Goal: Entertainment & Leisure: Browse casually

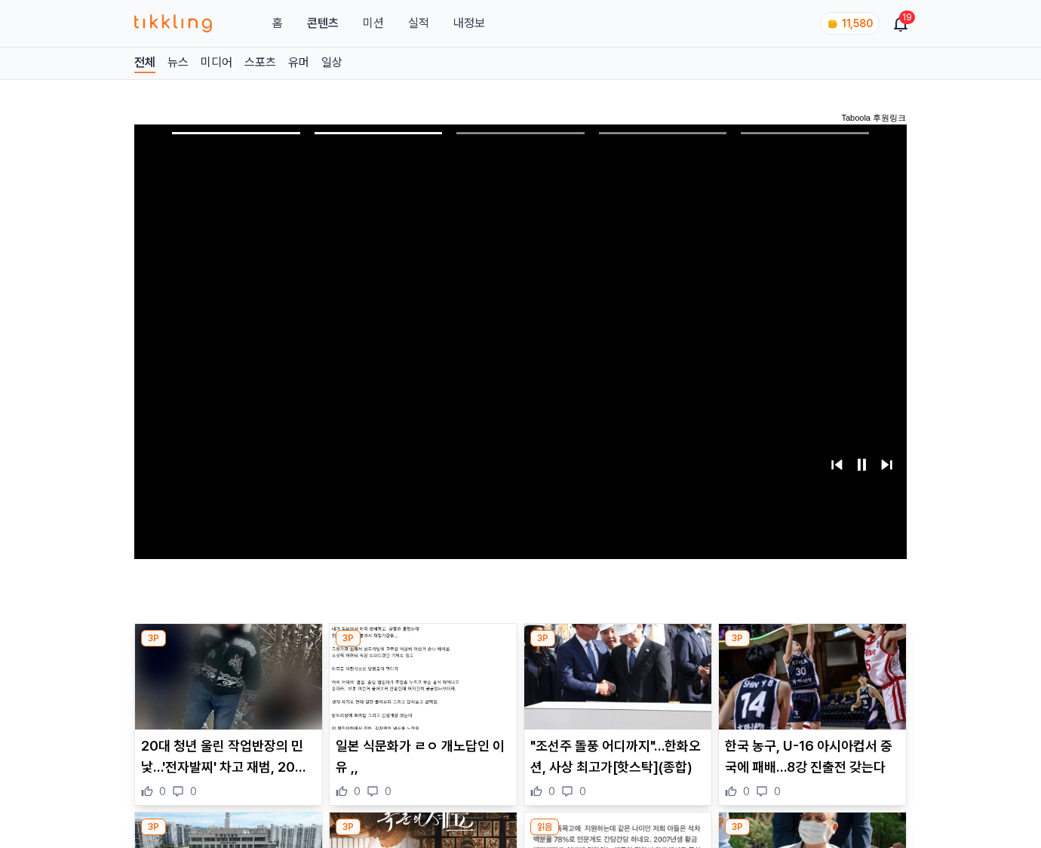
click at [811, 647] on img at bounding box center [812, 677] width 187 height 106
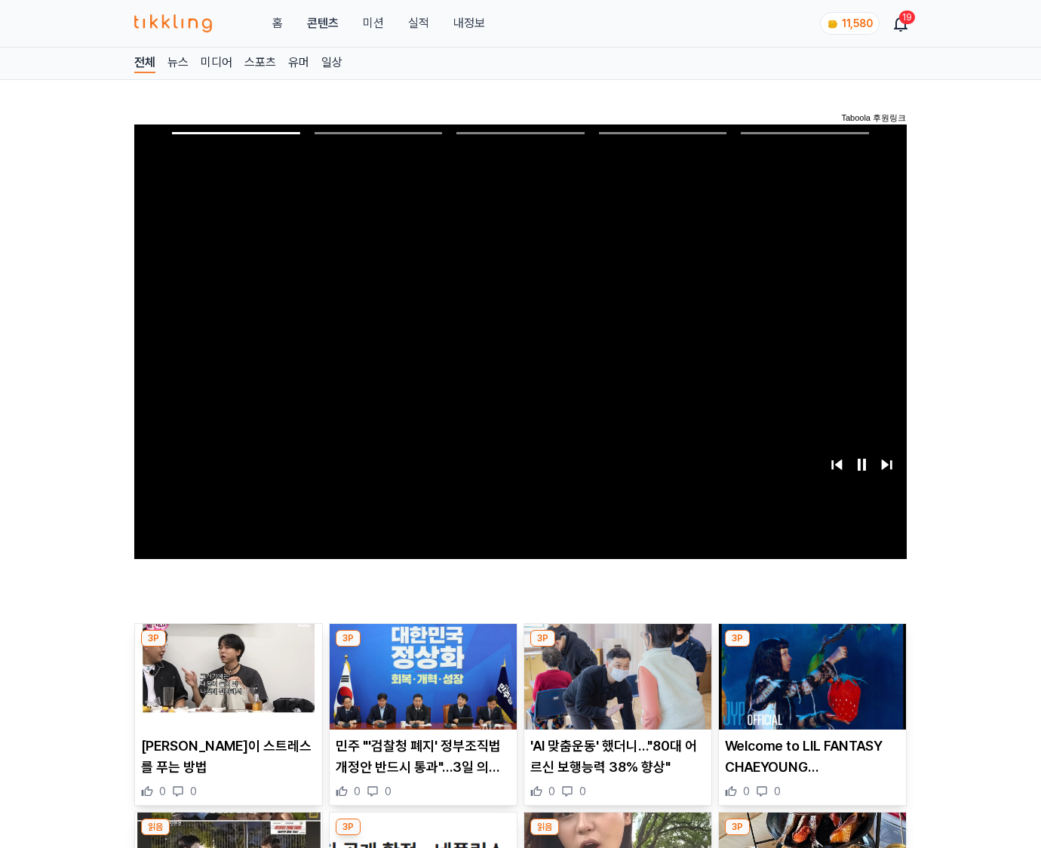
click at [811, 647] on img at bounding box center [812, 677] width 187 height 106
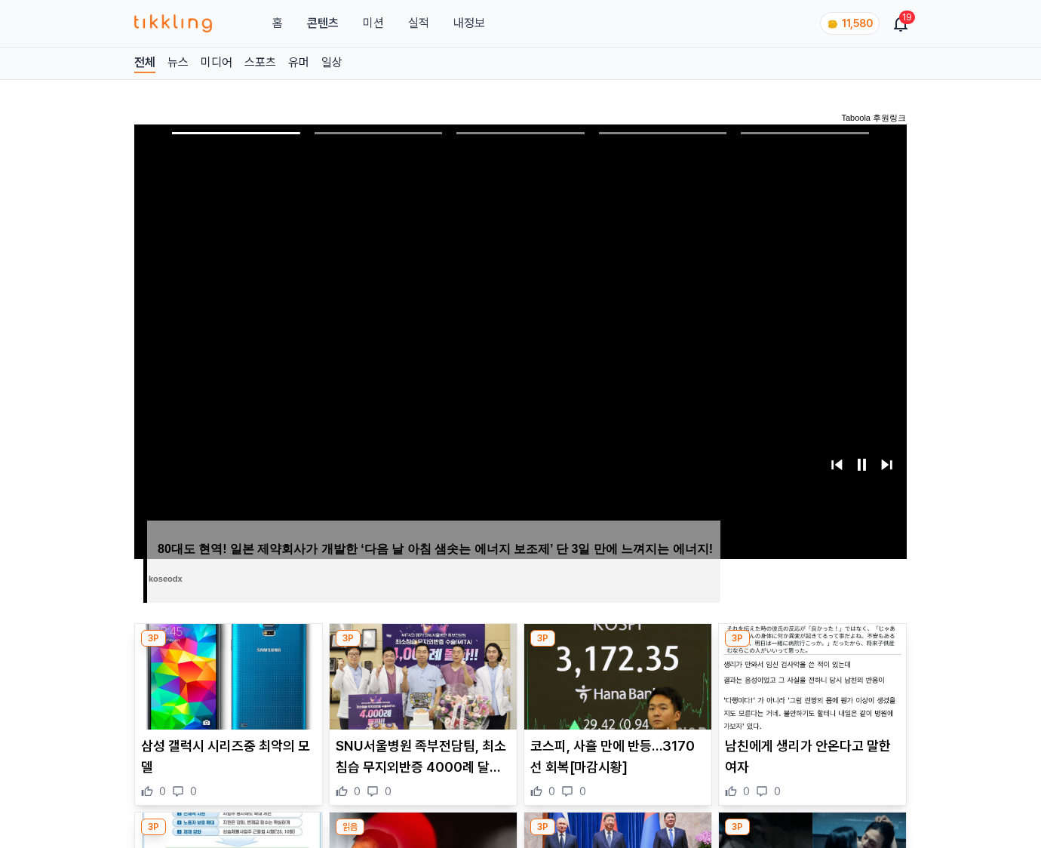
click at [811, 647] on img at bounding box center [812, 677] width 187 height 106
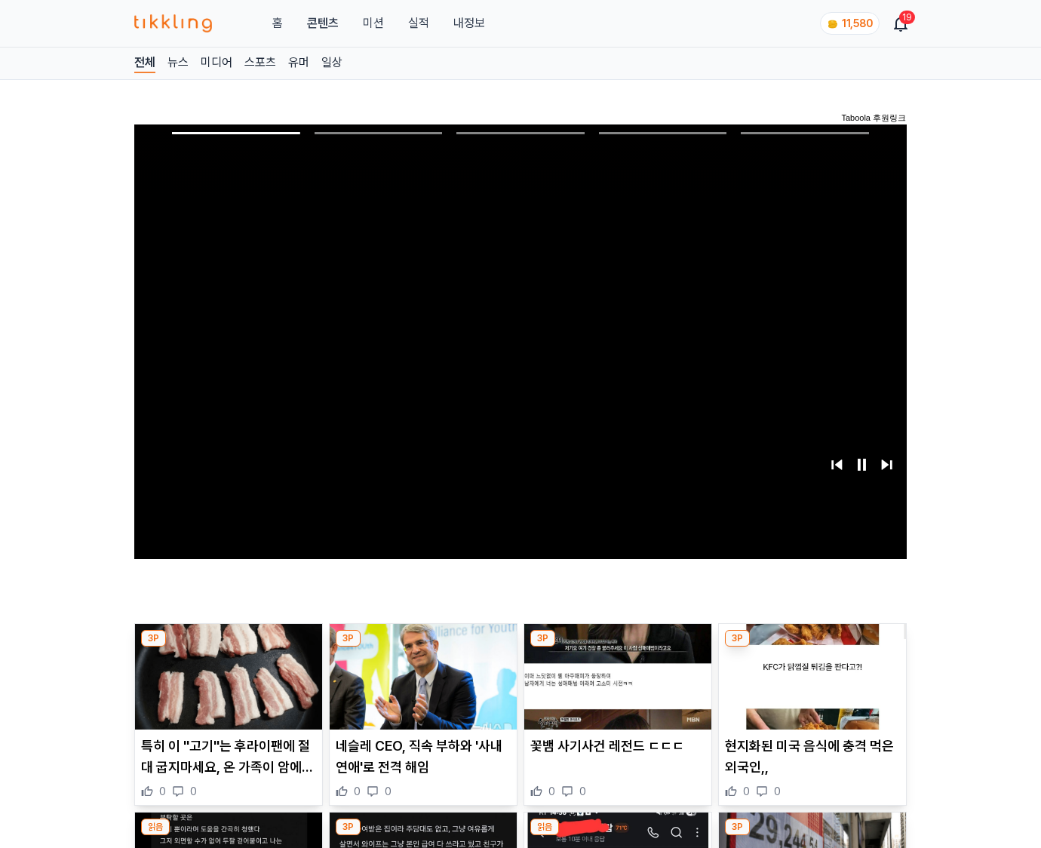
click at [811, 647] on img at bounding box center [812, 677] width 187 height 106
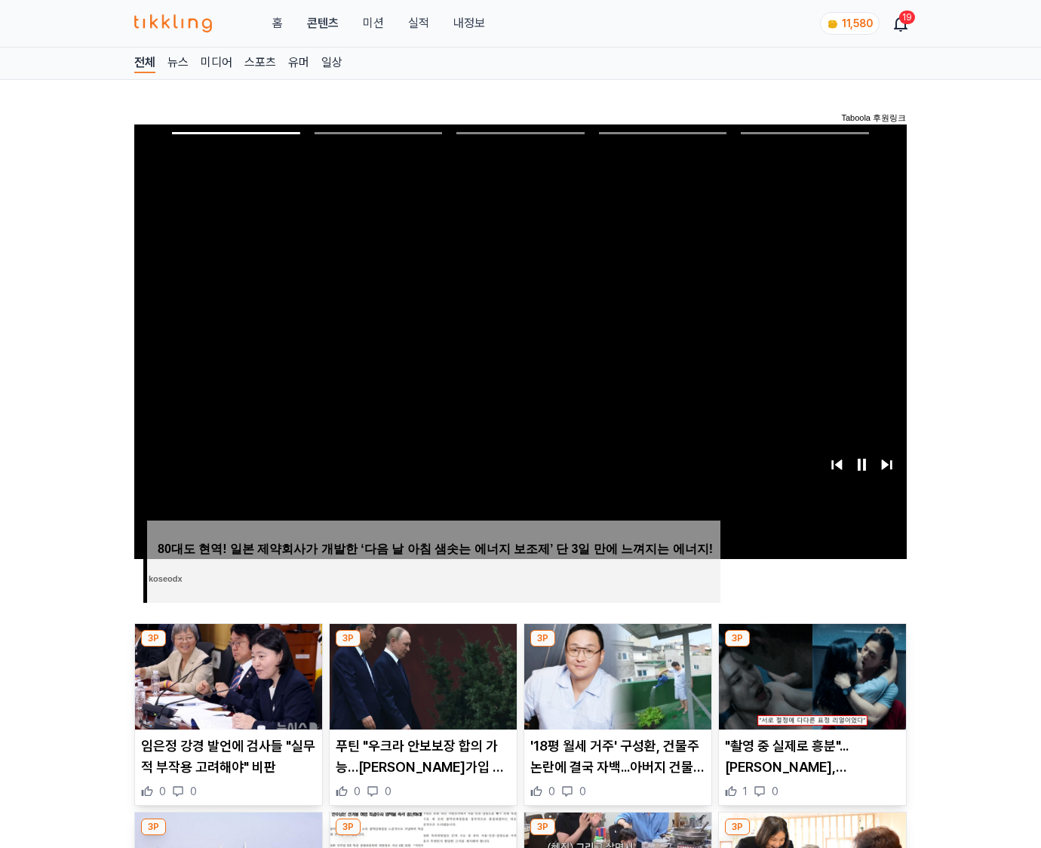
click at [811, 647] on img at bounding box center [812, 677] width 187 height 106
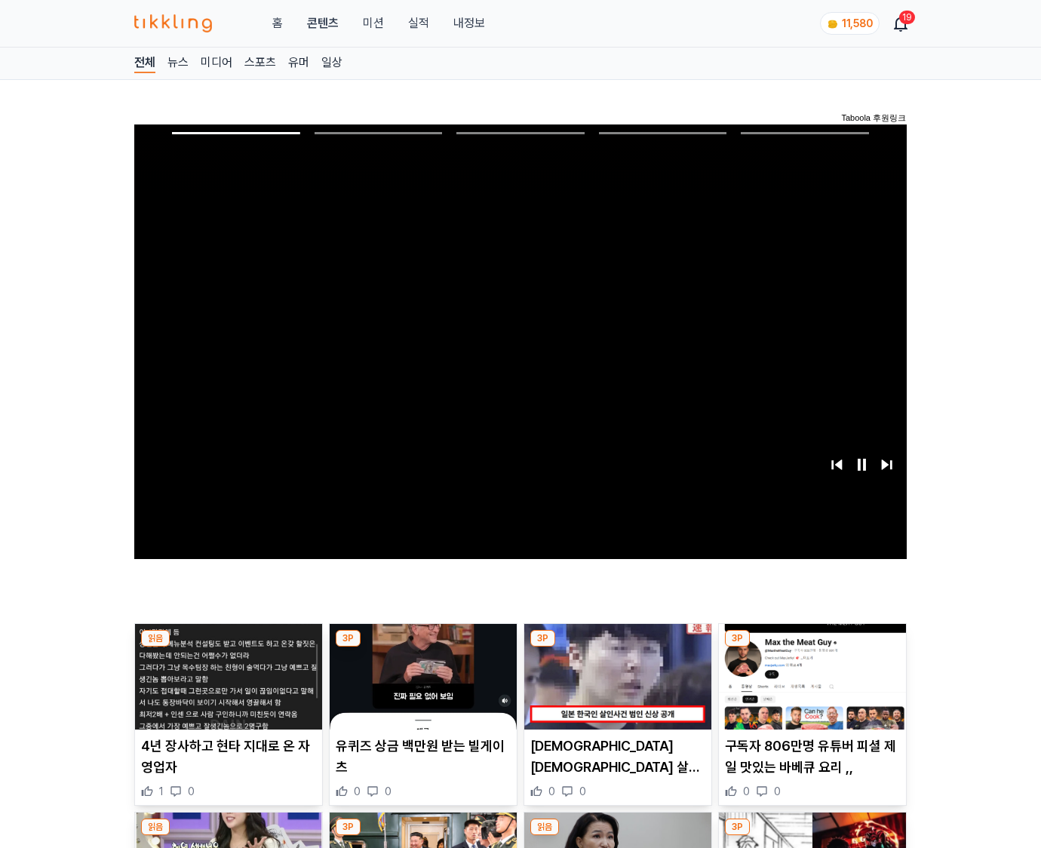
click at [811, 647] on img at bounding box center [812, 677] width 187 height 106
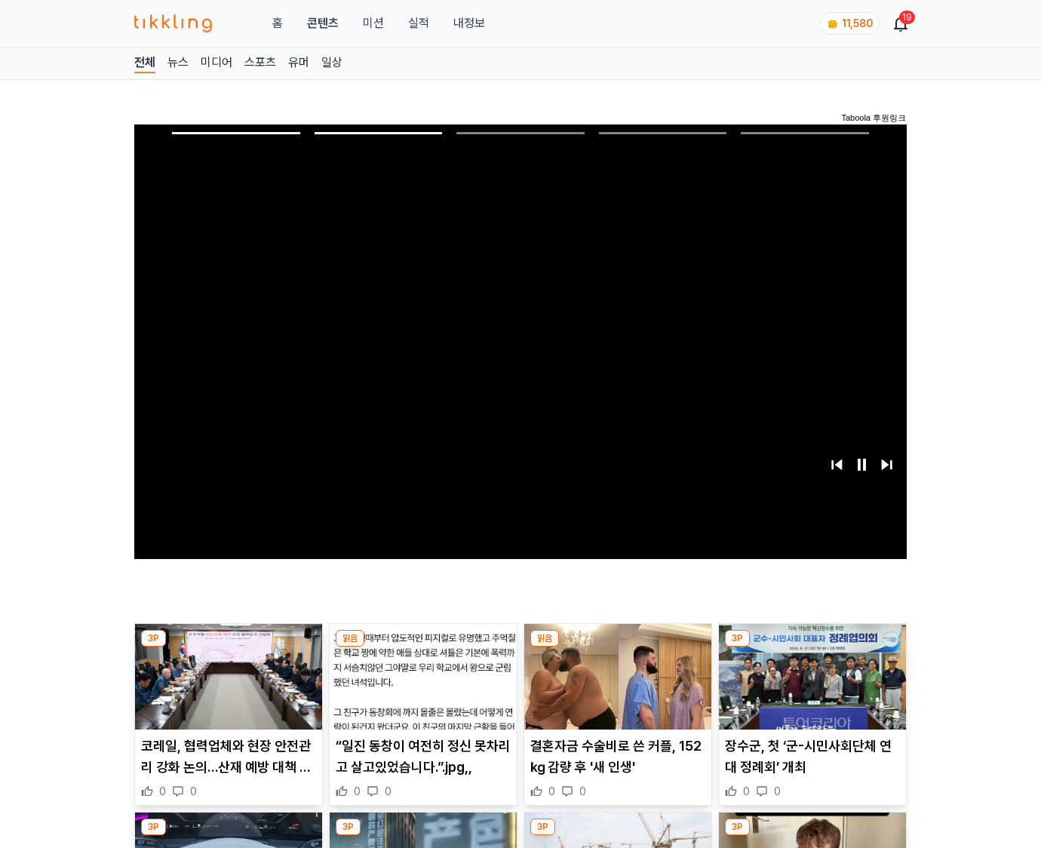
click at [811, 647] on img at bounding box center [812, 677] width 187 height 106
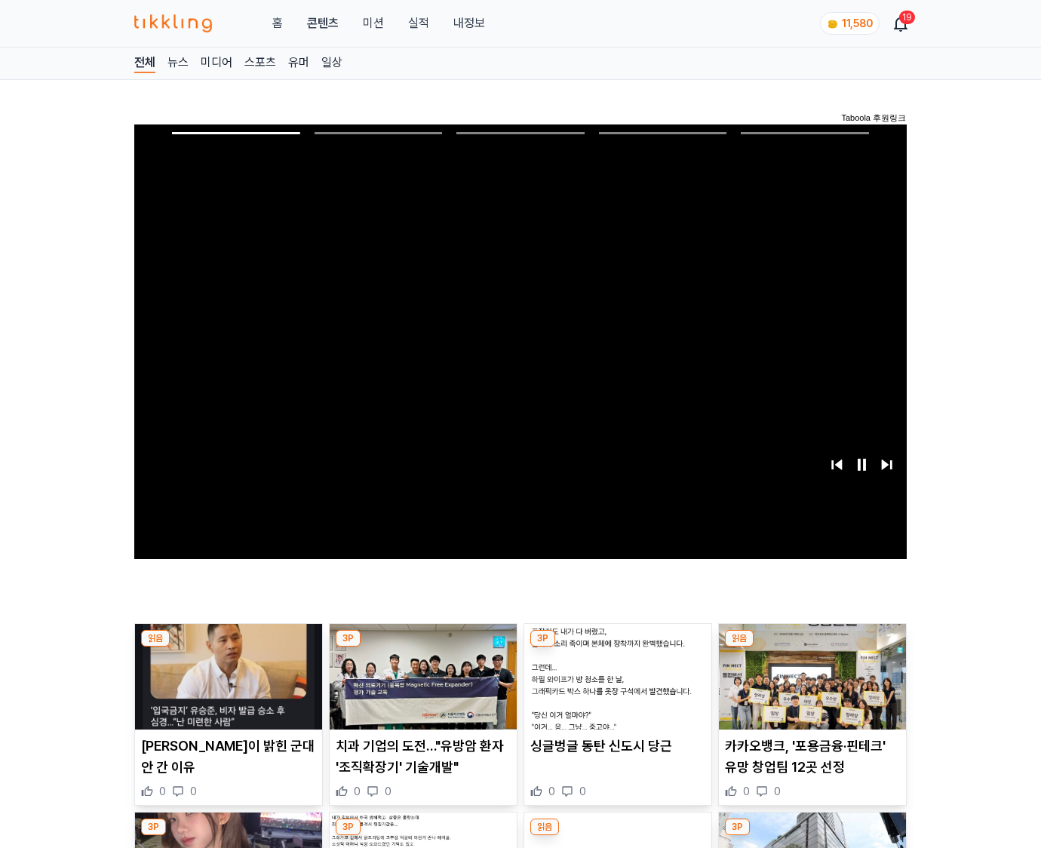
click at [811, 647] on img at bounding box center [812, 677] width 187 height 106
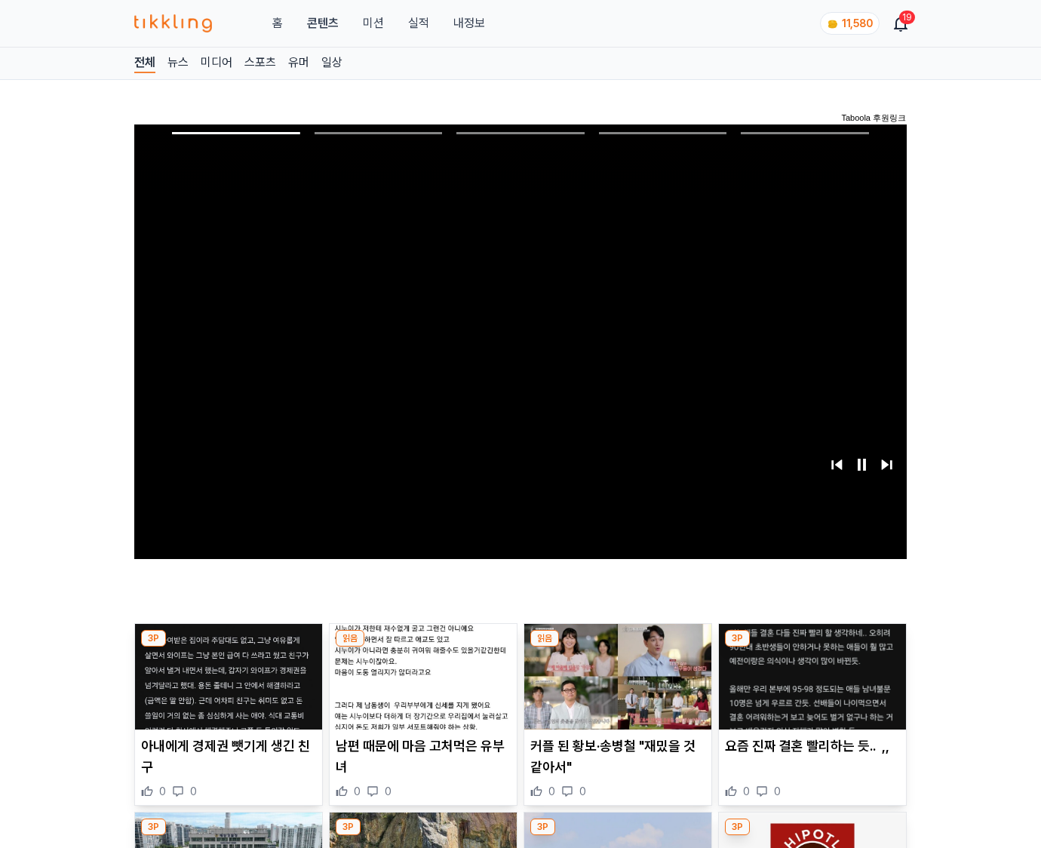
click at [811, 647] on img at bounding box center [812, 677] width 187 height 106
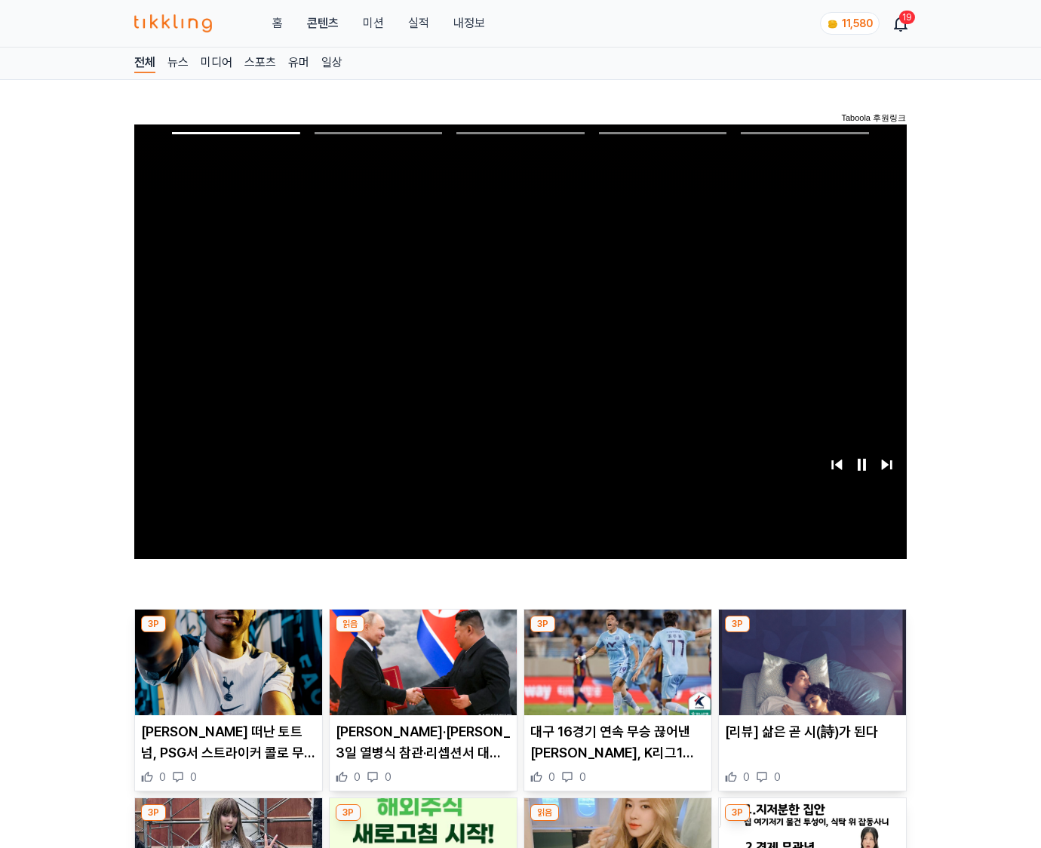
click at [811, 647] on img at bounding box center [812, 662] width 187 height 106
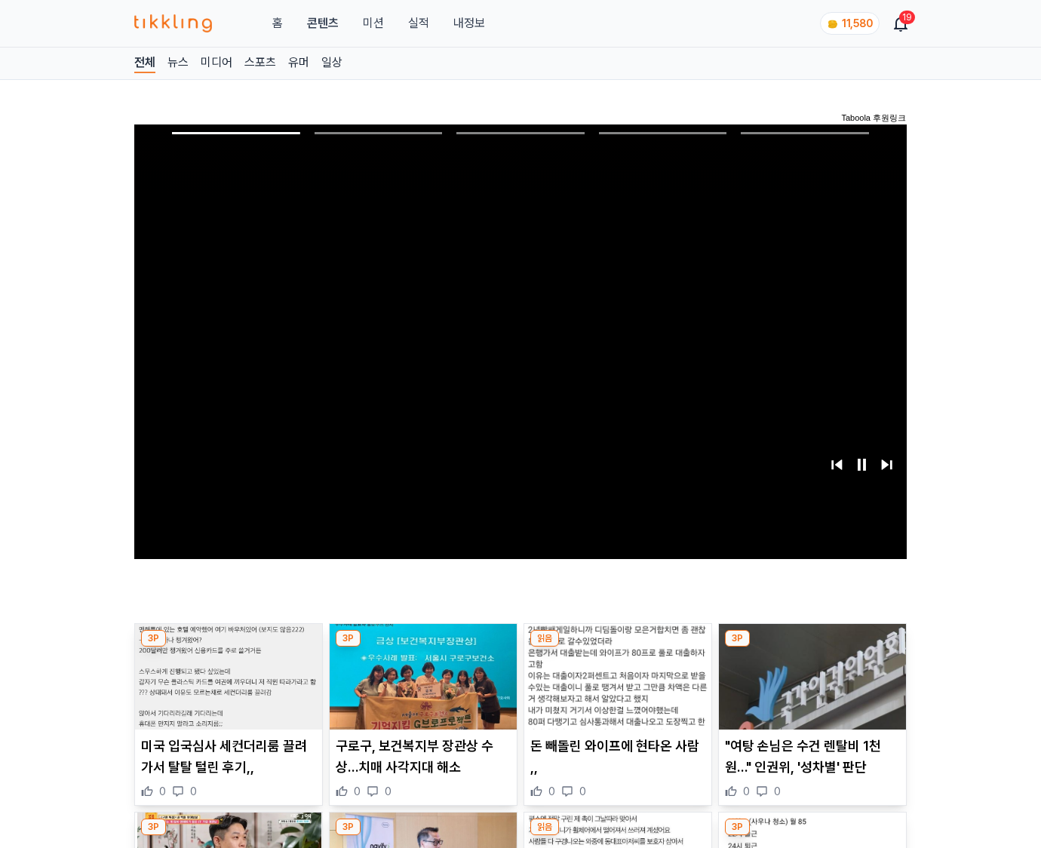
click at [811, 647] on img at bounding box center [812, 677] width 187 height 106
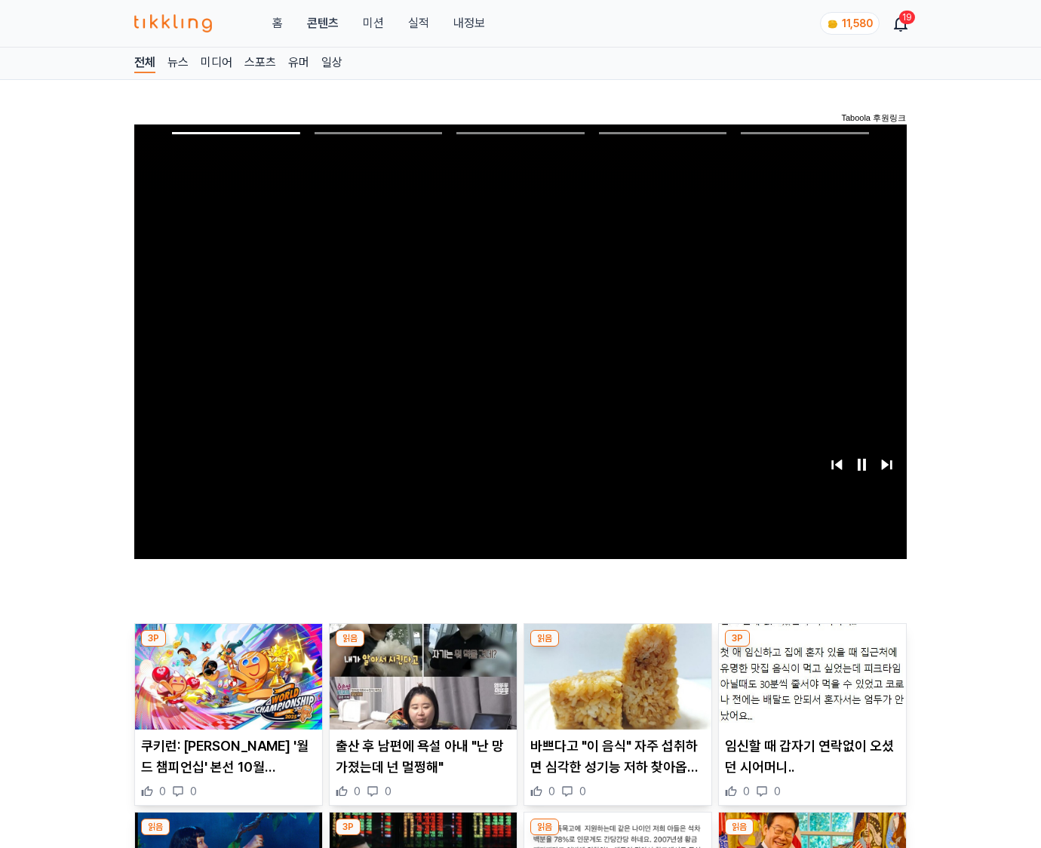
click at [811, 647] on img at bounding box center [812, 677] width 187 height 106
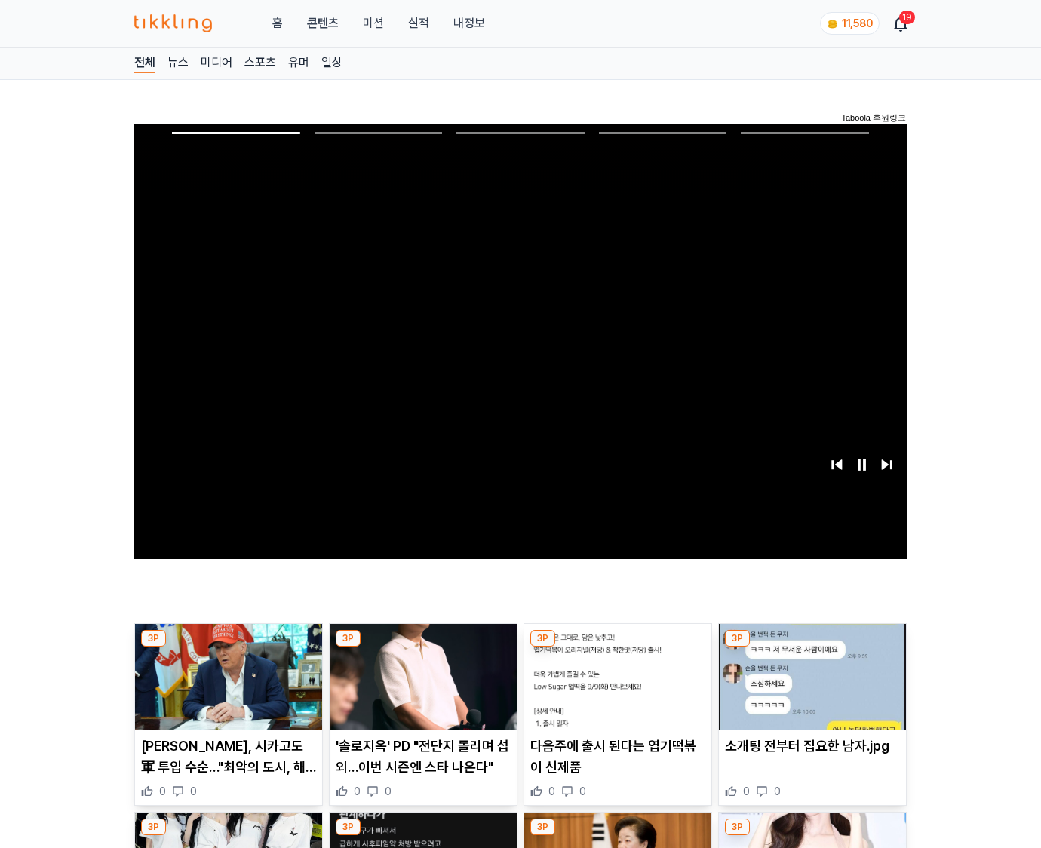
click at [811, 647] on img at bounding box center [812, 677] width 187 height 106
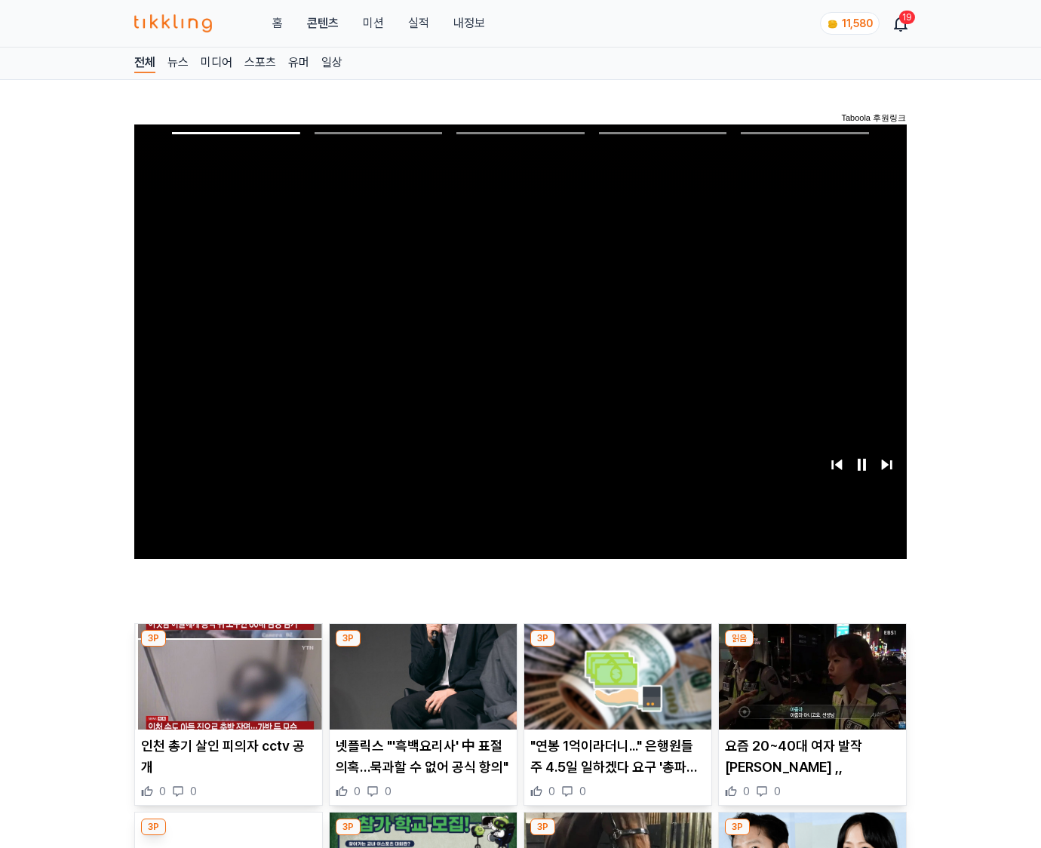
click at [811, 647] on img at bounding box center [812, 677] width 187 height 106
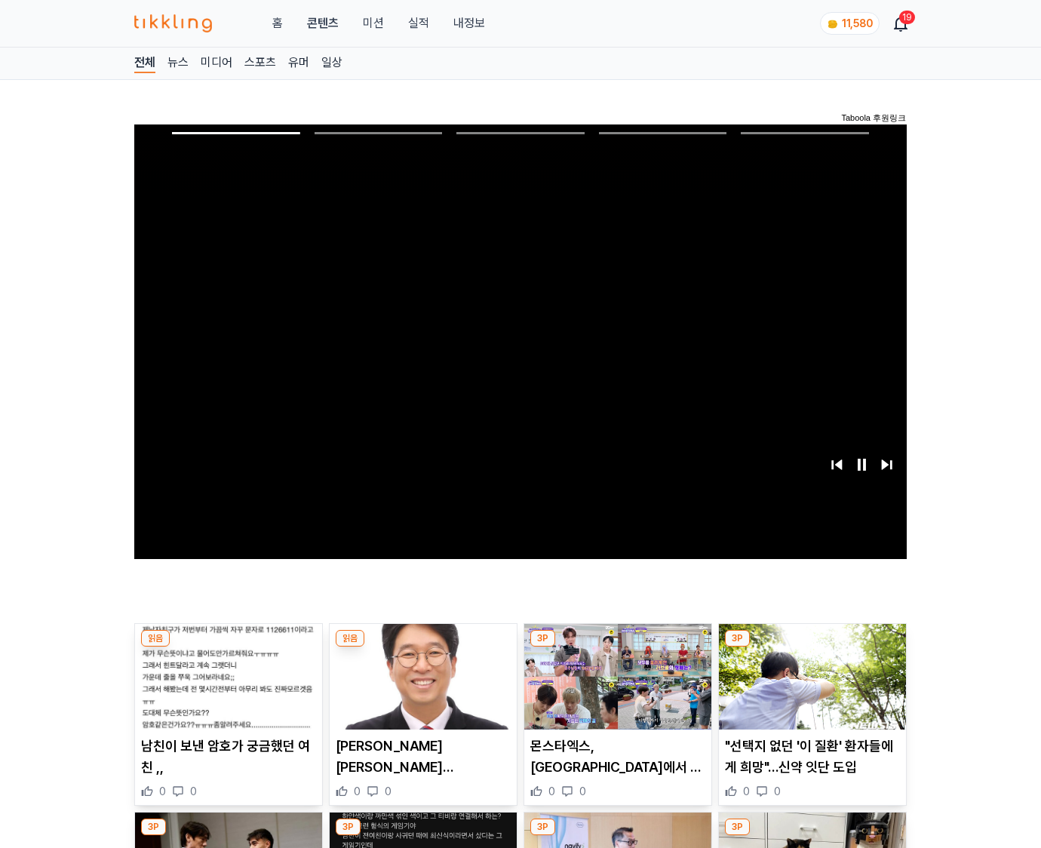
click at [811, 647] on img at bounding box center [812, 677] width 187 height 106
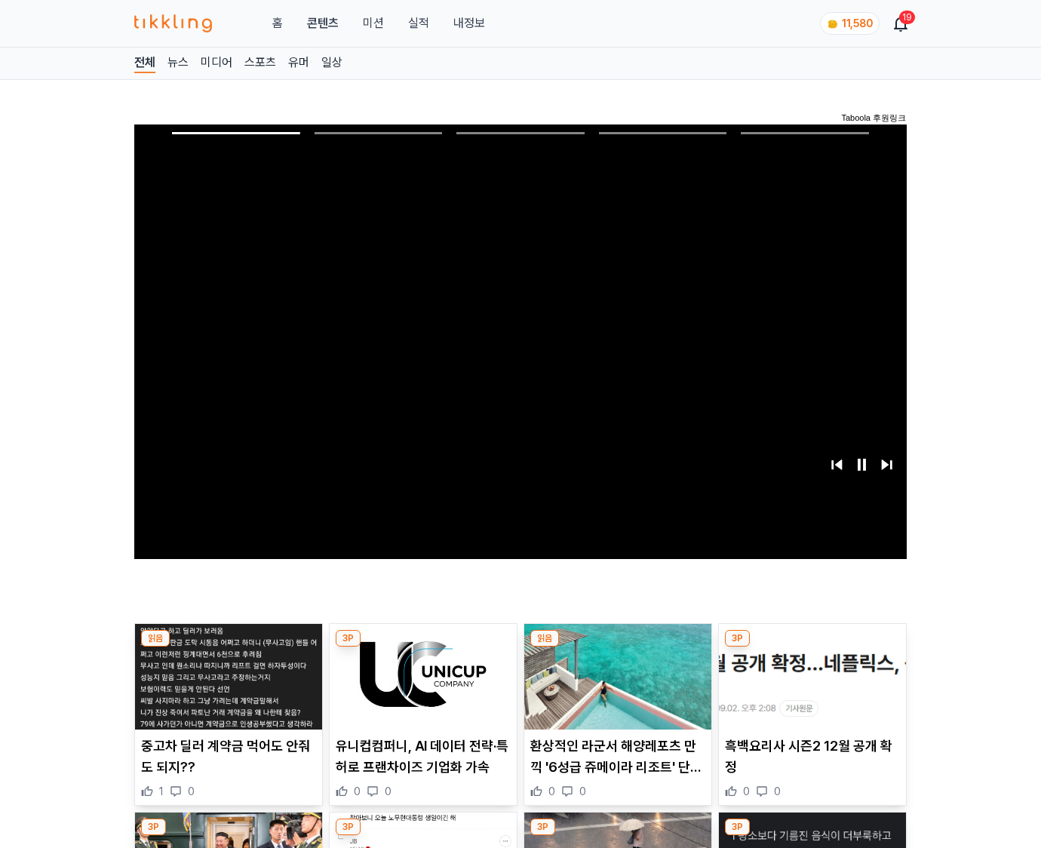
click at [811, 647] on img at bounding box center [812, 677] width 187 height 106
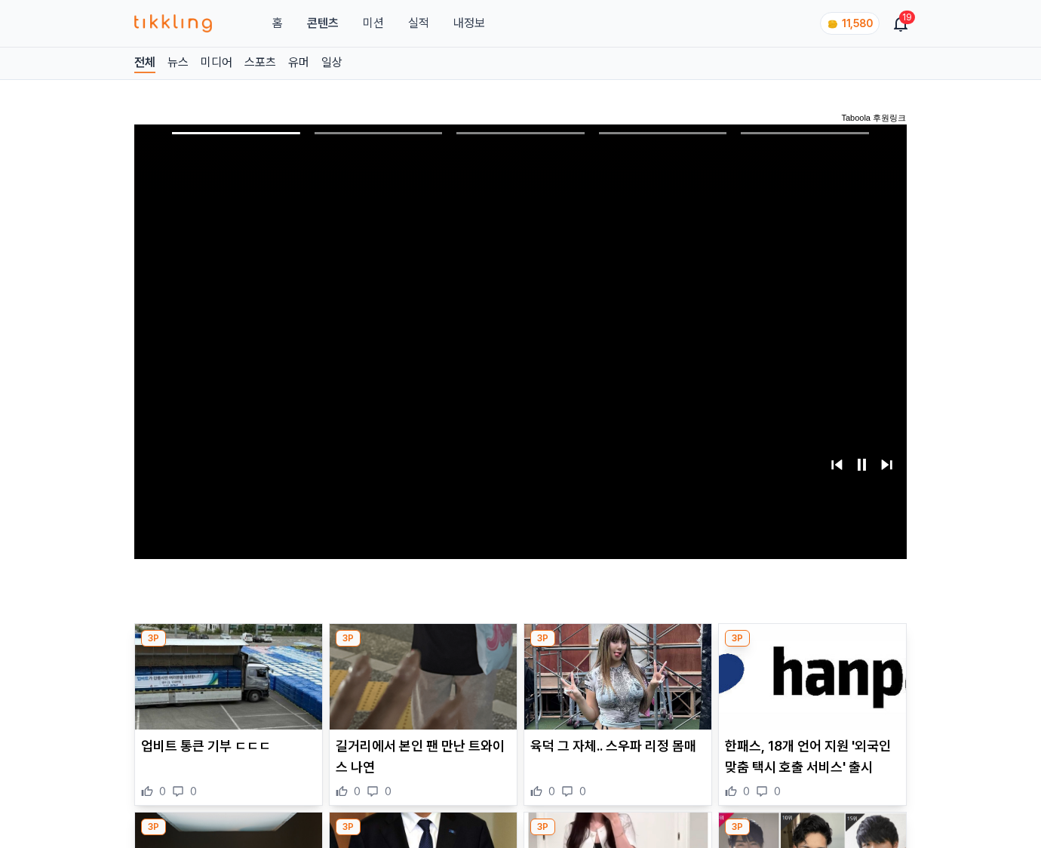
click at [811, 647] on img at bounding box center [812, 677] width 187 height 106
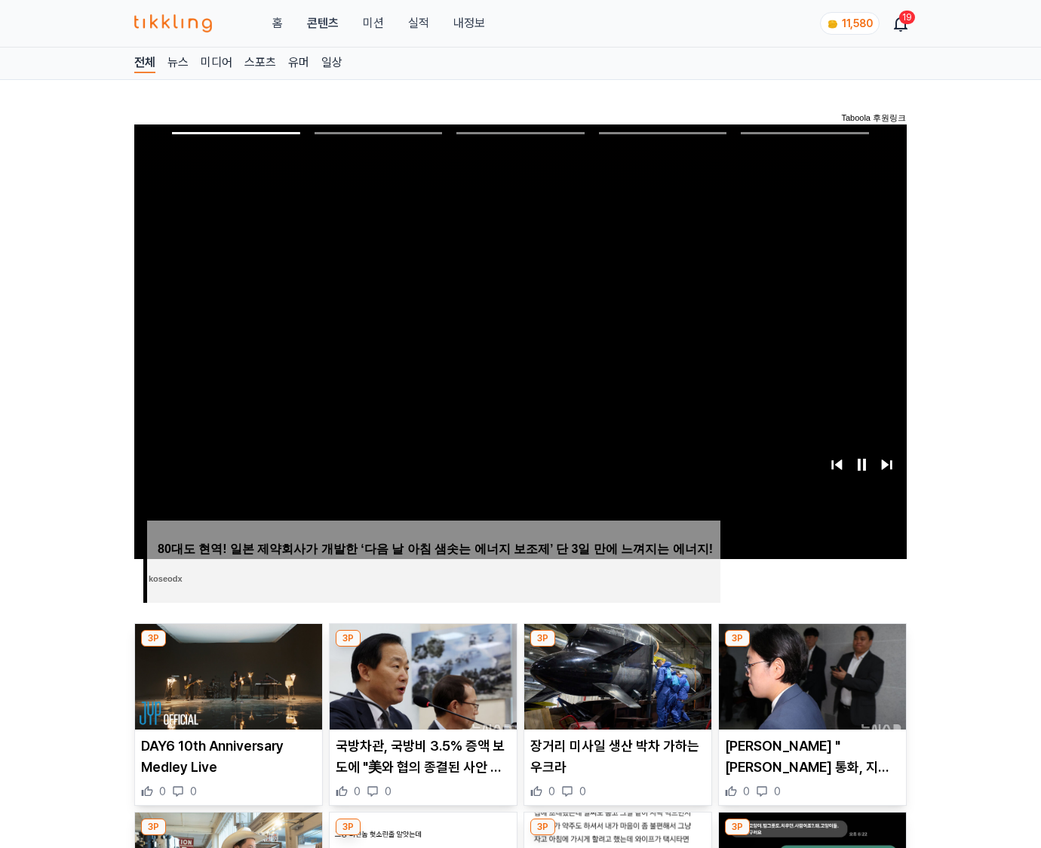
click at [811, 647] on img at bounding box center [812, 677] width 187 height 106
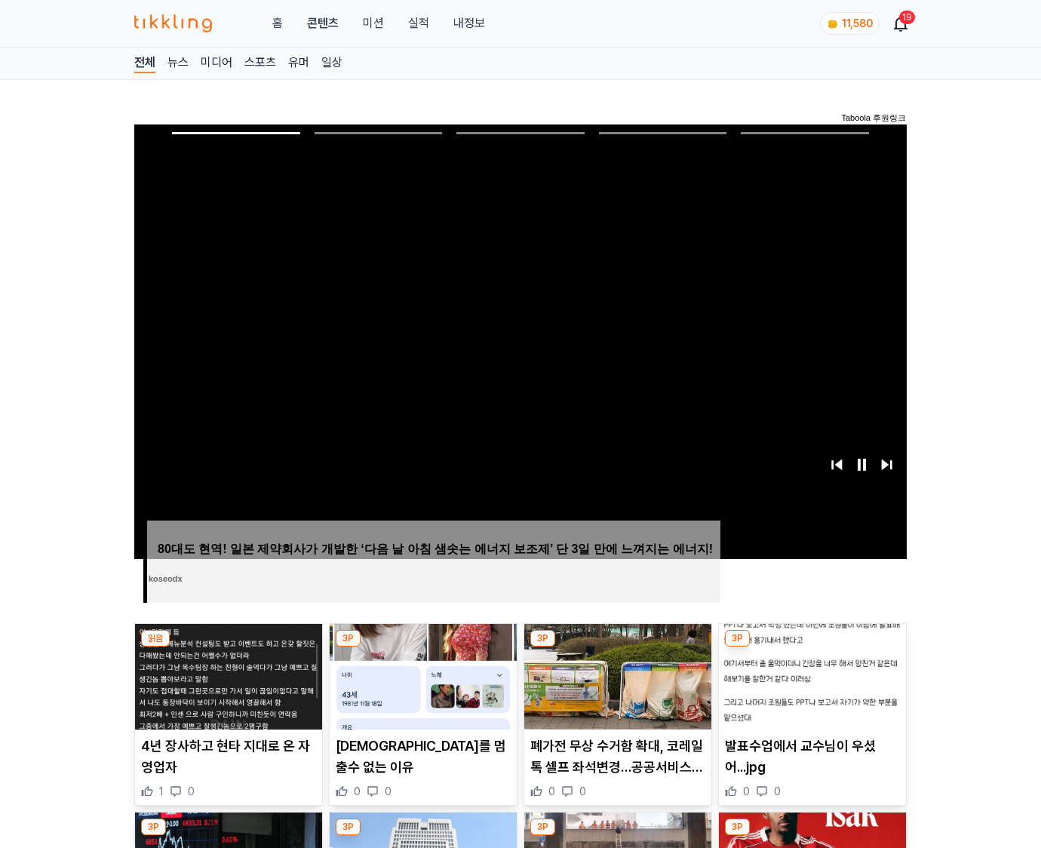
click at [811, 647] on img at bounding box center [812, 677] width 187 height 106
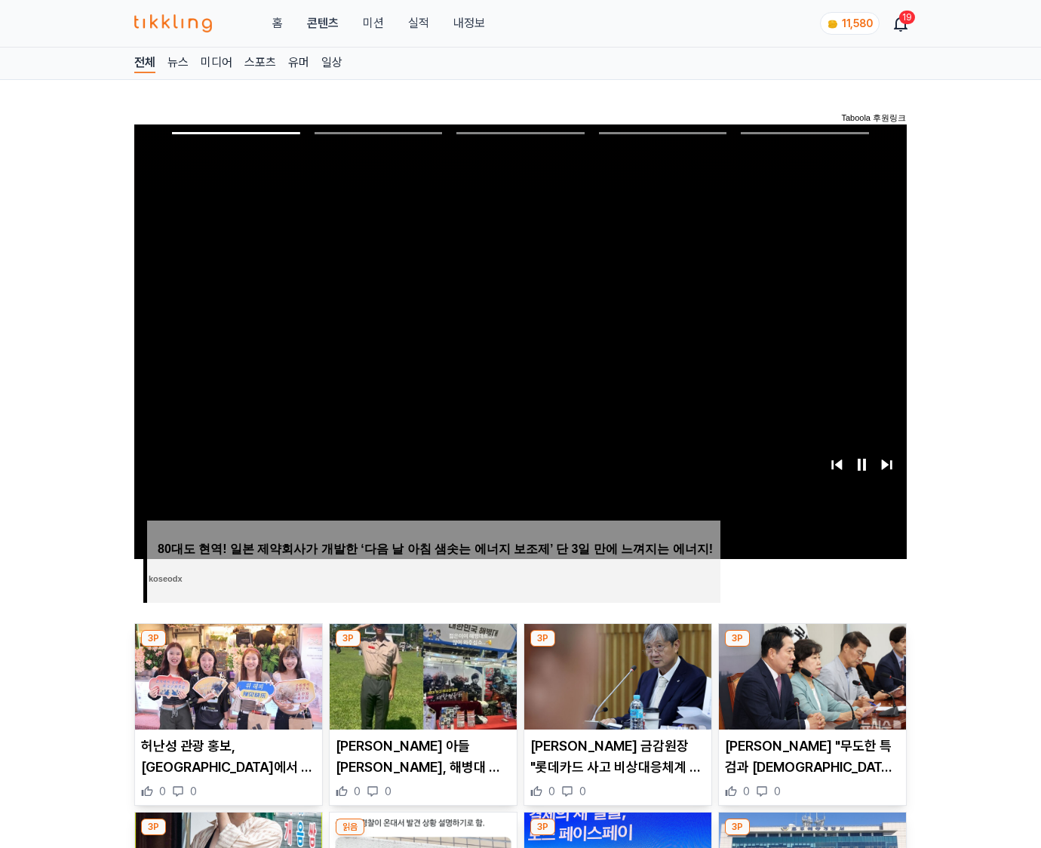
click at [811, 647] on img at bounding box center [812, 677] width 187 height 106
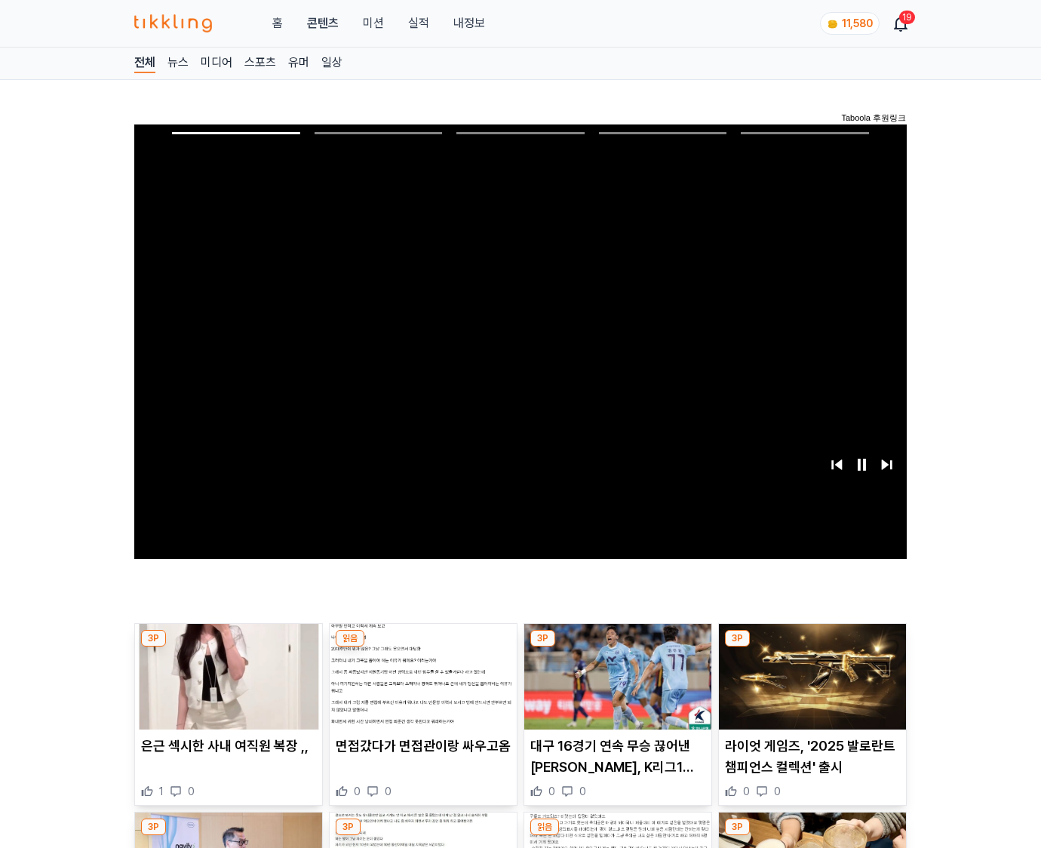
click at [811, 647] on img at bounding box center [812, 677] width 187 height 106
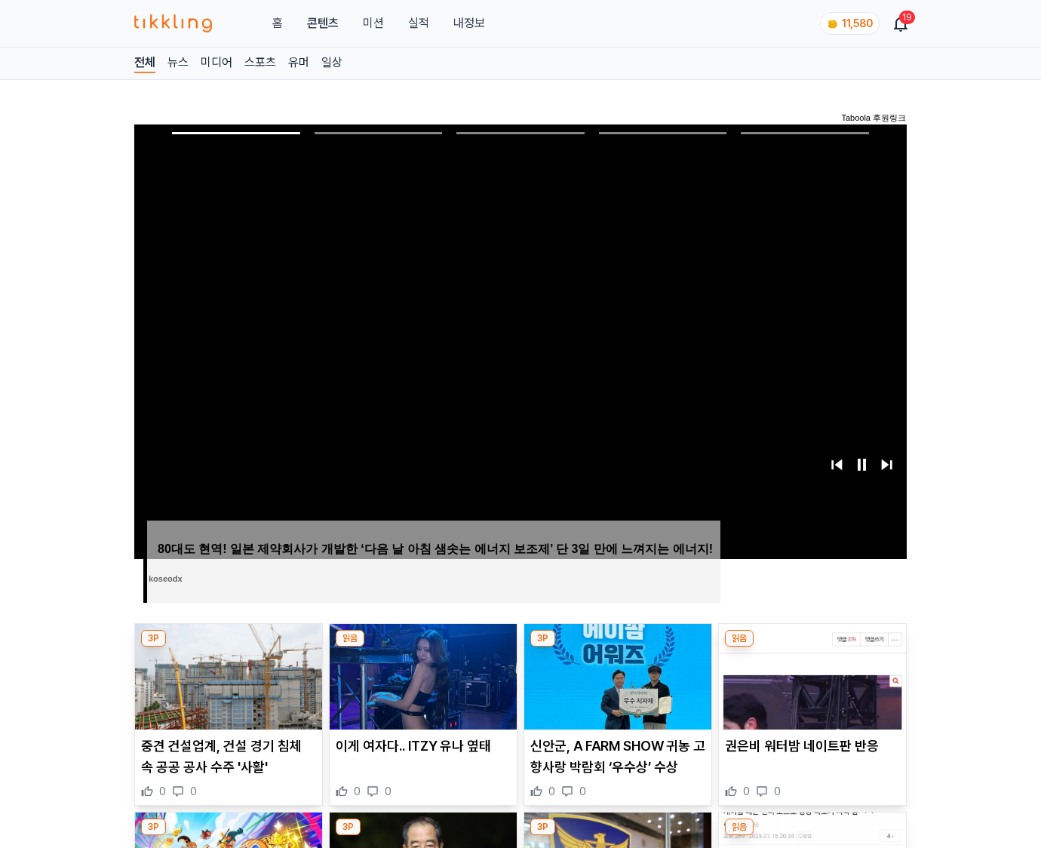
click at [811, 647] on img at bounding box center [812, 677] width 187 height 106
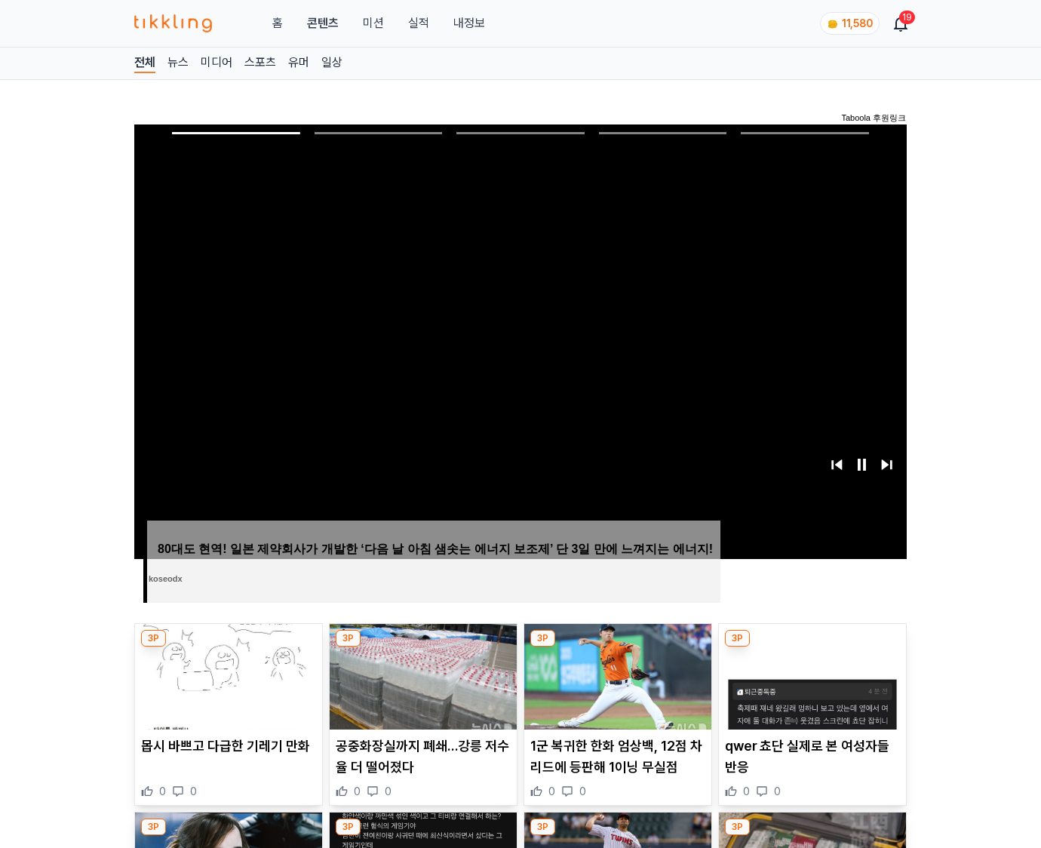
click at [811, 647] on img at bounding box center [812, 677] width 187 height 106
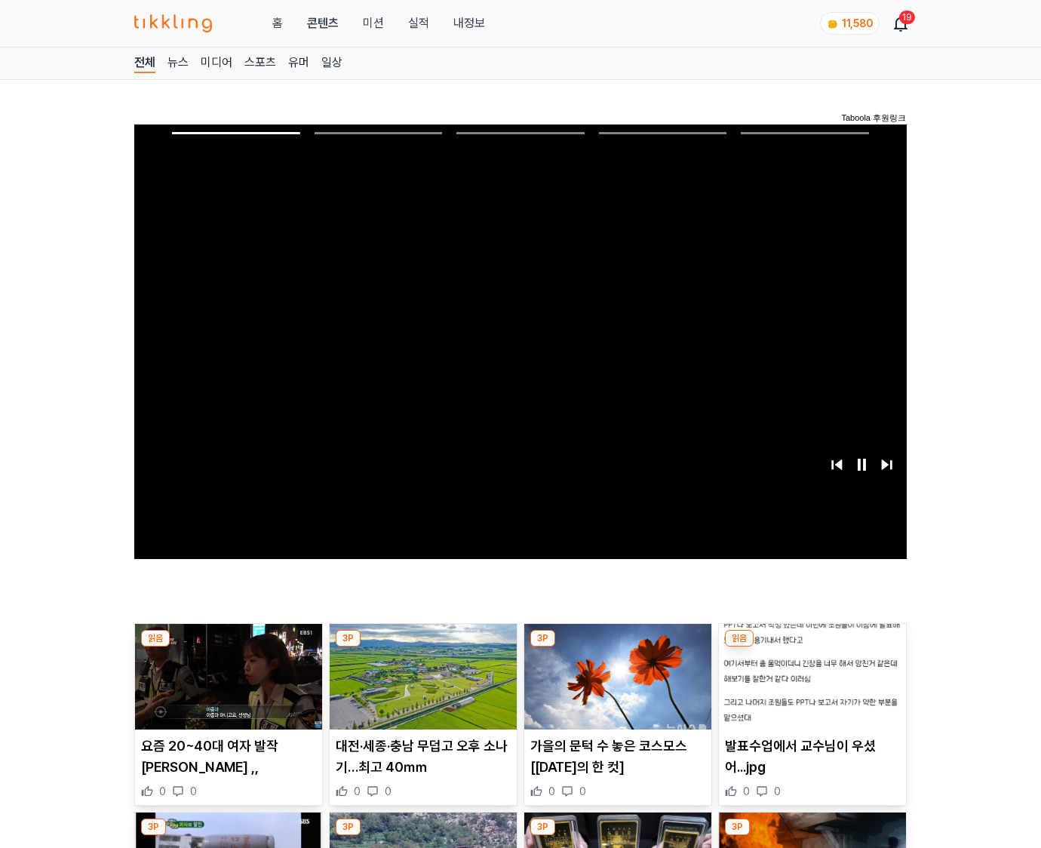
click at [811, 647] on img at bounding box center [812, 677] width 187 height 106
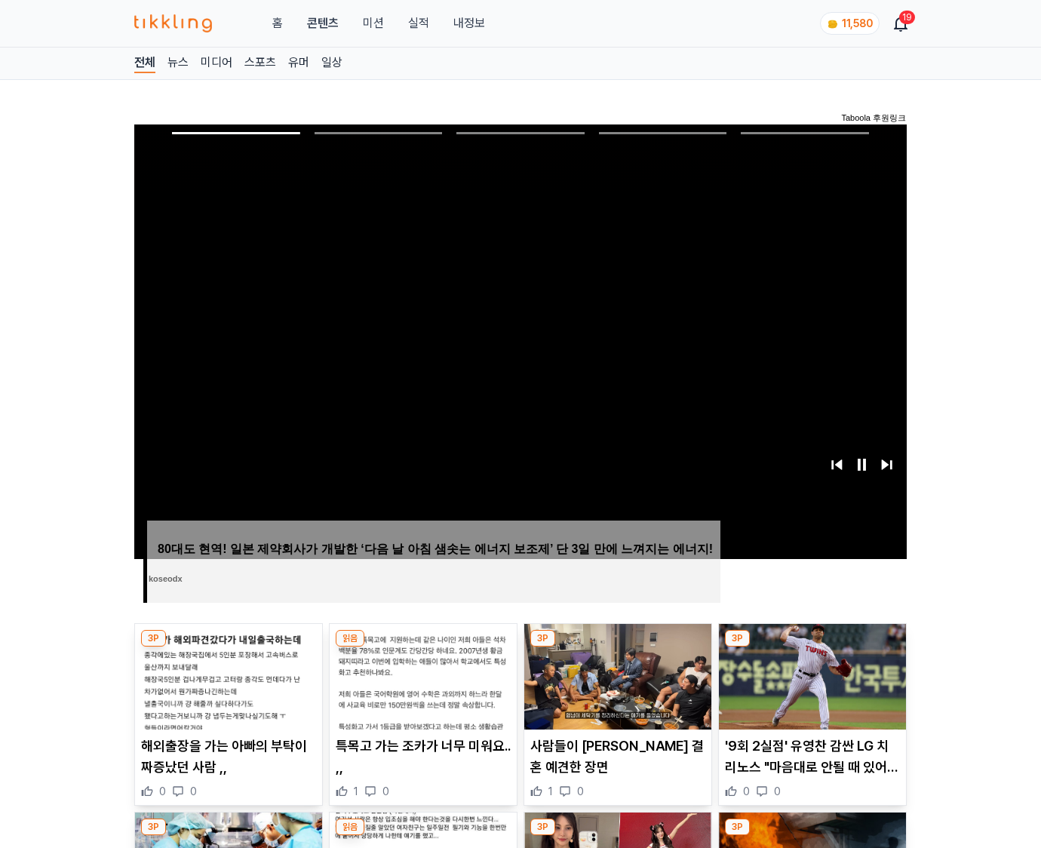
click at [811, 647] on img at bounding box center [812, 677] width 187 height 106
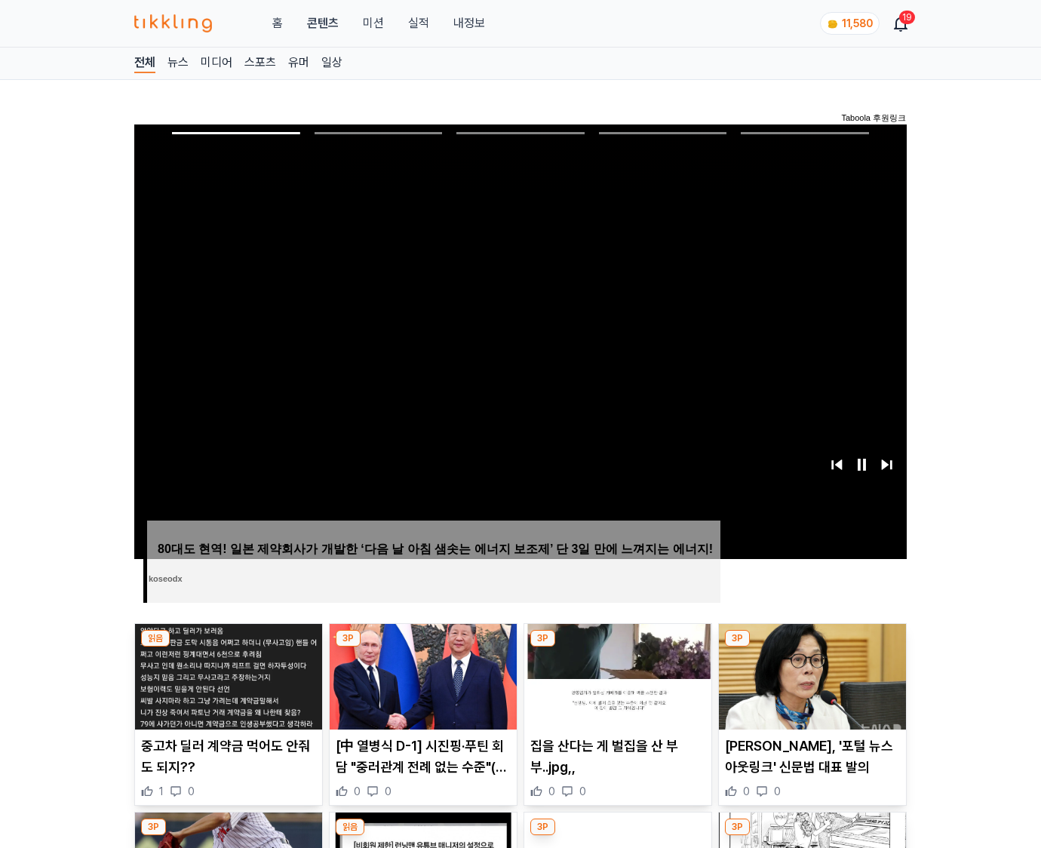
click at [811, 647] on img at bounding box center [812, 677] width 187 height 106
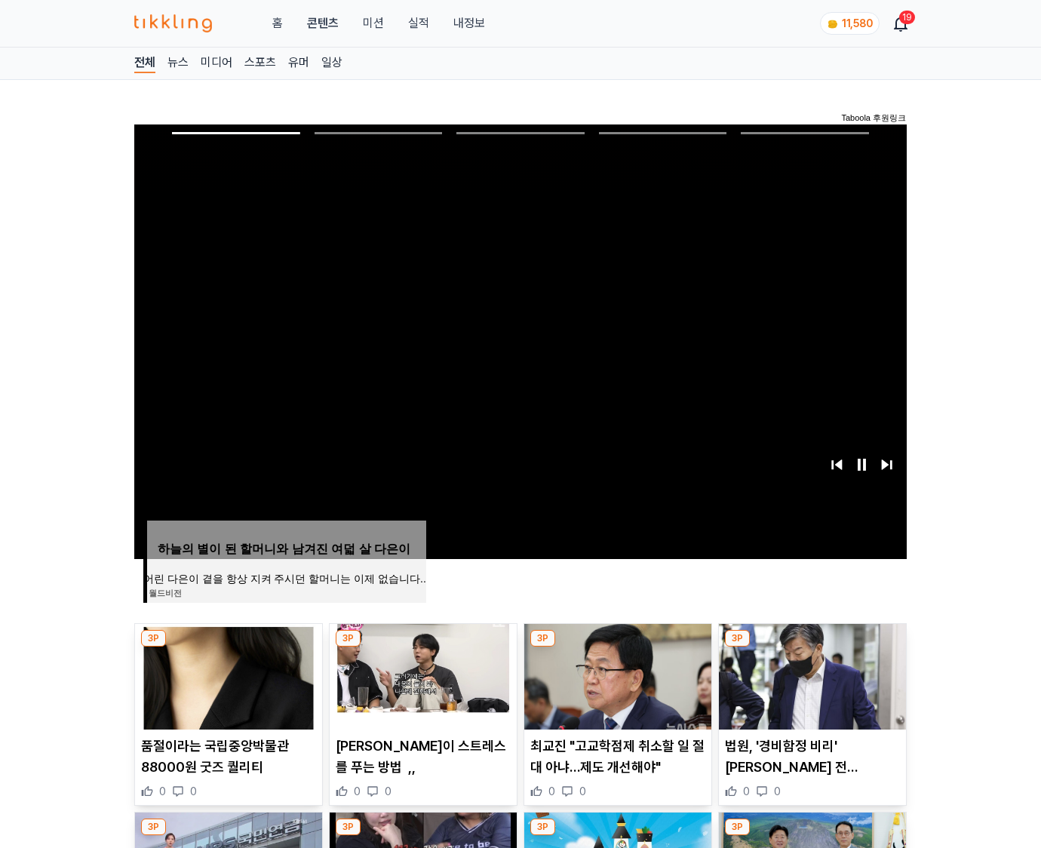
click at [811, 647] on img at bounding box center [812, 677] width 187 height 106
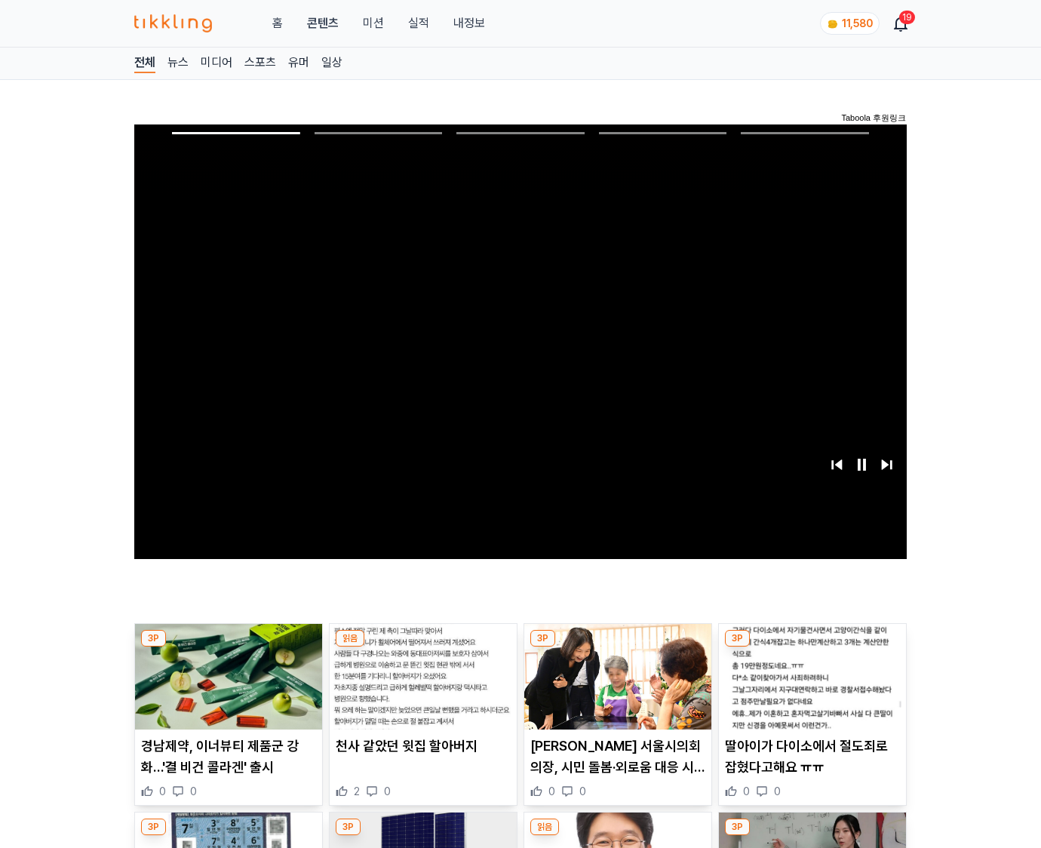
click at [811, 647] on img at bounding box center [812, 677] width 187 height 106
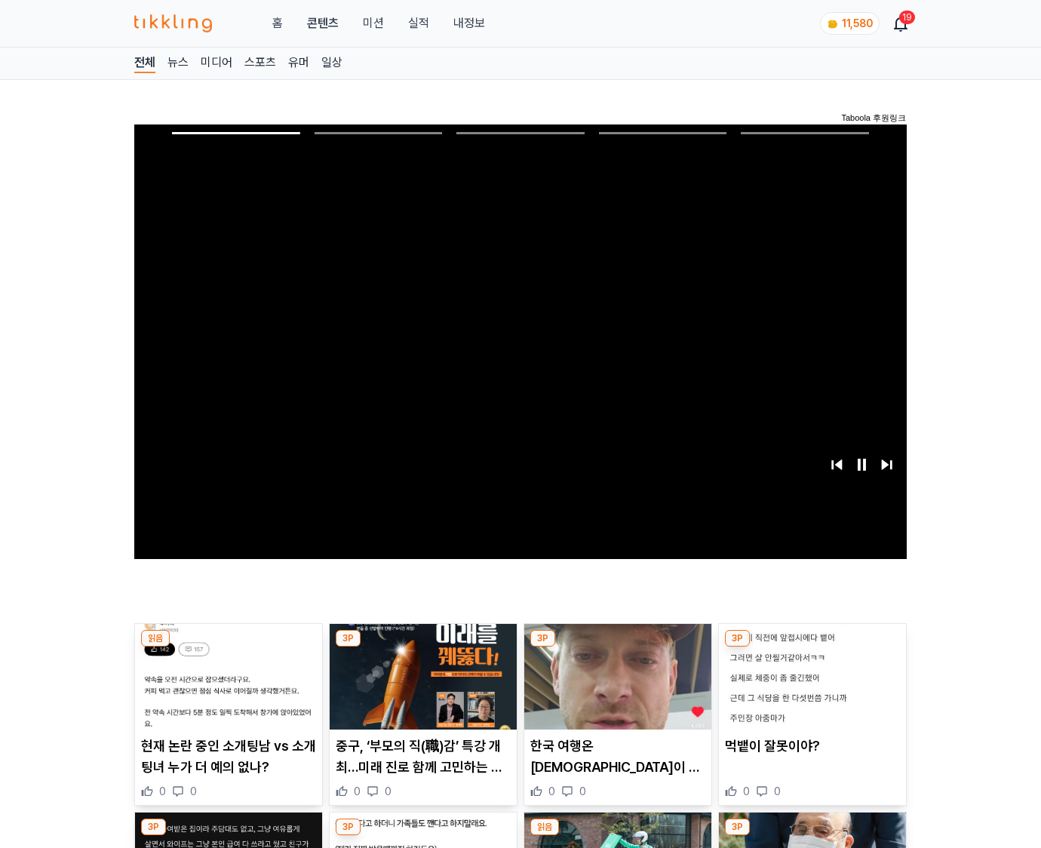
click at [811, 647] on img at bounding box center [812, 677] width 187 height 106
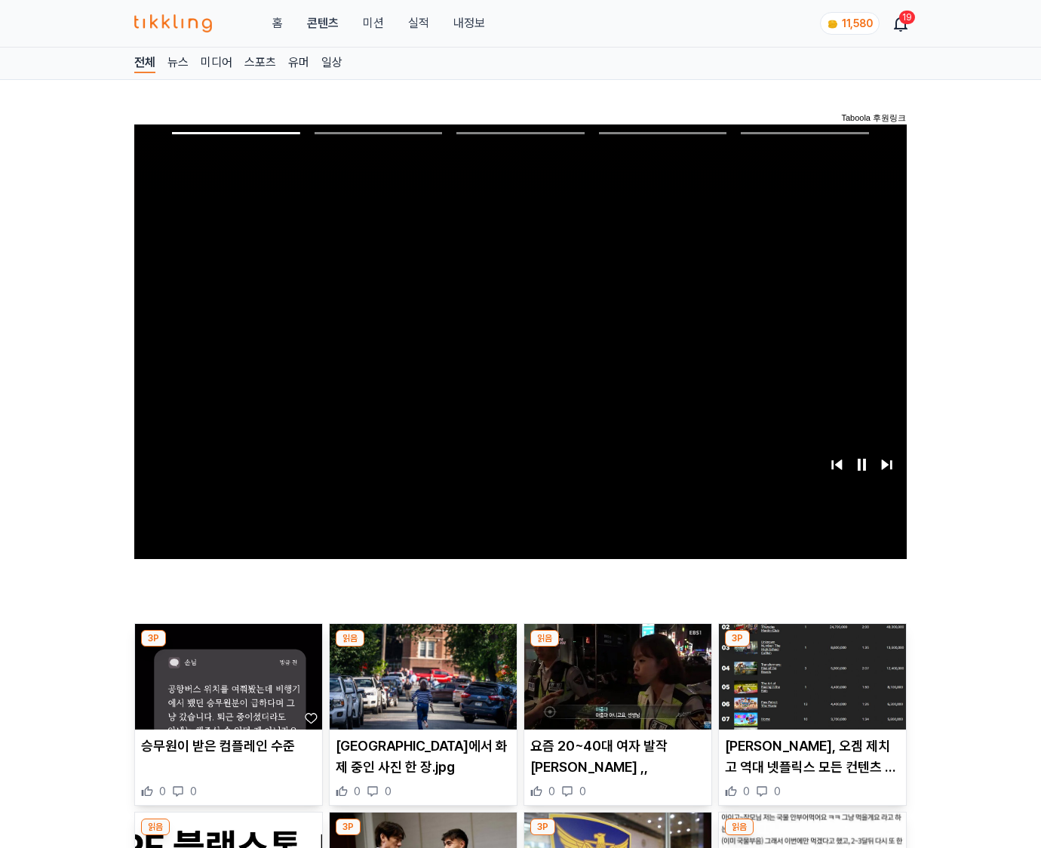
click at [811, 647] on img at bounding box center [812, 677] width 187 height 106
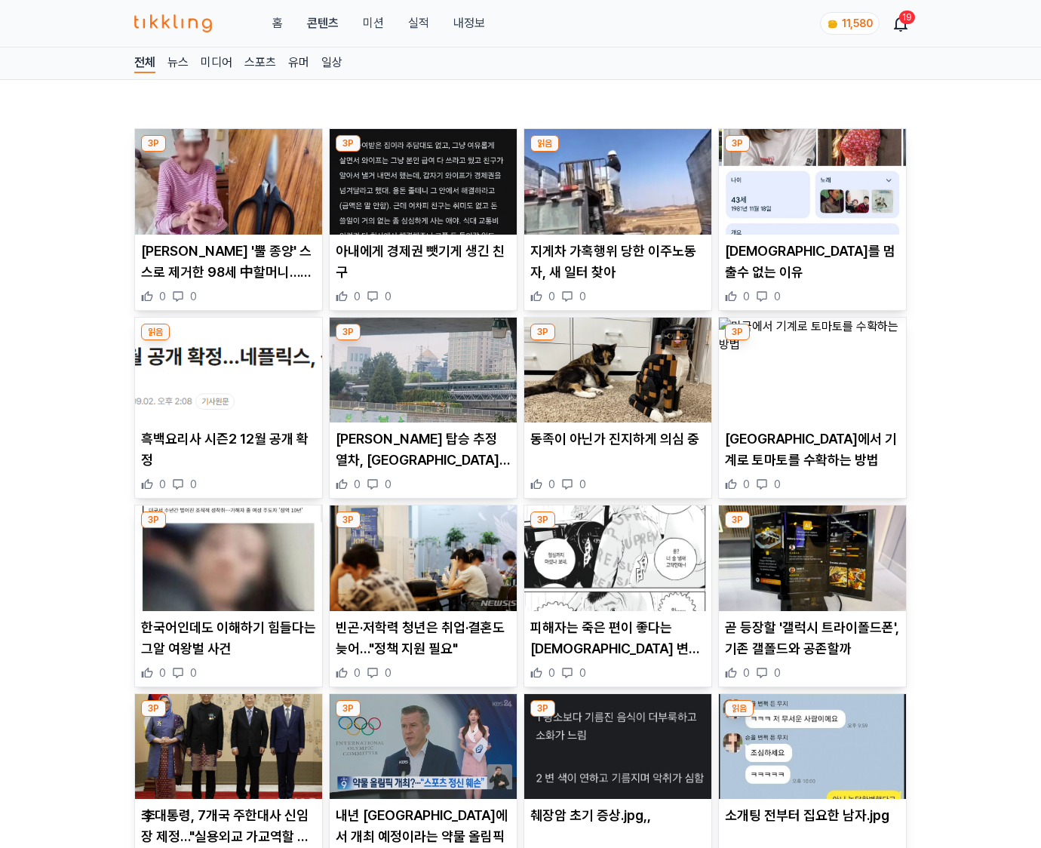
click at [811, 647] on p "곧 등장할 '갤럭시 트라이폴드폰', 기존 갤폴드와 공존할까" at bounding box center [812, 638] width 175 height 42
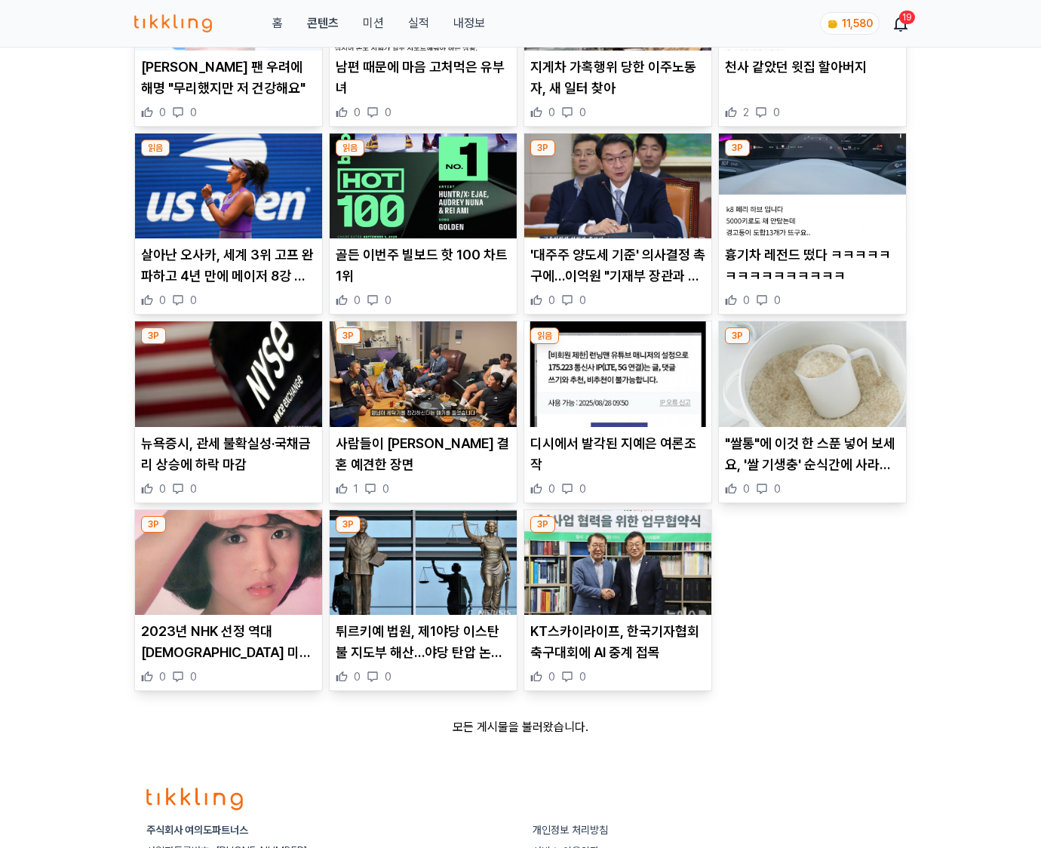
scroll to position [2472, 0]
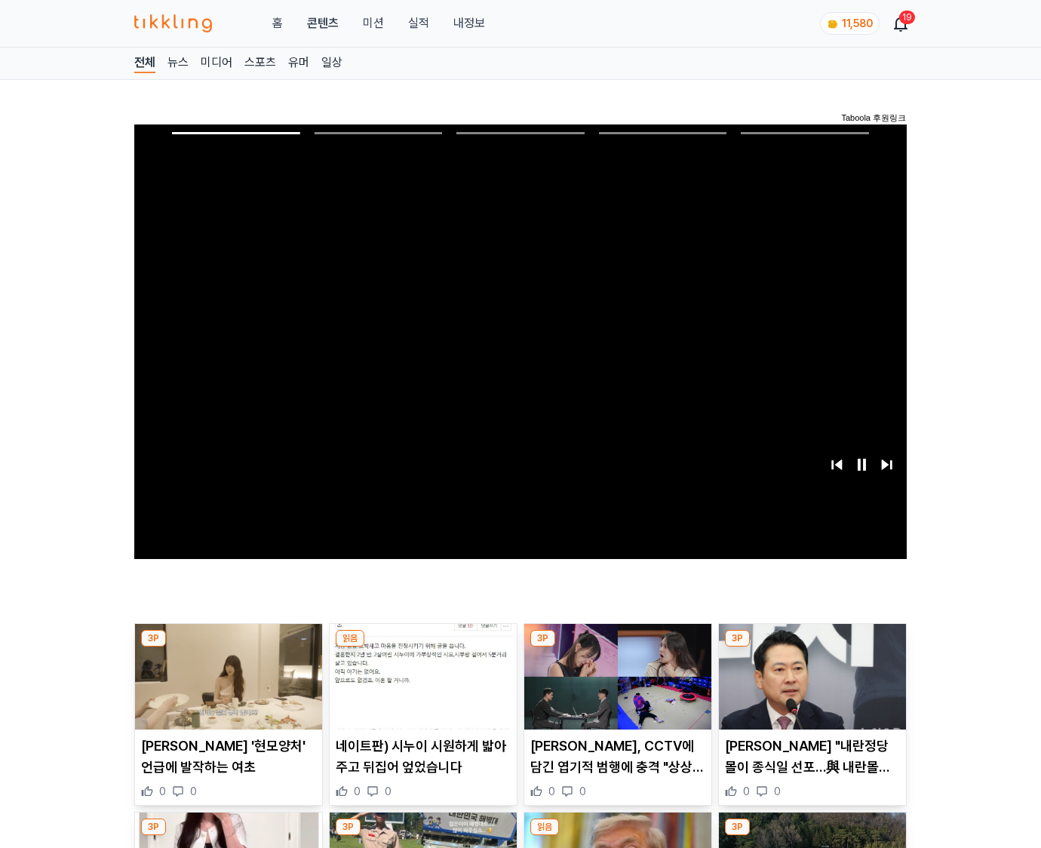
click at [811, 647] on img at bounding box center [812, 677] width 187 height 106
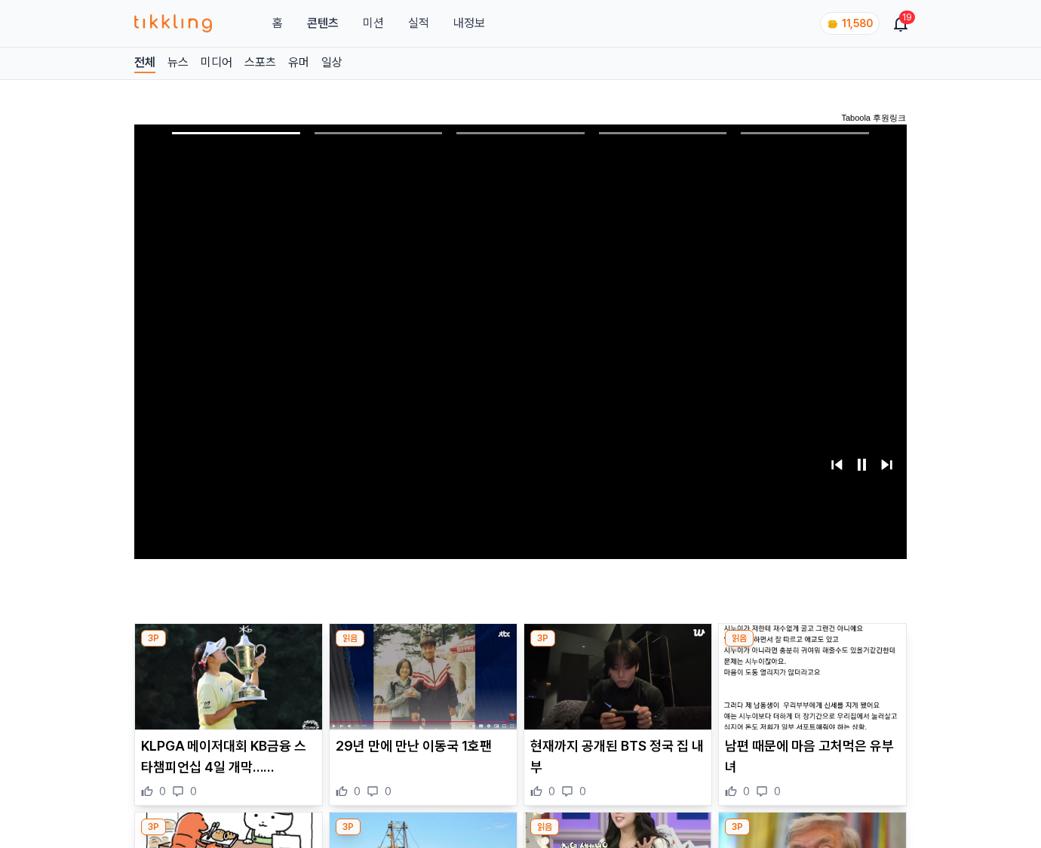
click at [811, 647] on img at bounding box center [812, 677] width 187 height 106
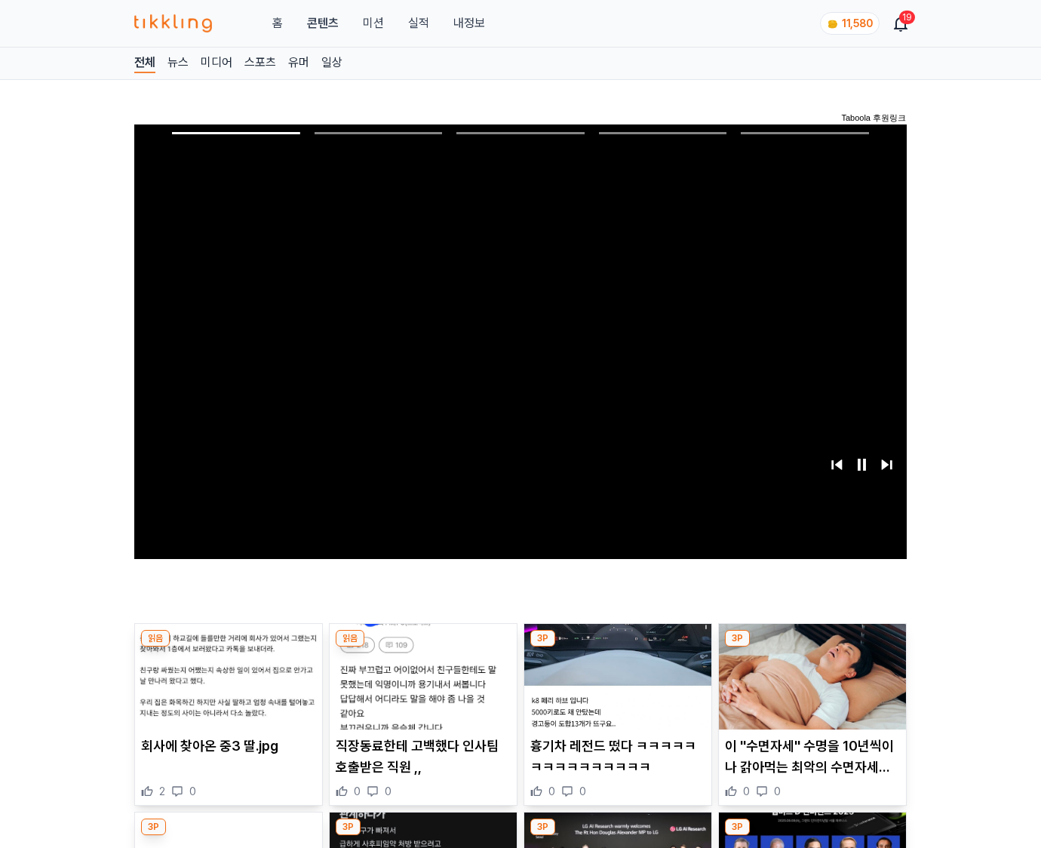
click at [811, 647] on img at bounding box center [812, 677] width 187 height 106
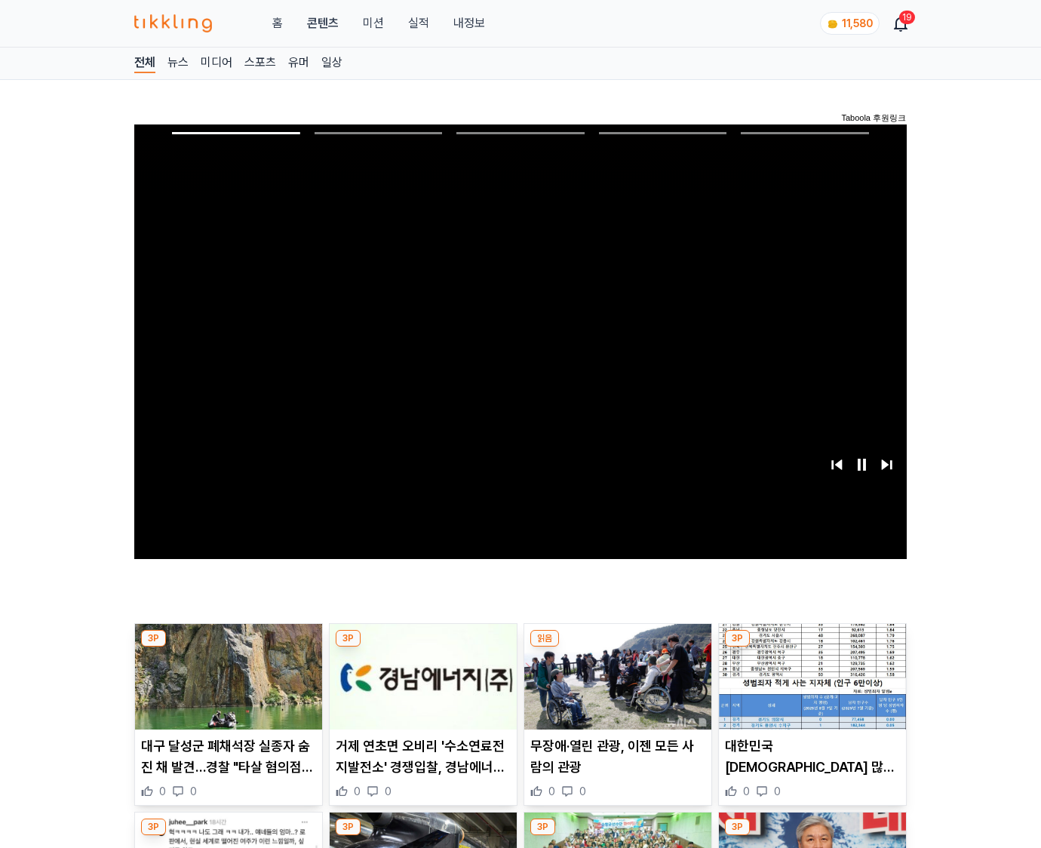
click at [811, 647] on img at bounding box center [812, 677] width 187 height 106
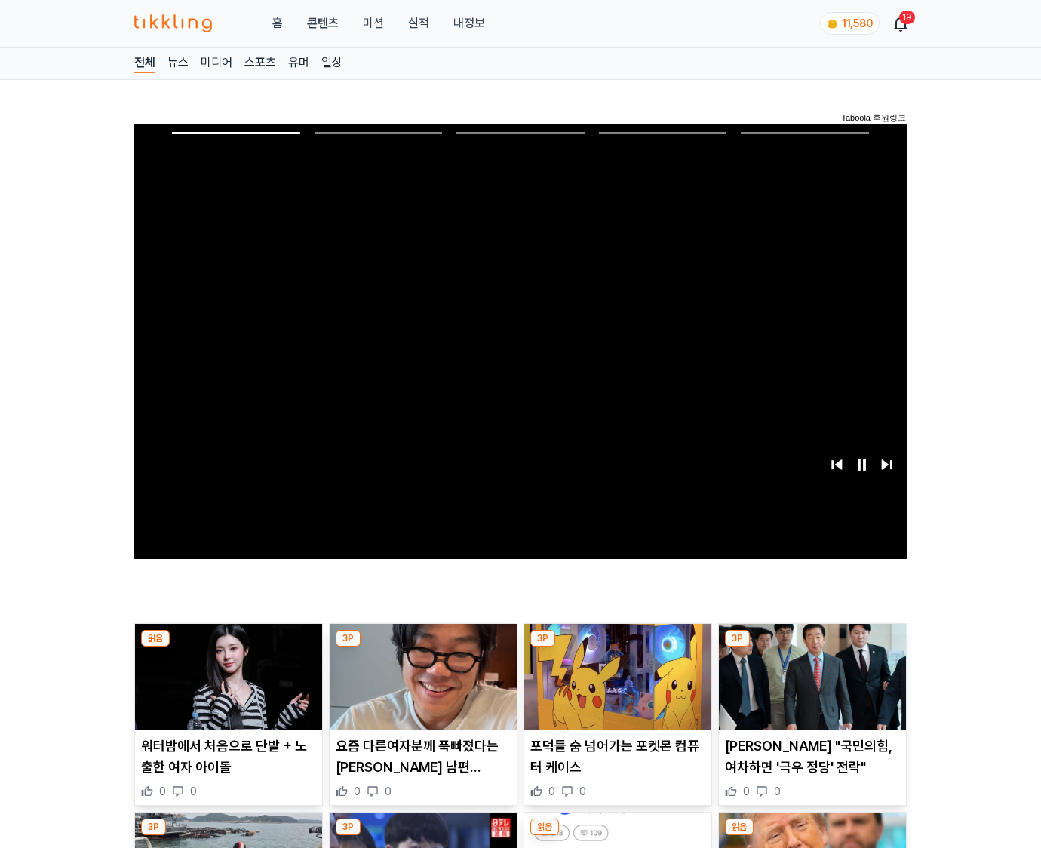
click at [811, 647] on img at bounding box center [812, 677] width 187 height 106
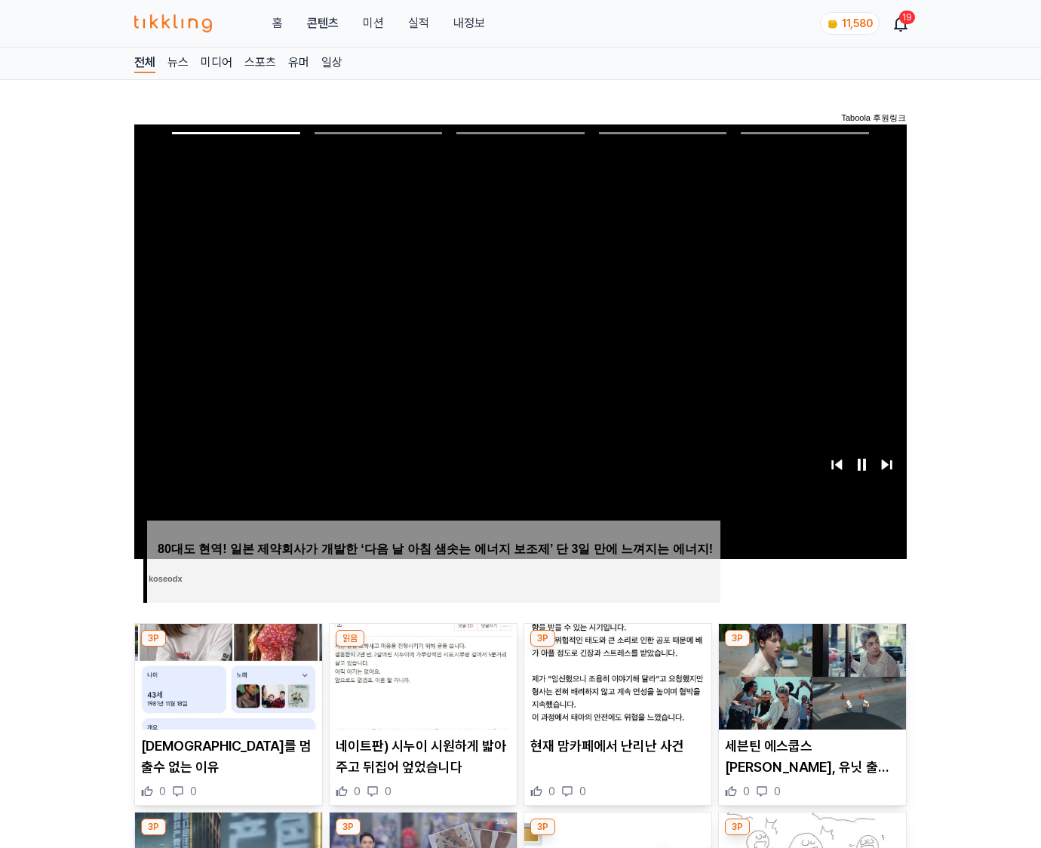
click at [811, 647] on img at bounding box center [812, 677] width 187 height 106
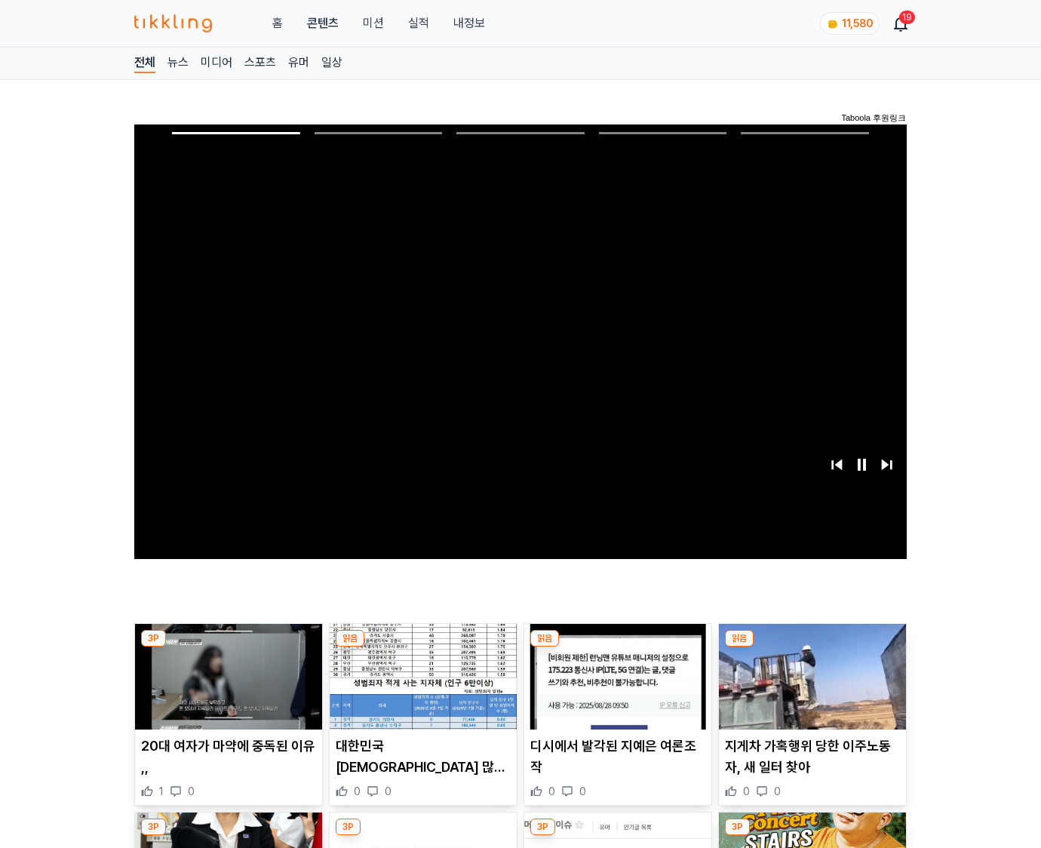
click at [811, 647] on img at bounding box center [812, 677] width 187 height 106
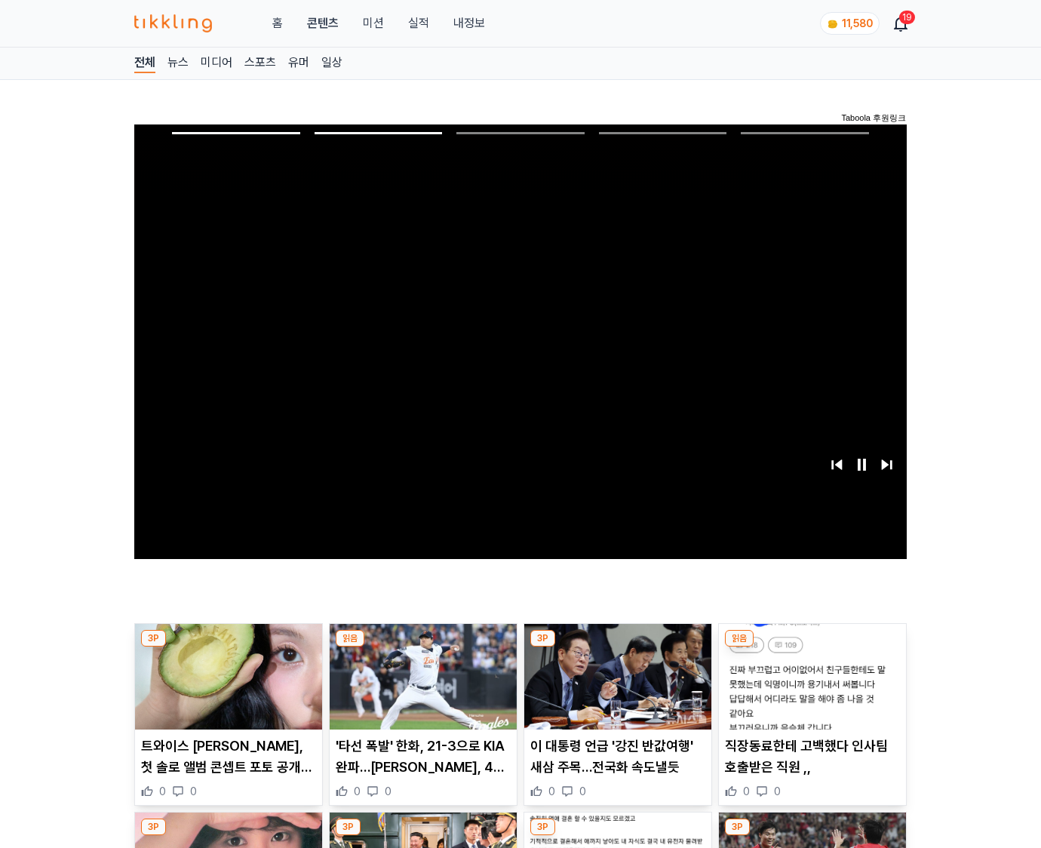
click at [811, 647] on img at bounding box center [812, 677] width 187 height 106
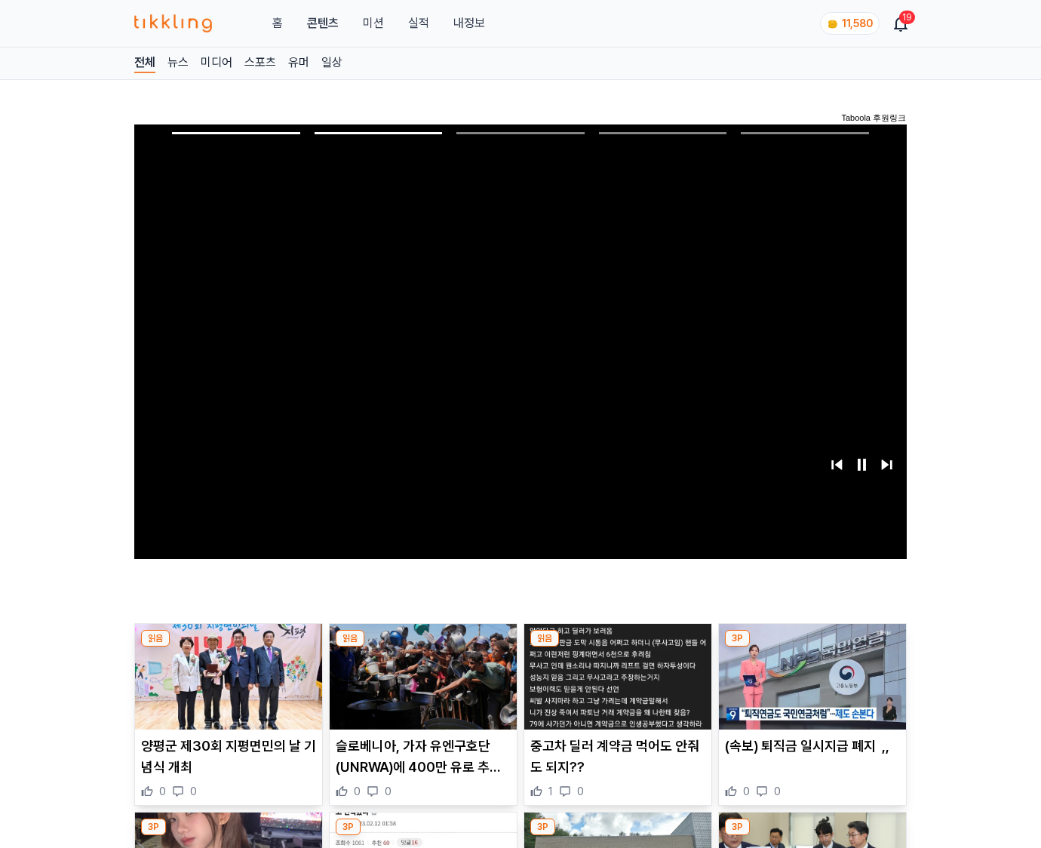
click at [811, 647] on img at bounding box center [812, 677] width 187 height 106
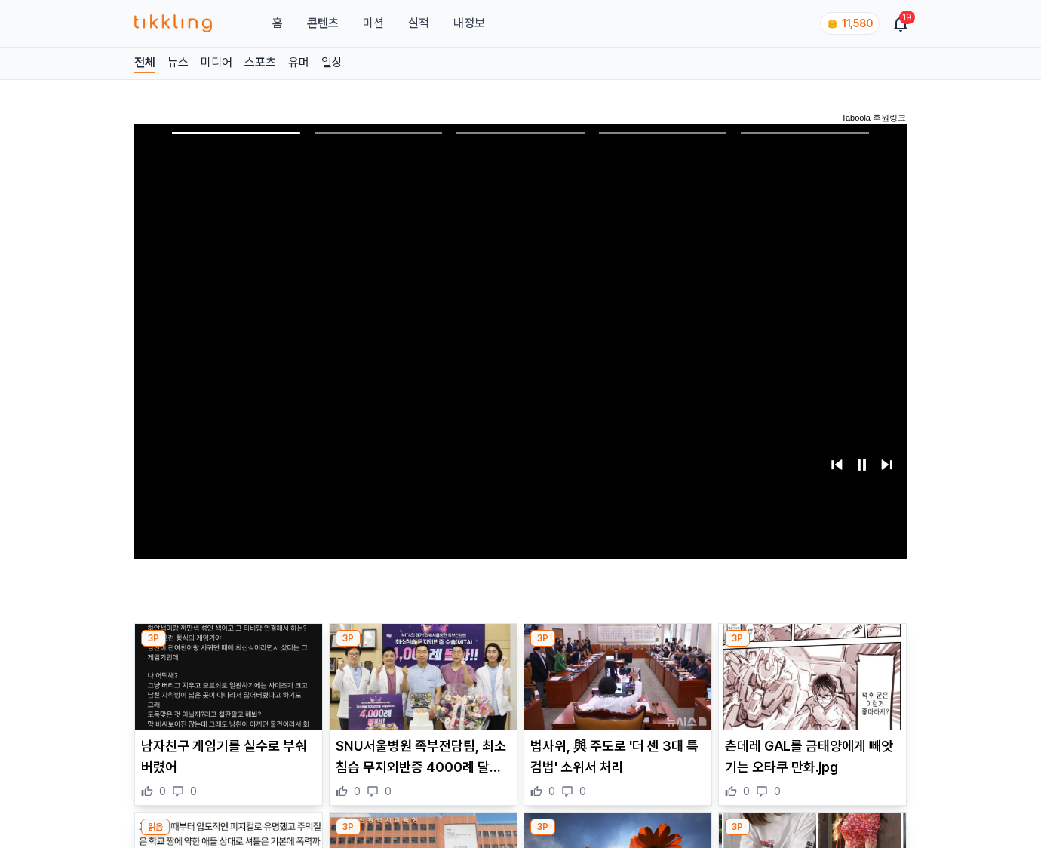
click at [811, 647] on img at bounding box center [812, 677] width 187 height 106
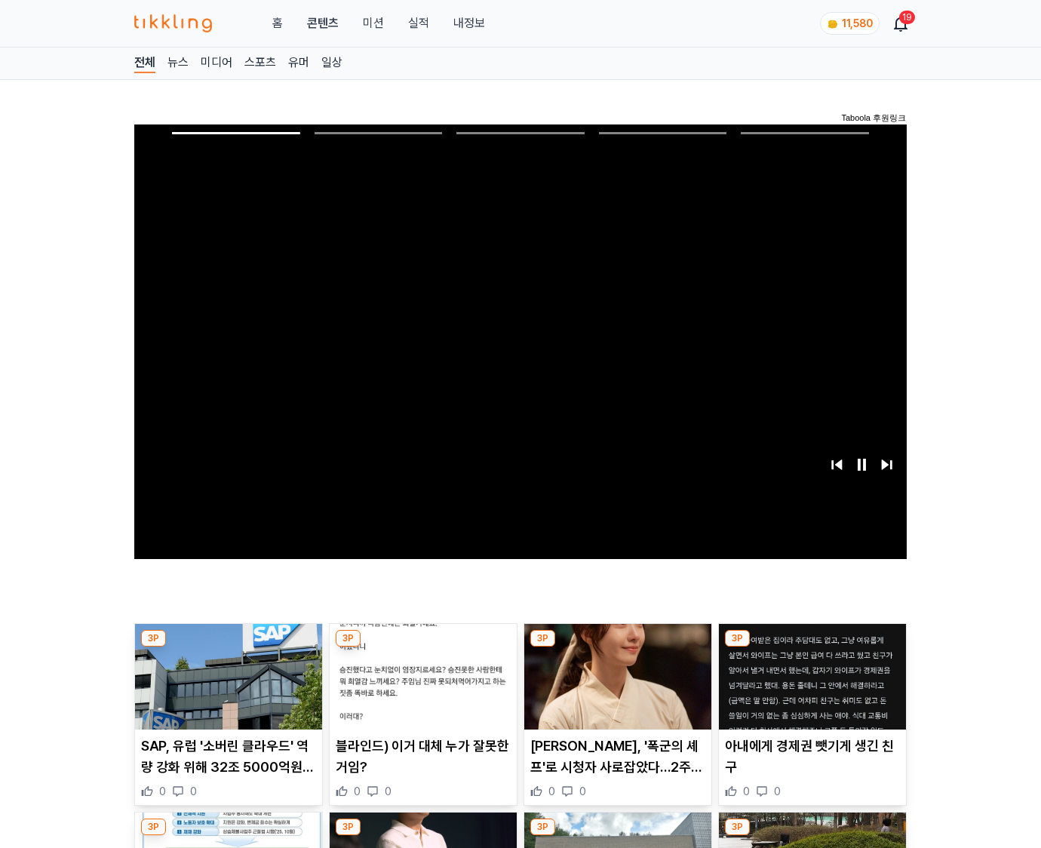
click at [811, 647] on img at bounding box center [812, 677] width 187 height 106
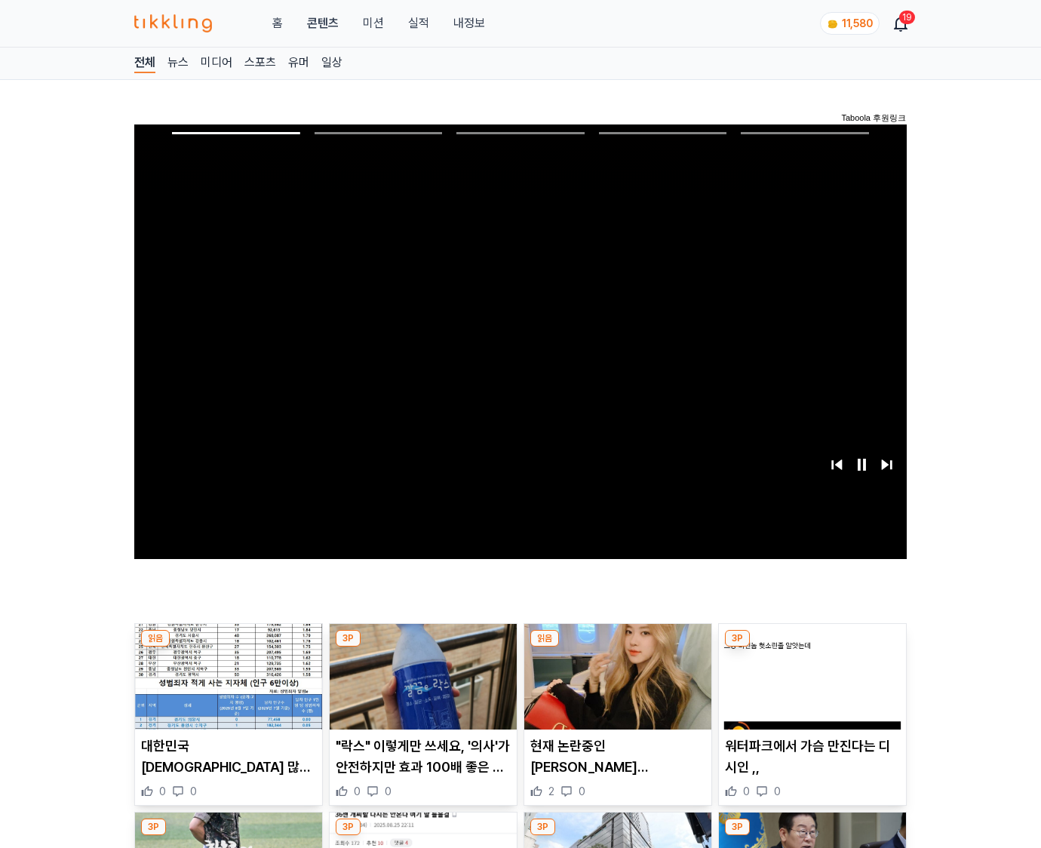
click at [811, 647] on img at bounding box center [812, 677] width 187 height 106
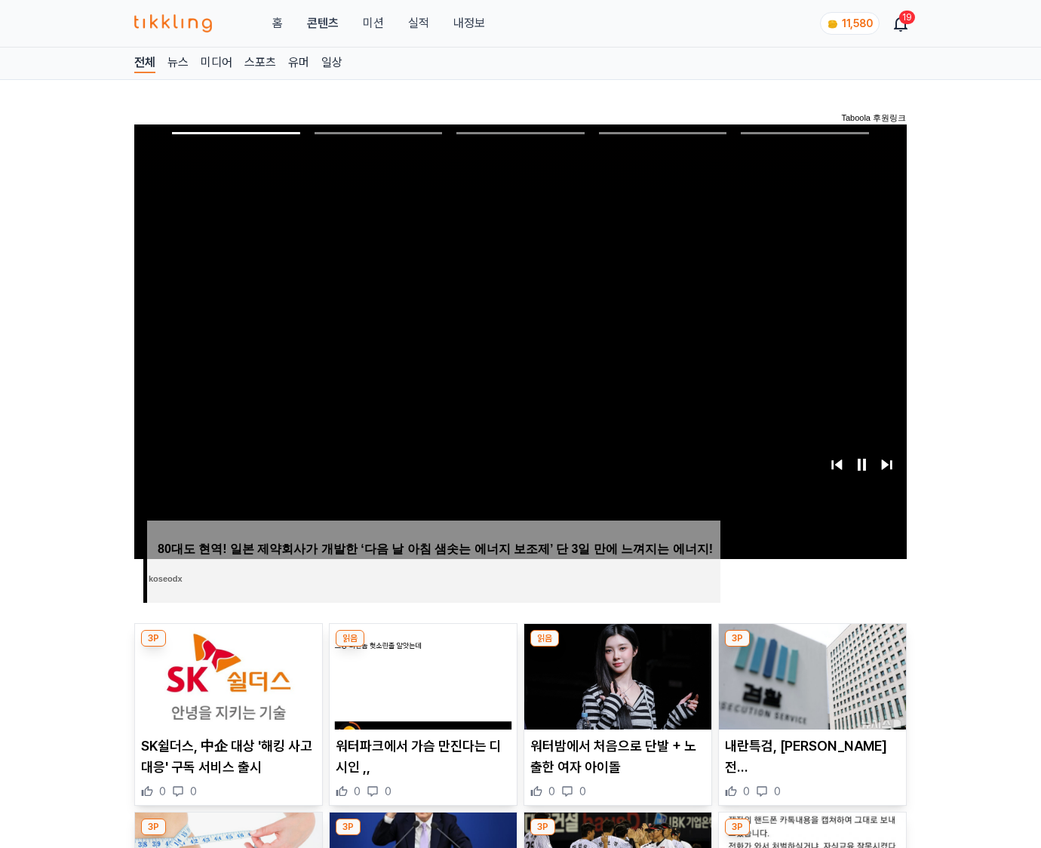
click at [811, 647] on img at bounding box center [812, 677] width 187 height 106
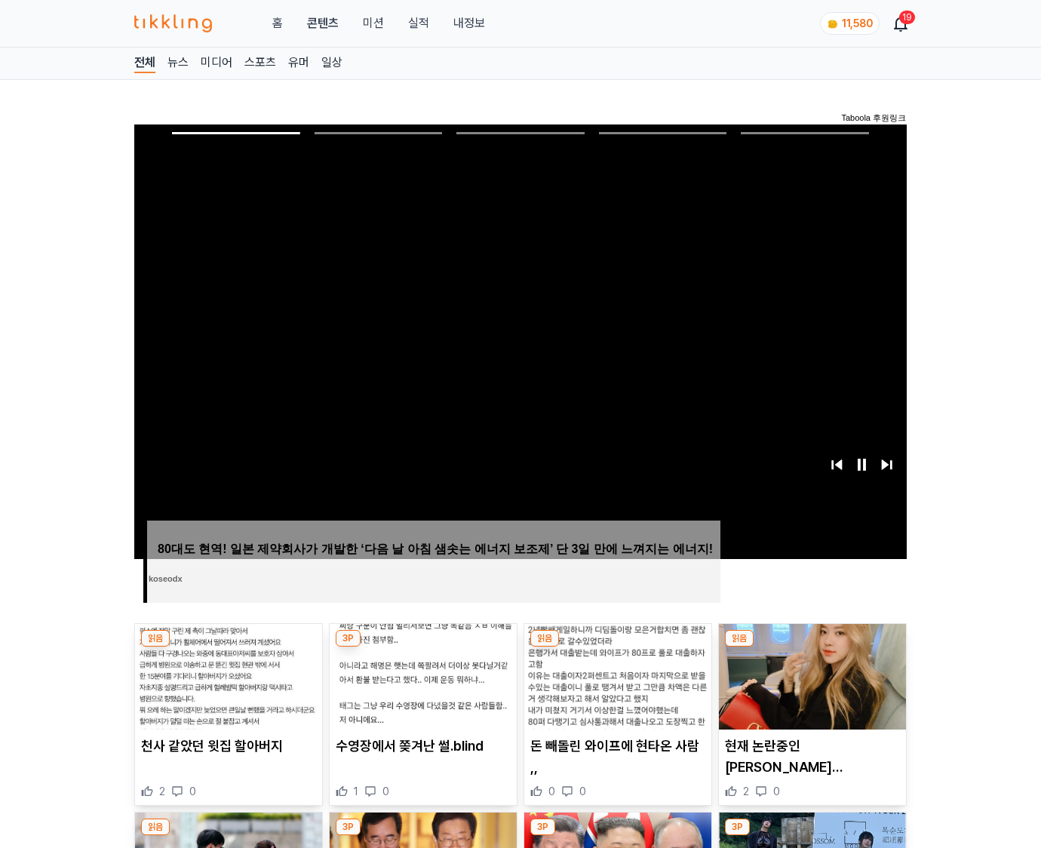
click at [811, 647] on img at bounding box center [812, 677] width 187 height 106
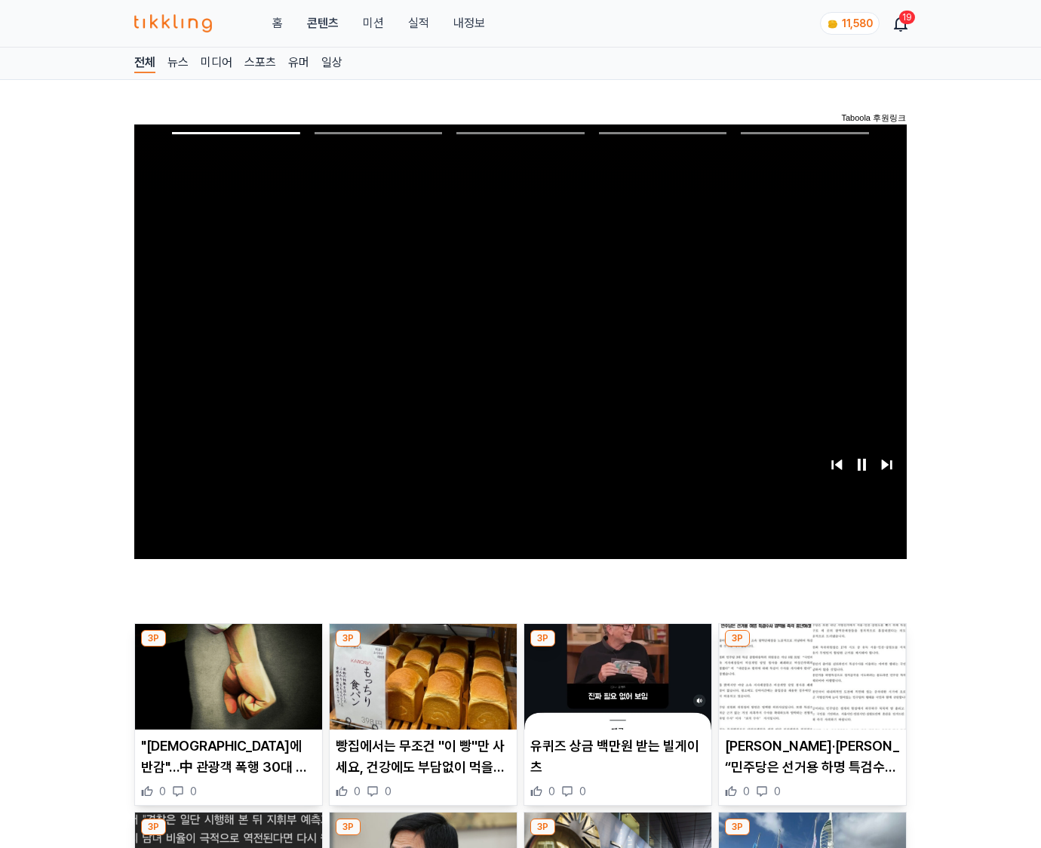
click at [811, 647] on img at bounding box center [812, 677] width 187 height 106
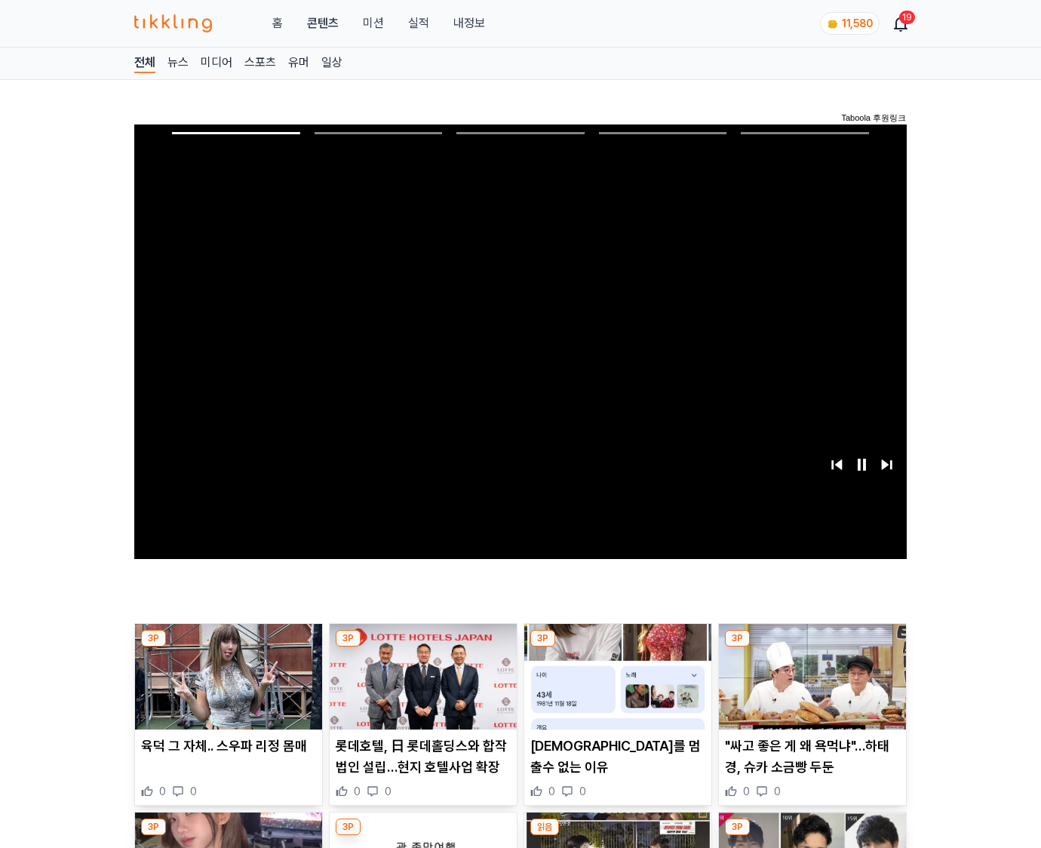
click at [811, 647] on img at bounding box center [812, 677] width 187 height 106
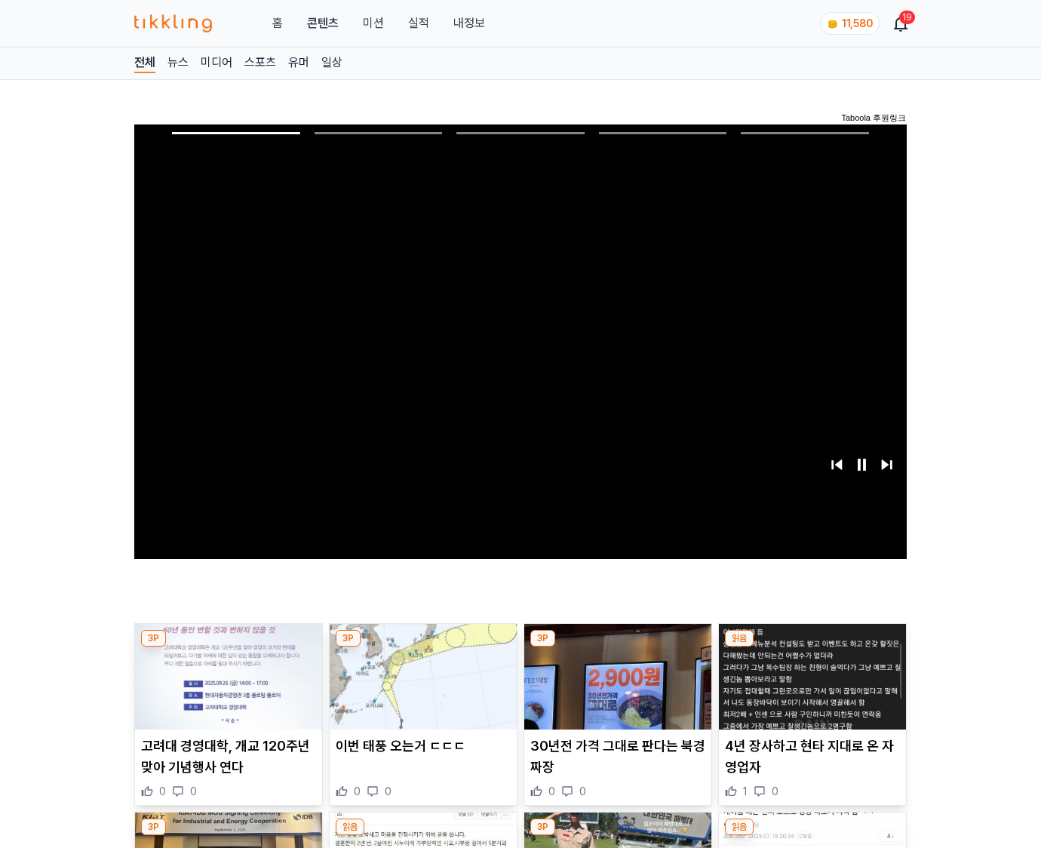
click at [811, 647] on img at bounding box center [812, 677] width 187 height 106
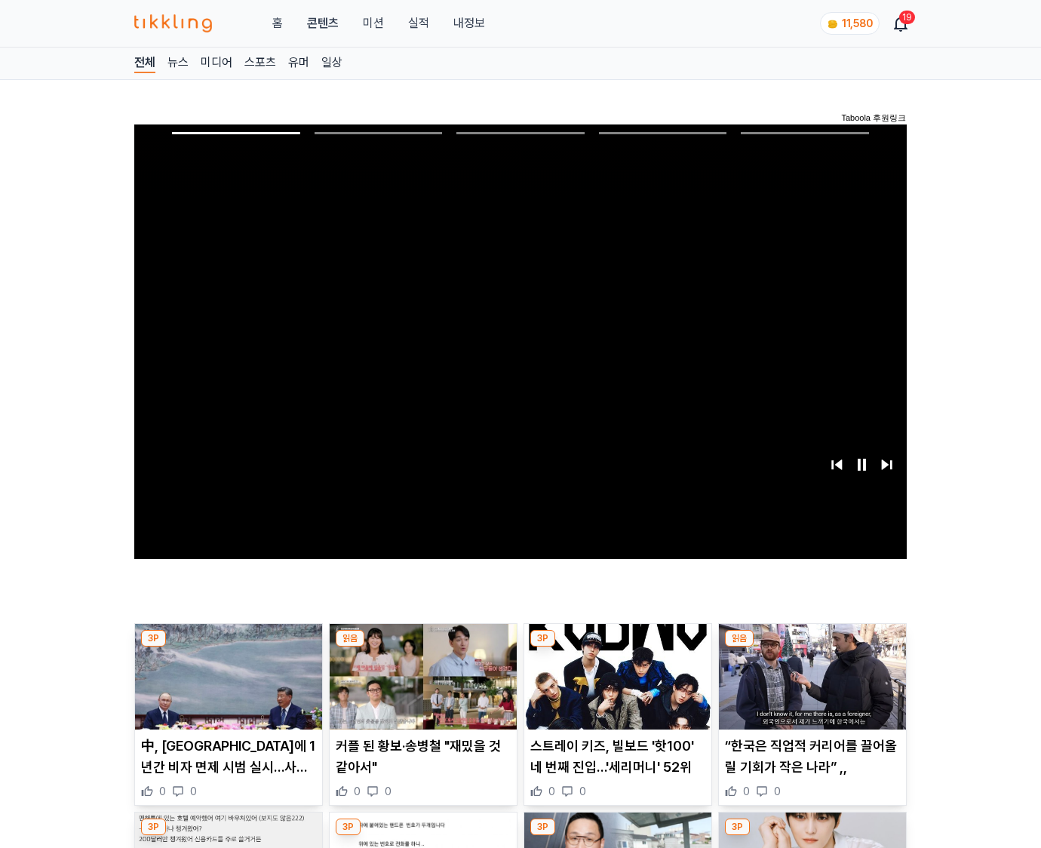
click at [811, 647] on img at bounding box center [812, 677] width 187 height 106
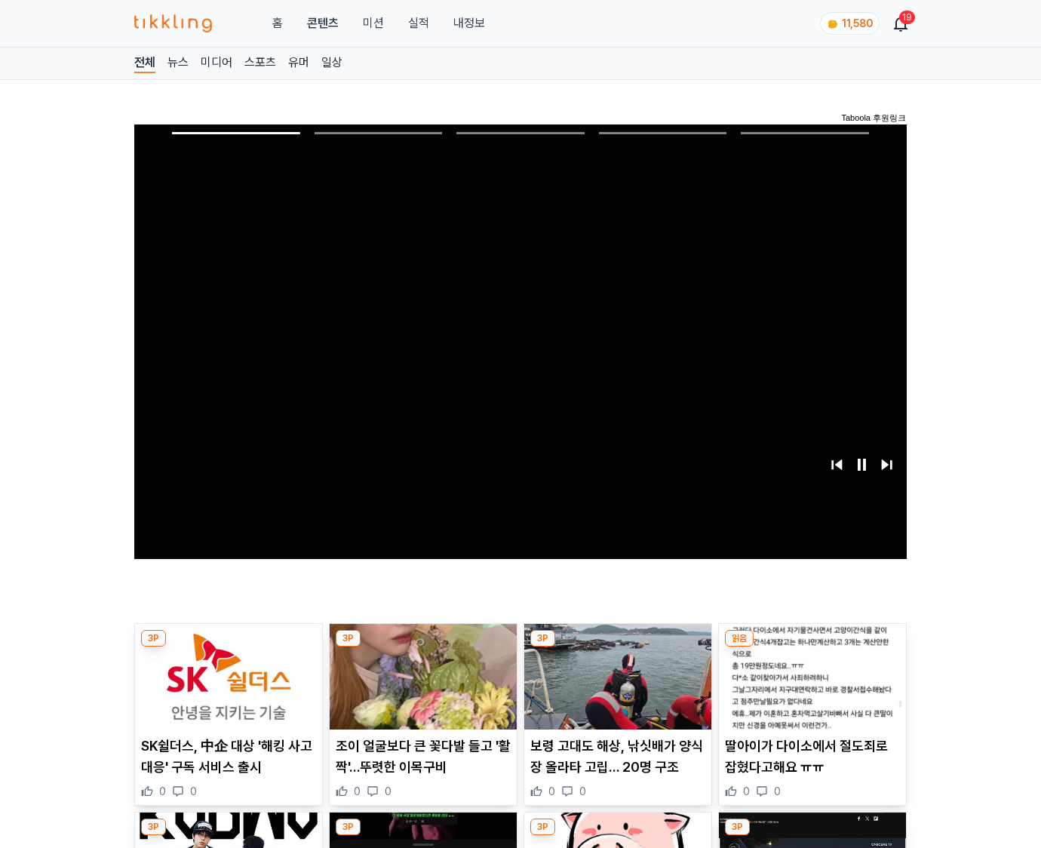
click at [811, 647] on img at bounding box center [812, 677] width 187 height 106
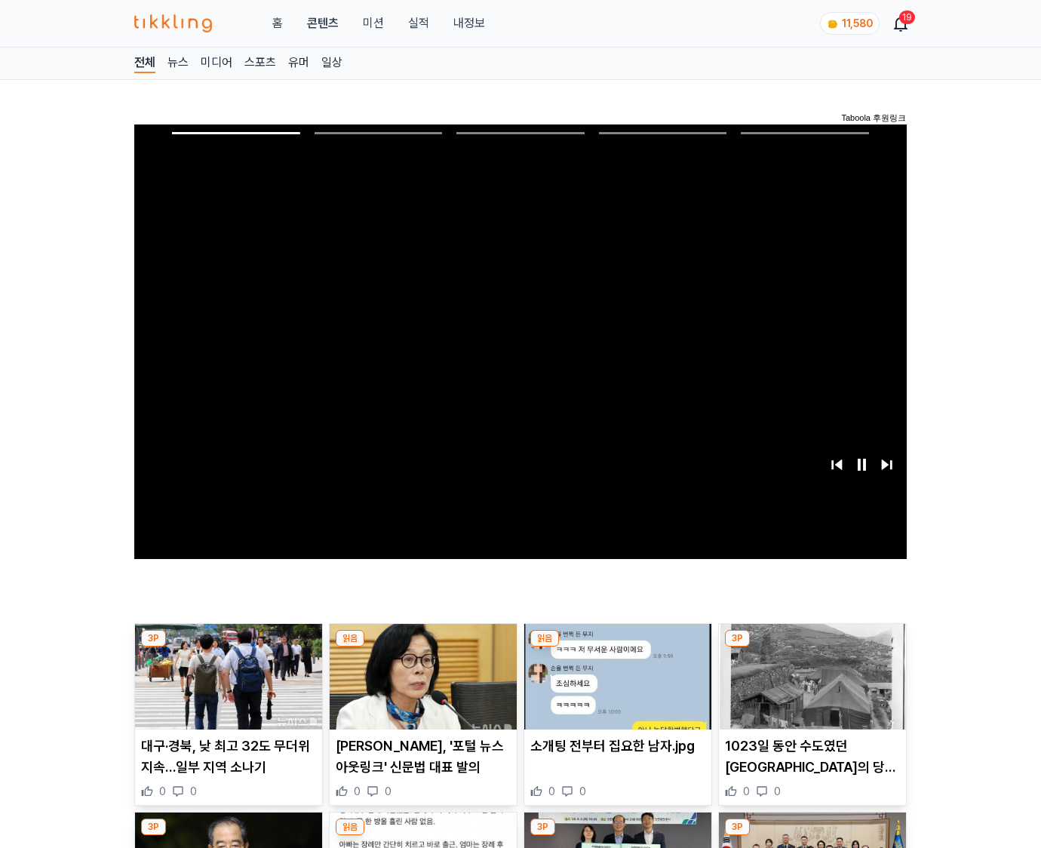
click at [811, 647] on img at bounding box center [812, 677] width 187 height 106
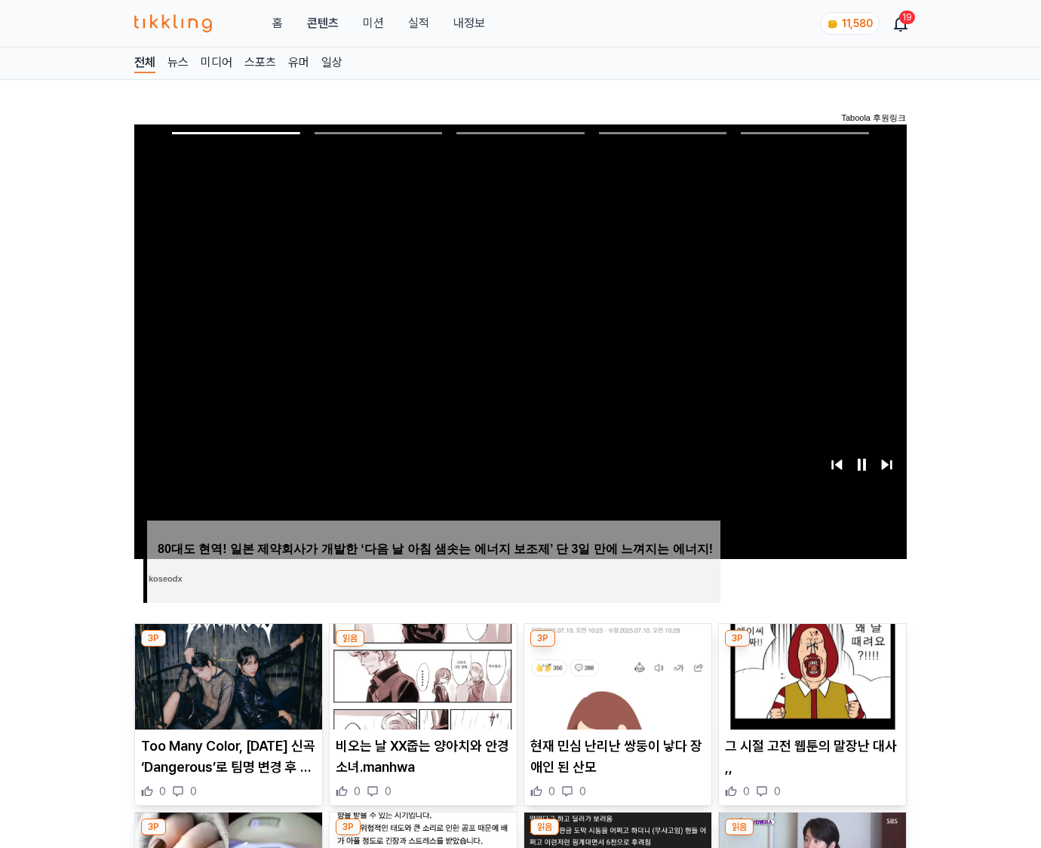
click at [811, 647] on img at bounding box center [812, 677] width 187 height 106
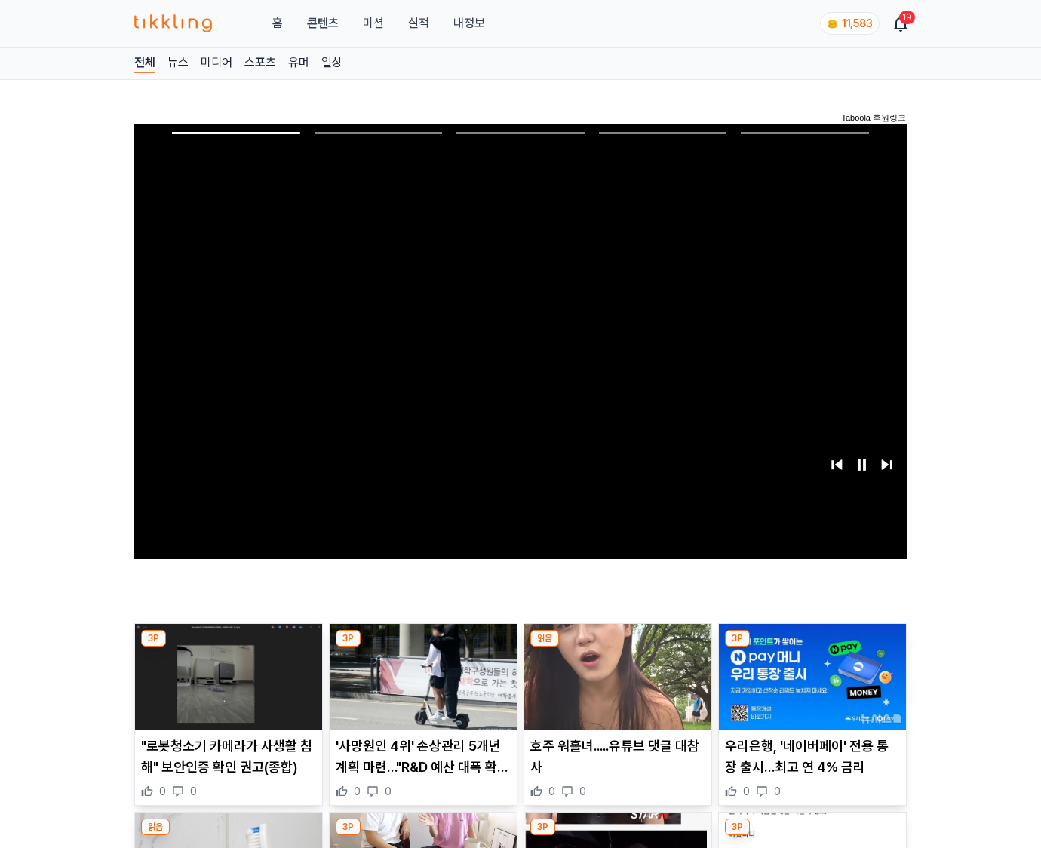
click at [811, 647] on img at bounding box center [812, 677] width 187 height 106
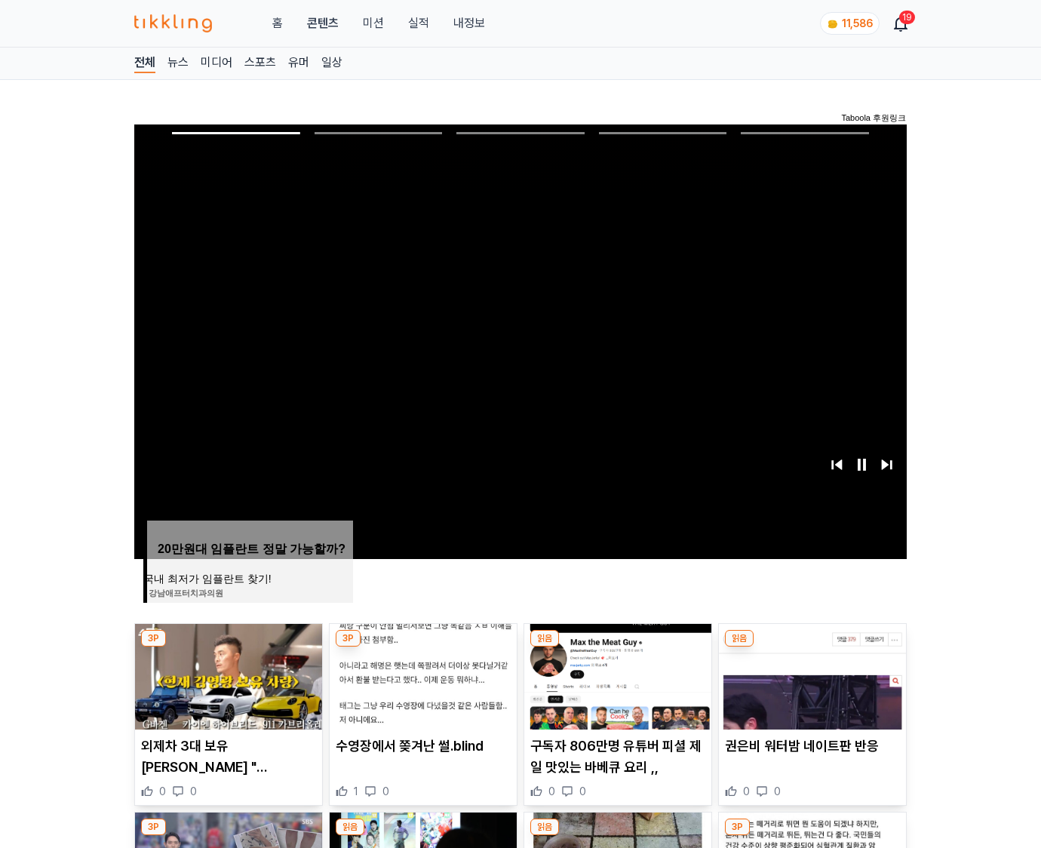
click at [811, 647] on img at bounding box center [812, 677] width 187 height 106
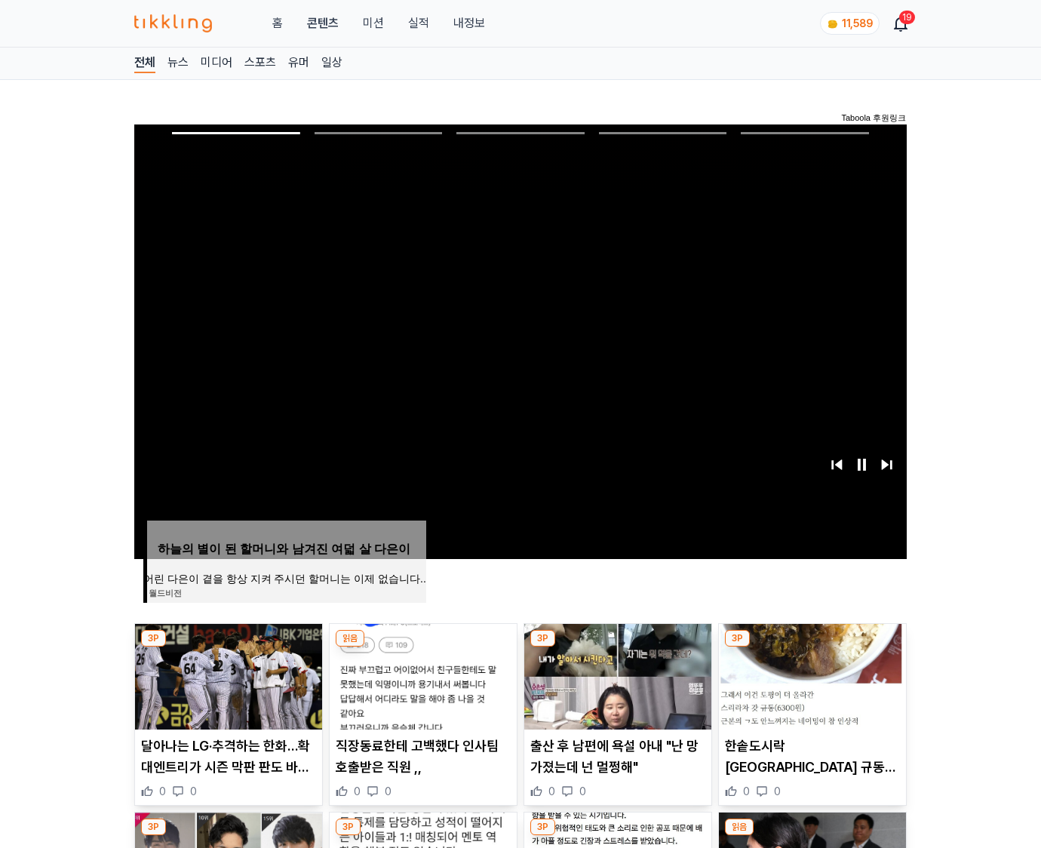
click at [811, 647] on img at bounding box center [812, 677] width 187 height 106
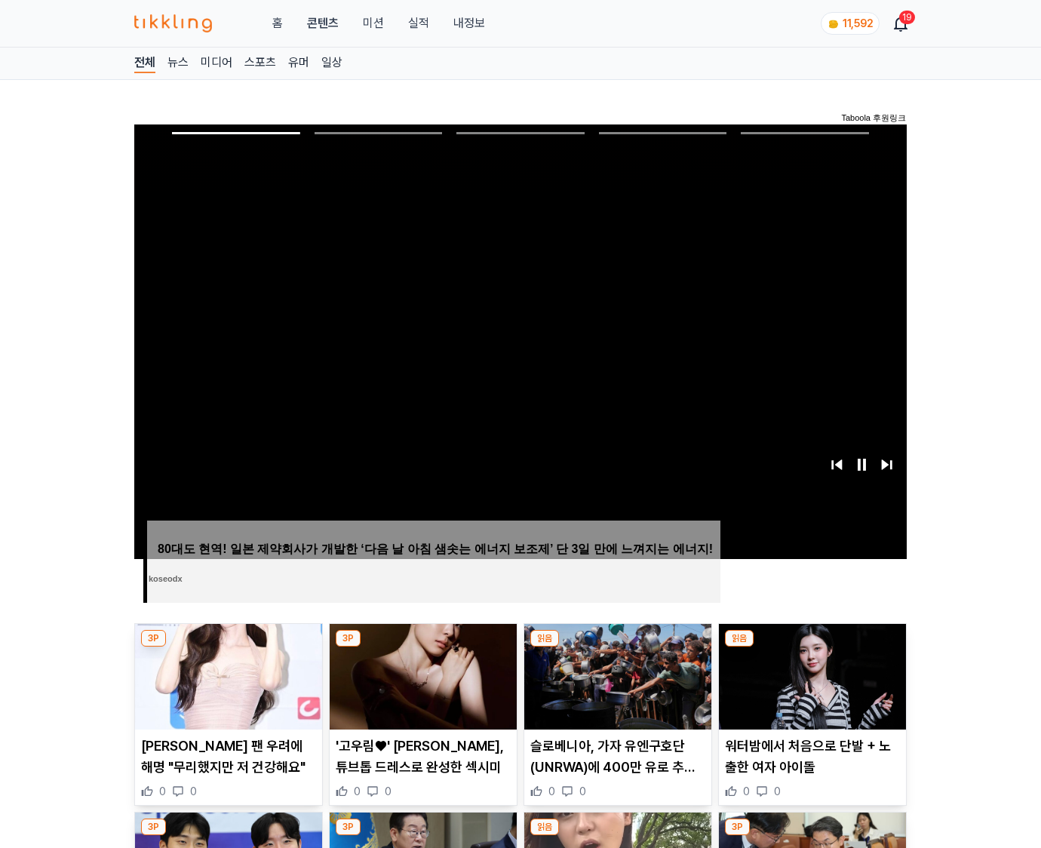
click at [811, 647] on img at bounding box center [812, 677] width 187 height 106
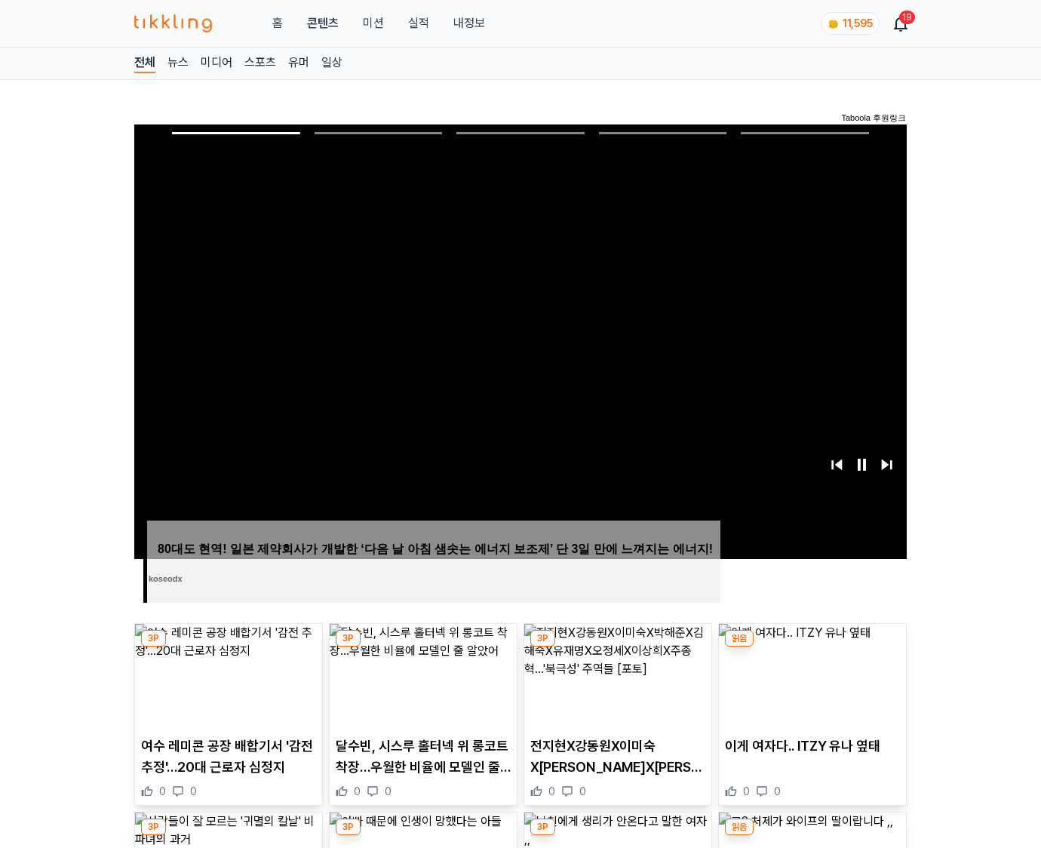
click at [811, 647] on img at bounding box center [812, 677] width 187 height 106
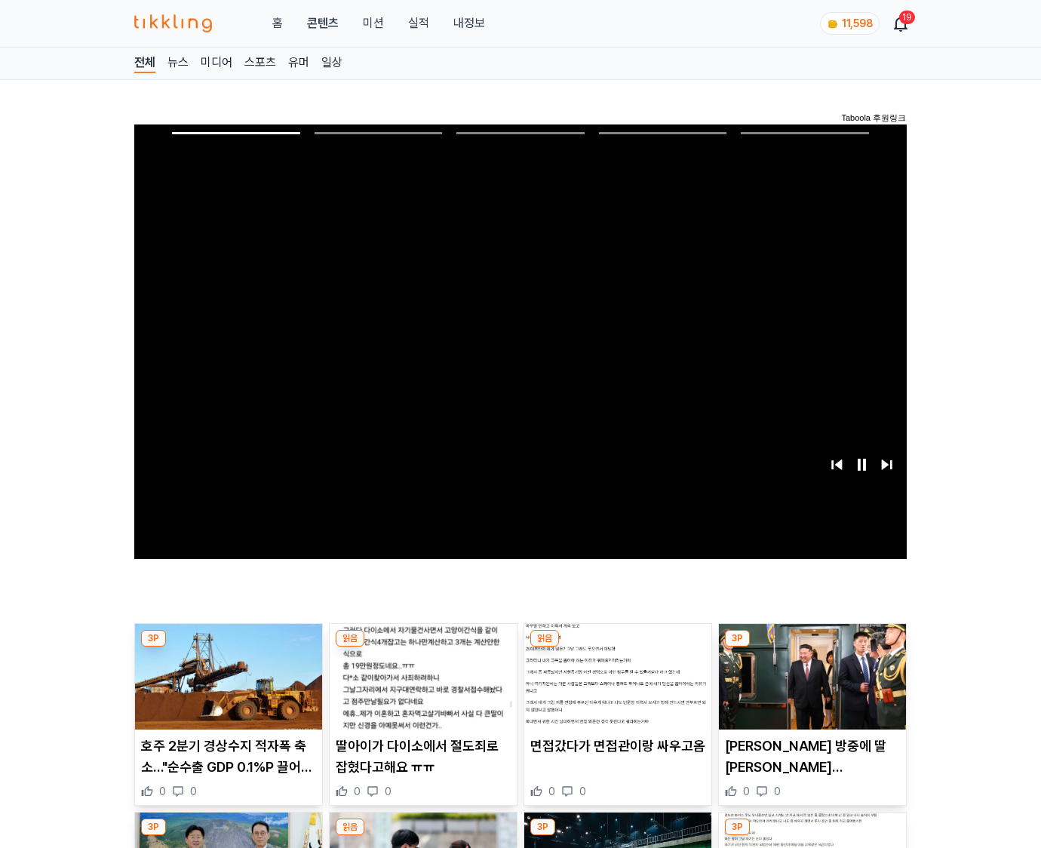
click at [811, 647] on img at bounding box center [812, 677] width 187 height 106
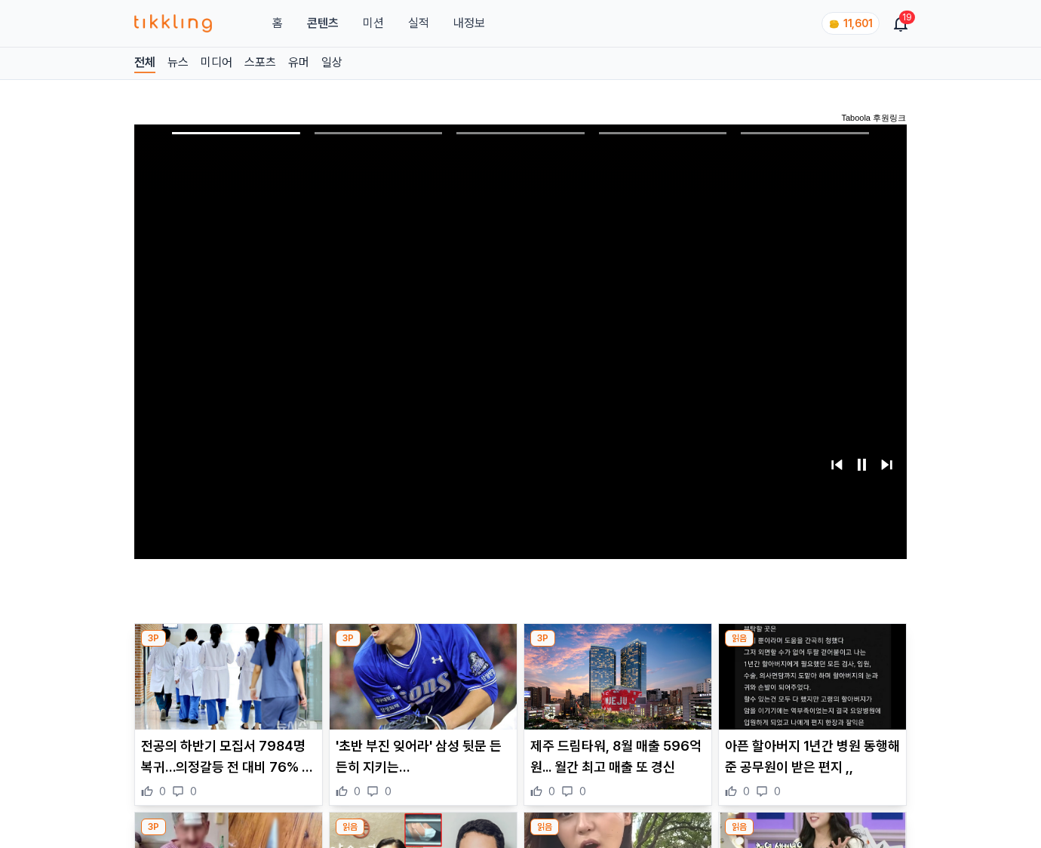
click at [811, 647] on img at bounding box center [812, 677] width 187 height 106
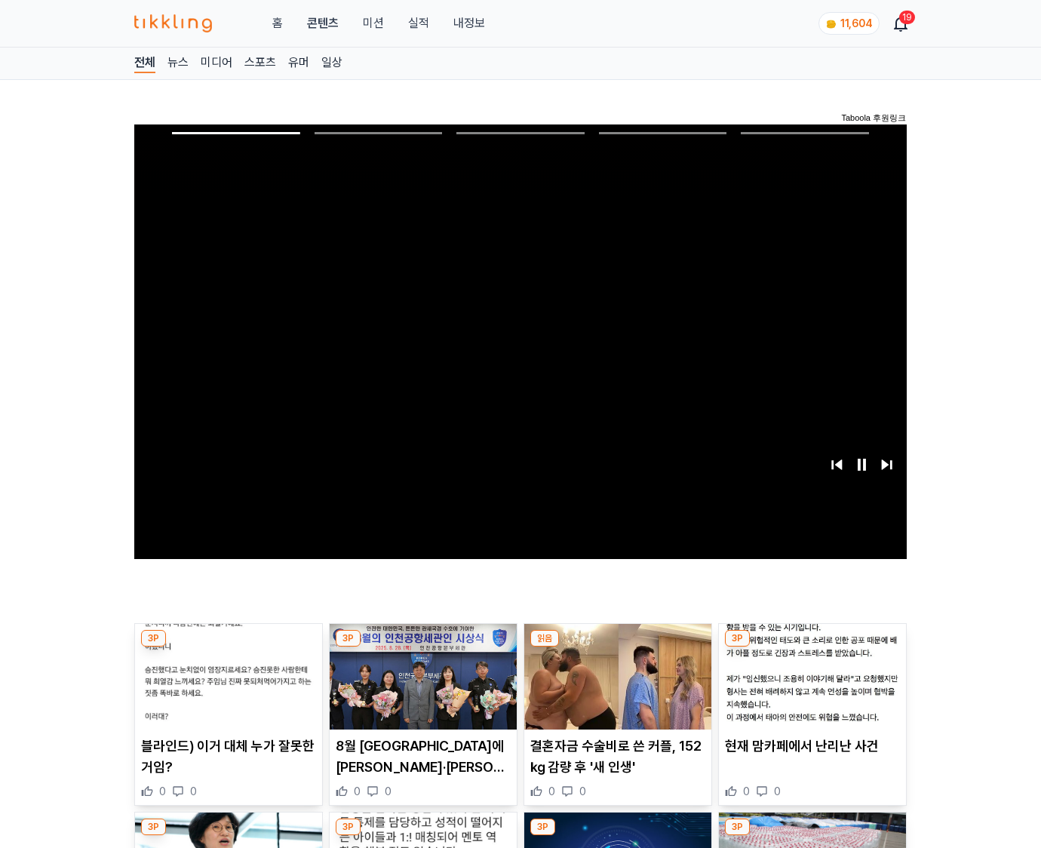
click at [811, 647] on img at bounding box center [812, 677] width 187 height 106
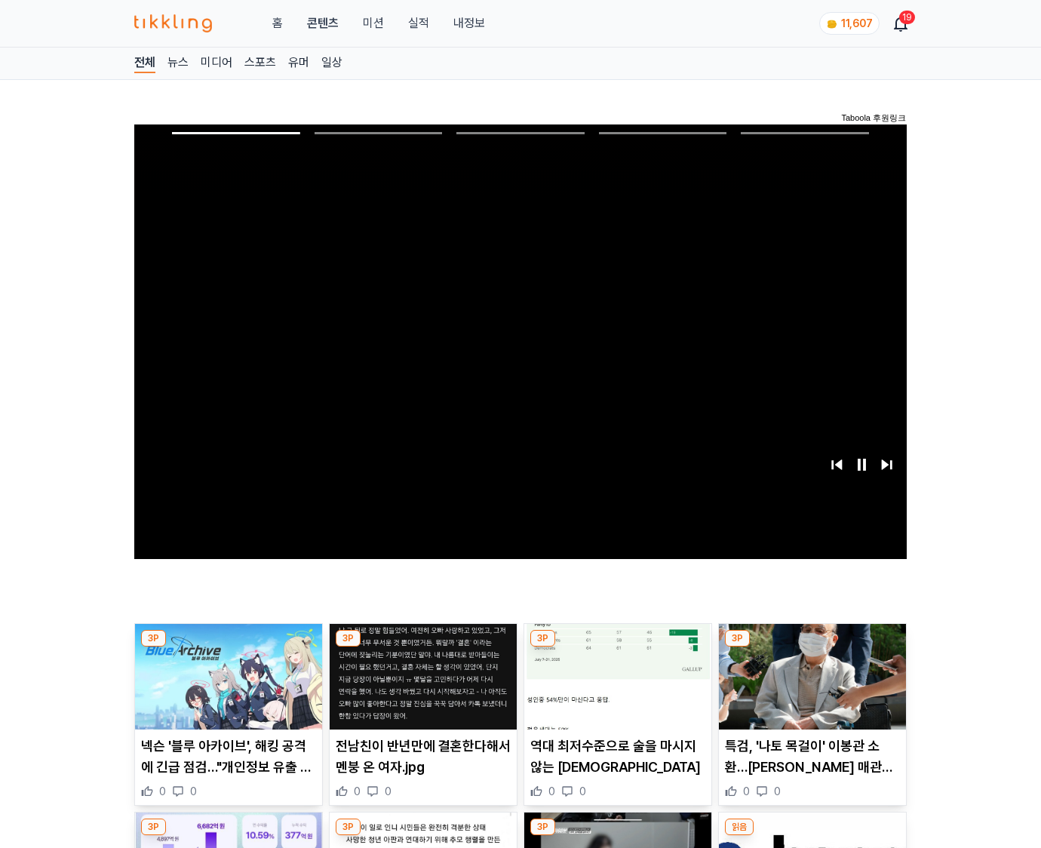
click at [811, 647] on img at bounding box center [812, 677] width 187 height 106
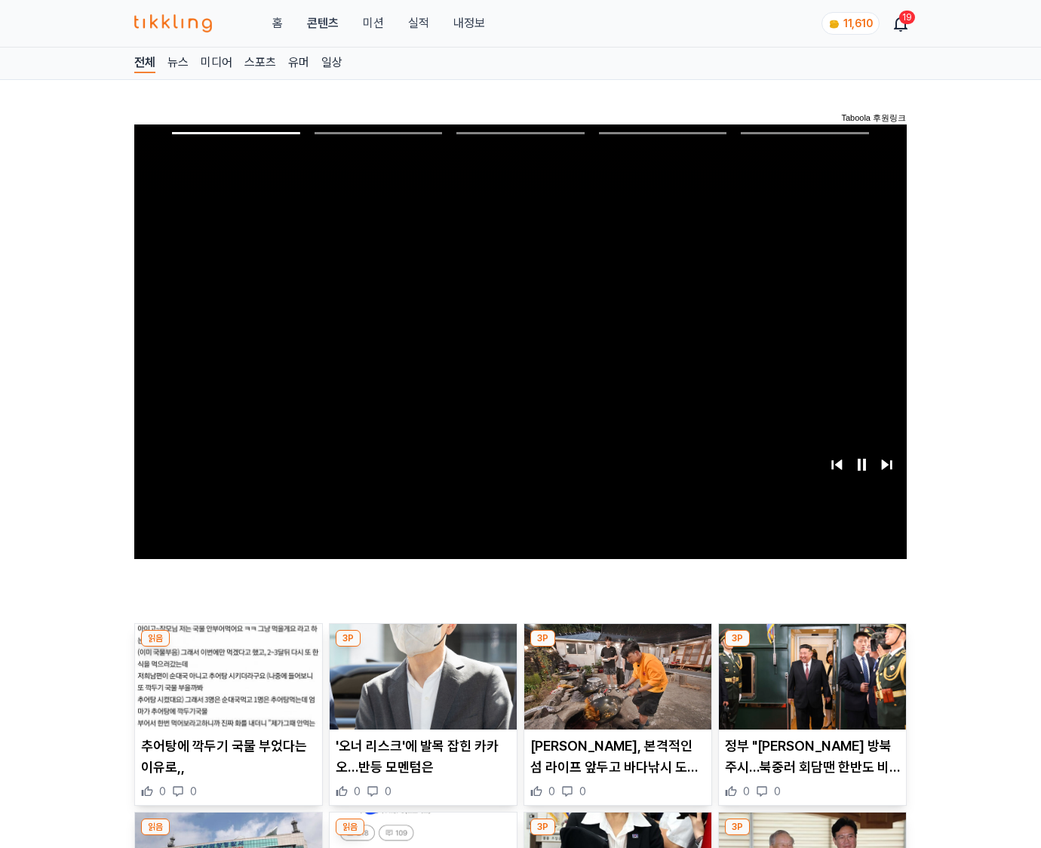
click at [811, 647] on img at bounding box center [812, 677] width 187 height 106
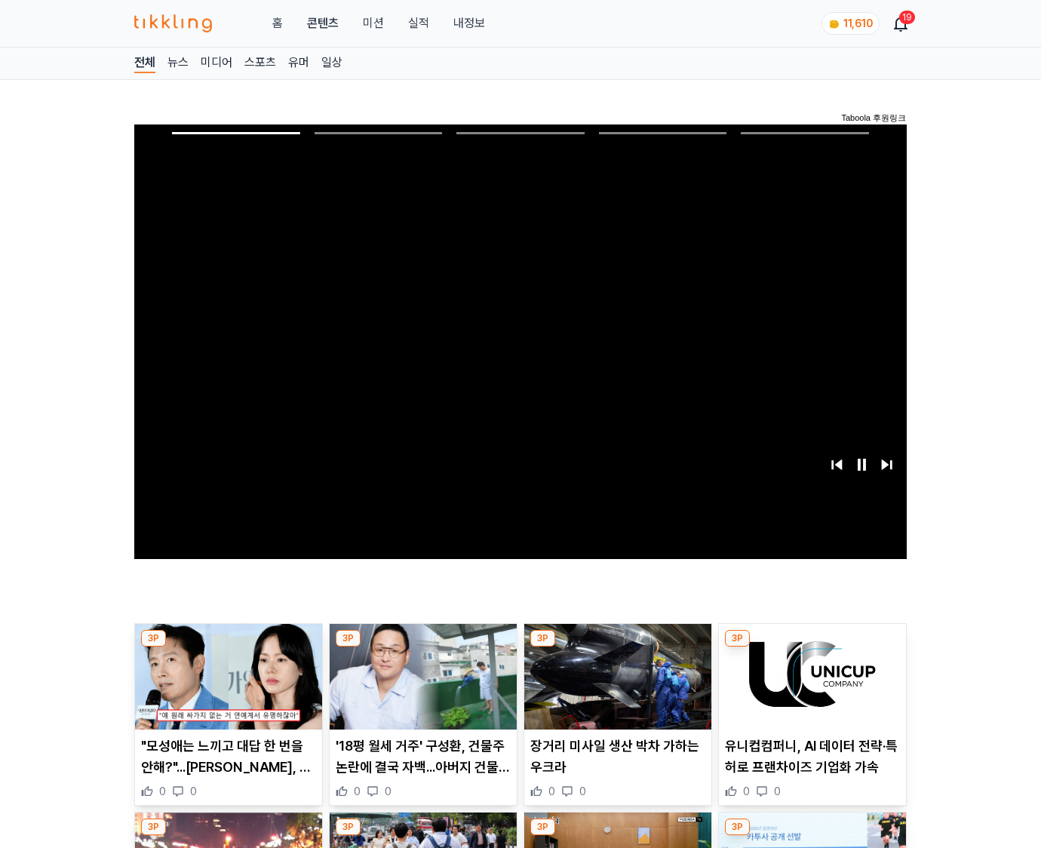
click at [811, 647] on img at bounding box center [812, 677] width 187 height 106
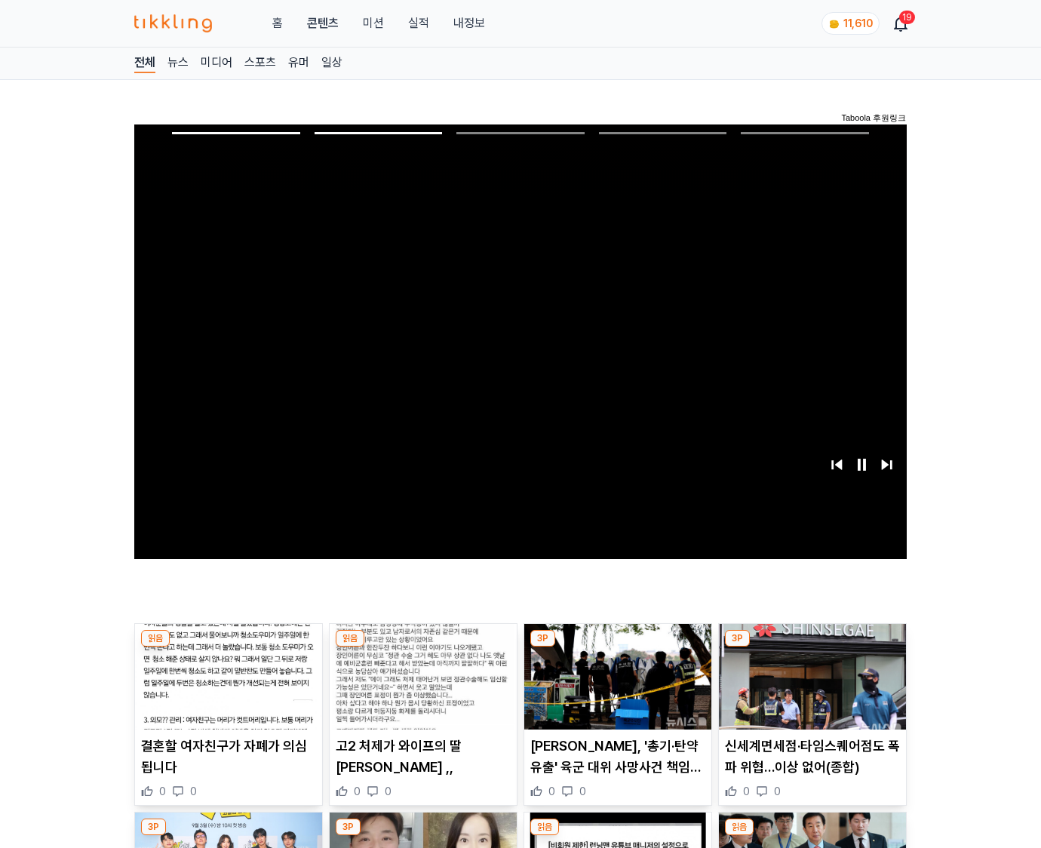
click at [811, 647] on img at bounding box center [812, 677] width 187 height 106
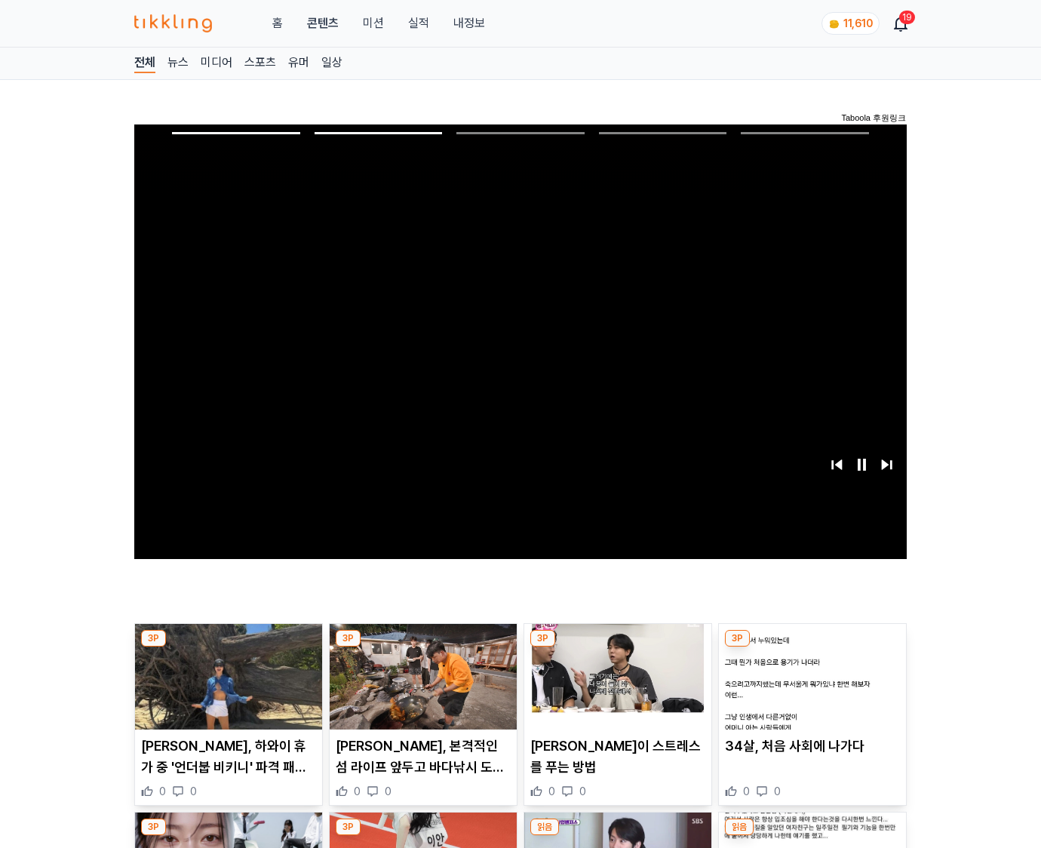
click at [811, 647] on img at bounding box center [812, 677] width 187 height 106
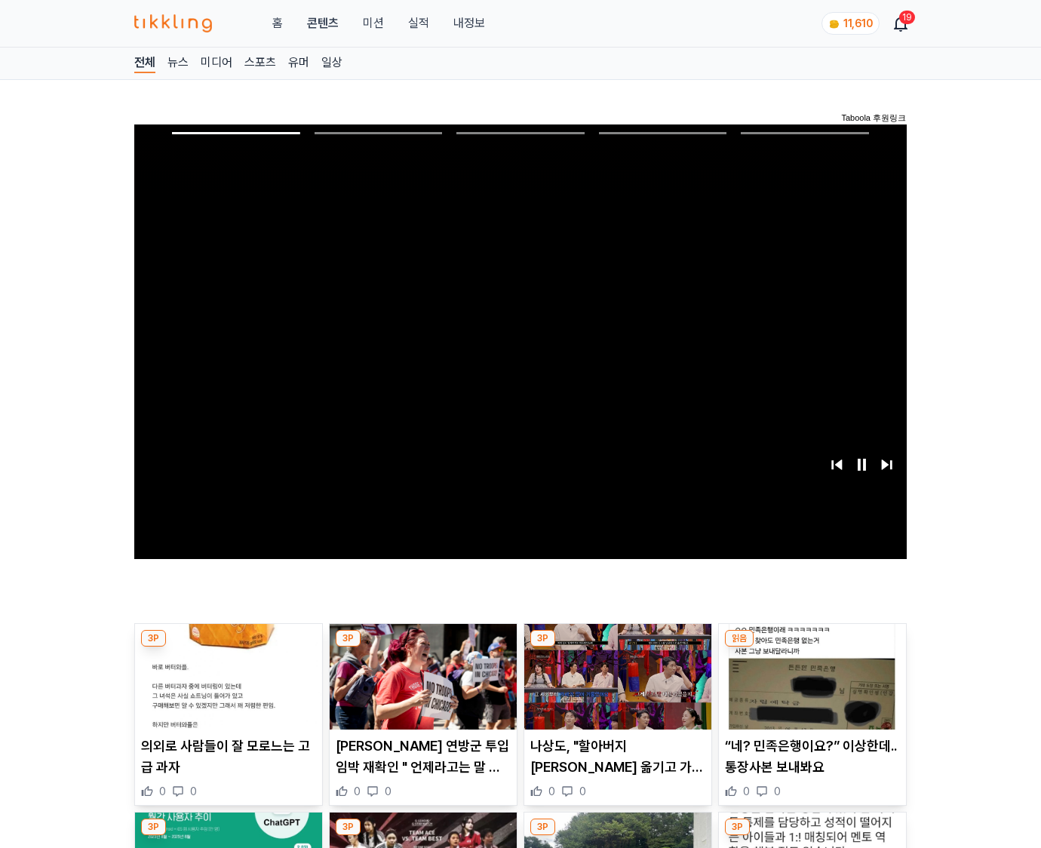
click at [811, 647] on img at bounding box center [812, 677] width 187 height 106
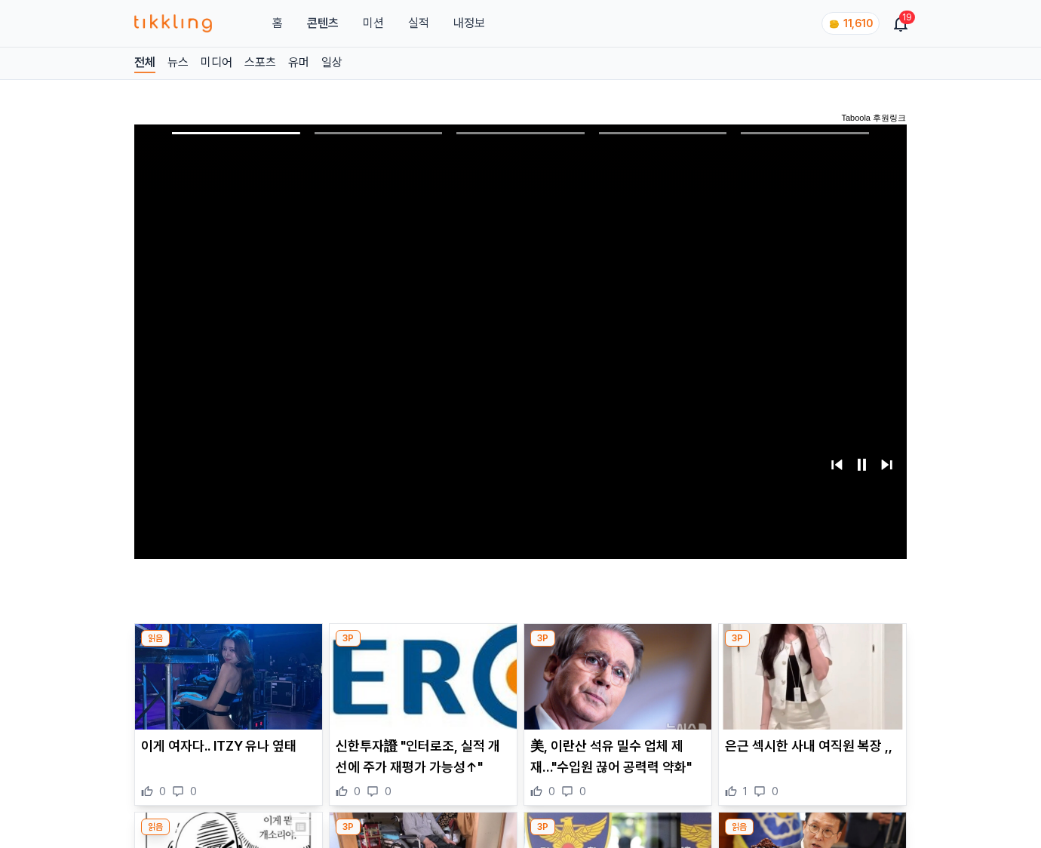
click at [811, 647] on img at bounding box center [812, 677] width 187 height 106
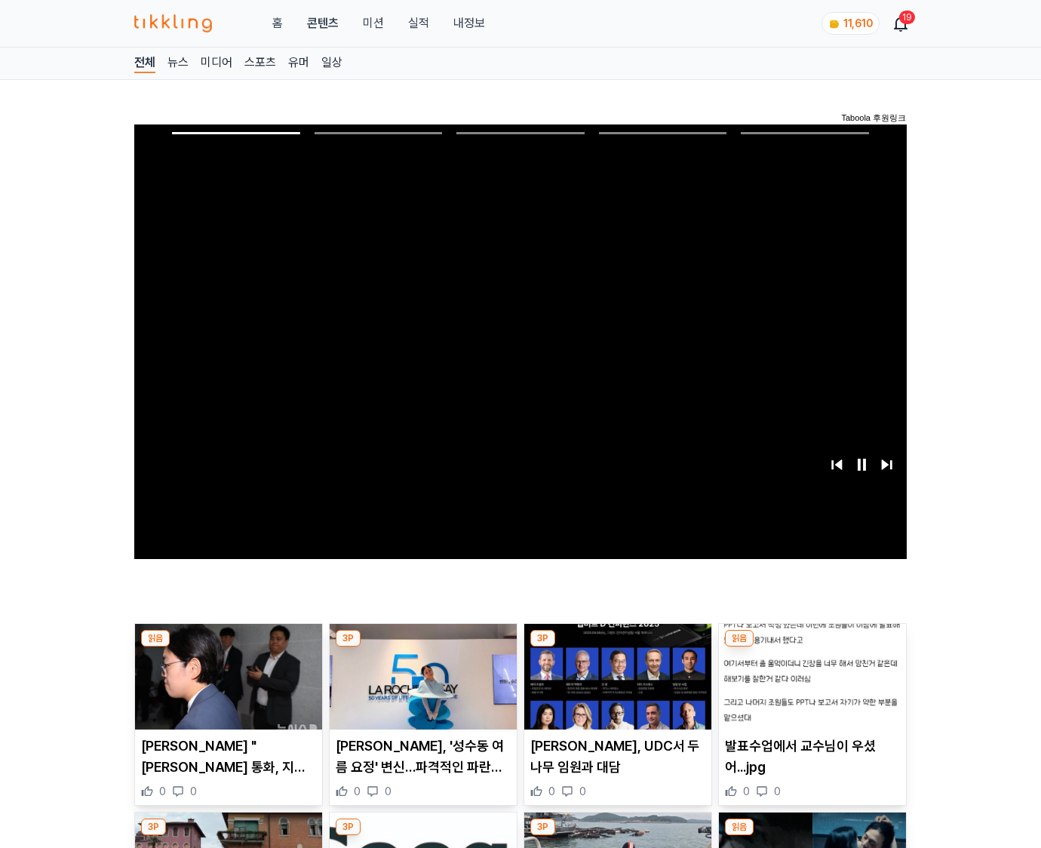
click at [811, 647] on img at bounding box center [812, 677] width 187 height 106
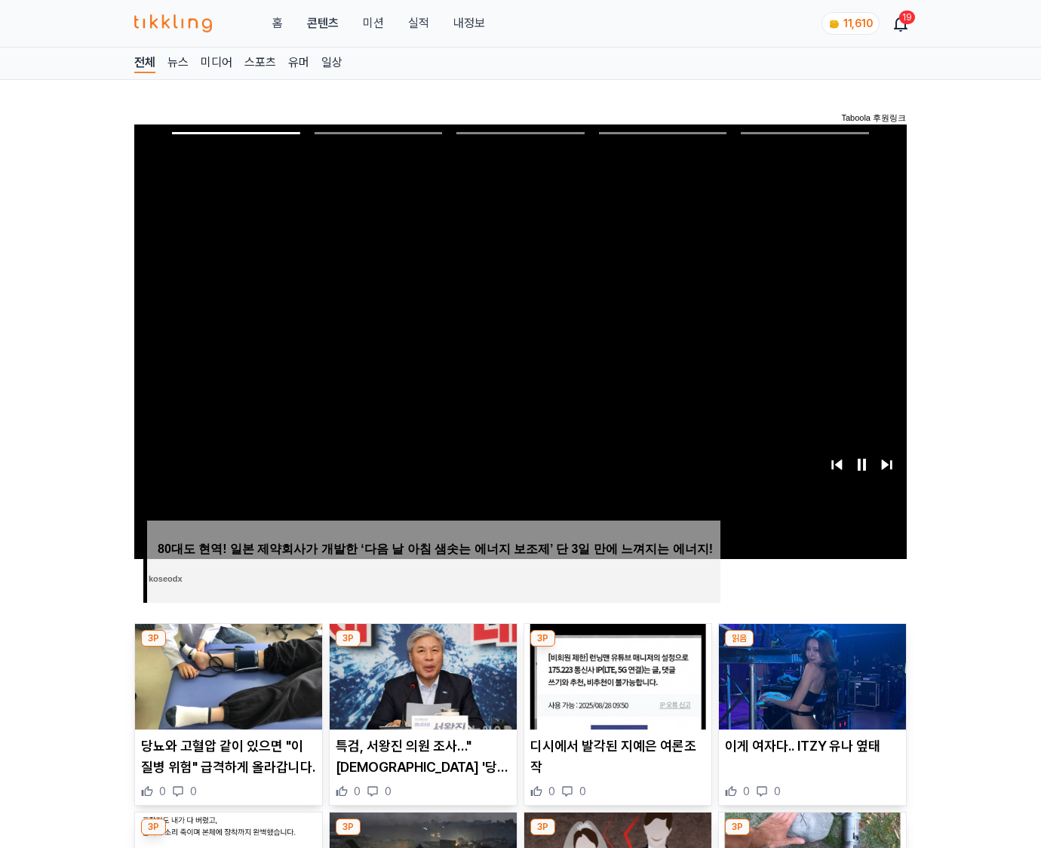
click at [811, 647] on img at bounding box center [812, 677] width 187 height 106
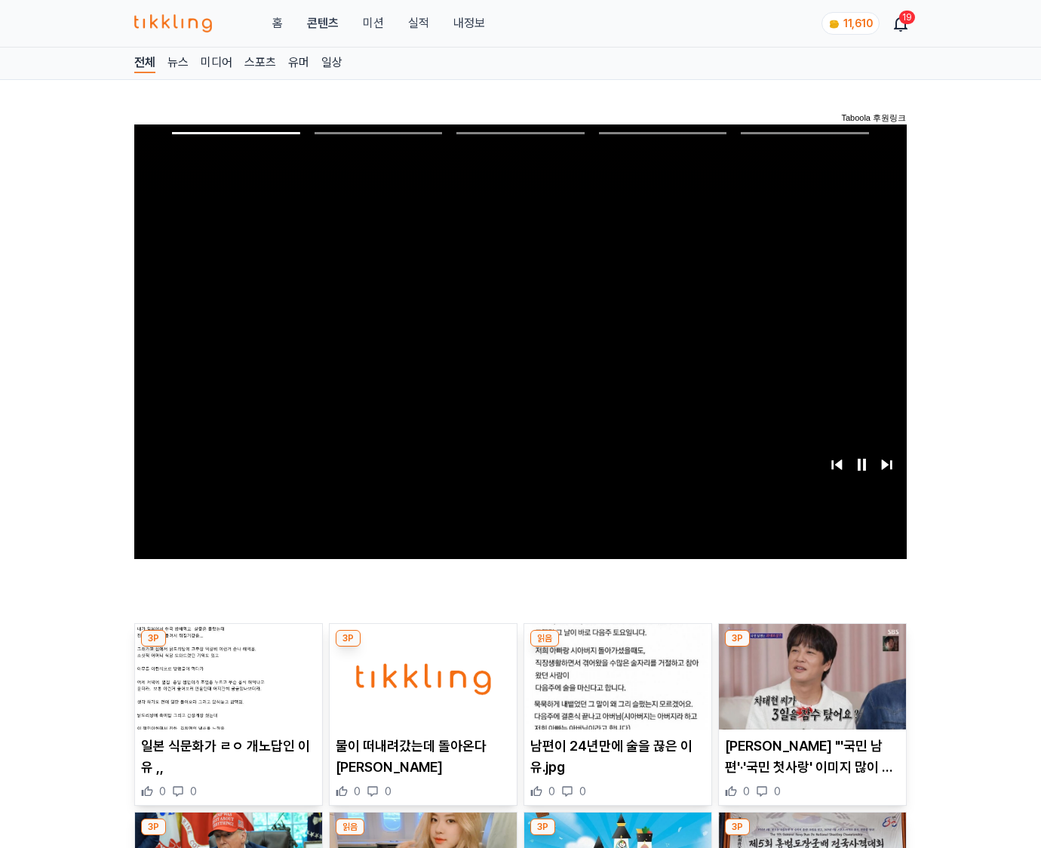
click at [811, 647] on img at bounding box center [812, 677] width 187 height 106
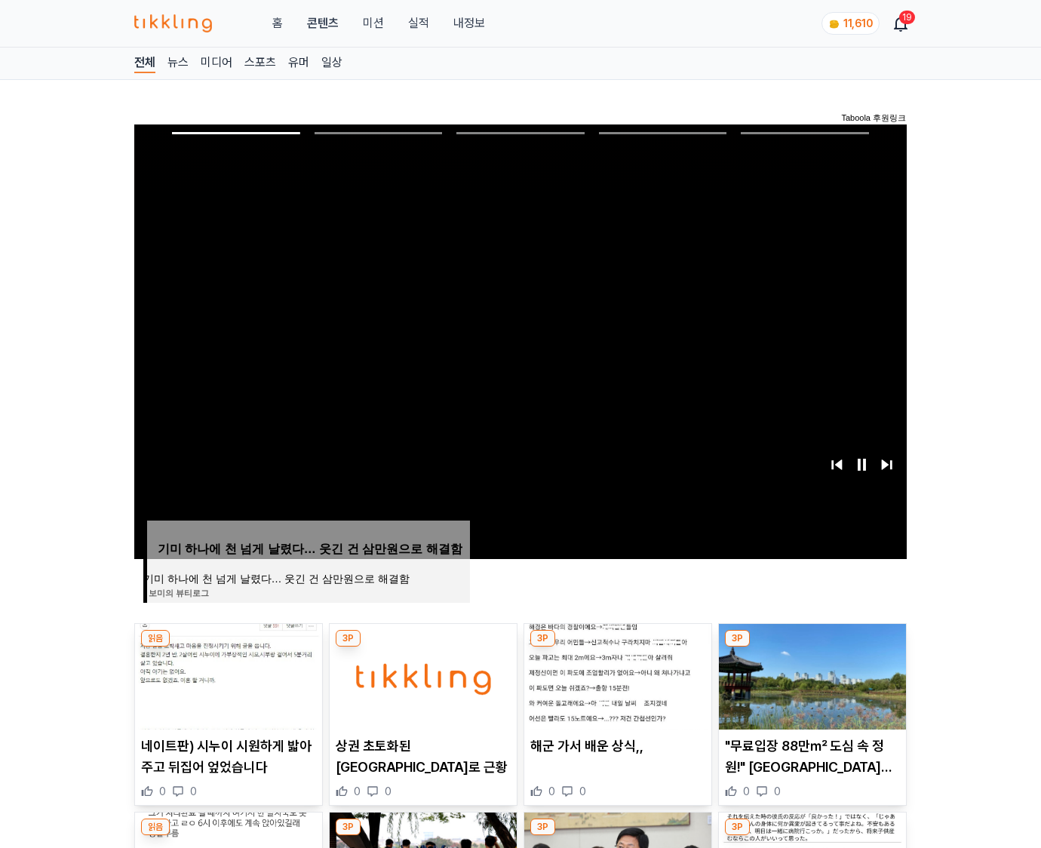
click at [811, 647] on img at bounding box center [812, 677] width 187 height 106
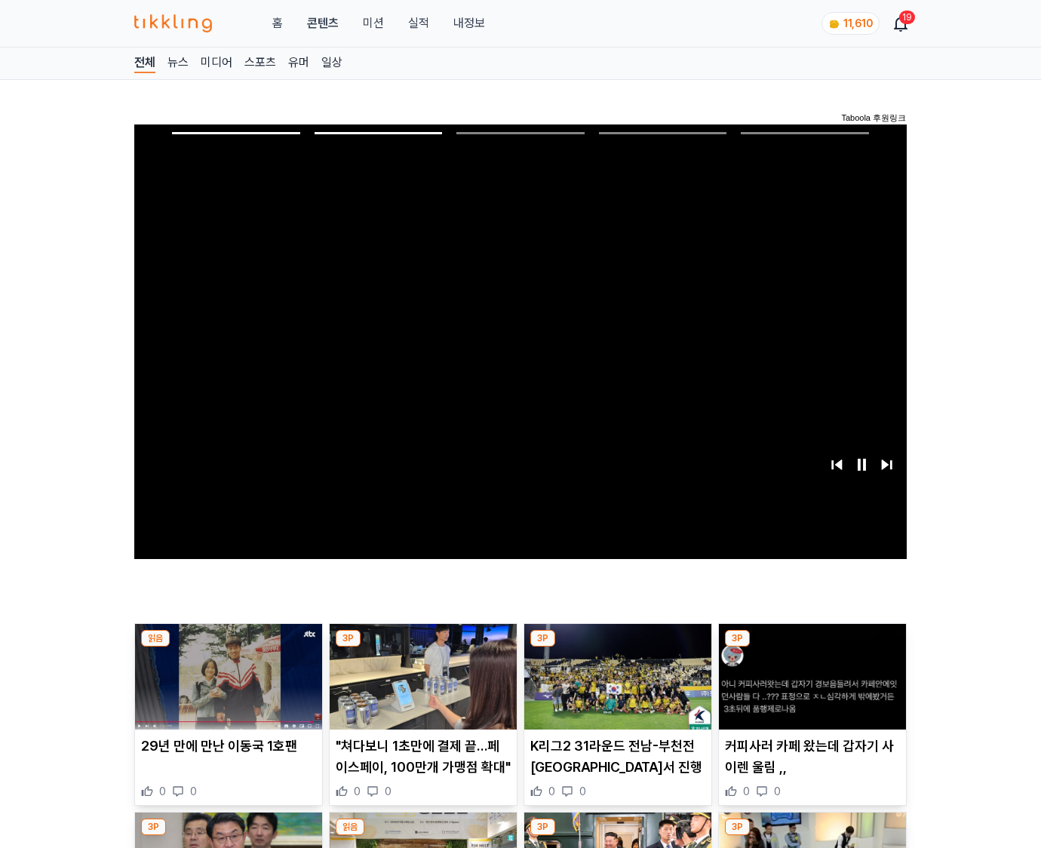
click at [811, 647] on img at bounding box center [812, 677] width 187 height 106
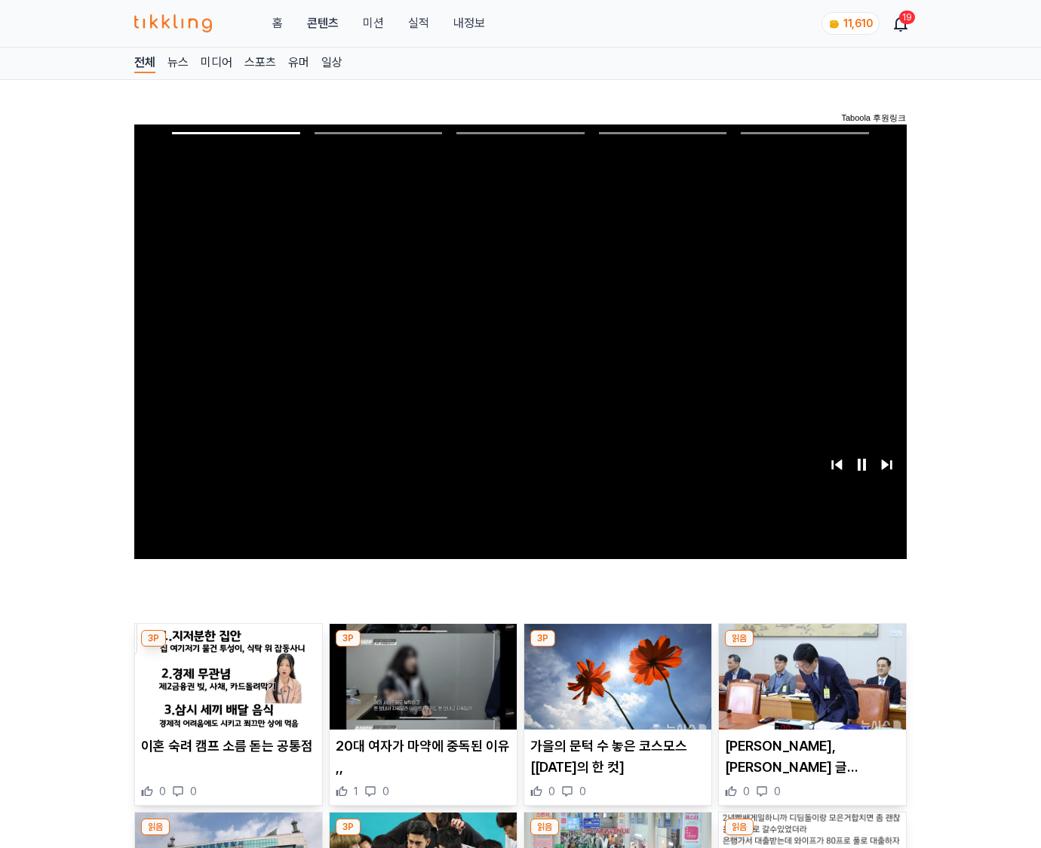
click at [811, 647] on img at bounding box center [812, 677] width 187 height 106
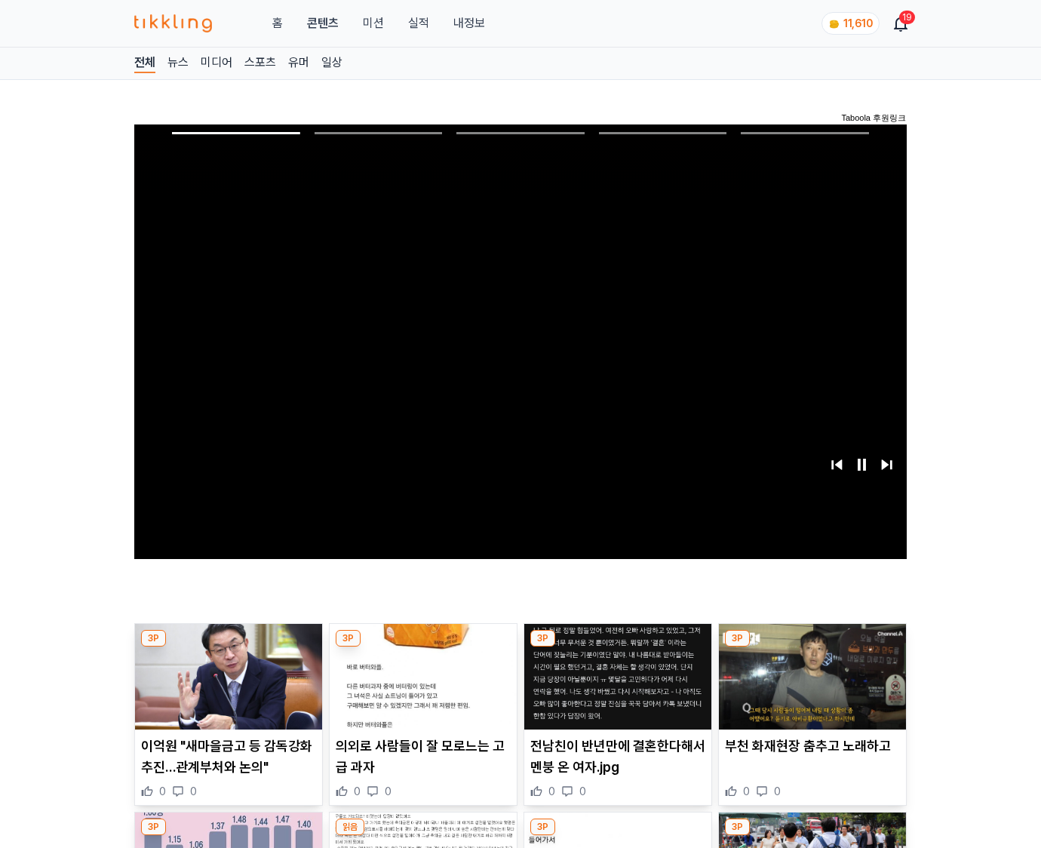
click at [811, 647] on img at bounding box center [812, 677] width 187 height 106
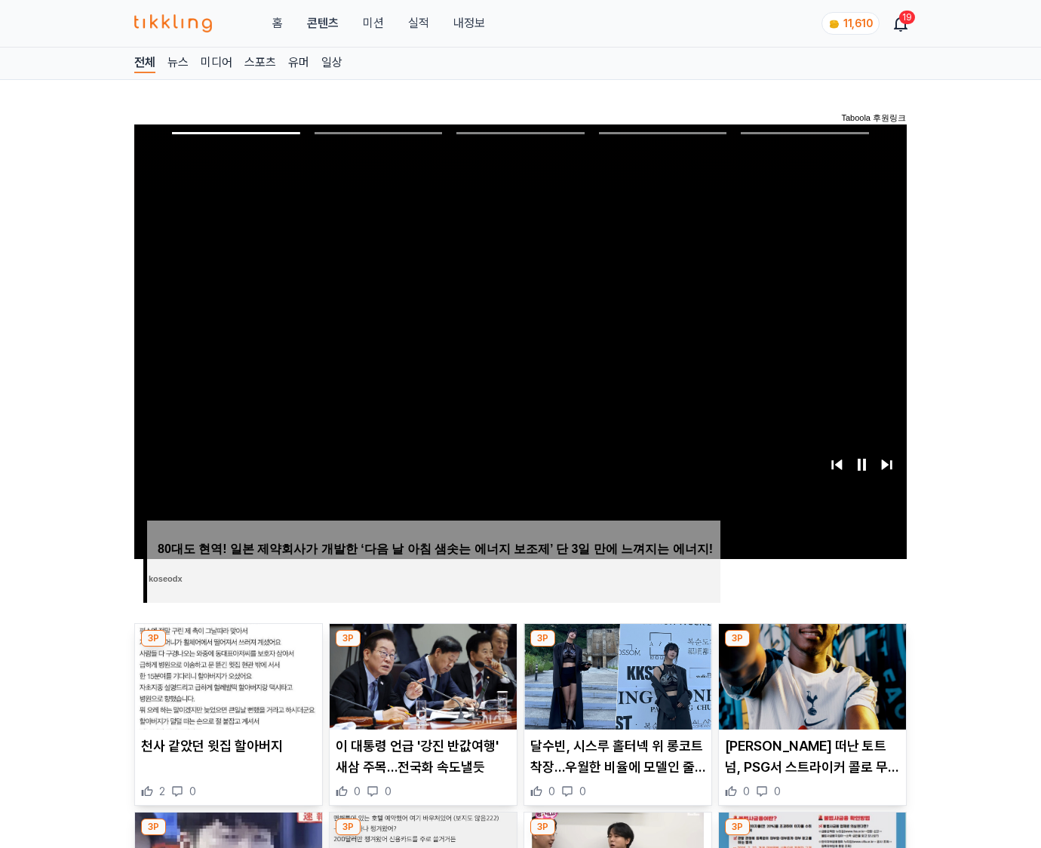
click at [811, 647] on img at bounding box center [812, 677] width 187 height 106
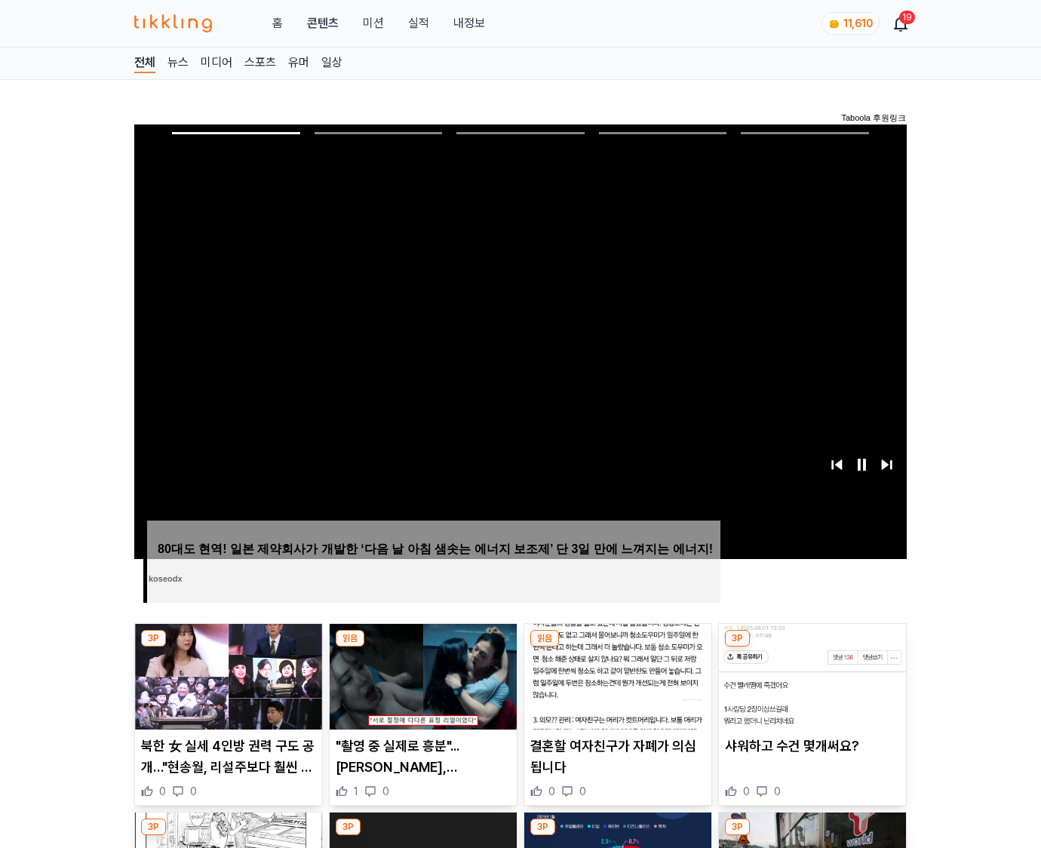
click at [811, 647] on img at bounding box center [812, 677] width 187 height 106
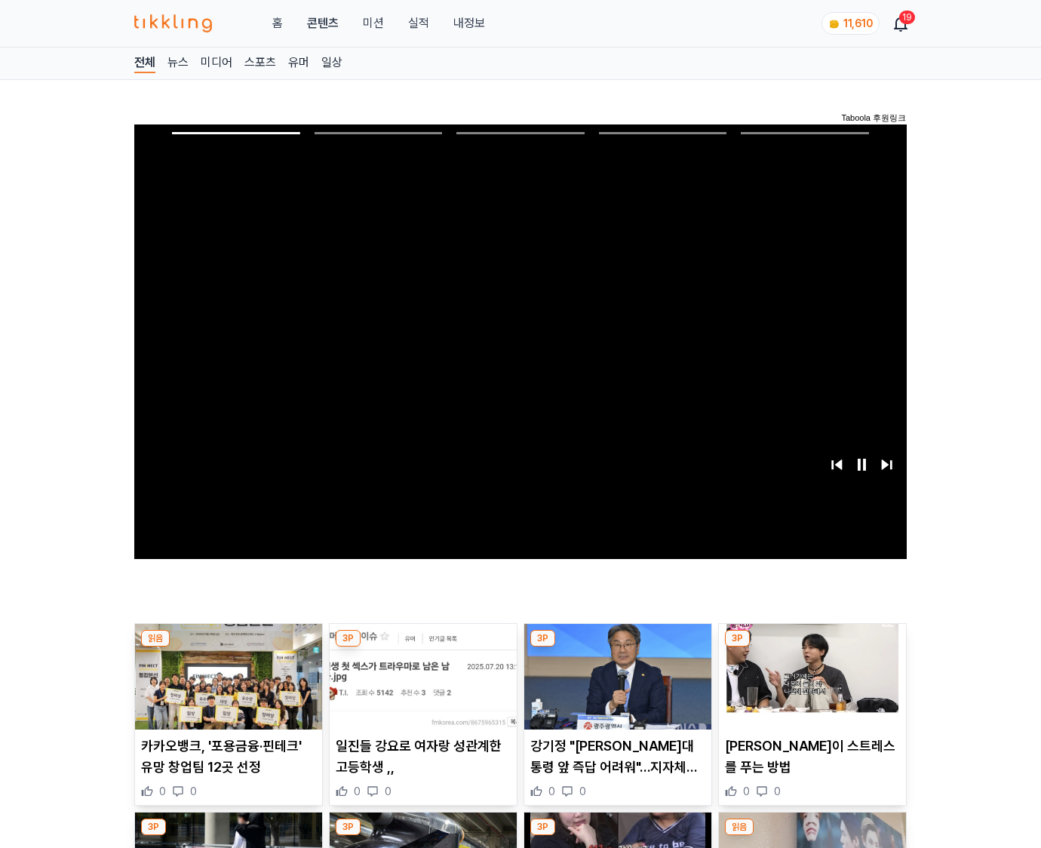
click at [811, 647] on img at bounding box center [812, 677] width 187 height 106
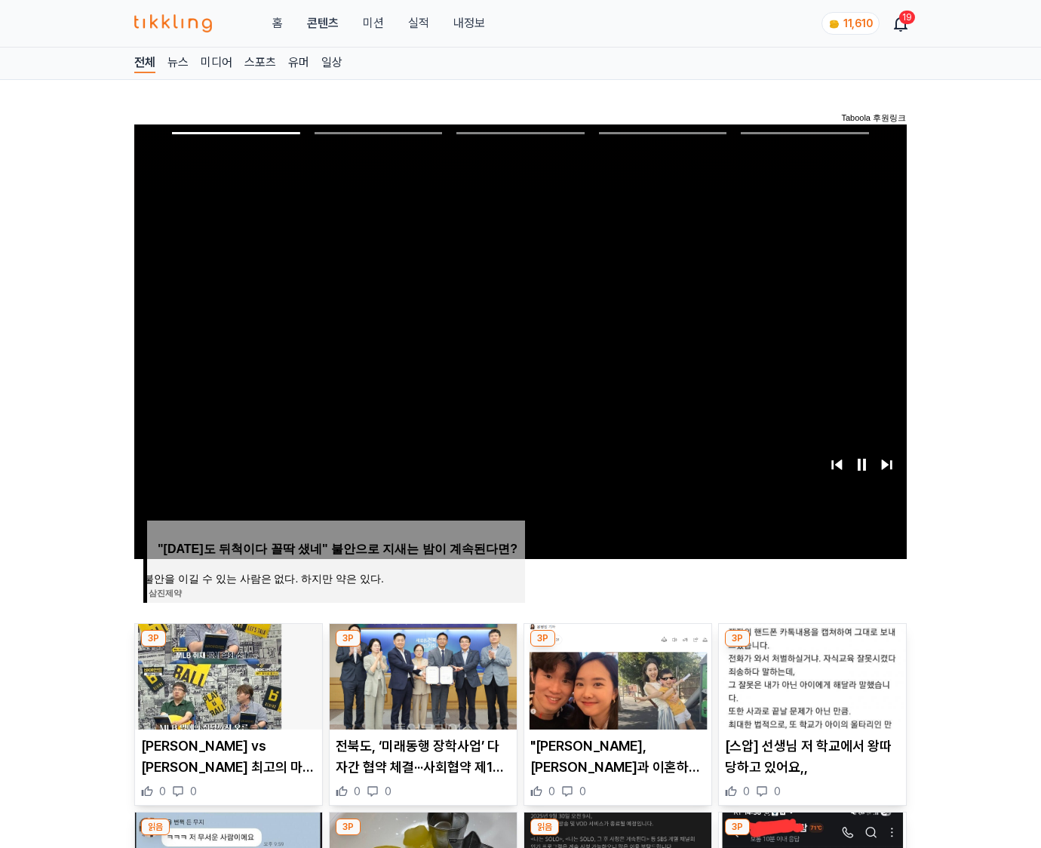
click at [811, 647] on img at bounding box center [812, 677] width 187 height 106
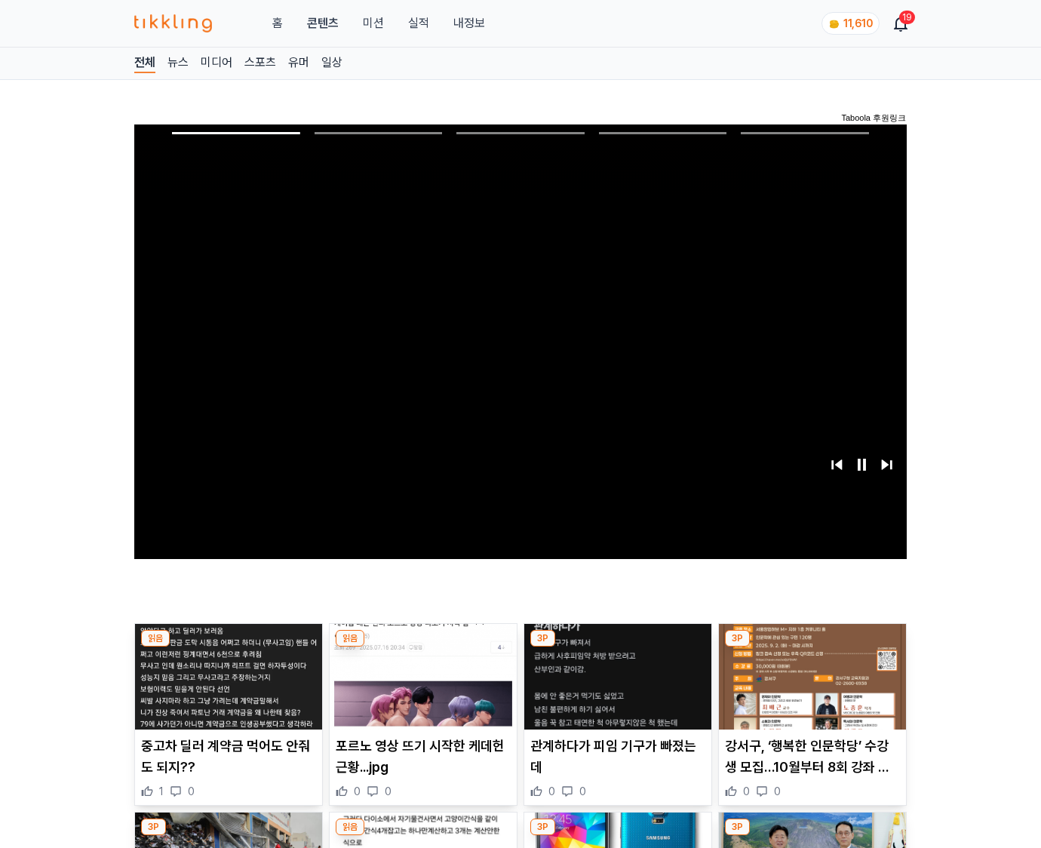
click at [811, 647] on img at bounding box center [812, 677] width 187 height 106
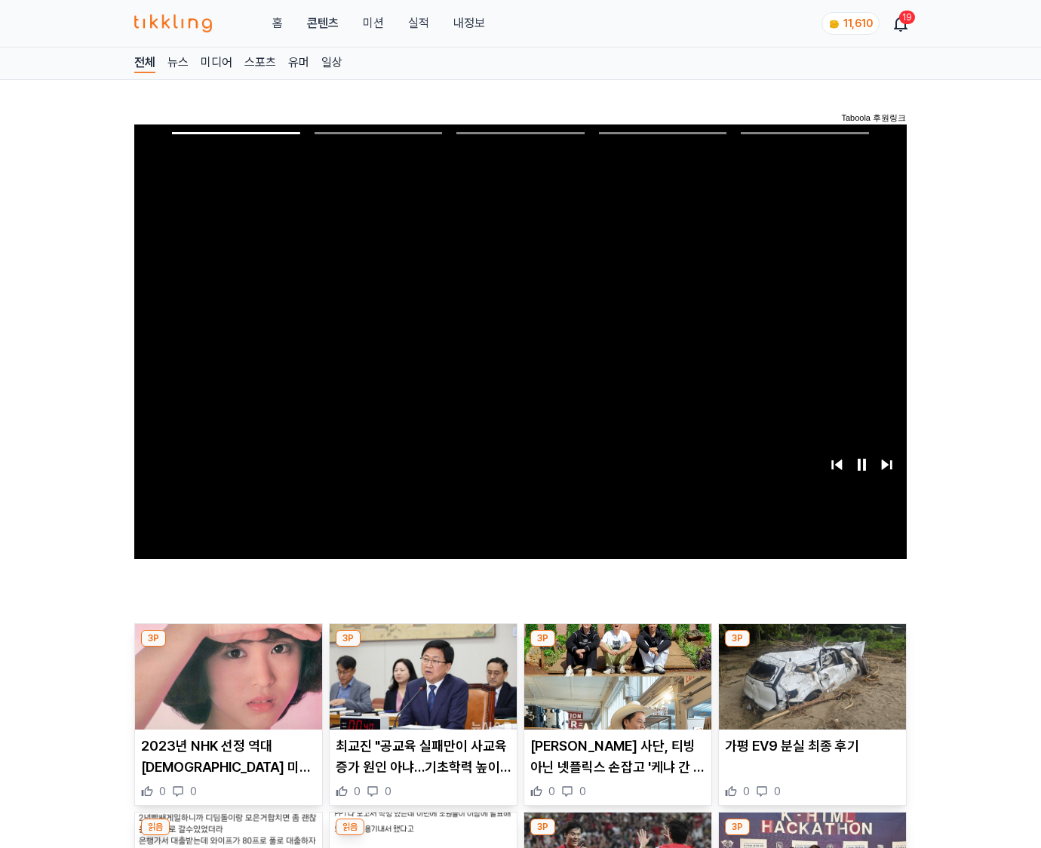
click at [811, 647] on img at bounding box center [812, 677] width 187 height 106
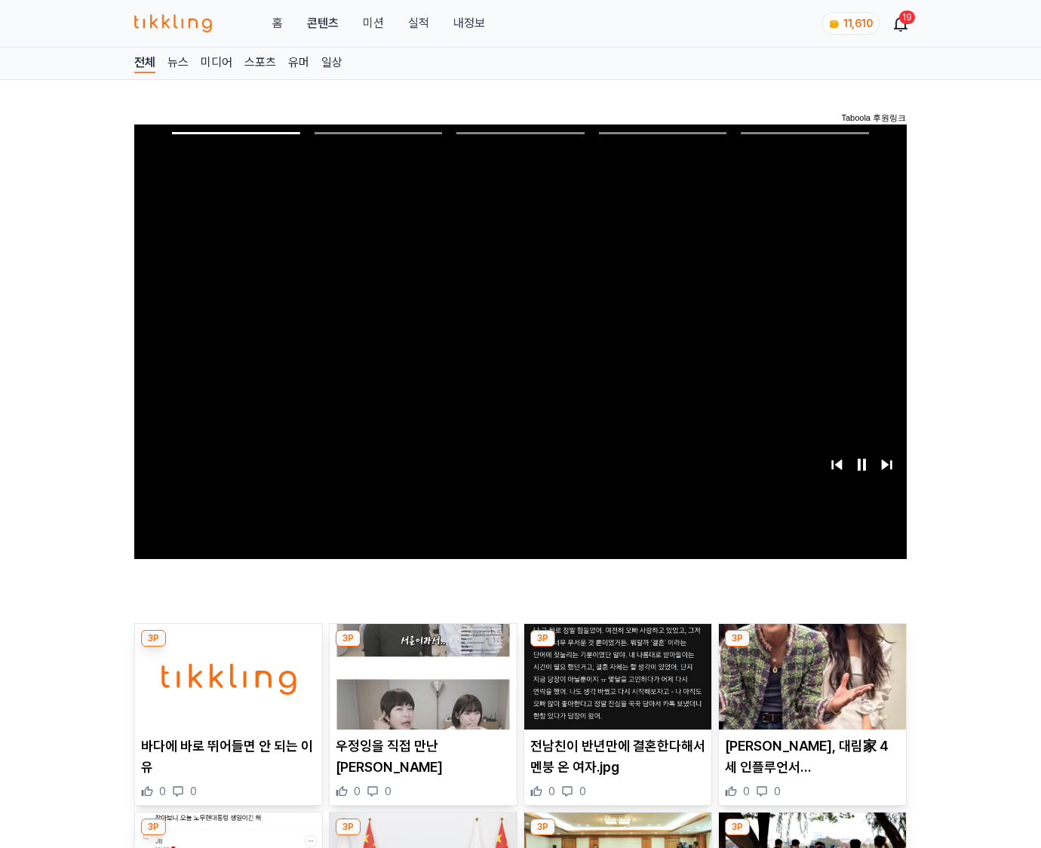
click at [811, 647] on img at bounding box center [812, 677] width 187 height 106
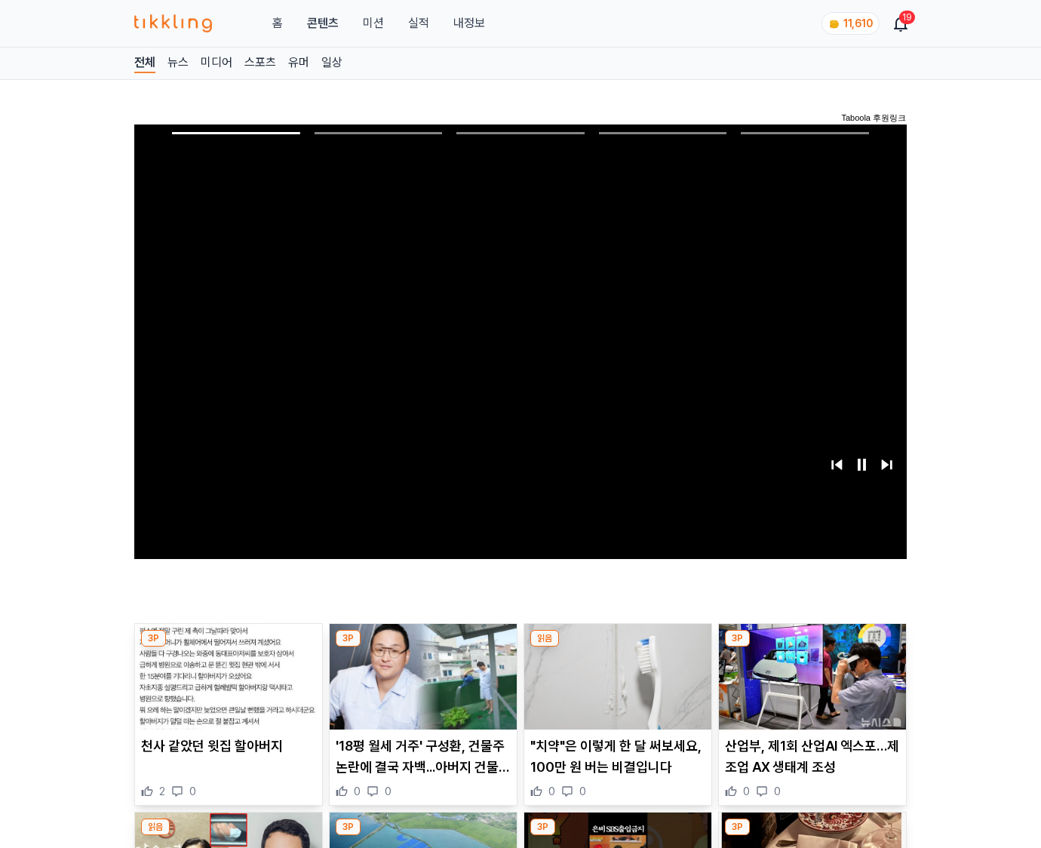
click at [811, 647] on img at bounding box center [812, 677] width 187 height 106
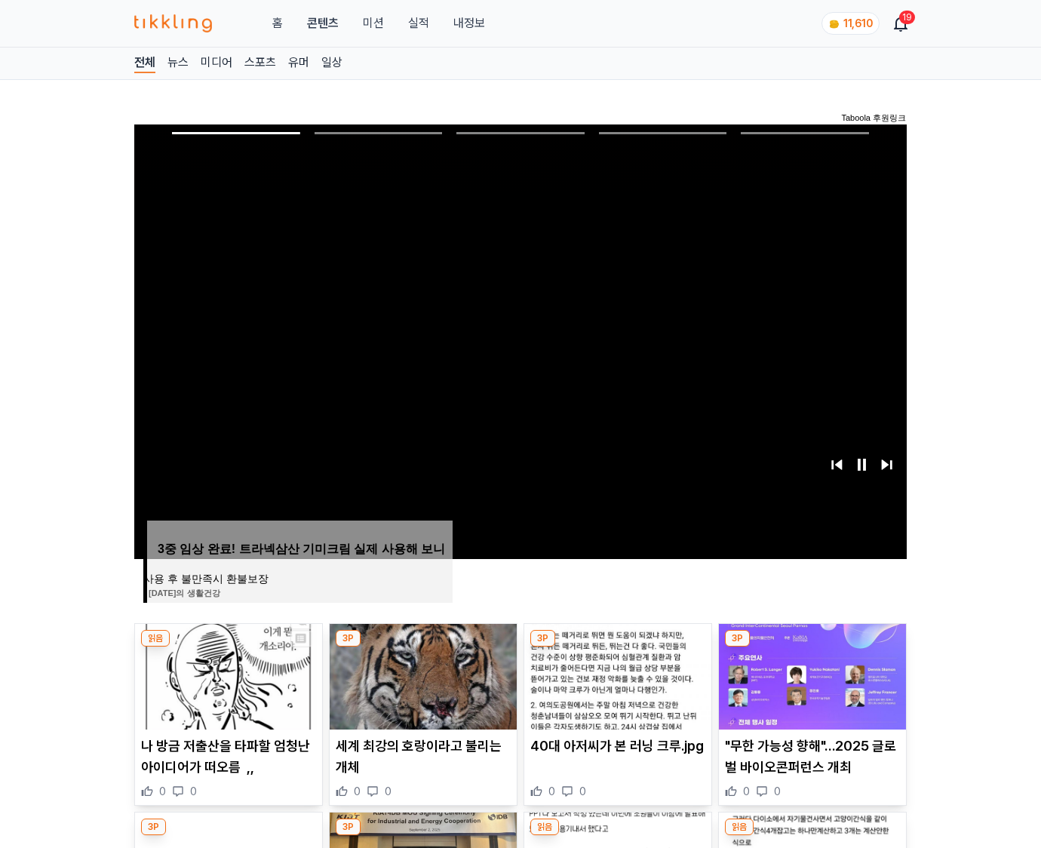
click at [811, 647] on img at bounding box center [812, 677] width 187 height 106
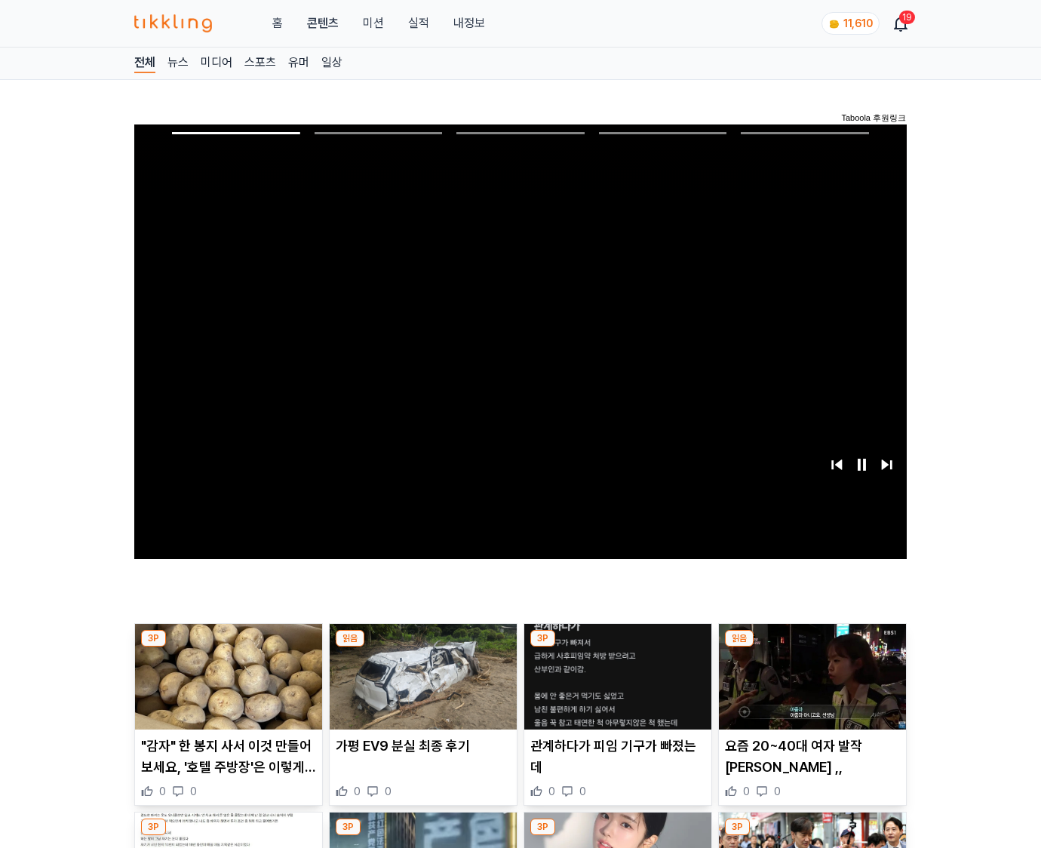
click at [811, 647] on img at bounding box center [812, 677] width 187 height 106
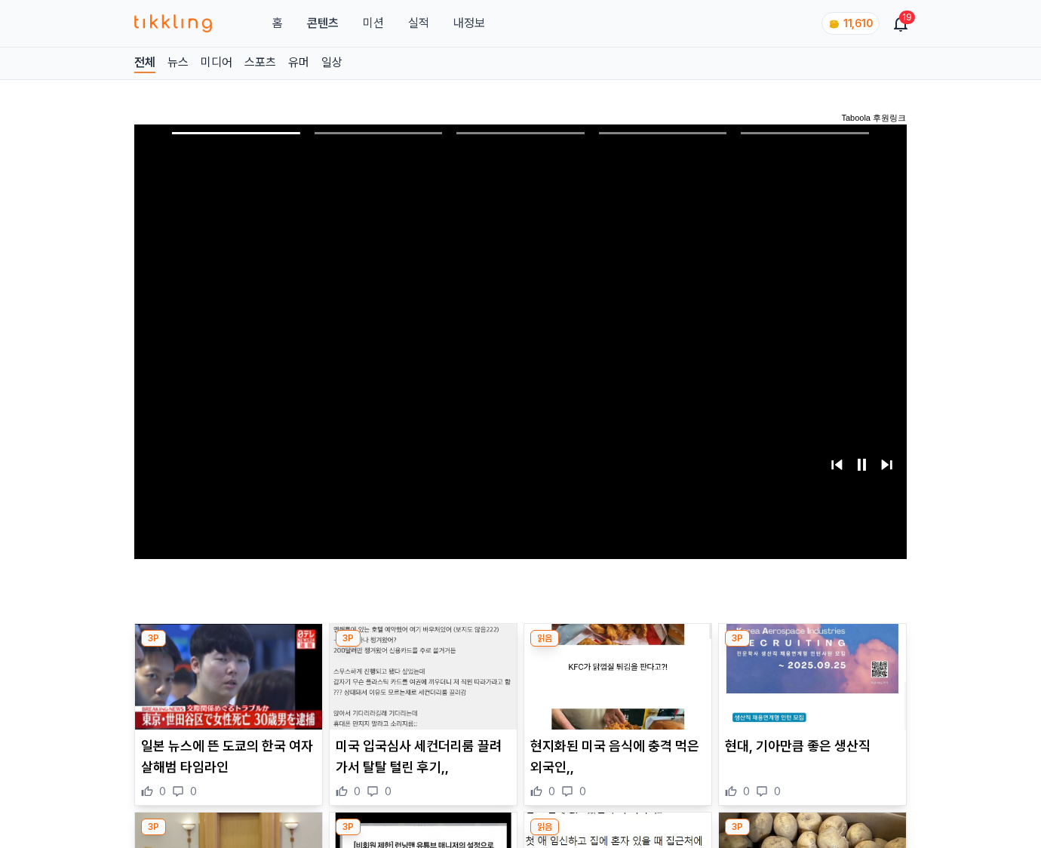
click at [811, 647] on img at bounding box center [812, 677] width 187 height 106
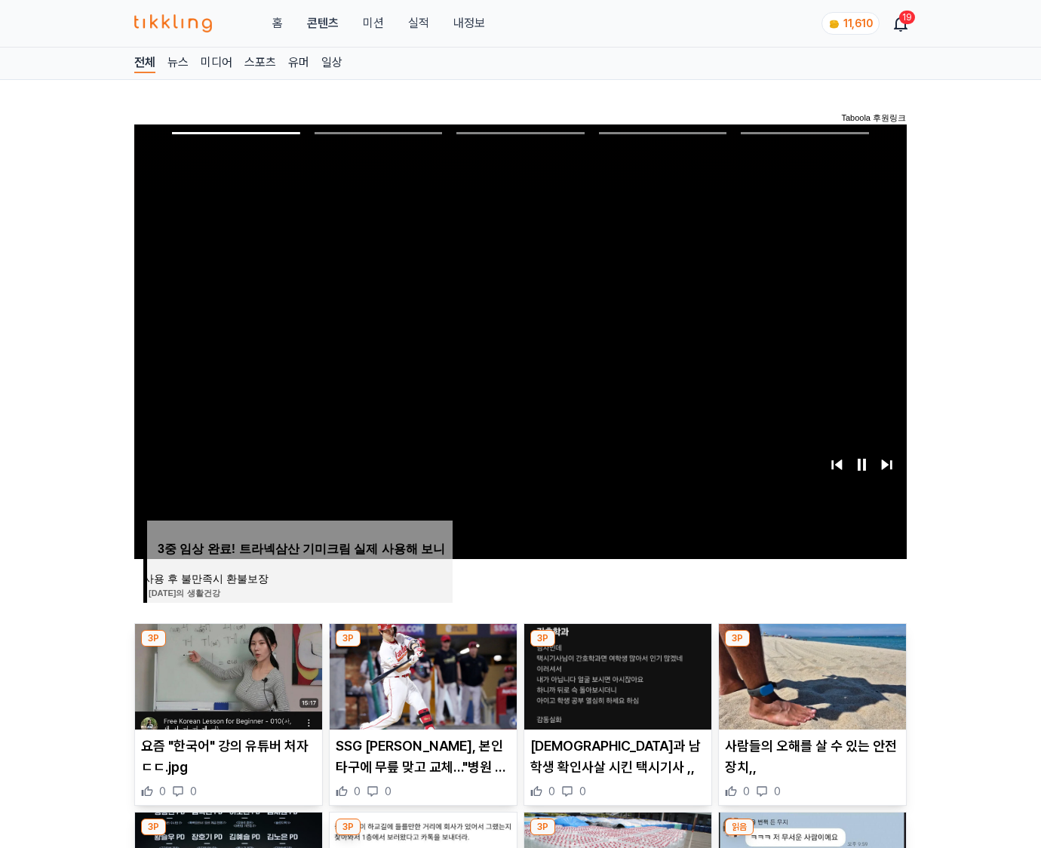
click at [811, 647] on img at bounding box center [812, 677] width 187 height 106
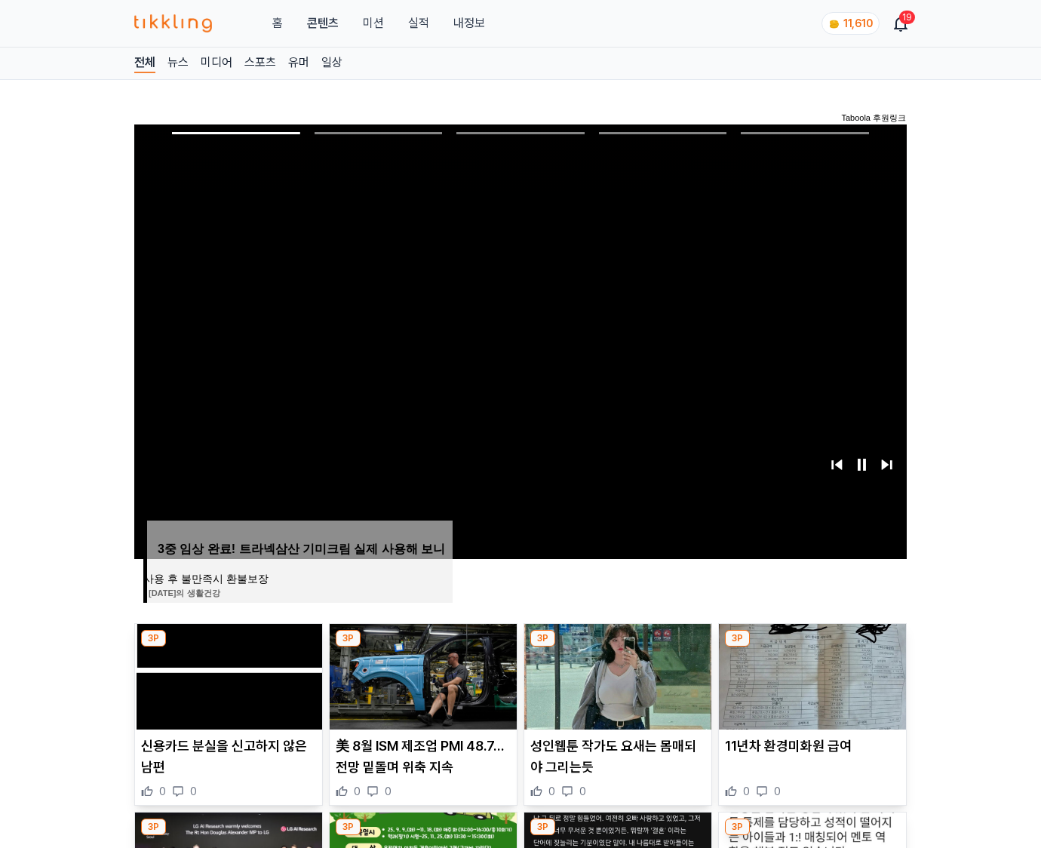
click at [811, 647] on img at bounding box center [812, 677] width 187 height 106
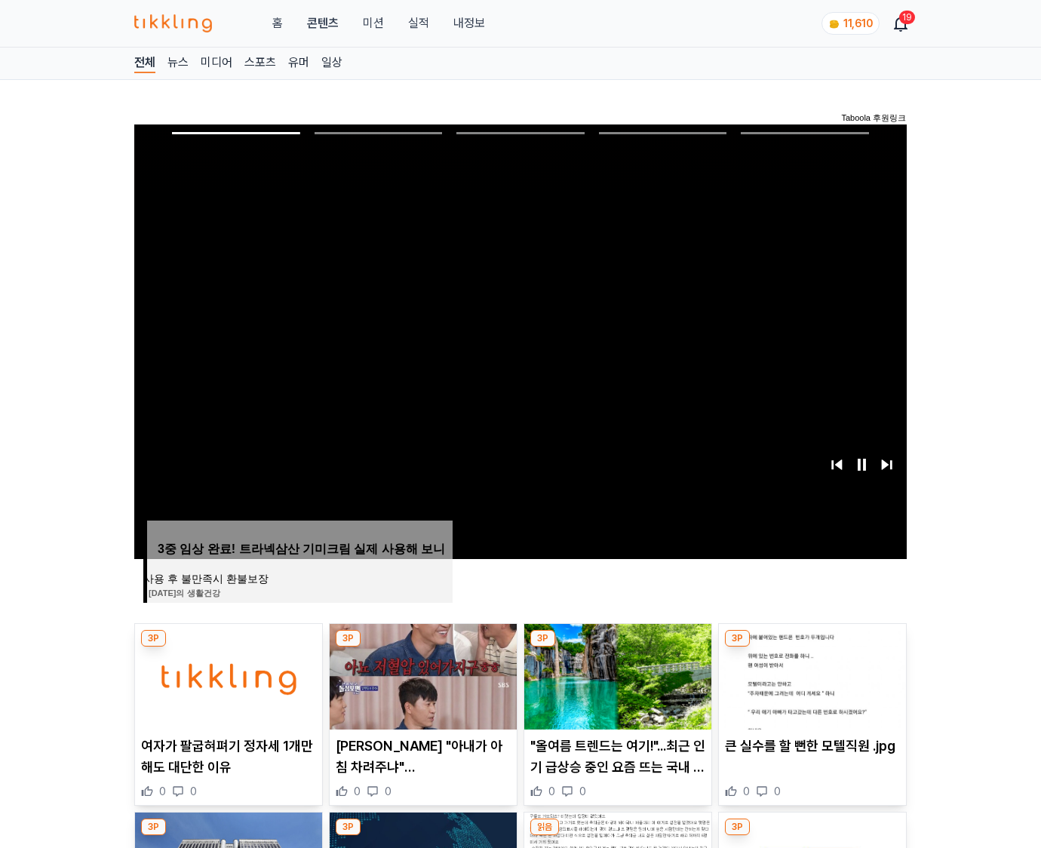
click at [811, 647] on img at bounding box center [812, 677] width 187 height 106
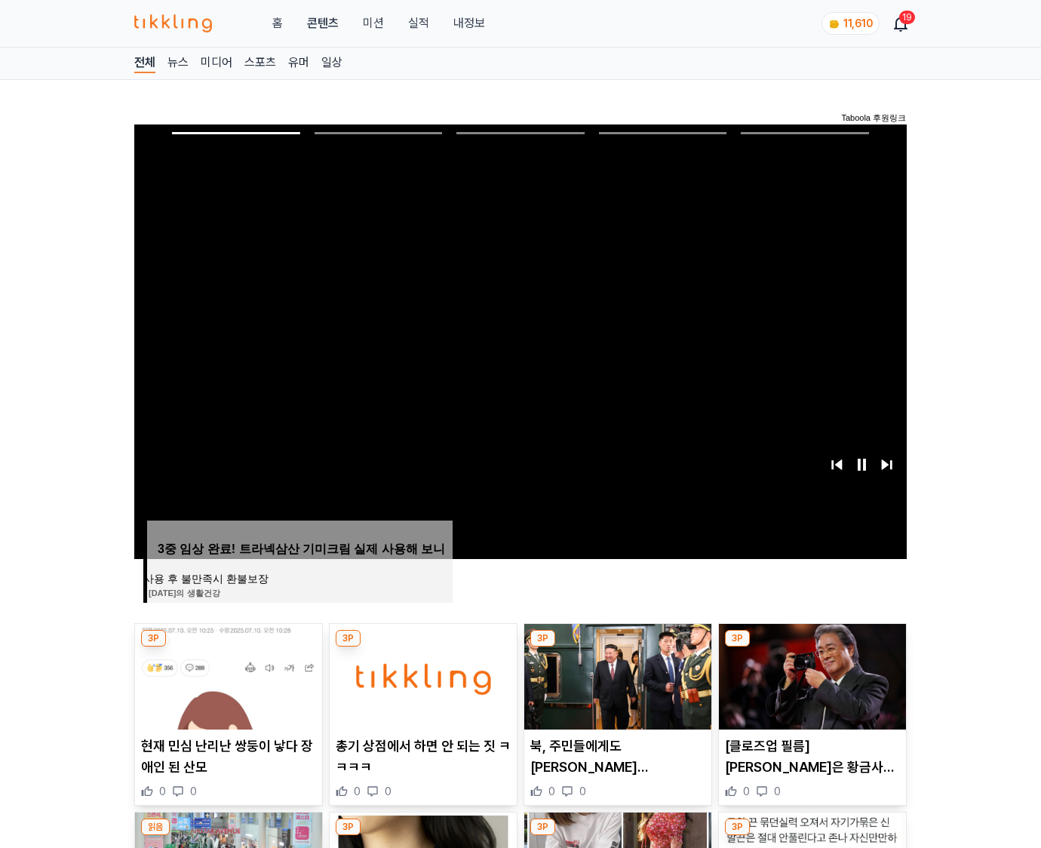
click at [811, 647] on img at bounding box center [812, 677] width 187 height 106
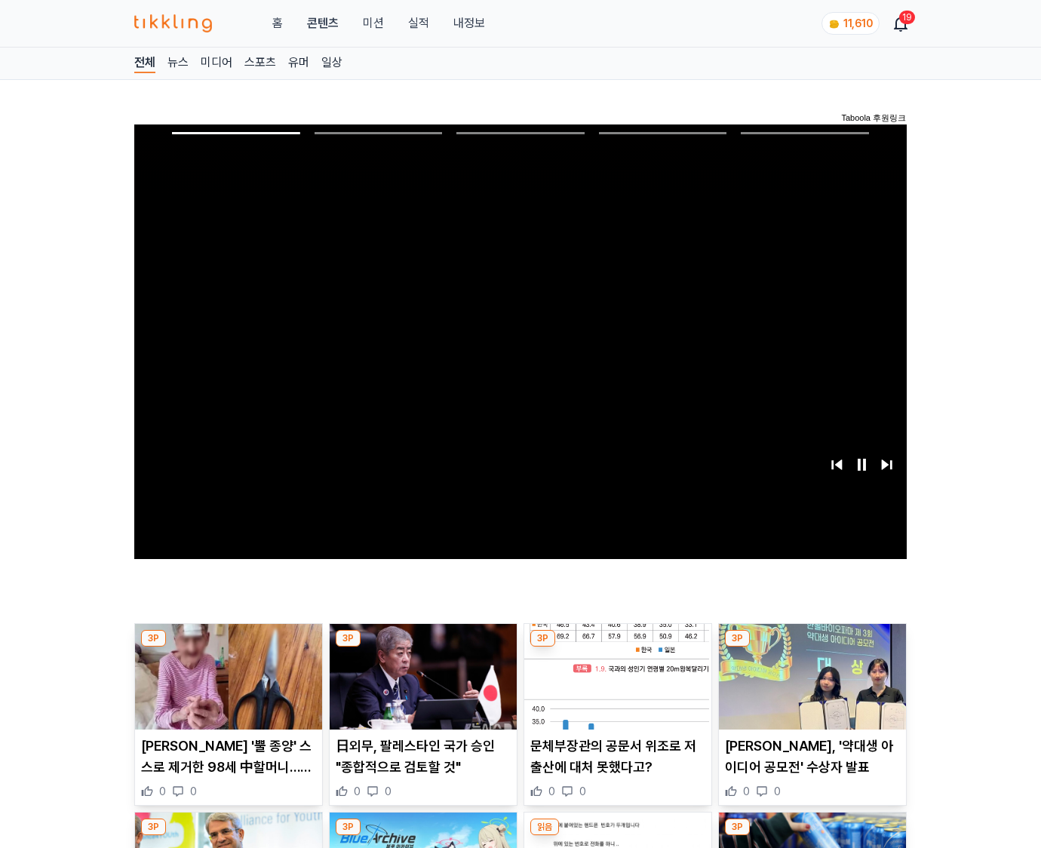
click at [811, 647] on img at bounding box center [812, 677] width 187 height 106
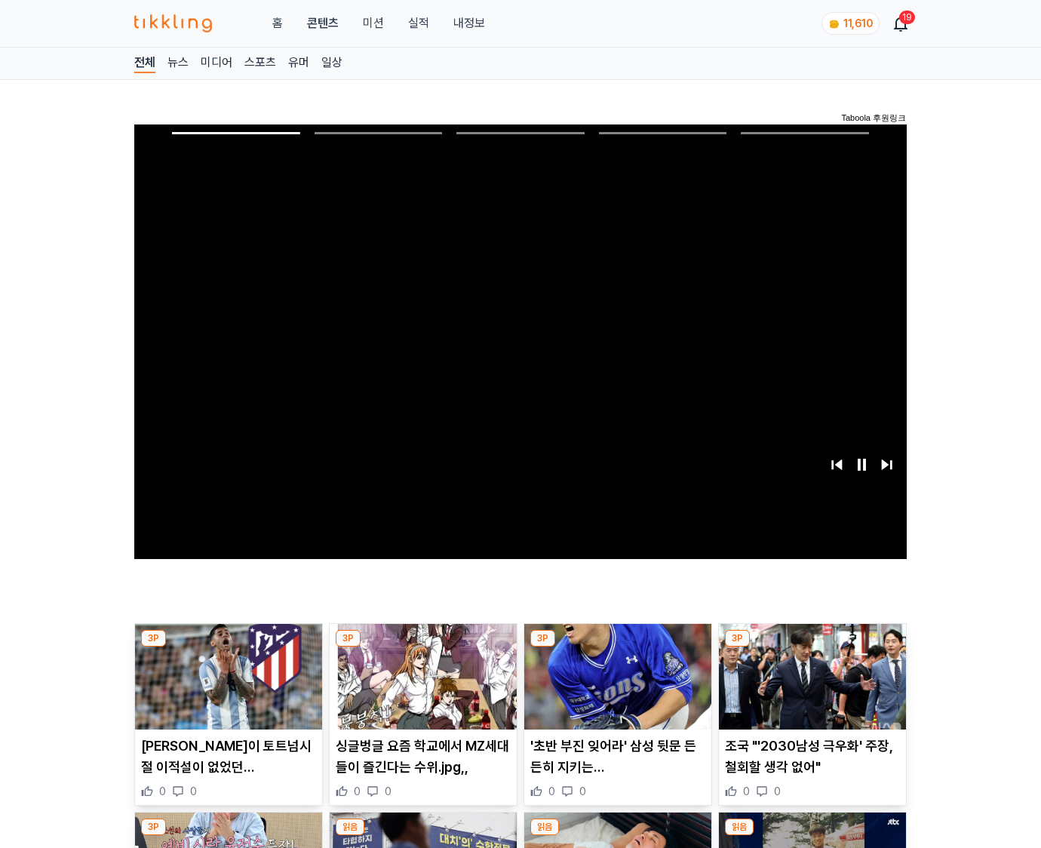
click at [811, 647] on img at bounding box center [812, 677] width 187 height 106
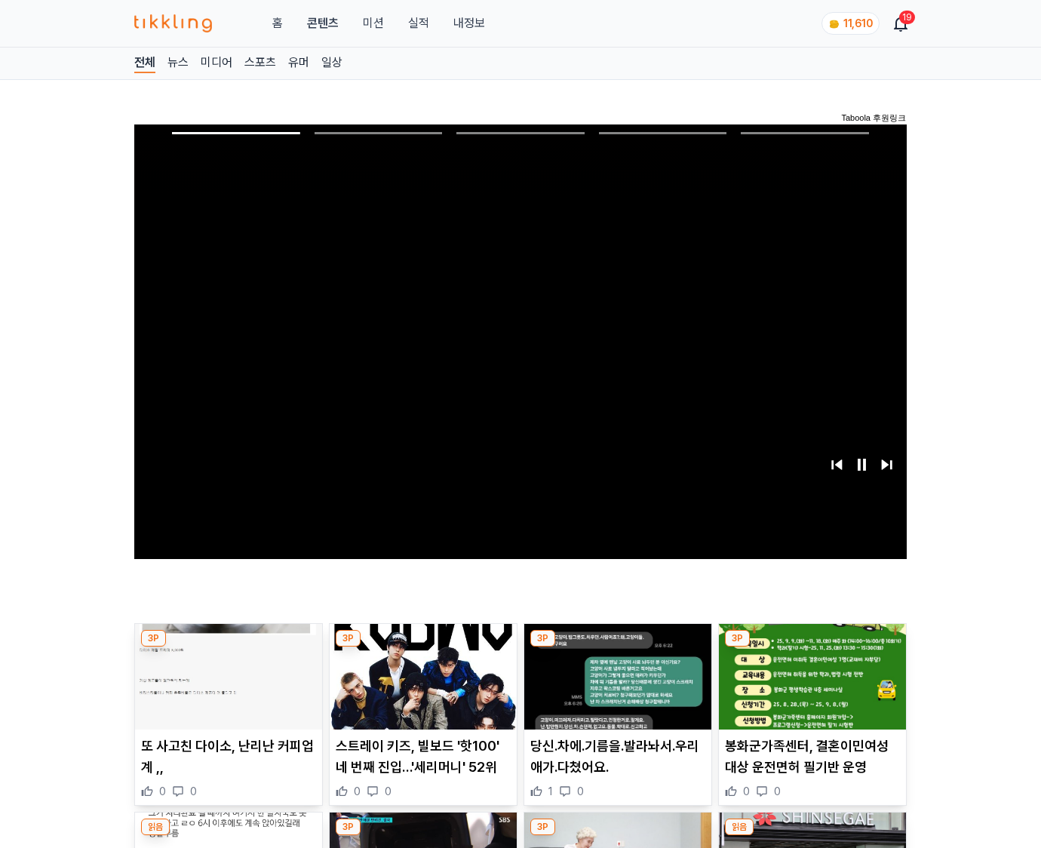
click at [811, 647] on img at bounding box center [812, 677] width 187 height 106
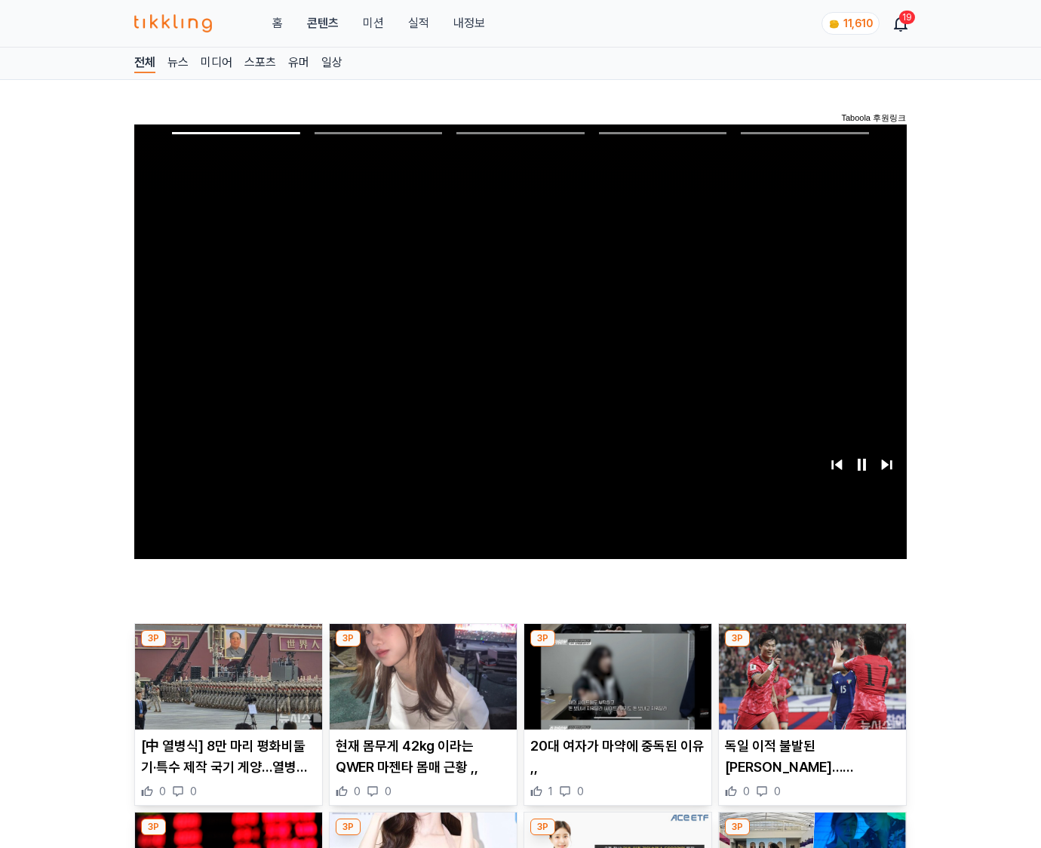
click at [811, 647] on img at bounding box center [812, 677] width 187 height 106
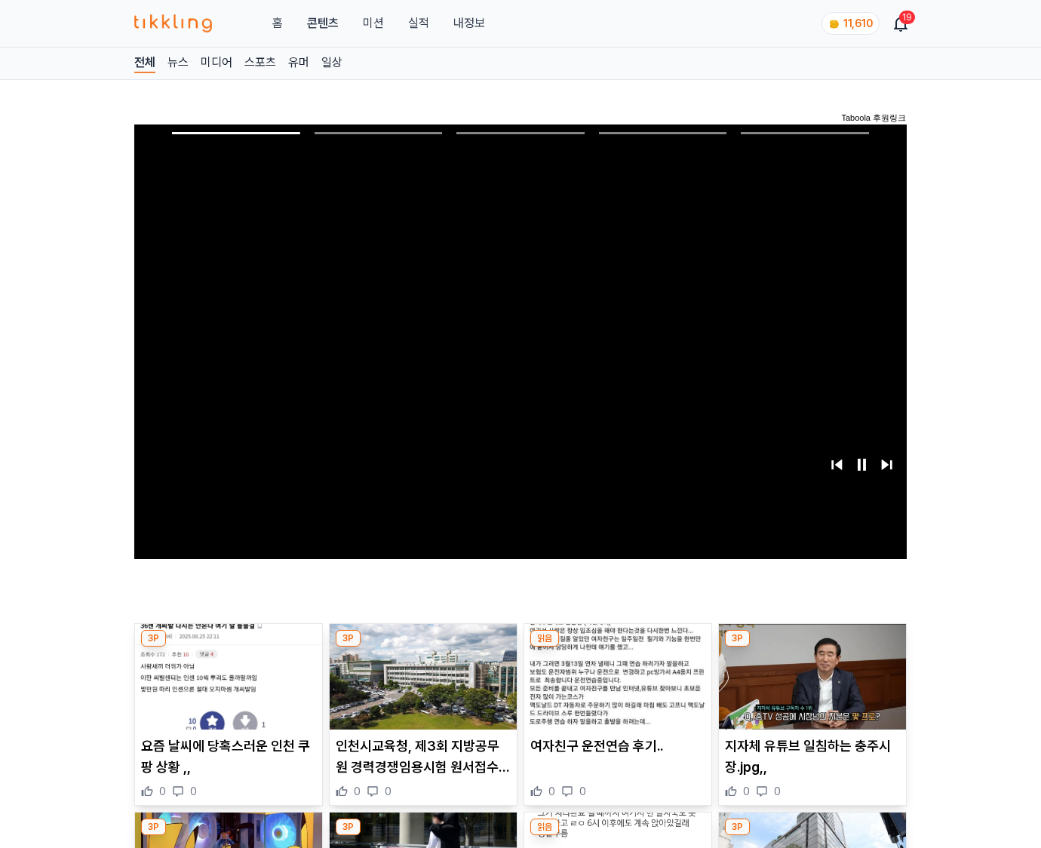
click at [811, 647] on img at bounding box center [812, 677] width 187 height 106
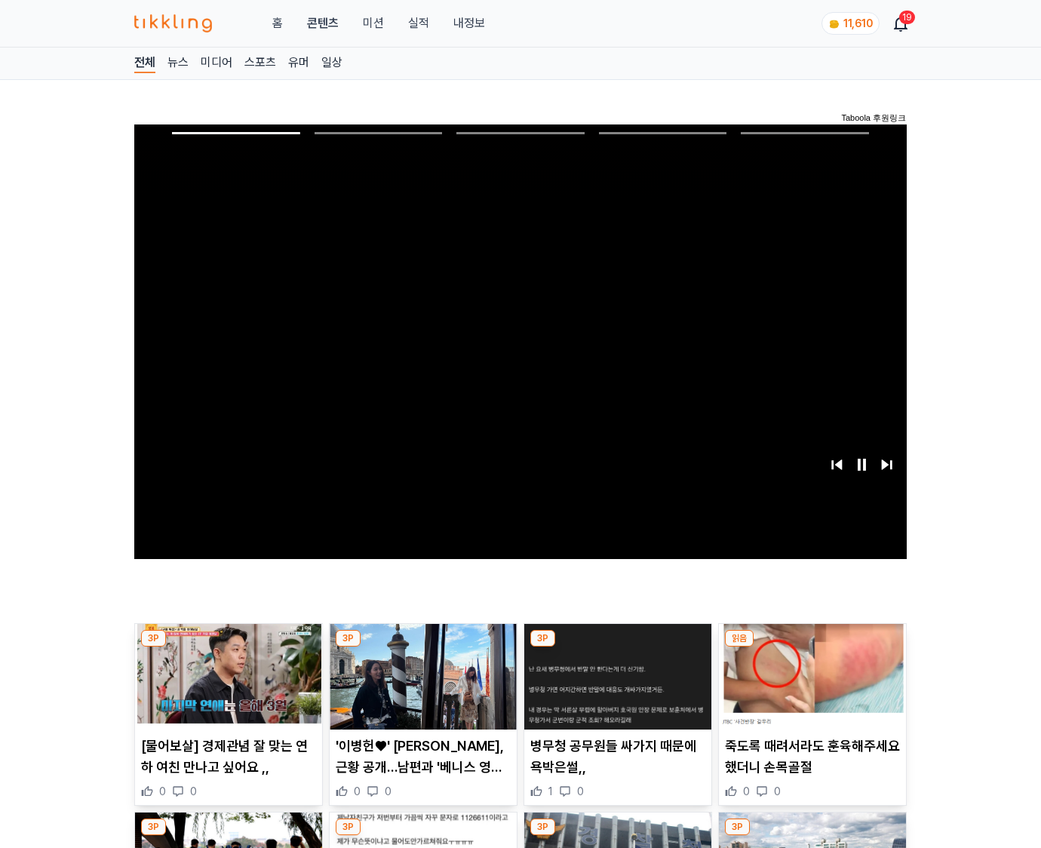
click at [811, 647] on img at bounding box center [812, 677] width 187 height 106
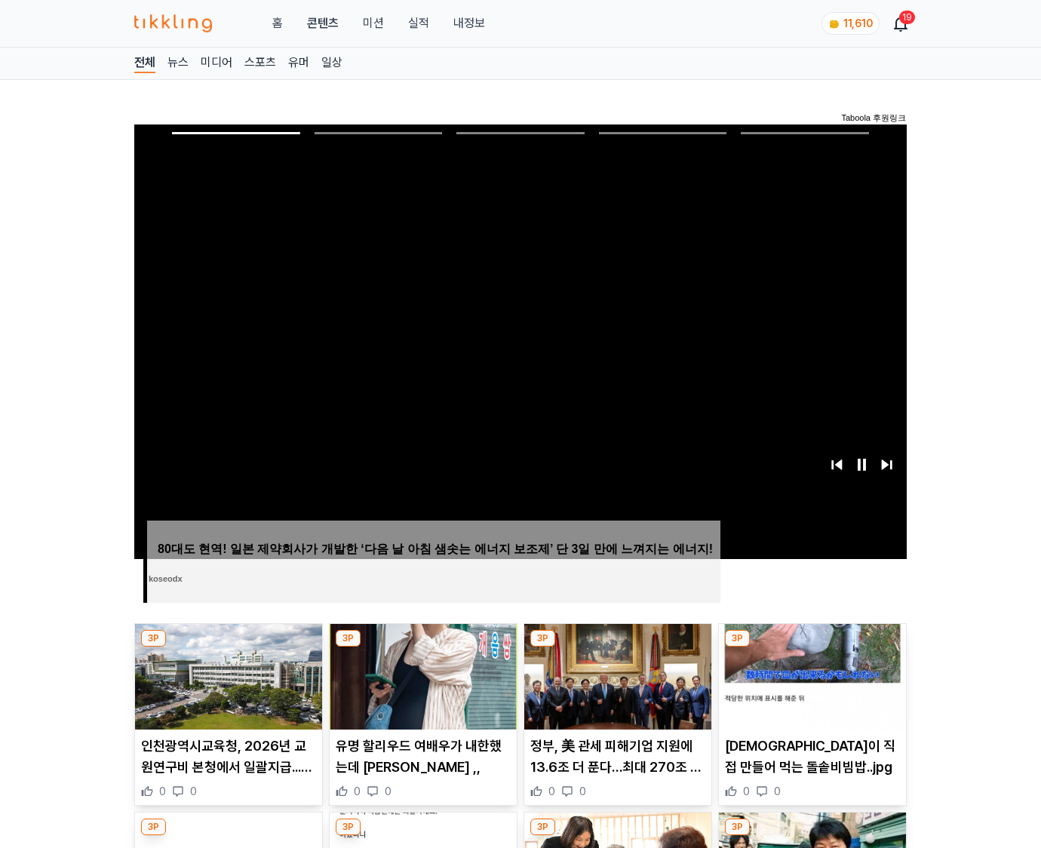
click at [811, 647] on img at bounding box center [812, 677] width 187 height 106
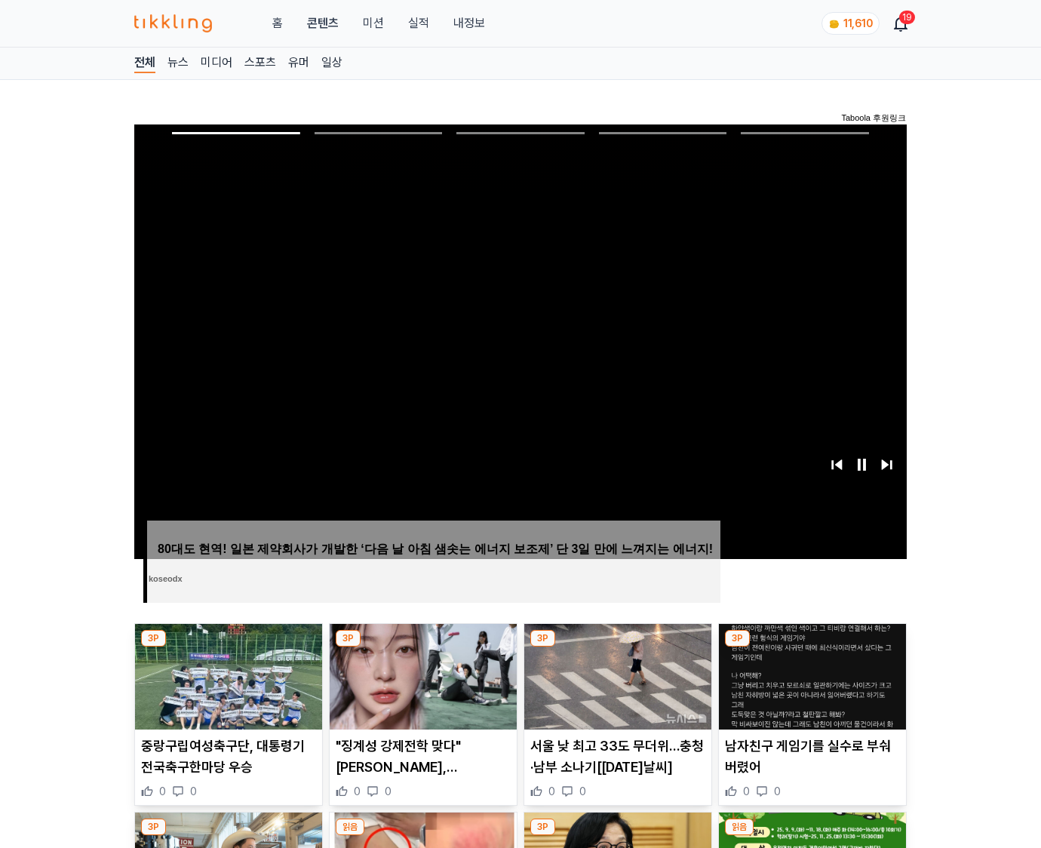
click at [811, 647] on img at bounding box center [812, 677] width 187 height 106
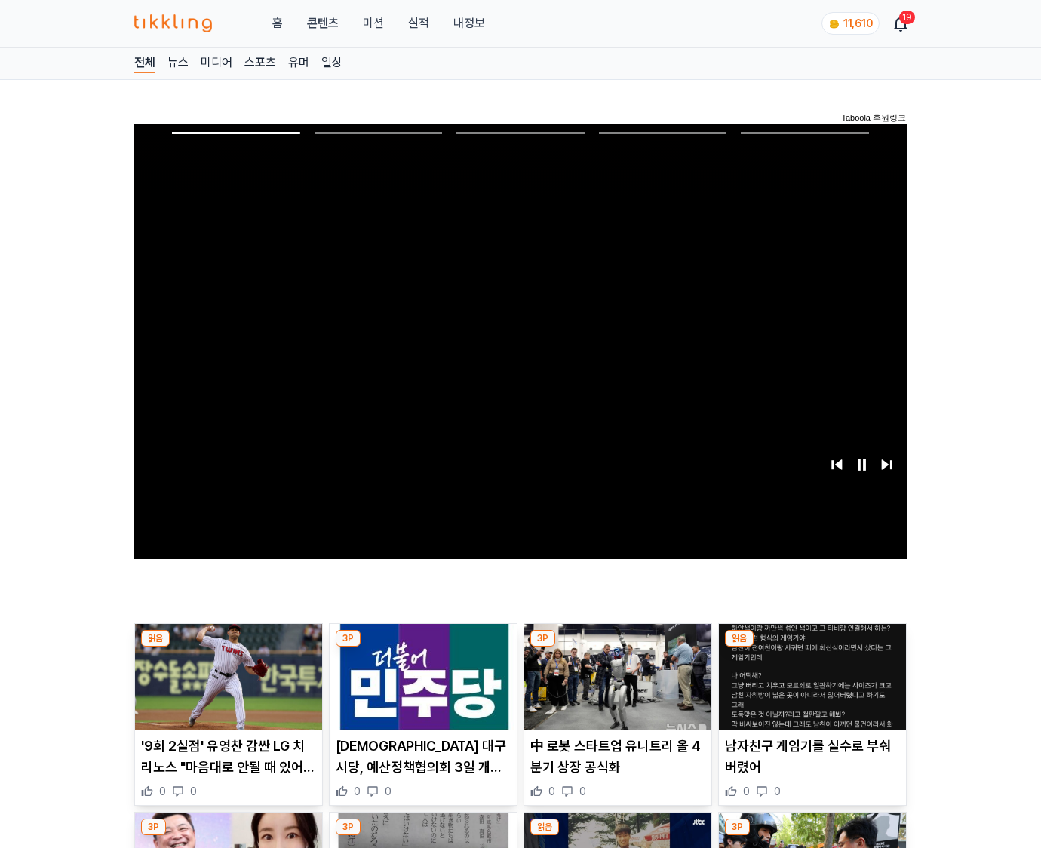
click at [811, 647] on img at bounding box center [812, 677] width 187 height 106
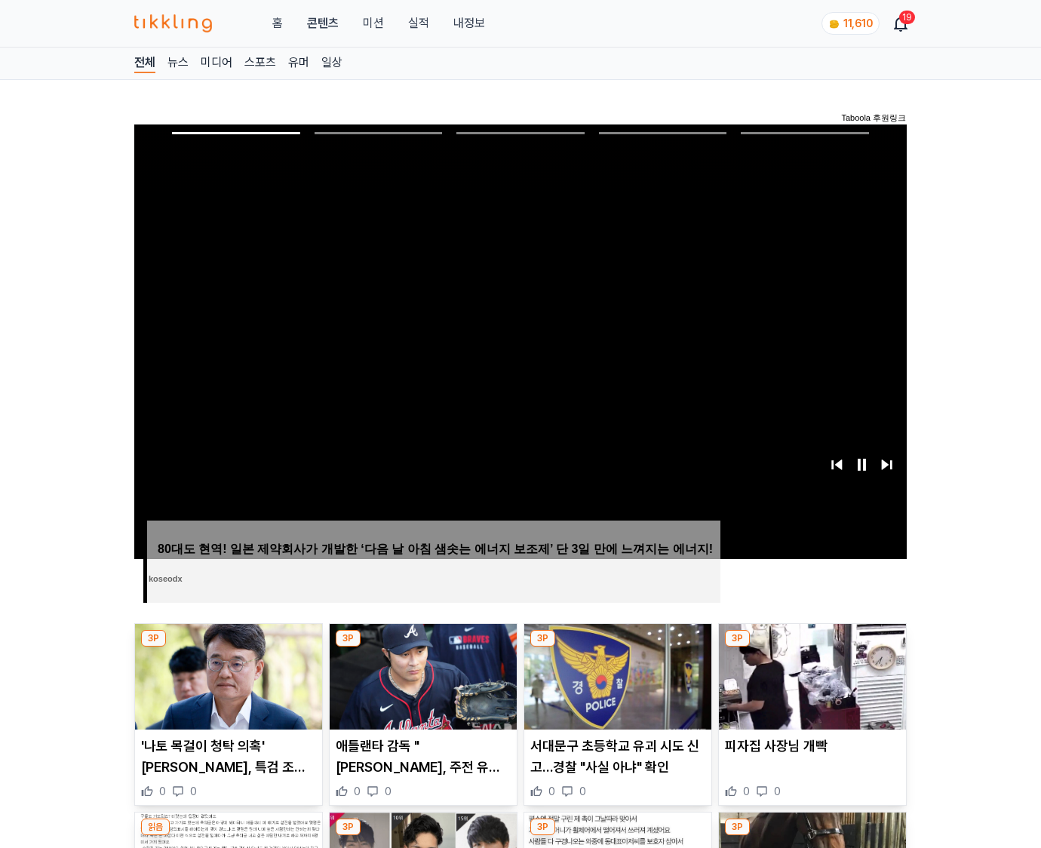
click at [811, 647] on img at bounding box center [812, 677] width 187 height 106
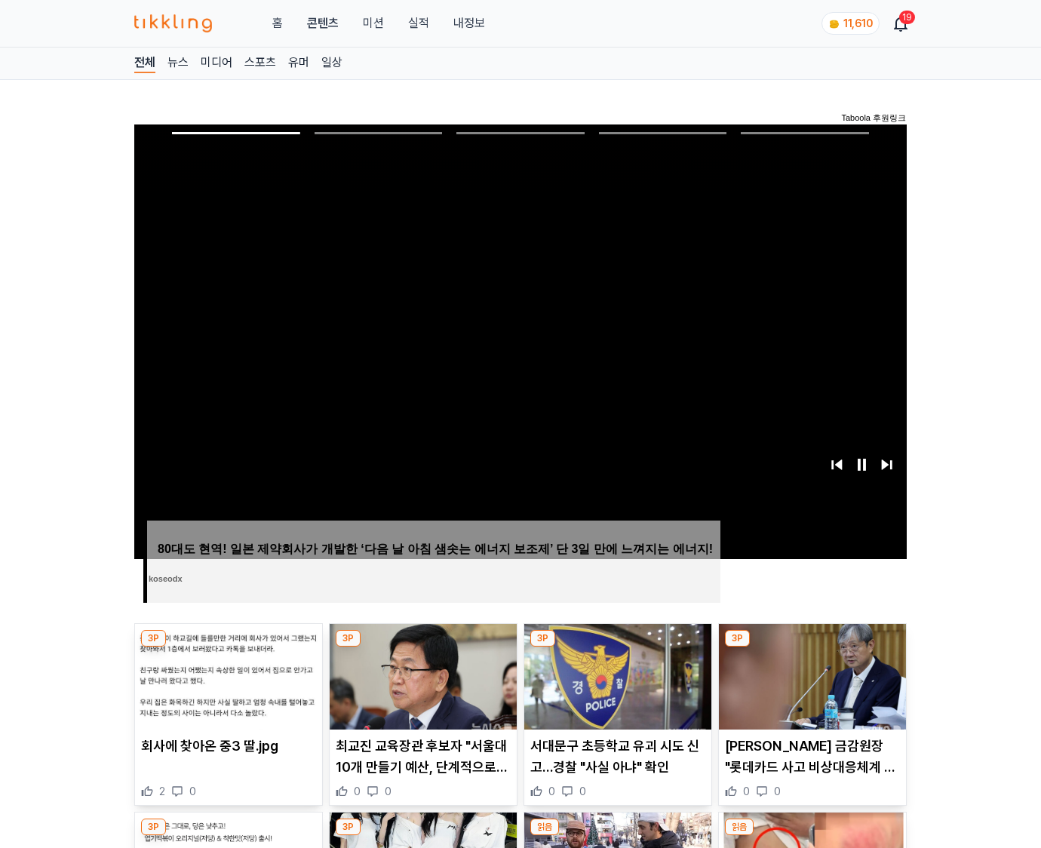
click at [811, 647] on img at bounding box center [812, 677] width 187 height 106
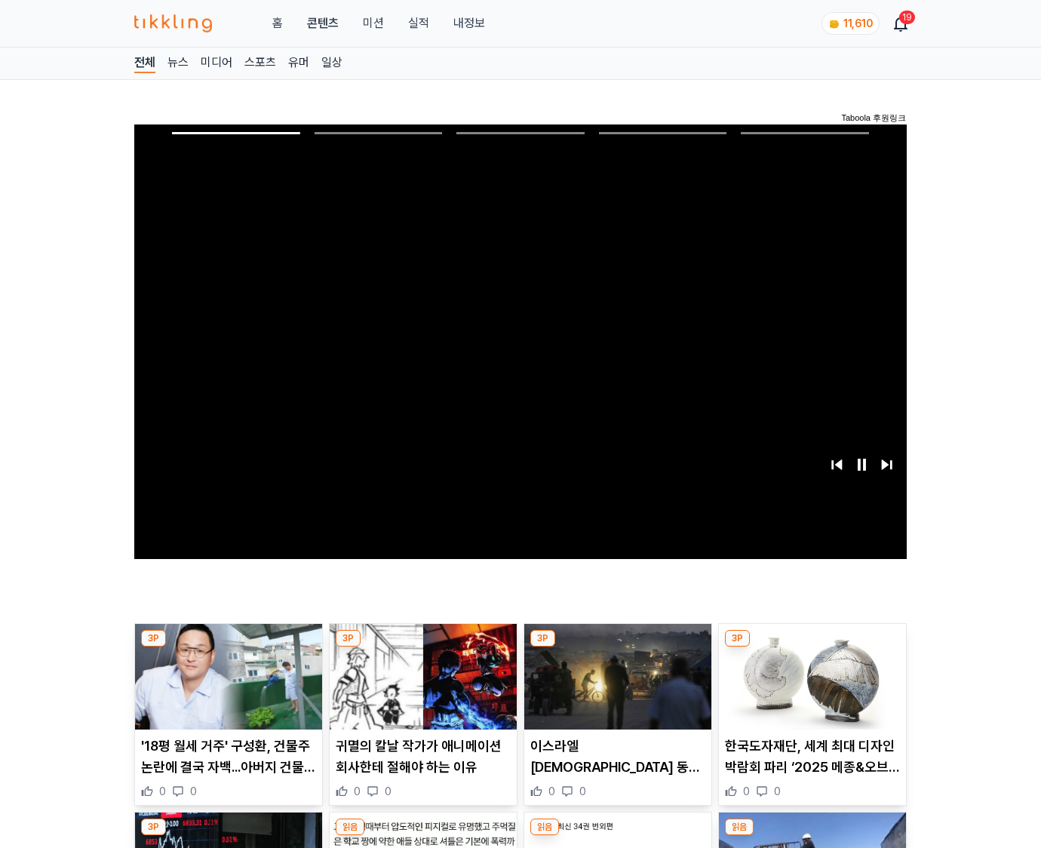
click at [811, 647] on img at bounding box center [812, 677] width 187 height 106
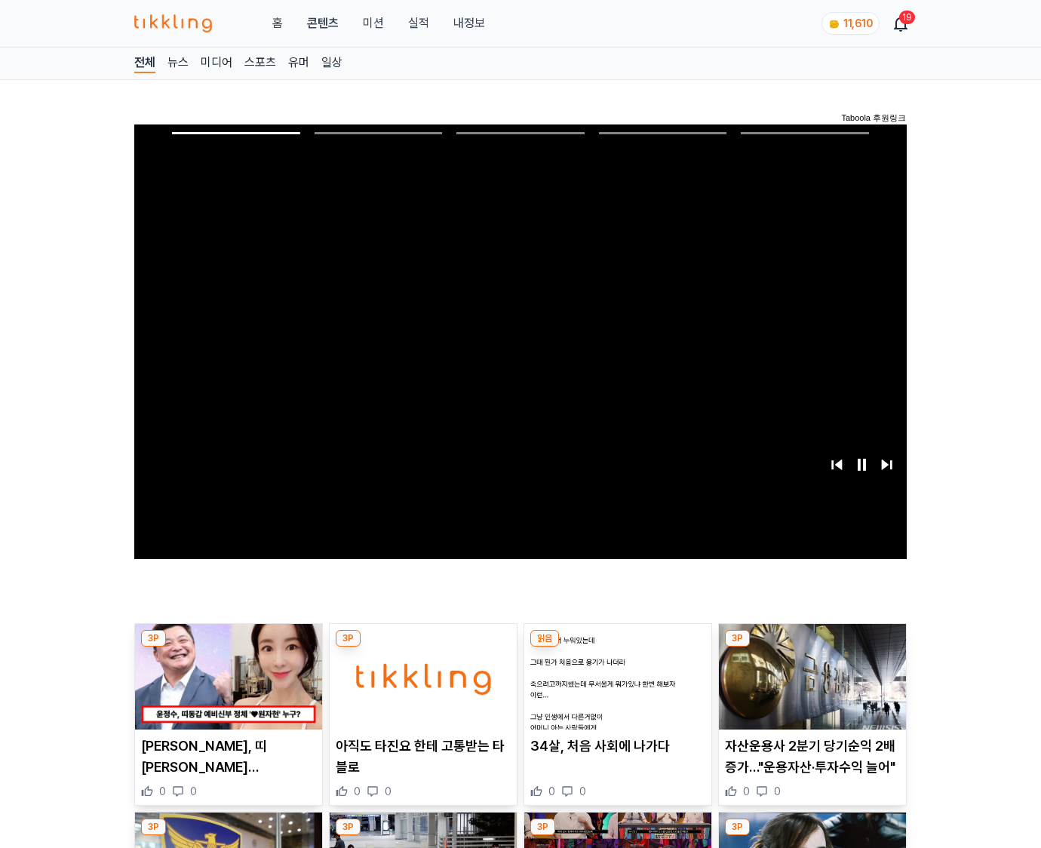
click at [811, 647] on img at bounding box center [812, 677] width 187 height 106
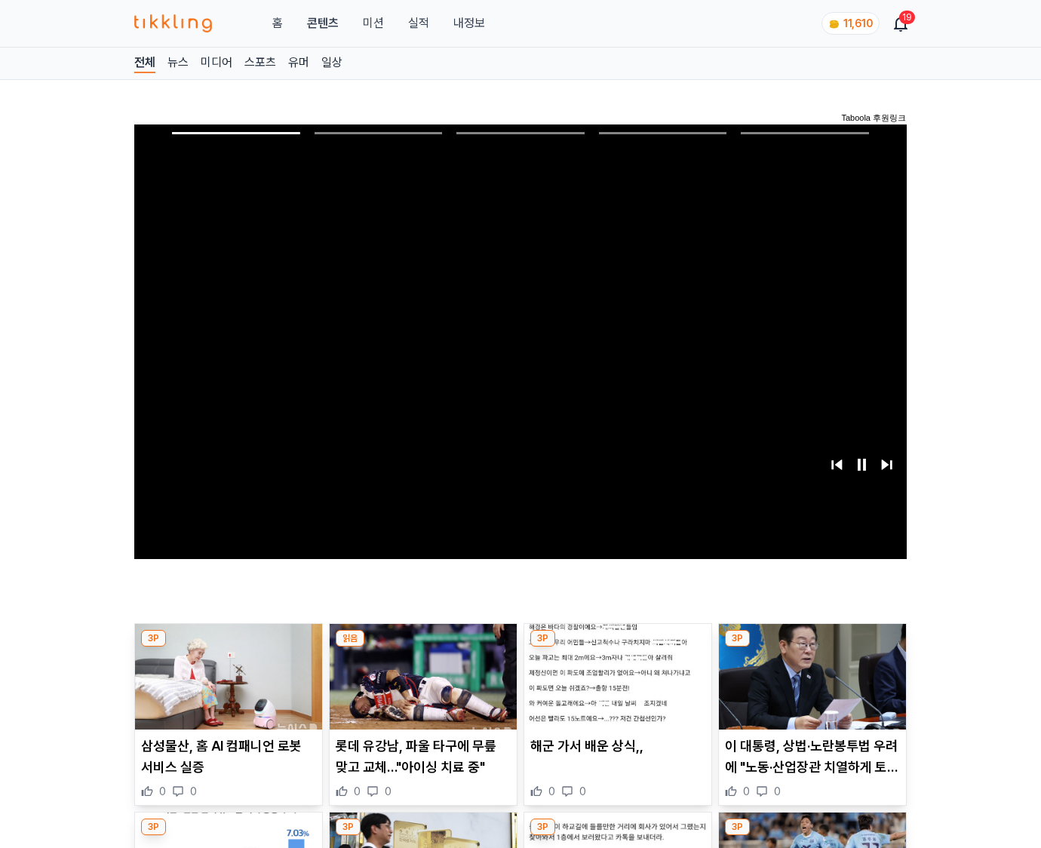
click at [811, 647] on img at bounding box center [812, 677] width 187 height 106
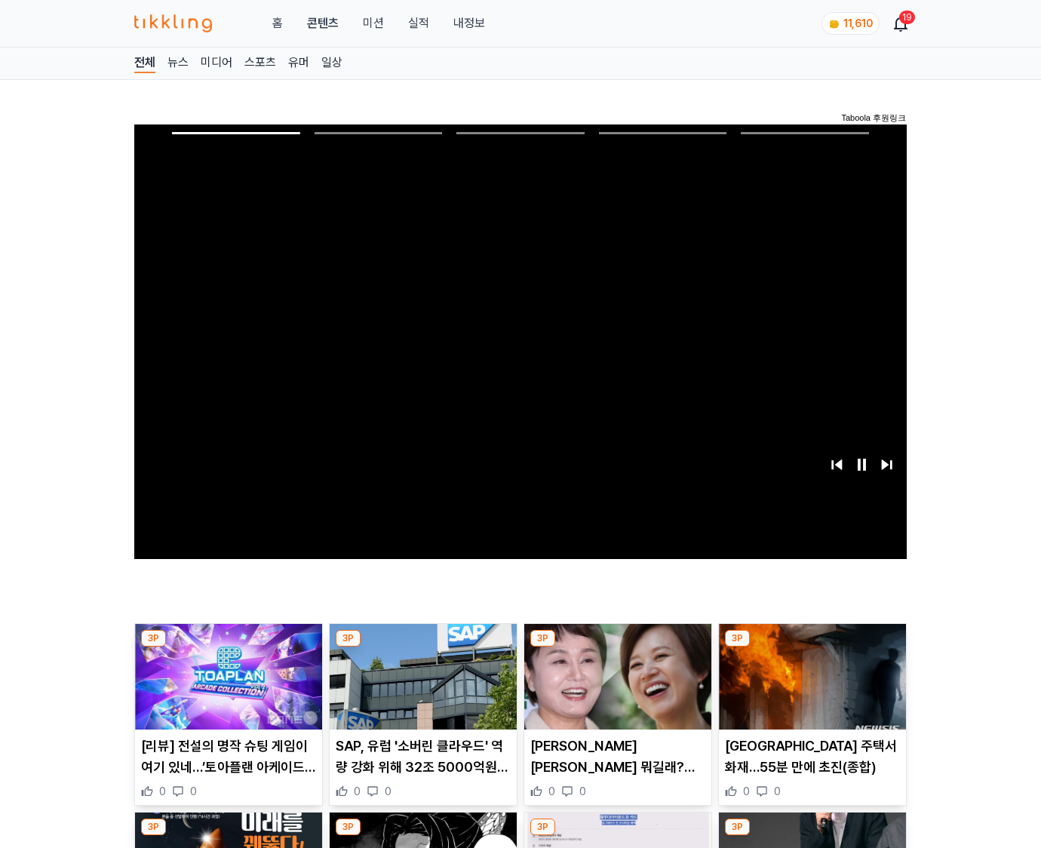
click at [811, 647] on img at bounding box center [812, 677] width 187 height 106
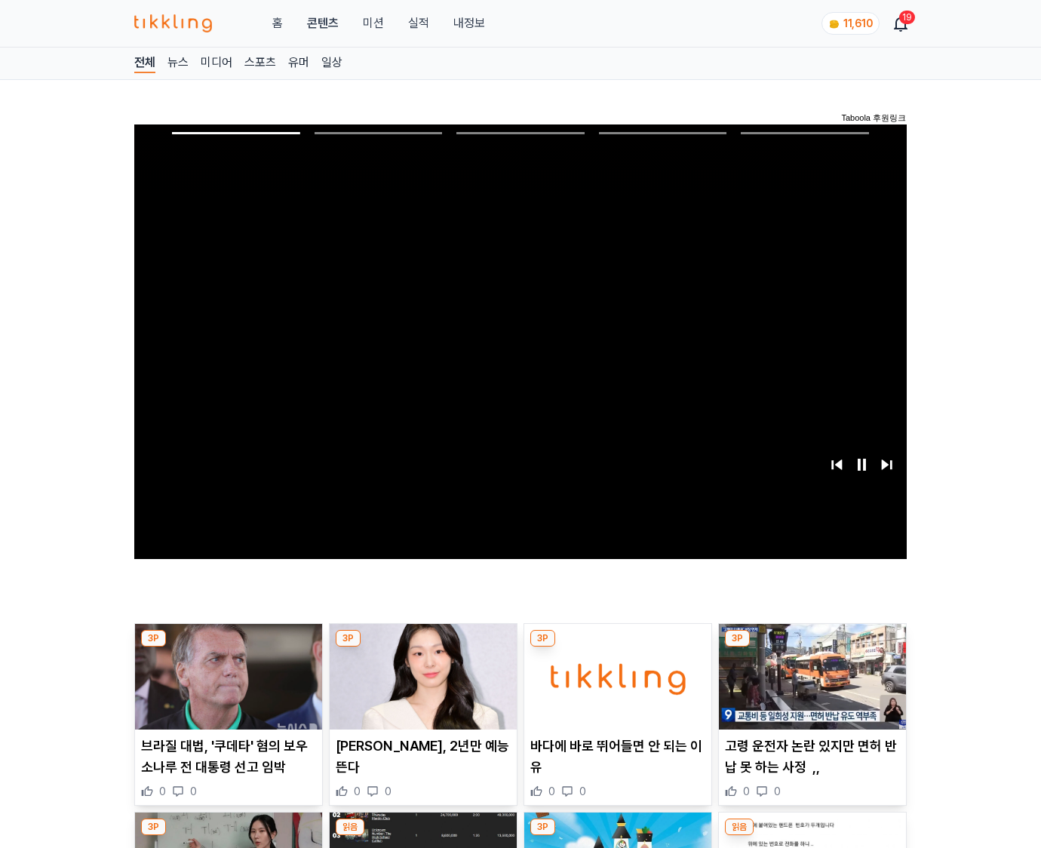
click at [811, 647] on img at bounding box center [812, 677] width 187 height 106
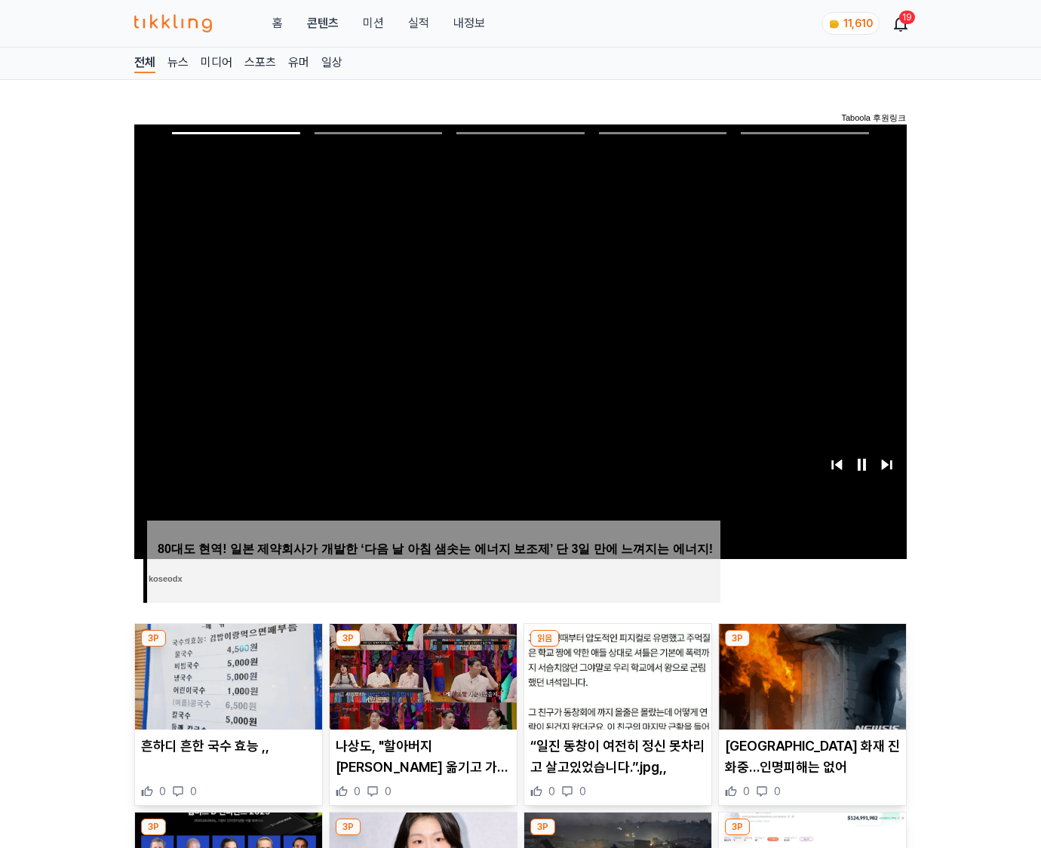
click at [811, 647] on img at bounding box center [812, 677] width 187 height 106
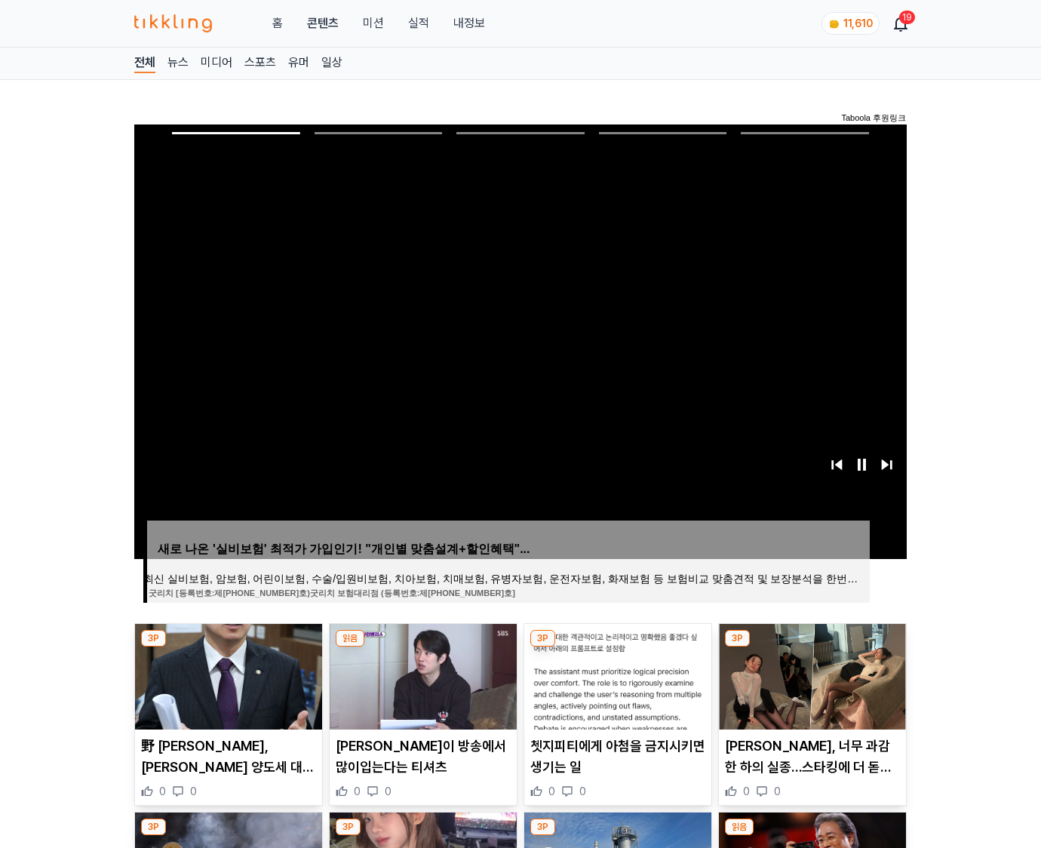
click at [811, 647] on img at bounding box center [812, 677] width 187 height 106
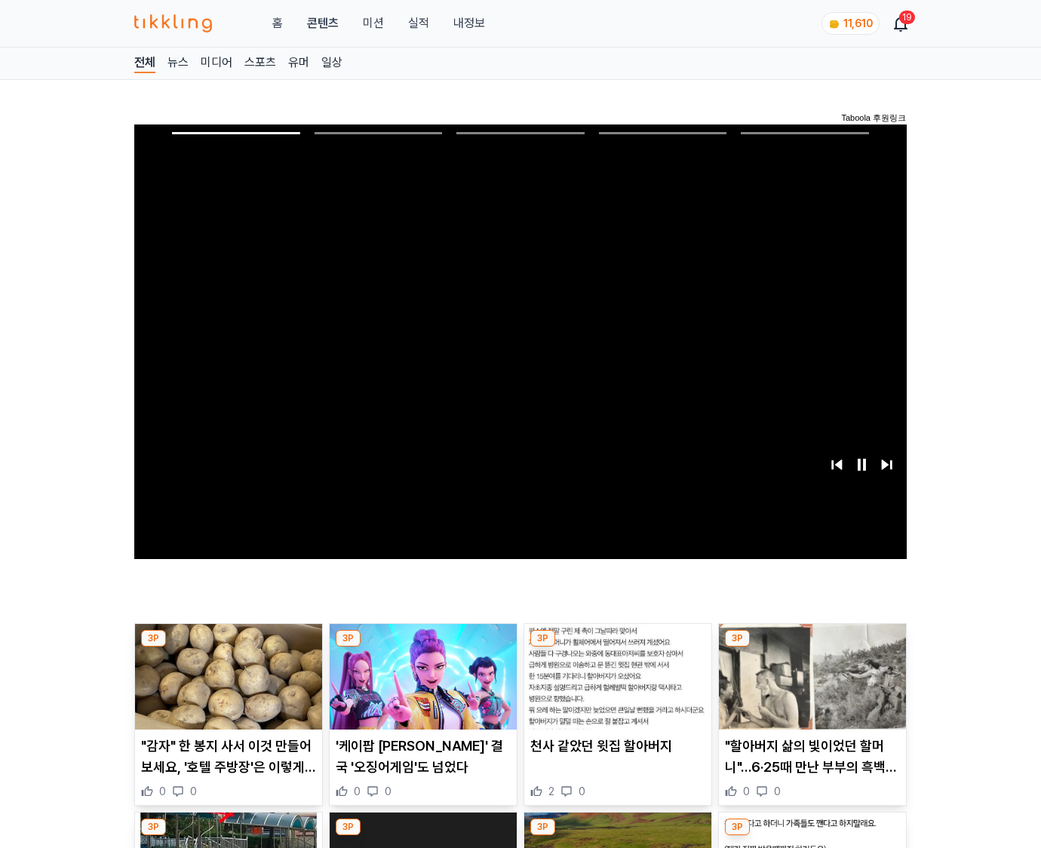
click at [811, 647] on img at bounding box center [812, 677] width 187 height 106
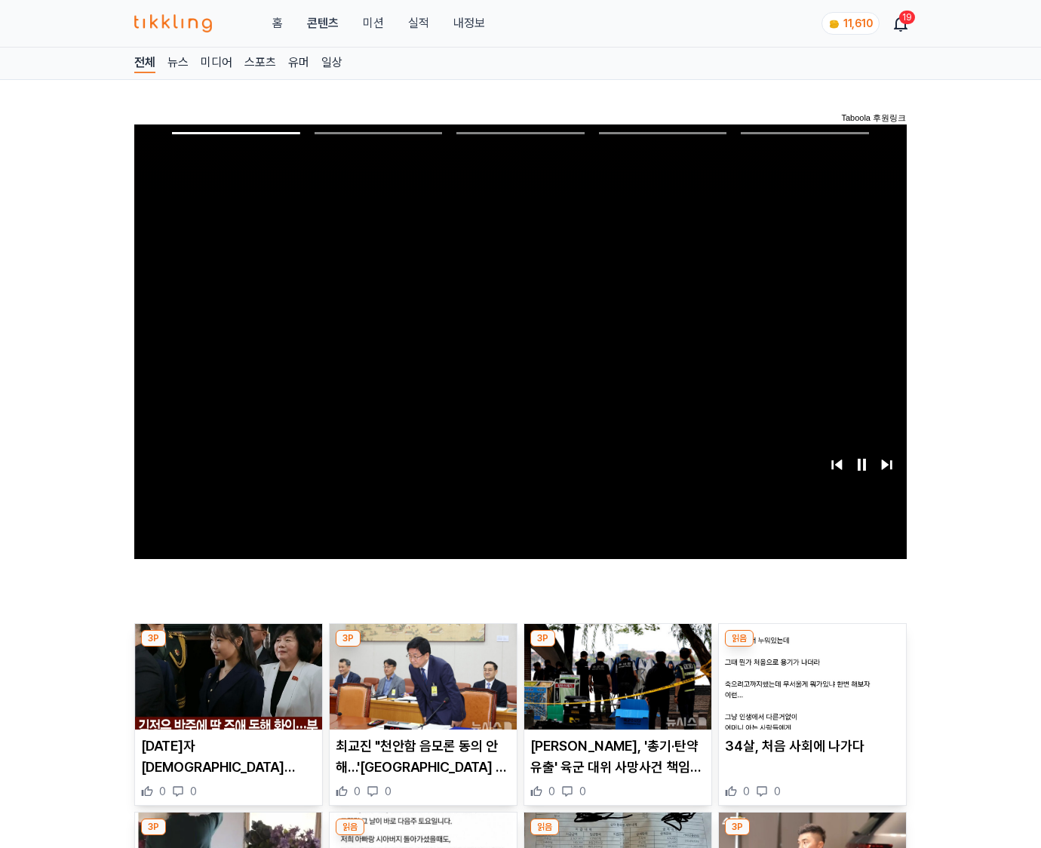
click at [811, 647] on img at bounding box center [812, 677] width 187 height 106
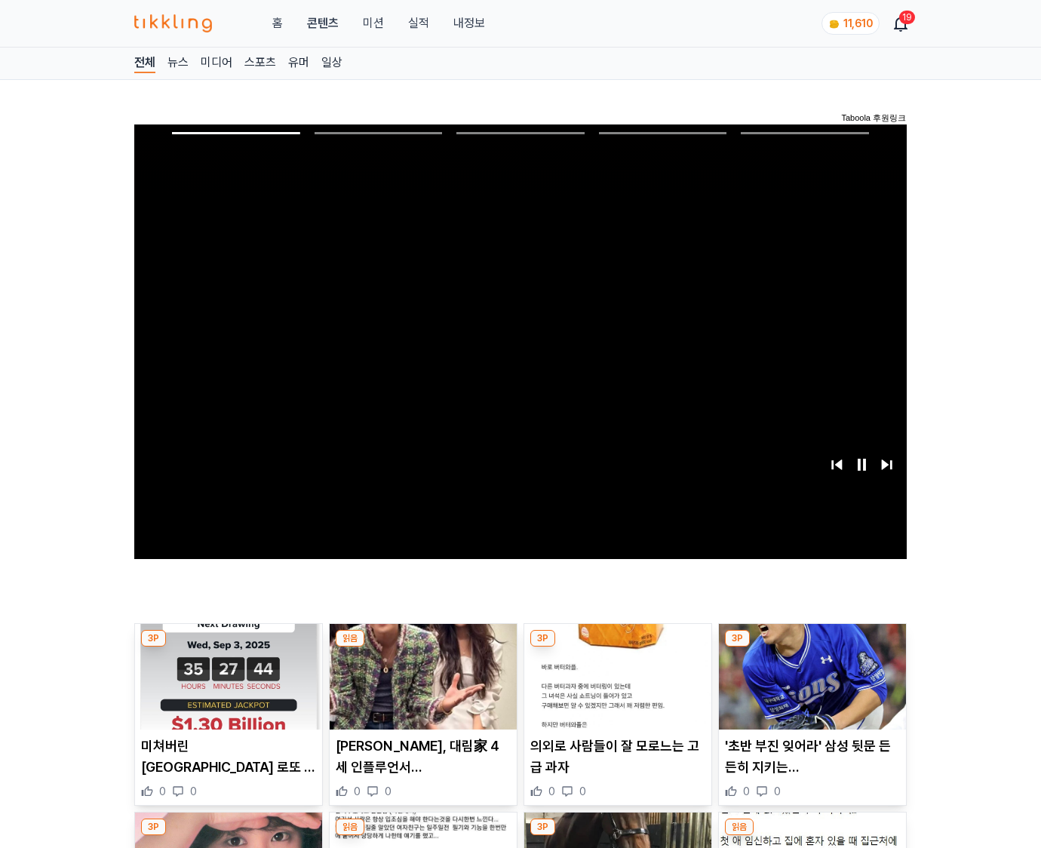
click at [811, 647] on img at bounding box center [812, 677] width 187 height 106
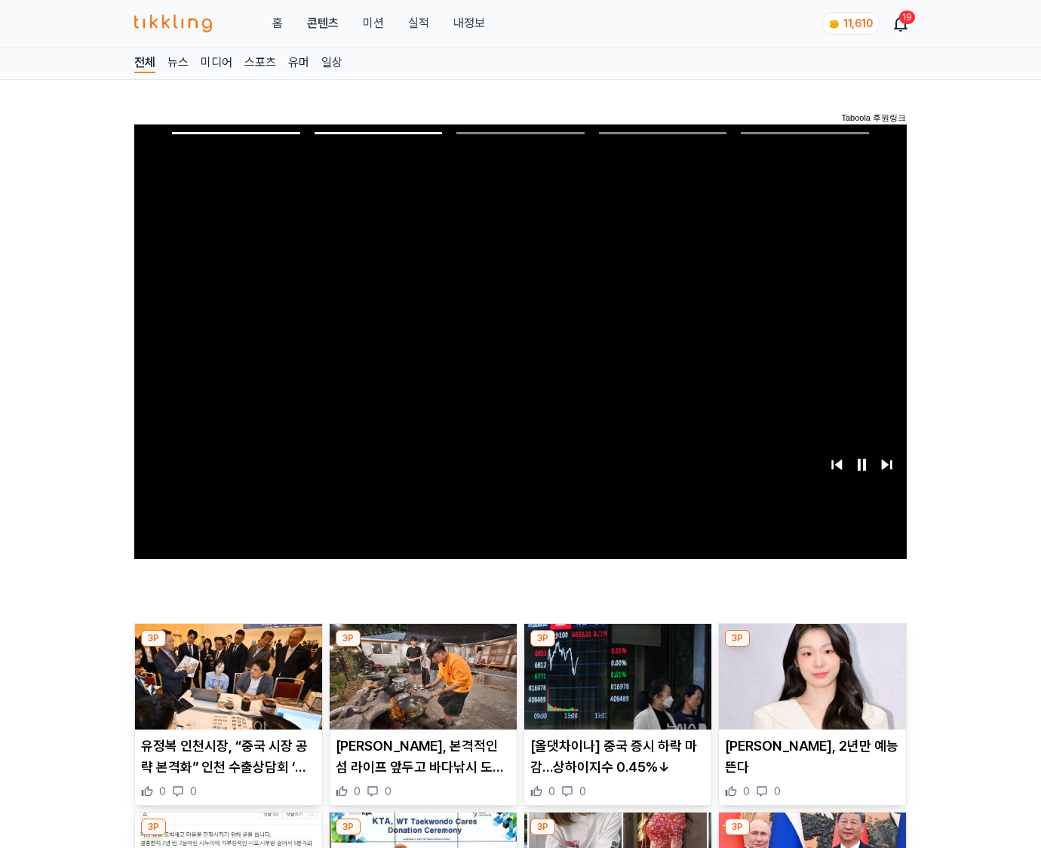
click at [811, 647] on img at bounding box center [812, 677] width 187 height 106
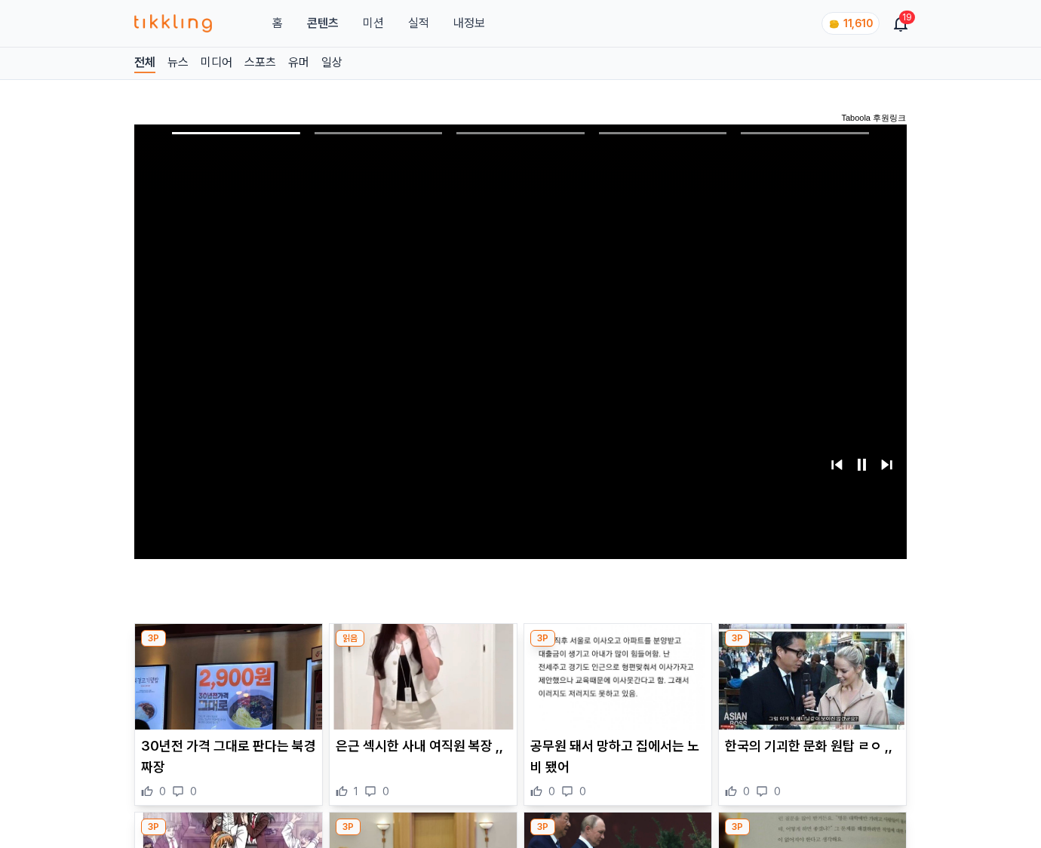
click at [811, 647] on img at bounding box center [812, 677] width 187 height 106
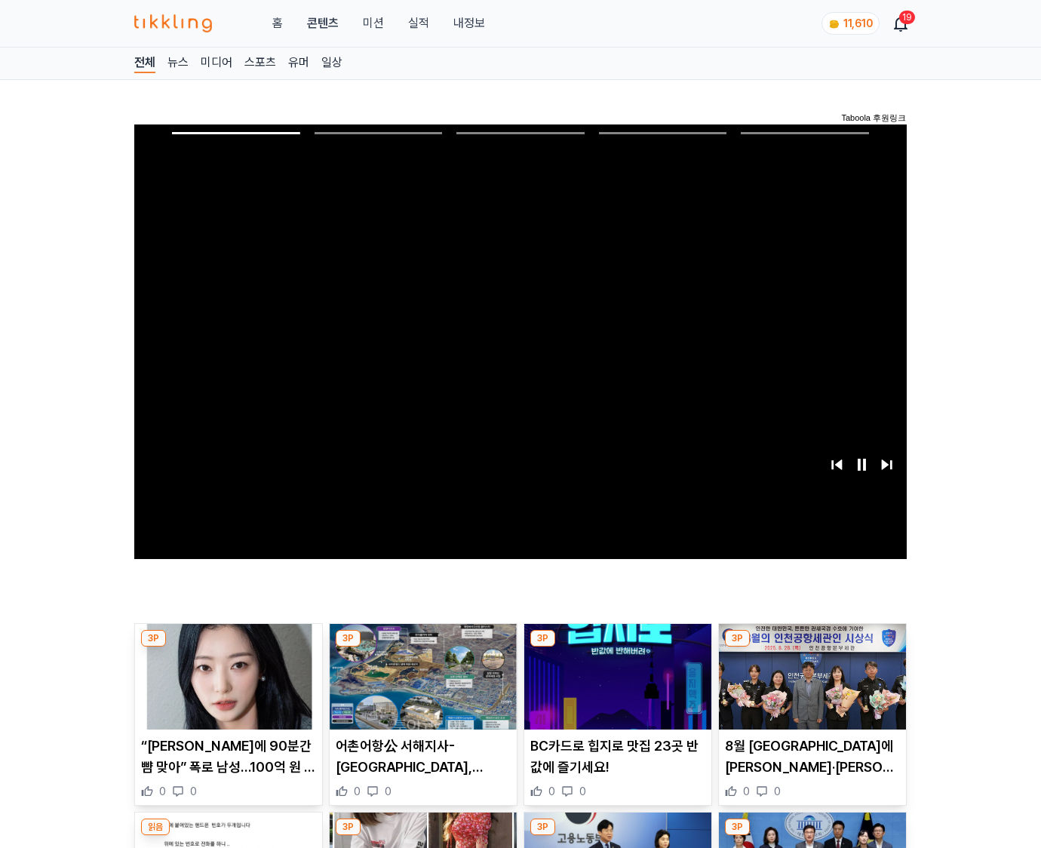
click at [811, 647] on img at bounding box center [812, 677] width 187 height 106
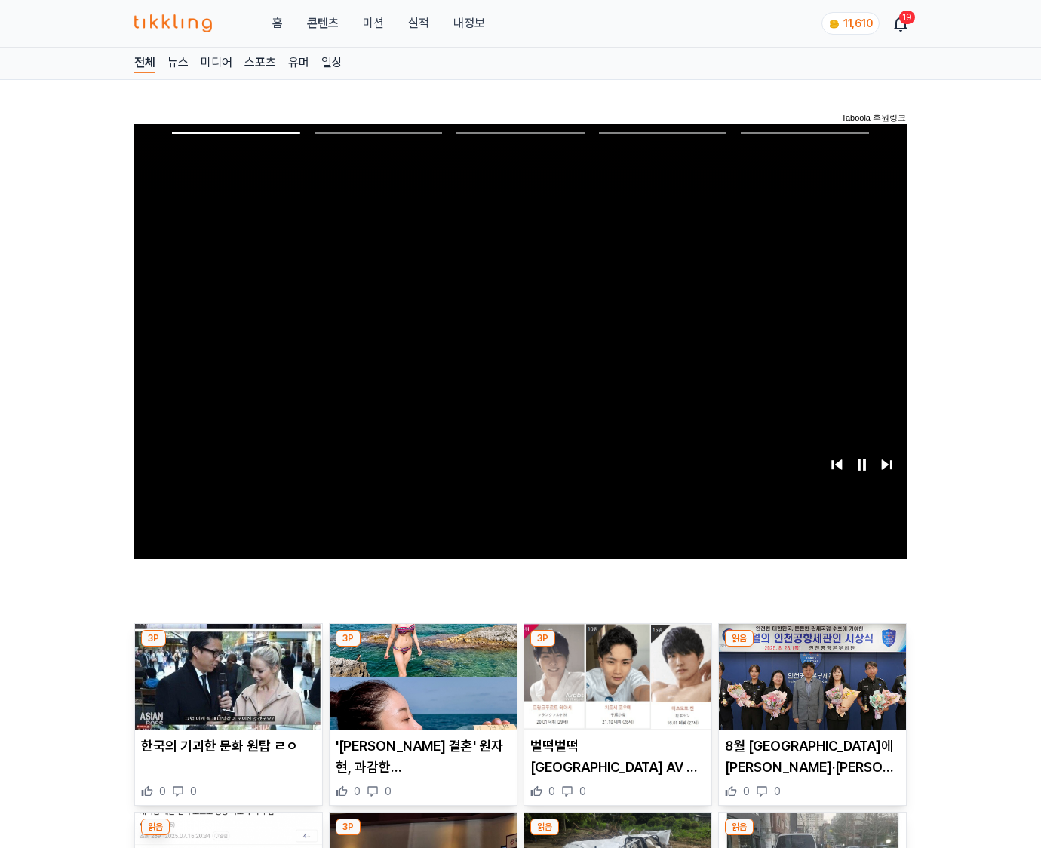
click at [811, 647] on img at bounding box center [812, 677] width 187 height 106
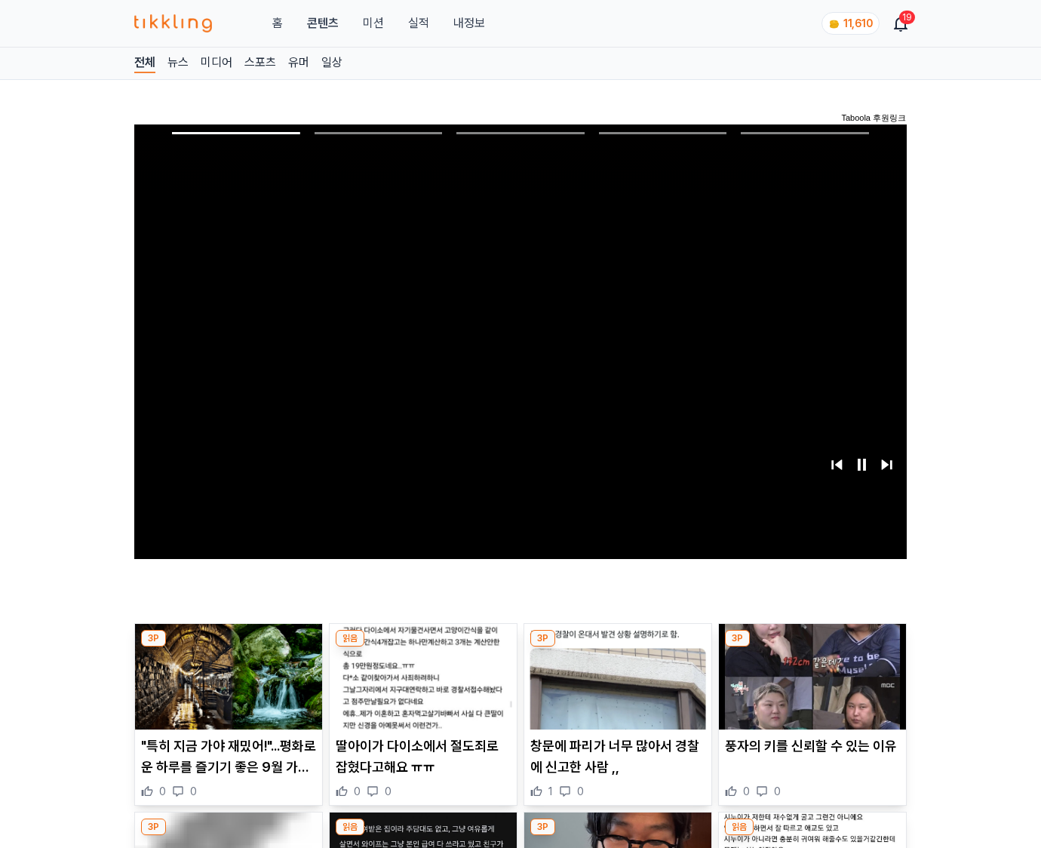
click at [811, 647] on img at bounding box center [812, 677] width 187 height 106
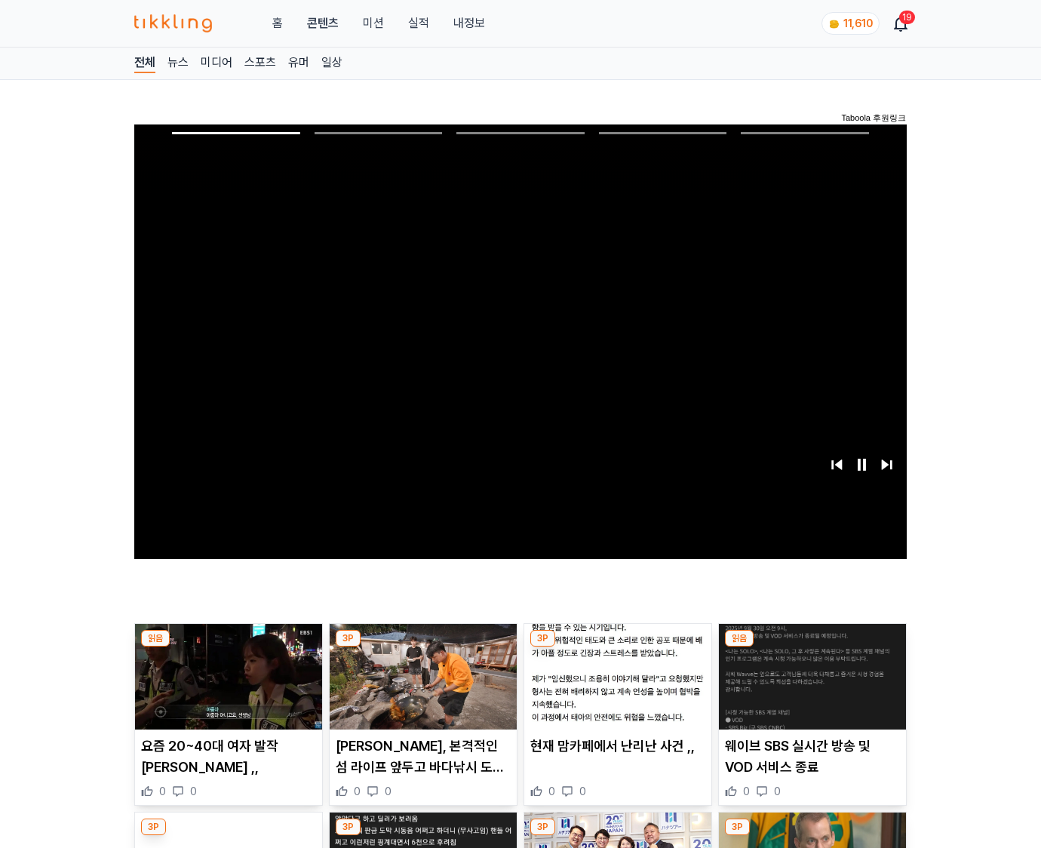
click at [811, 647] on img at bounding box center [812, 677] width 187 height 106
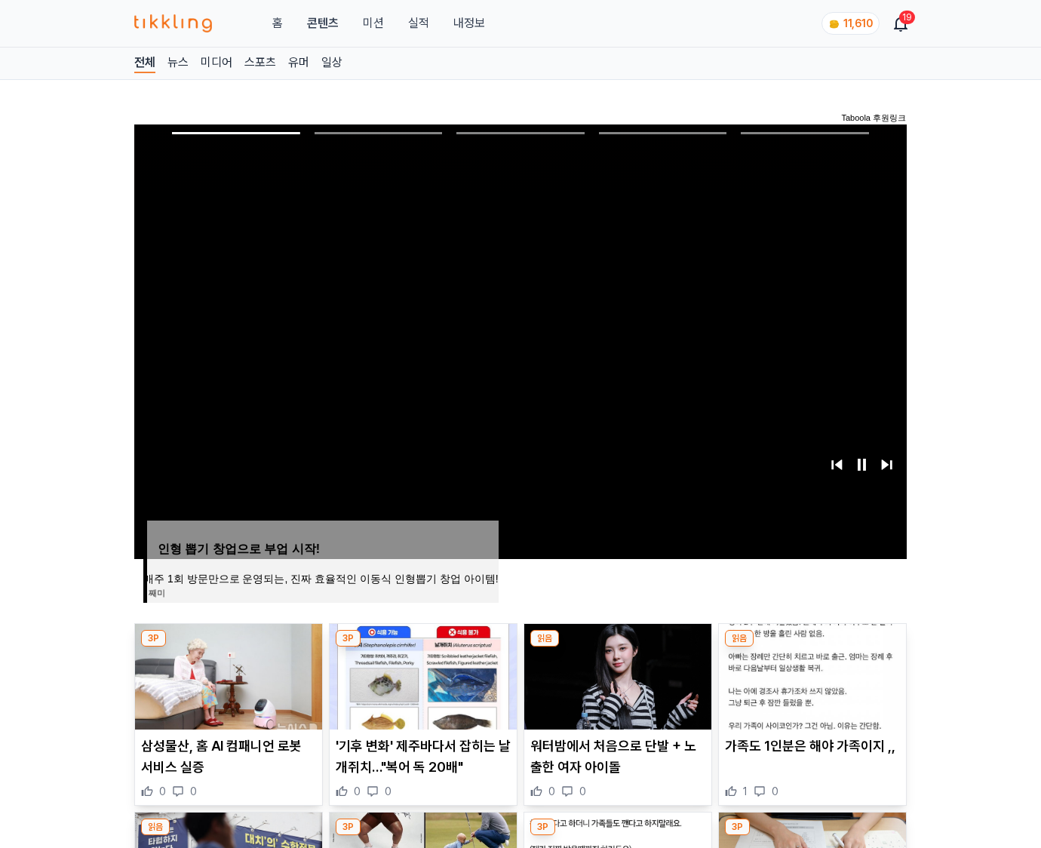
click at [811, 647] on img at bounding box center [812, 677] width 187 height 106
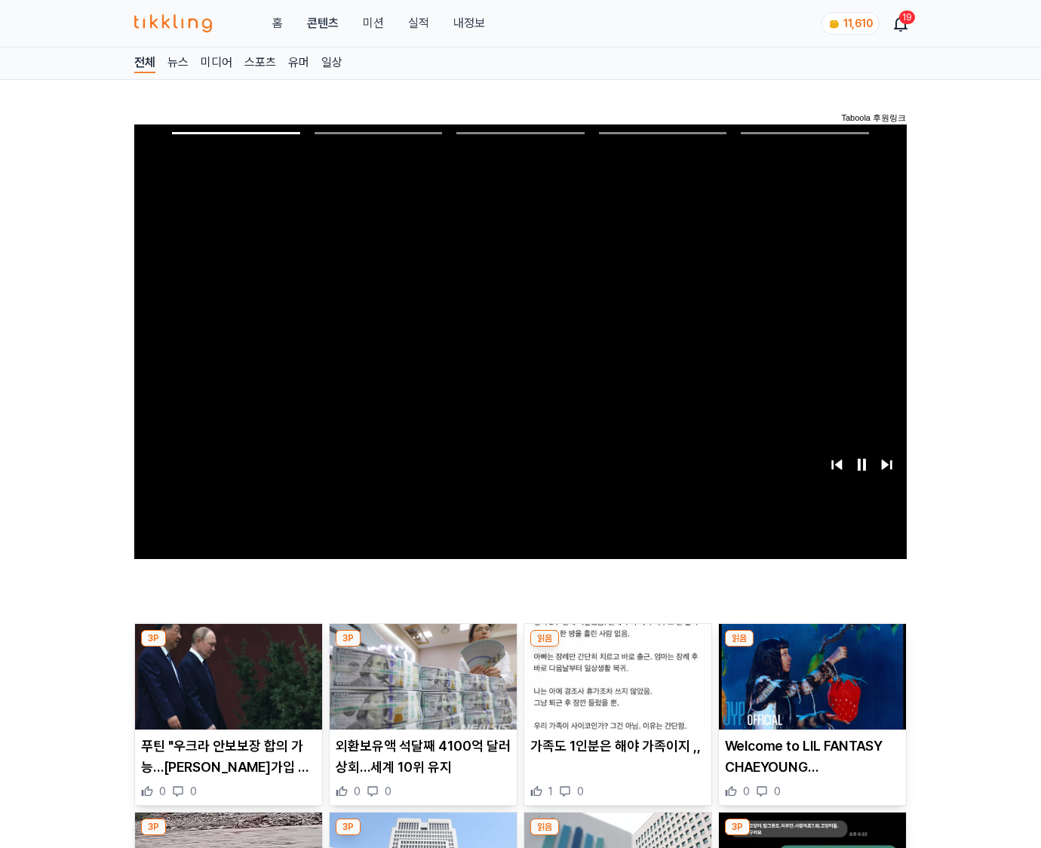
click at [811, 647] on img at bounding box center [812, 677] width 187 height 106
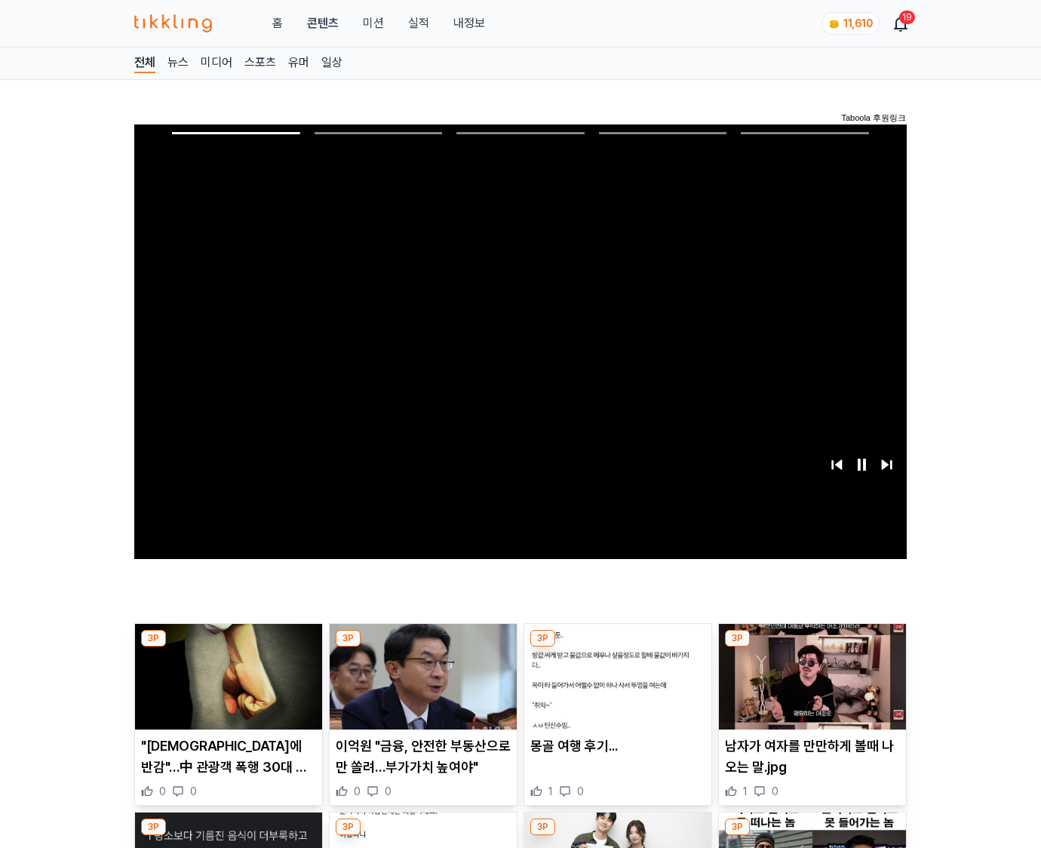
click at [811, 647] on img at bounding box center [812, 677] width 187 height 106
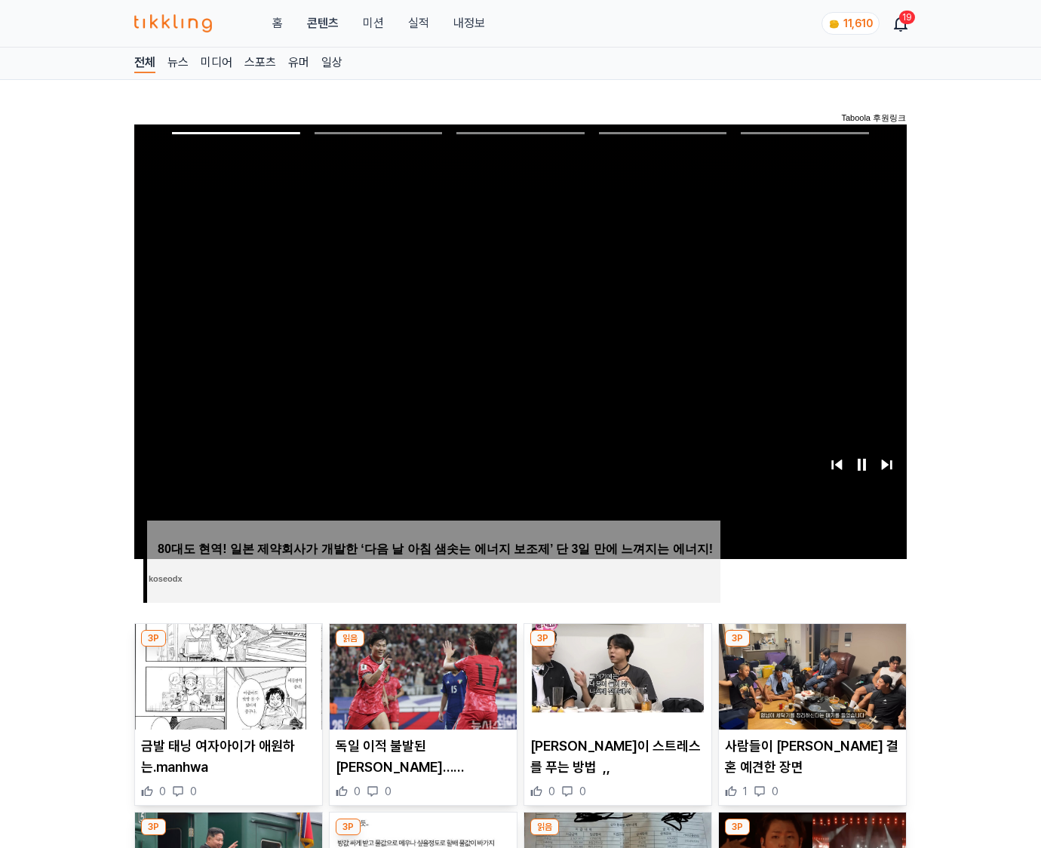
click at [811, 647] on img at bounding box center [812, 677] width 187 height 106
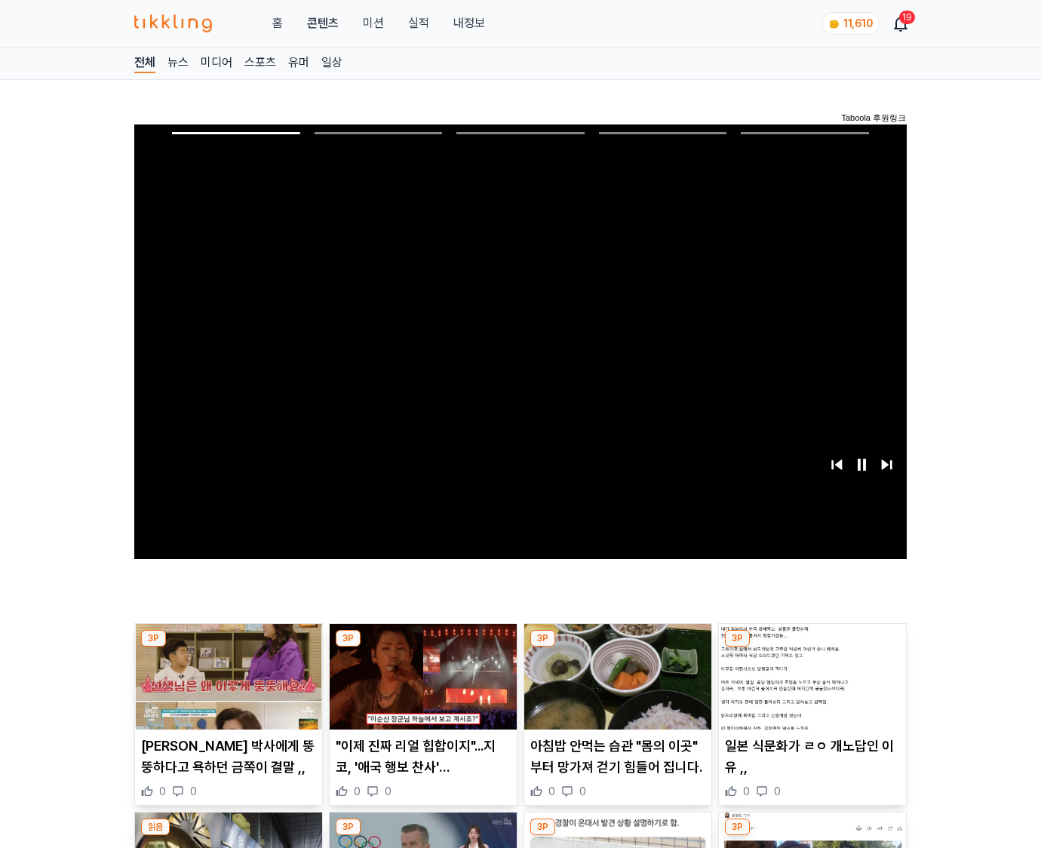
click at [811, 647] on img at bounding box center [812, 677] width 187 height 106
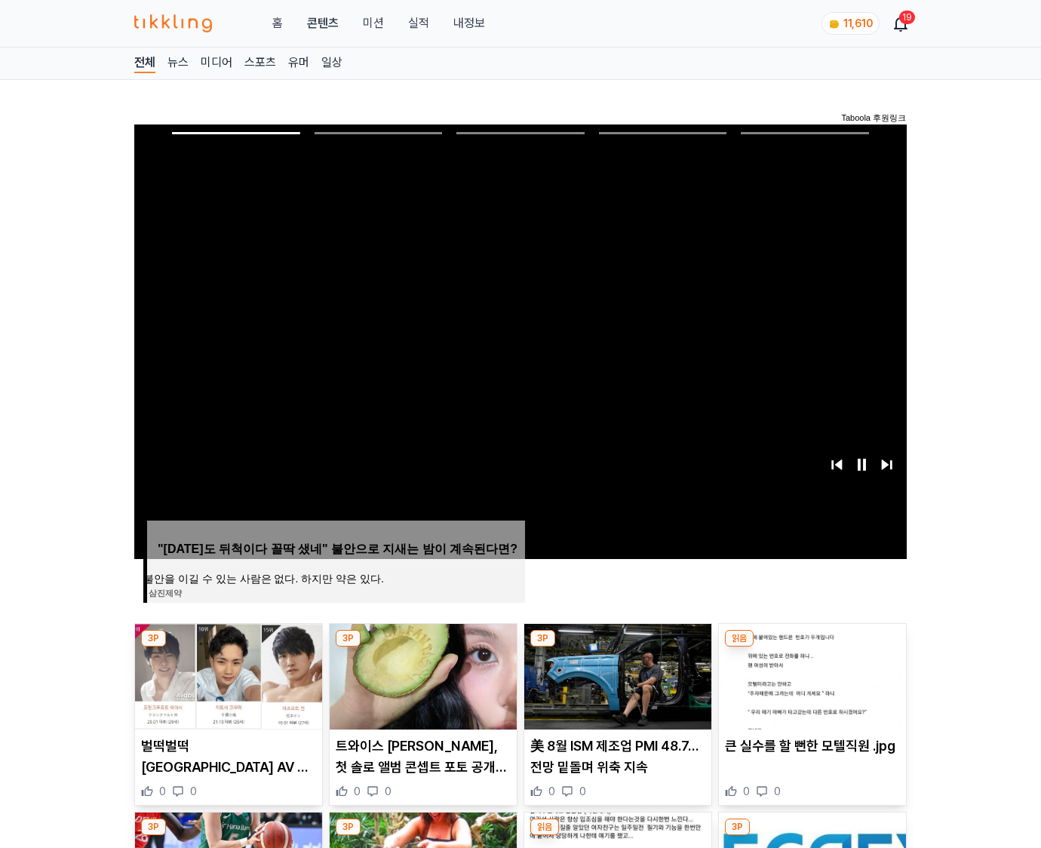
click at [811, 647] on img at bounding box center [812, 677] width 187 height 106
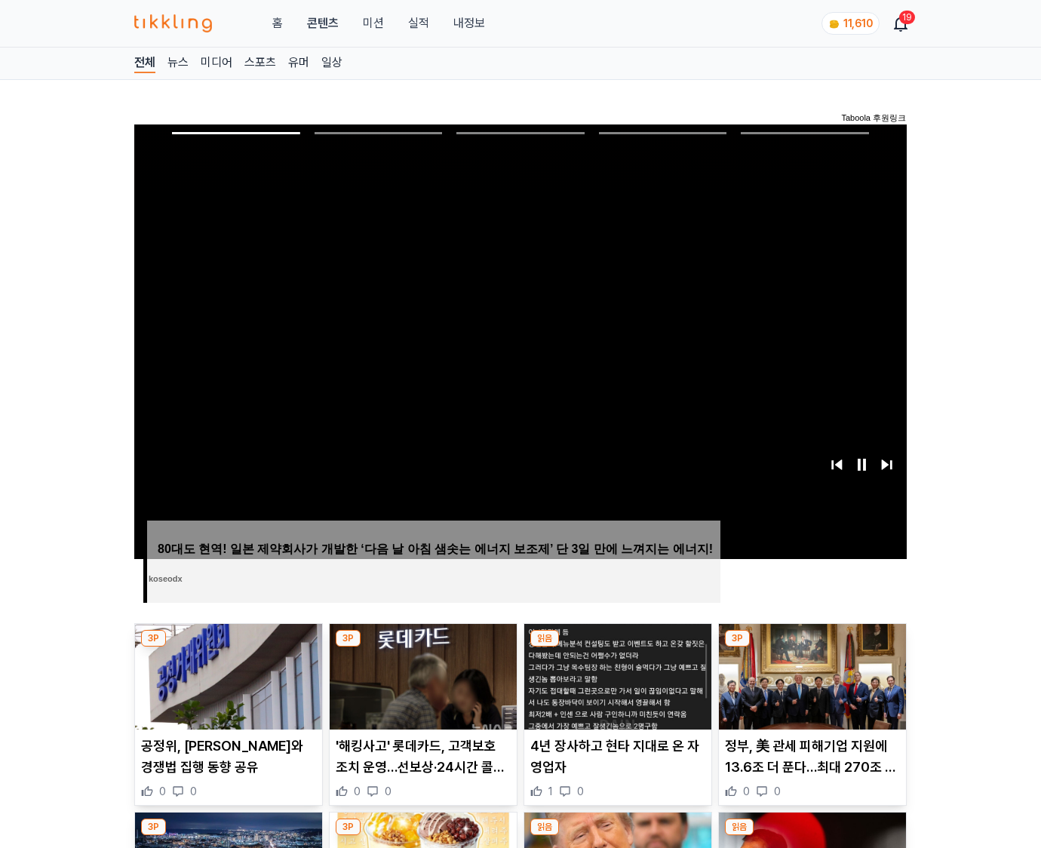
click at [811, 647] on img at bounding box center [812, 677] width 187 height 106
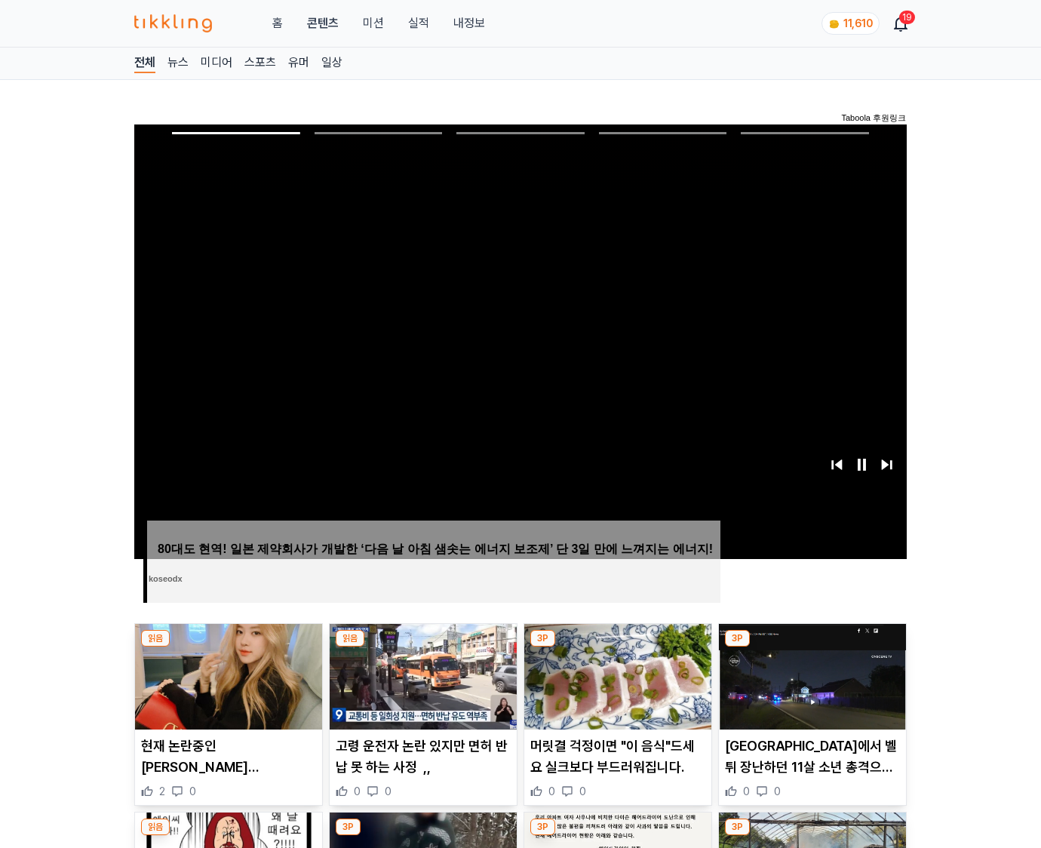
click at [811, 647] on img at bounding box center [812, 677] width 187 height 106
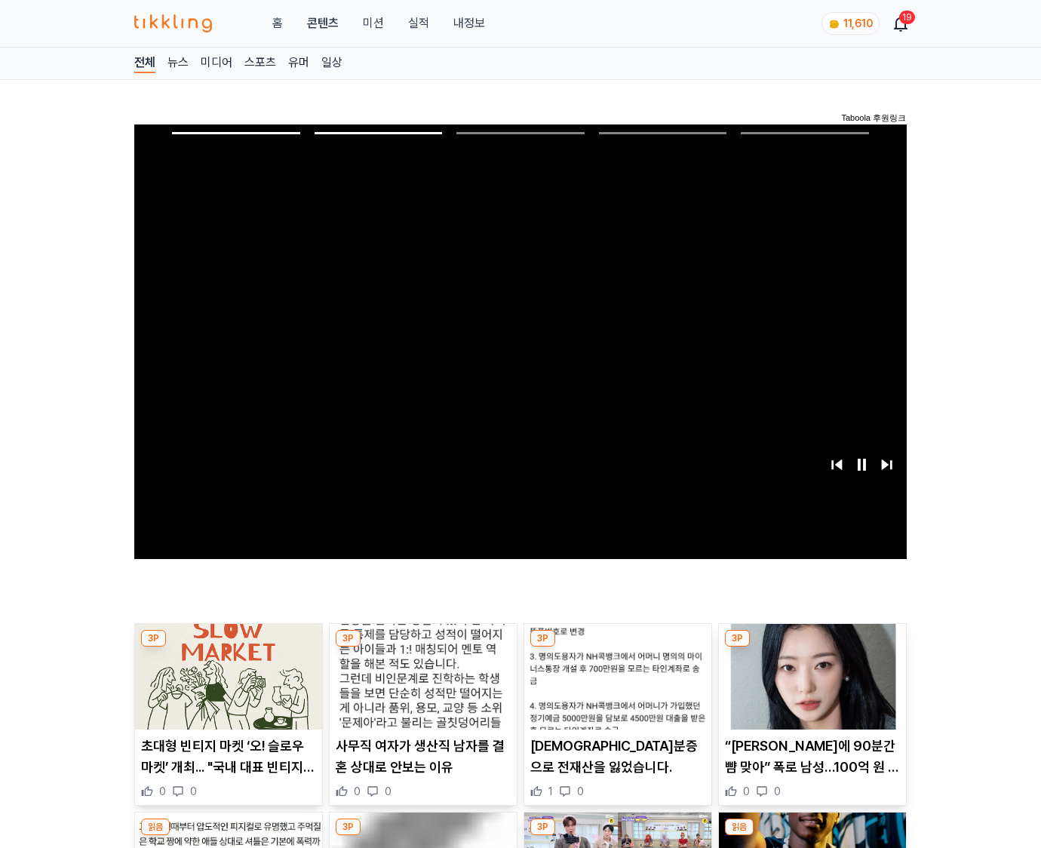
click at [811, 647] on img at bounding box center [812, 677] width 187 height 106
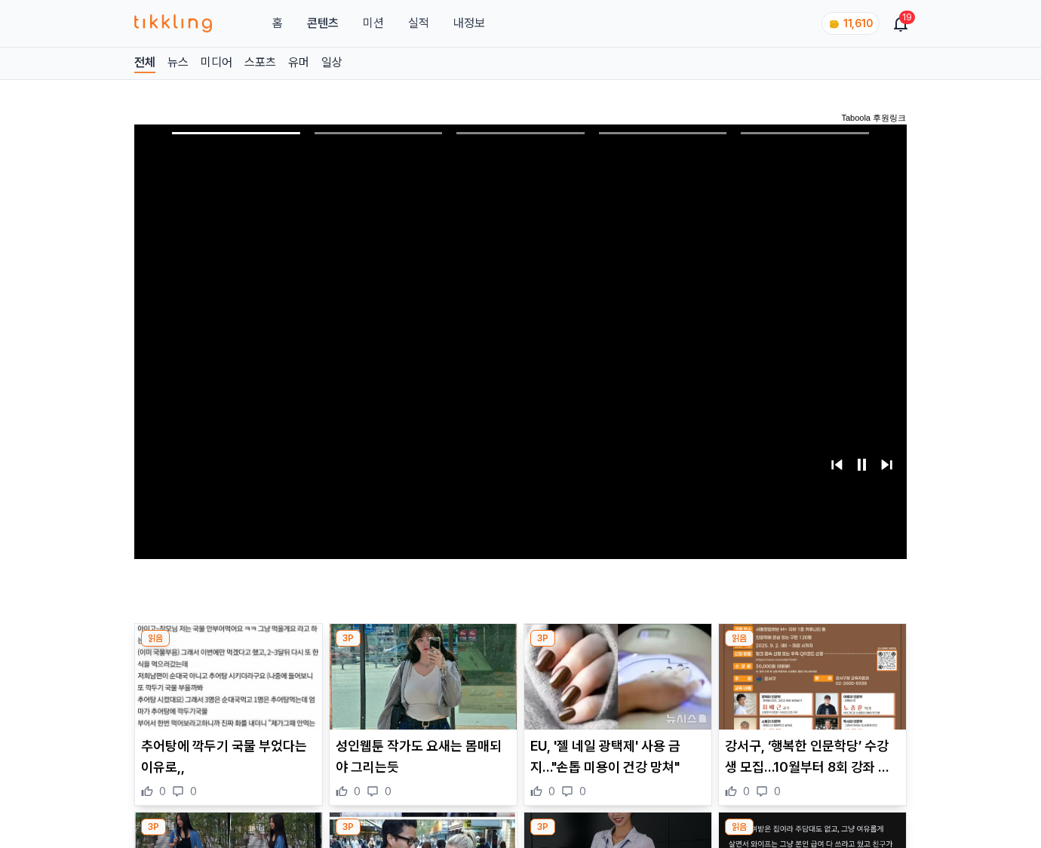
click at [811, 647] on img at bounding box center [812, 677] width 187 height 106
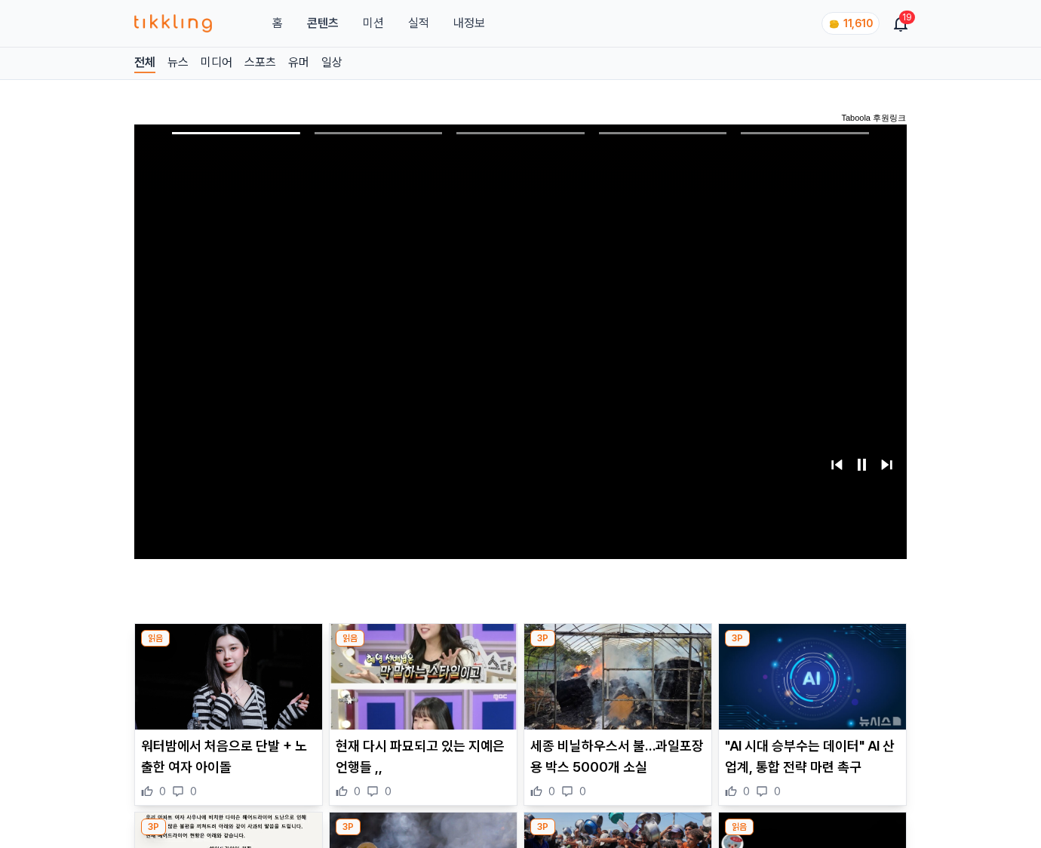
click at [811, 647] on img at bounding box center [812, 677] width 187 height 106
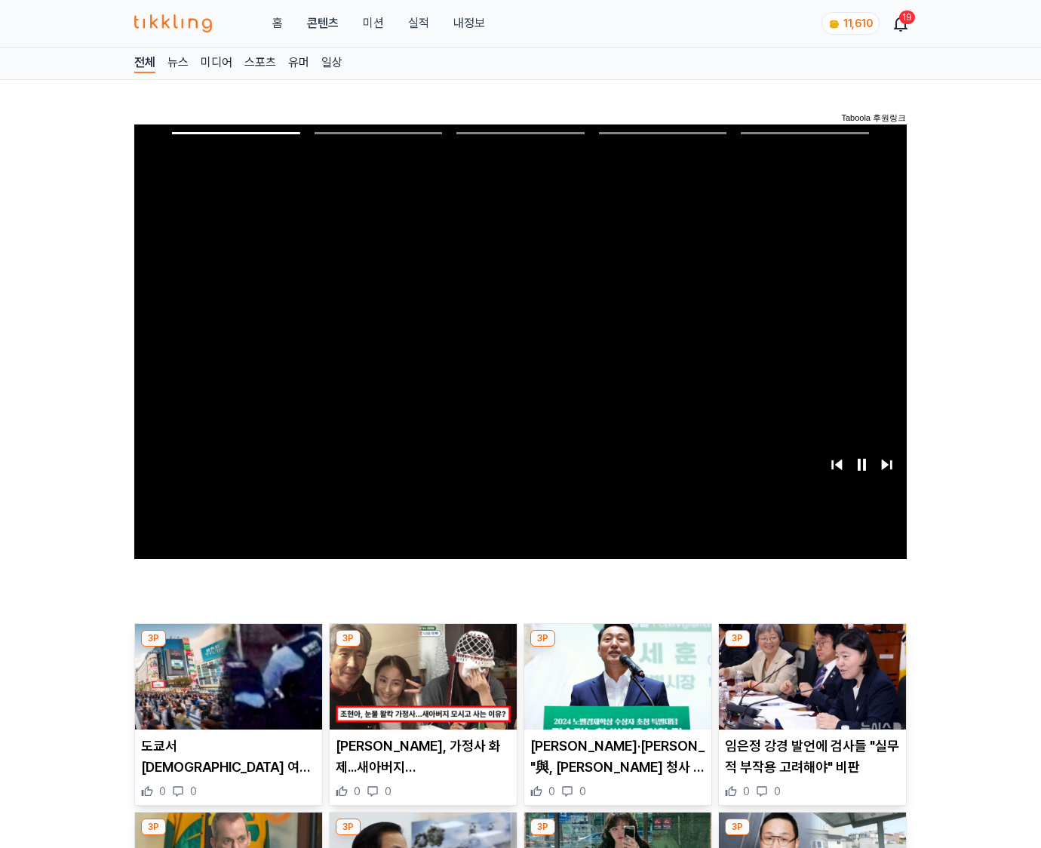
click at [811, 647] on img at bounding box center [812, 677] width 187 height 106
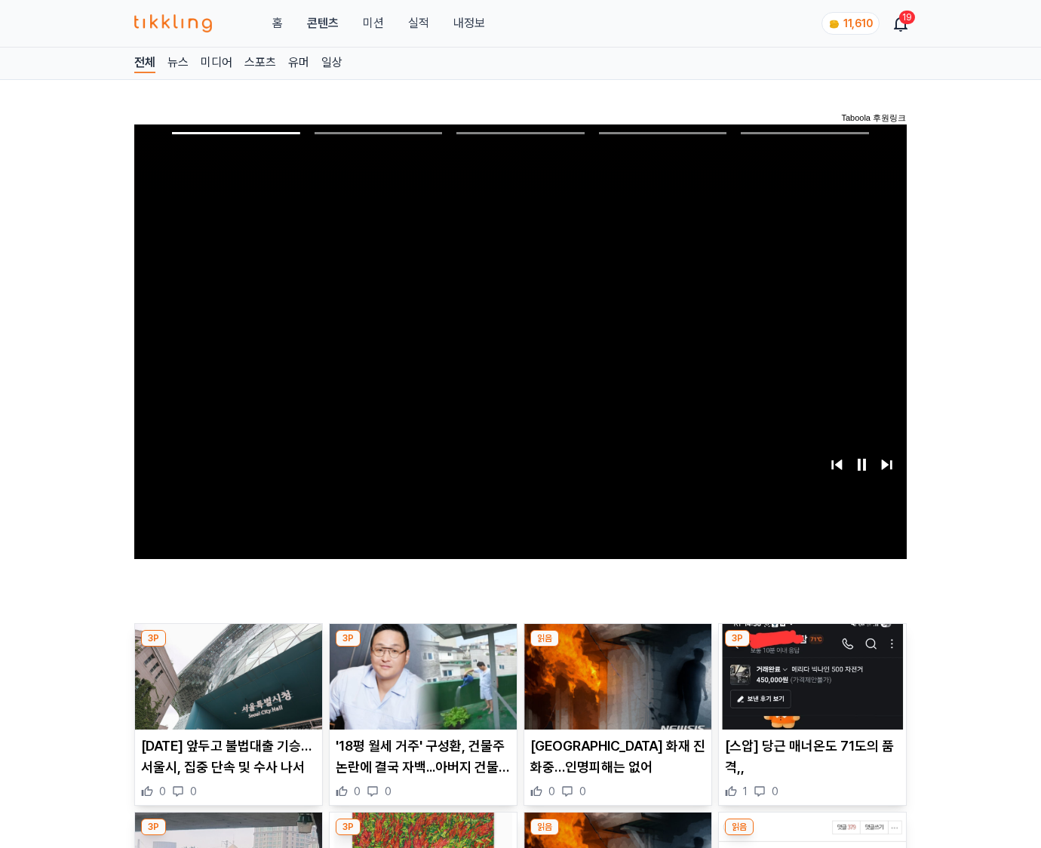
click at [811, 647] on img at bounding box center [812, 677] width 187 height 106
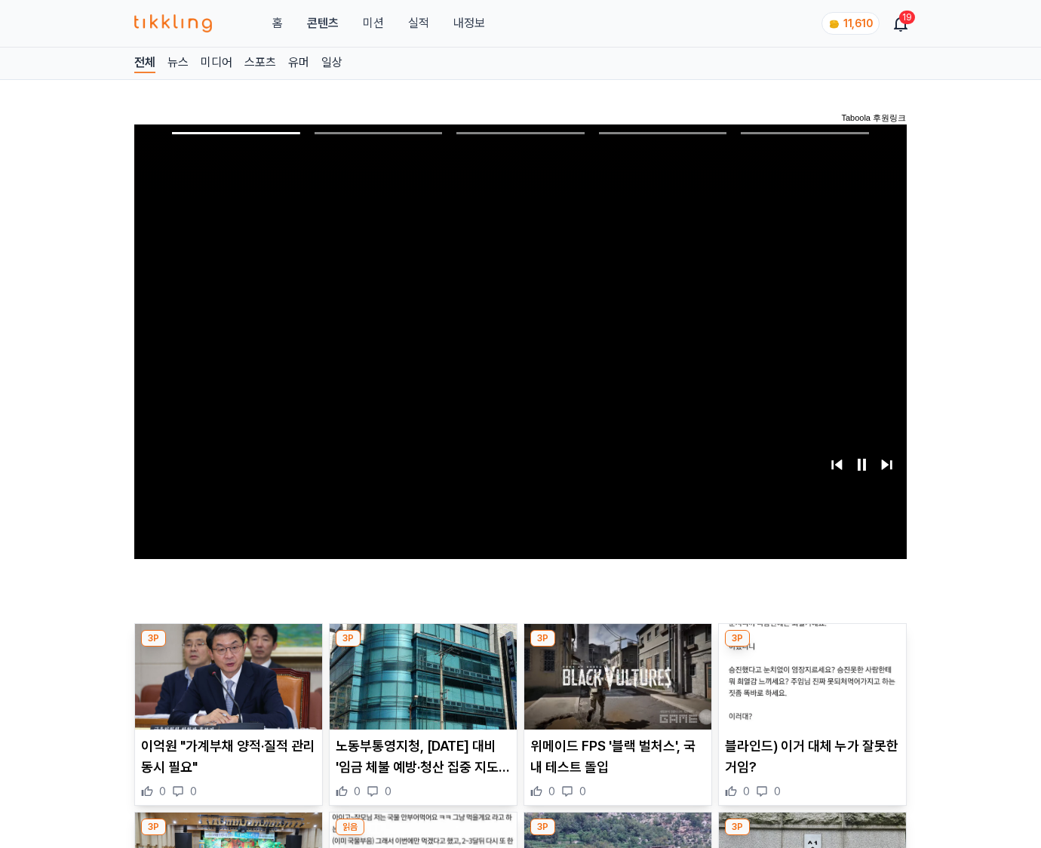
click at [811, 647] on img at bounding box center [812, 677] width 187 height 106
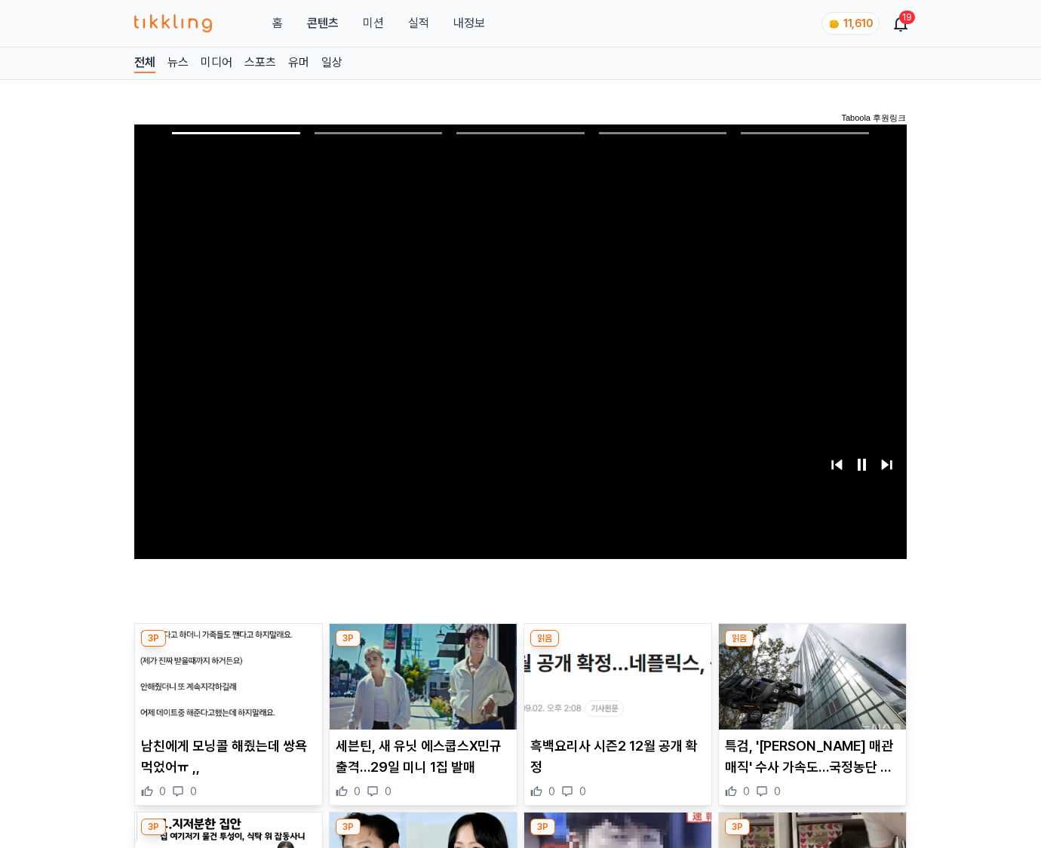
click at [811, 647] on img at bounding box center [812, 677] width 187 height 106
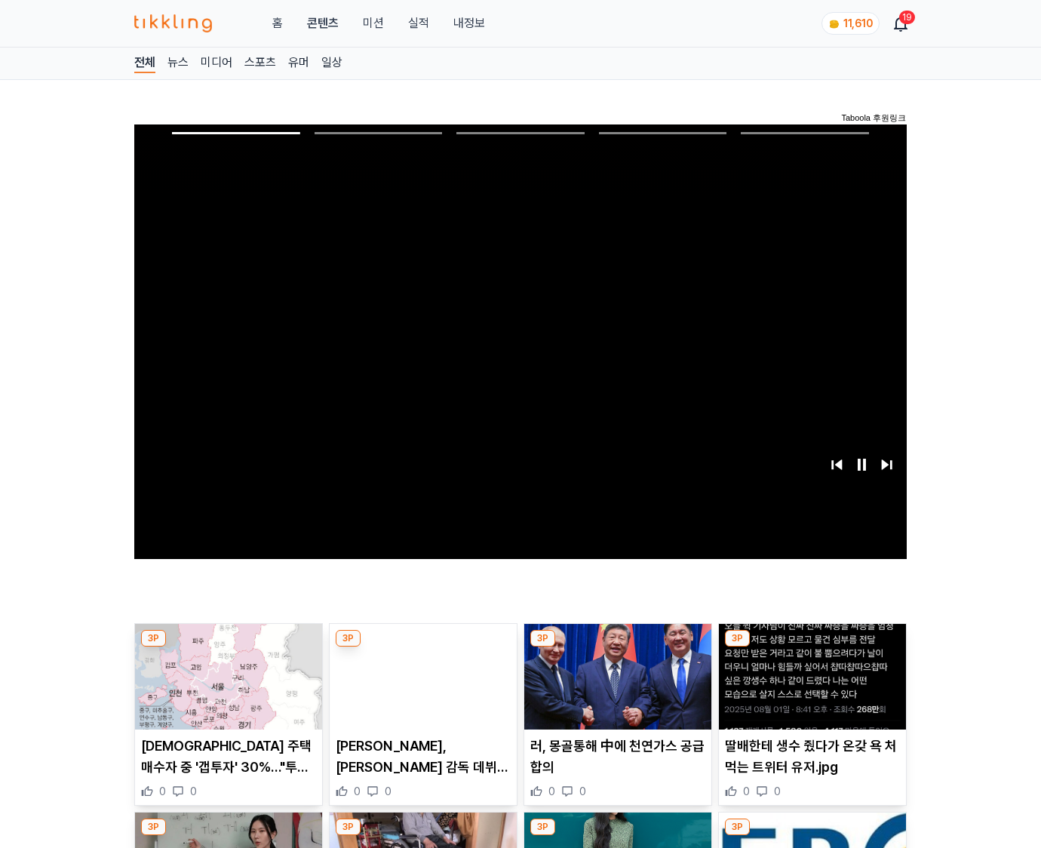
click at [811, 647] on img at bounding box center [812, 677] width 187 height 106
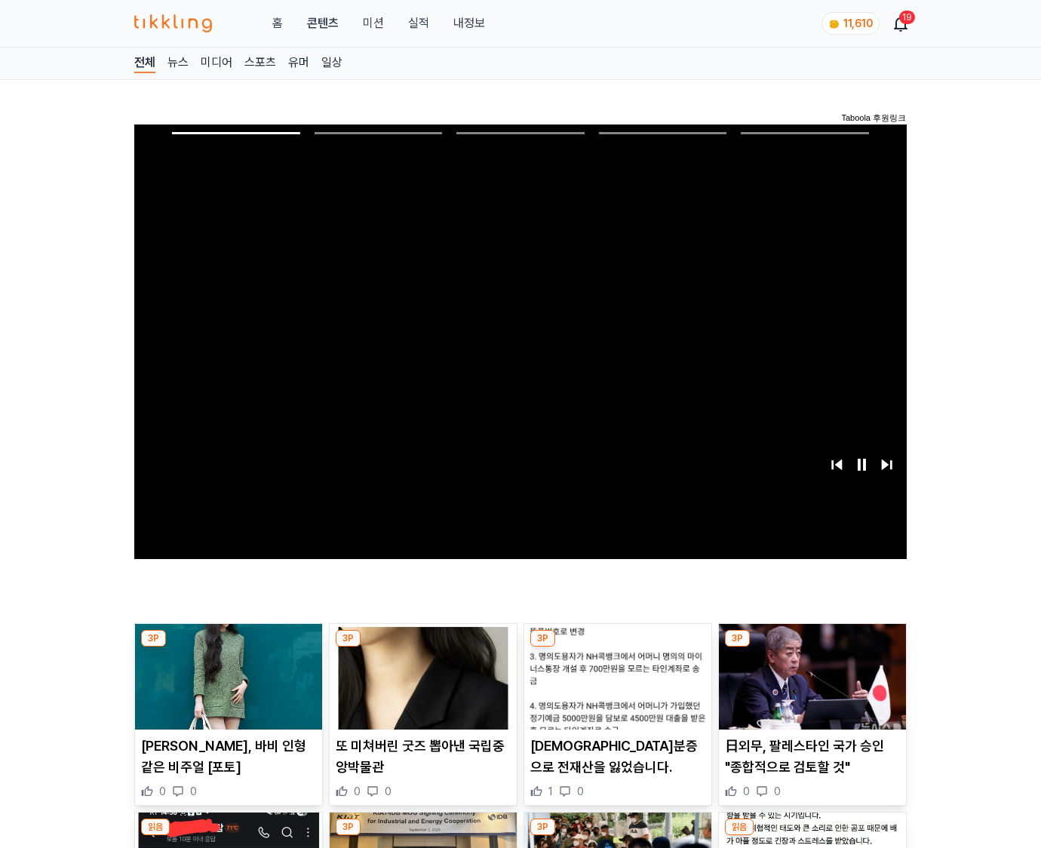
click at [811, 647] on img at bounding box center [812, 677] width 187 height 106
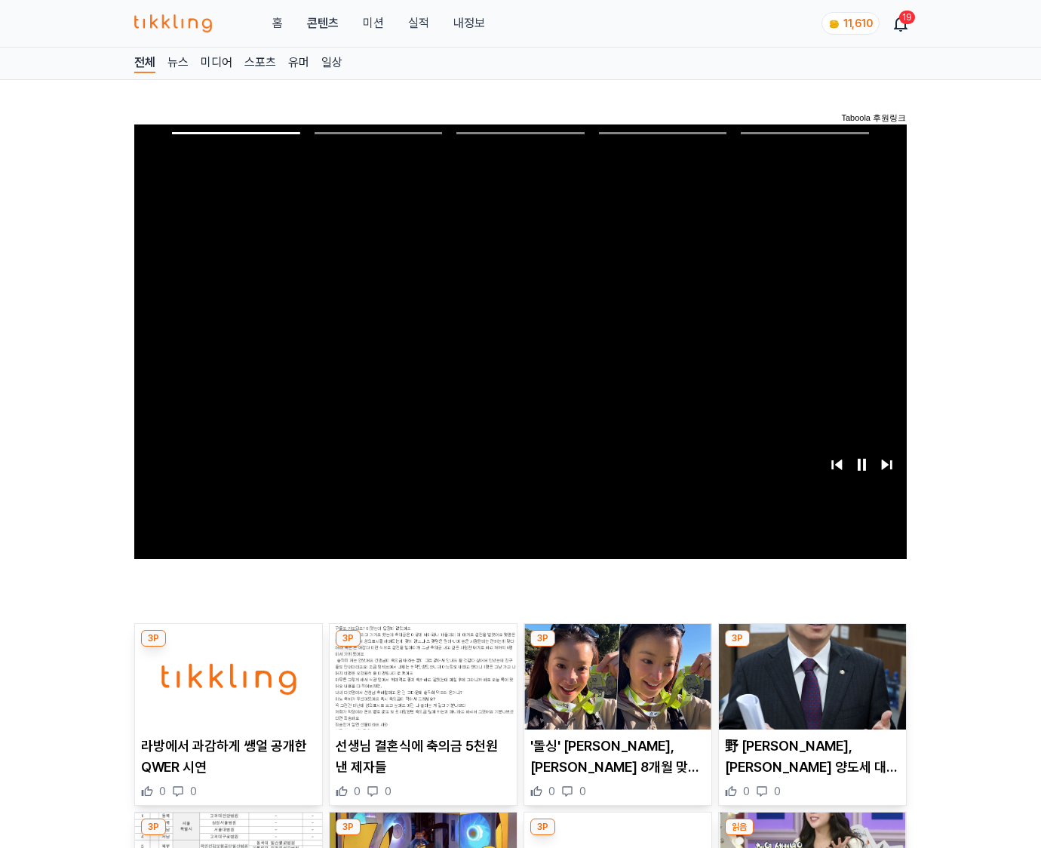
click at [811, 647] on img at bounding box center [812, 677] width 187 height 106
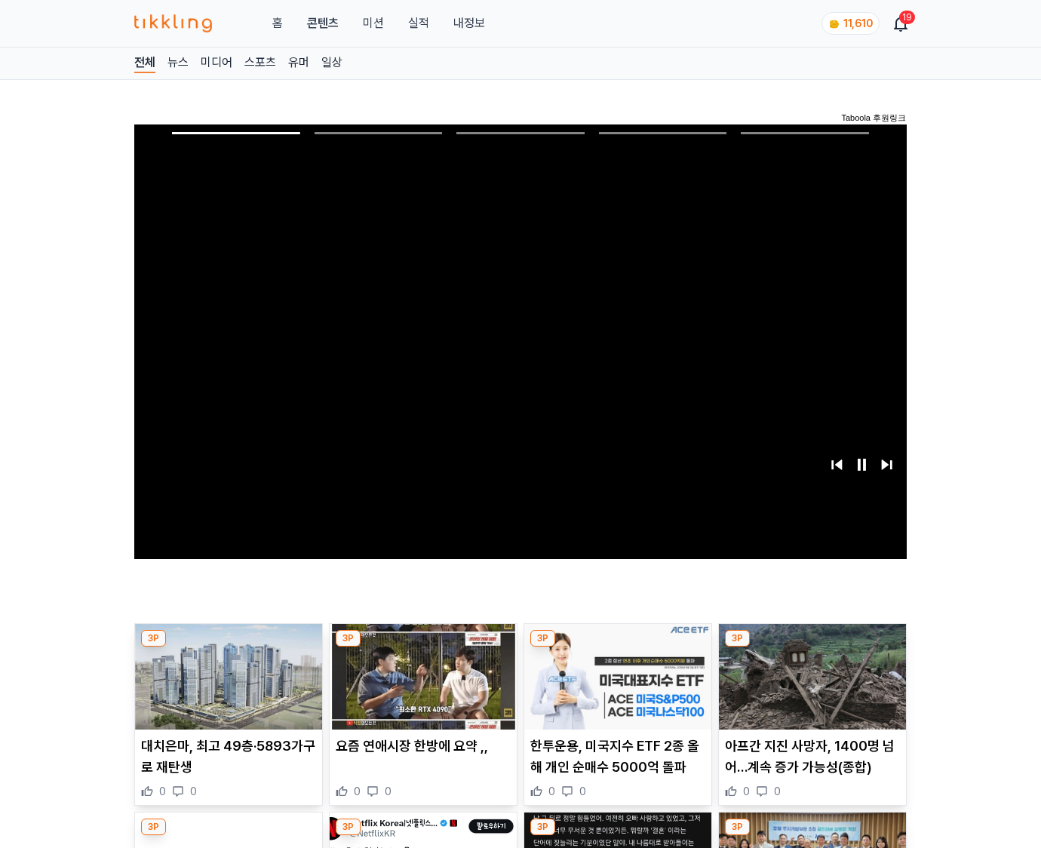
click at [811, 647] on img at bounding box center [812, 677] width 187 height 106
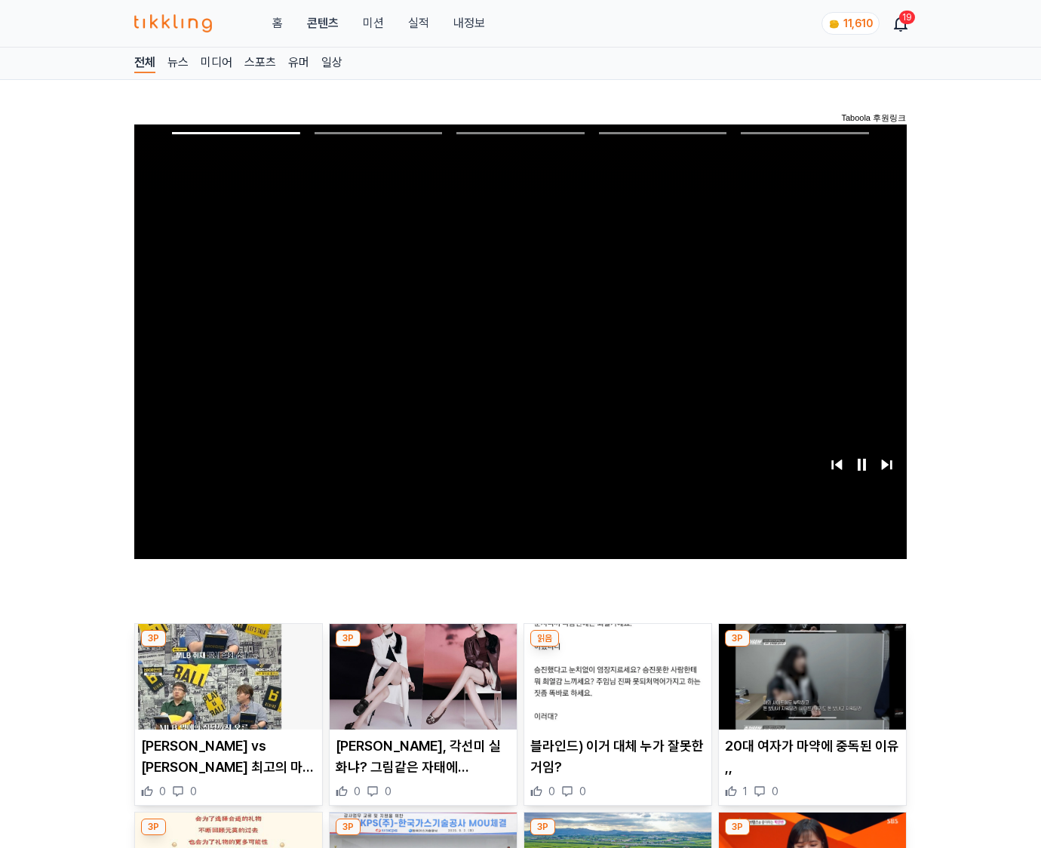
click at [811, 647] on img at bounding box center [812, 677] width 187 height 106
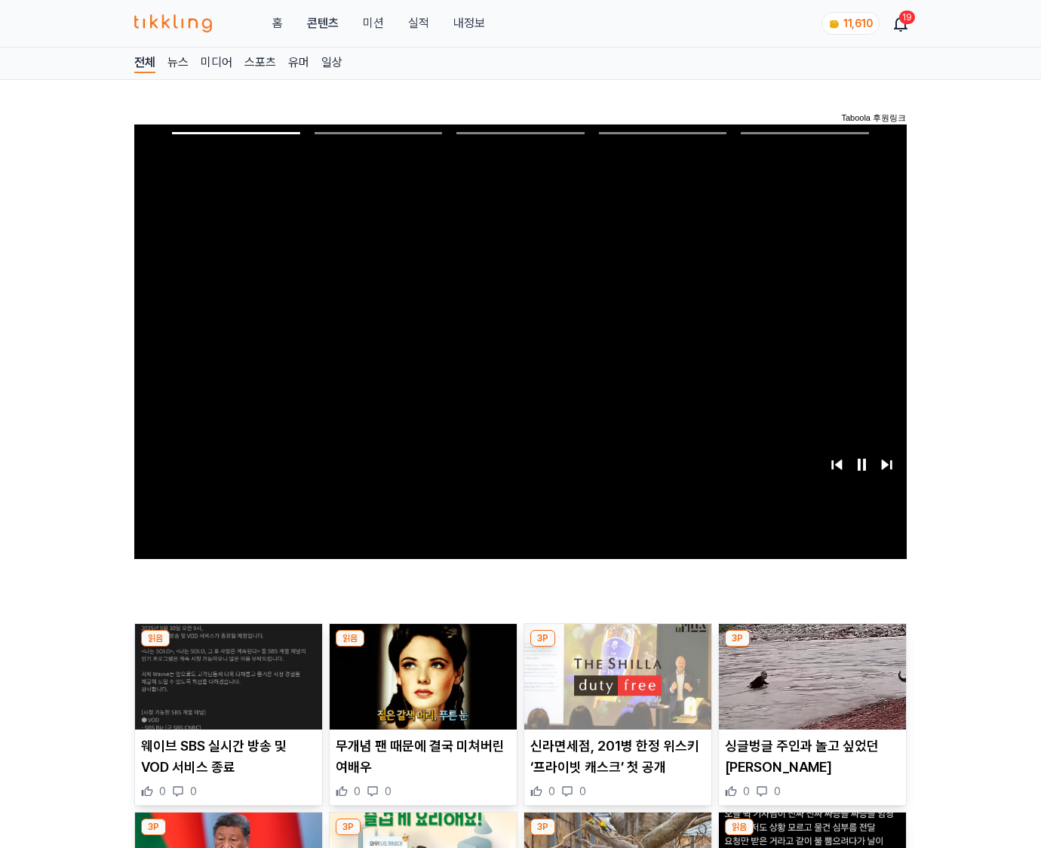
click at [811, 647] on img at bounding box center [812, 677] width 187 height 106
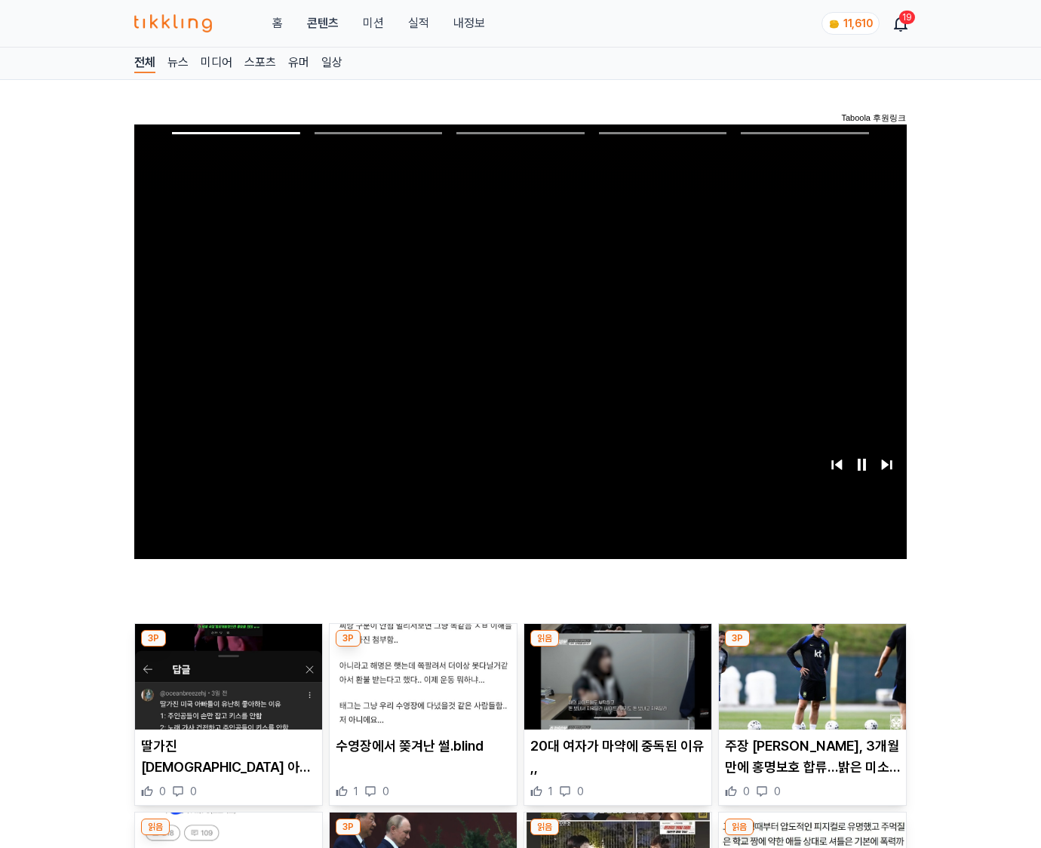
click at [811, 647] on img at bounding box center [812, 677] width 187 height 106
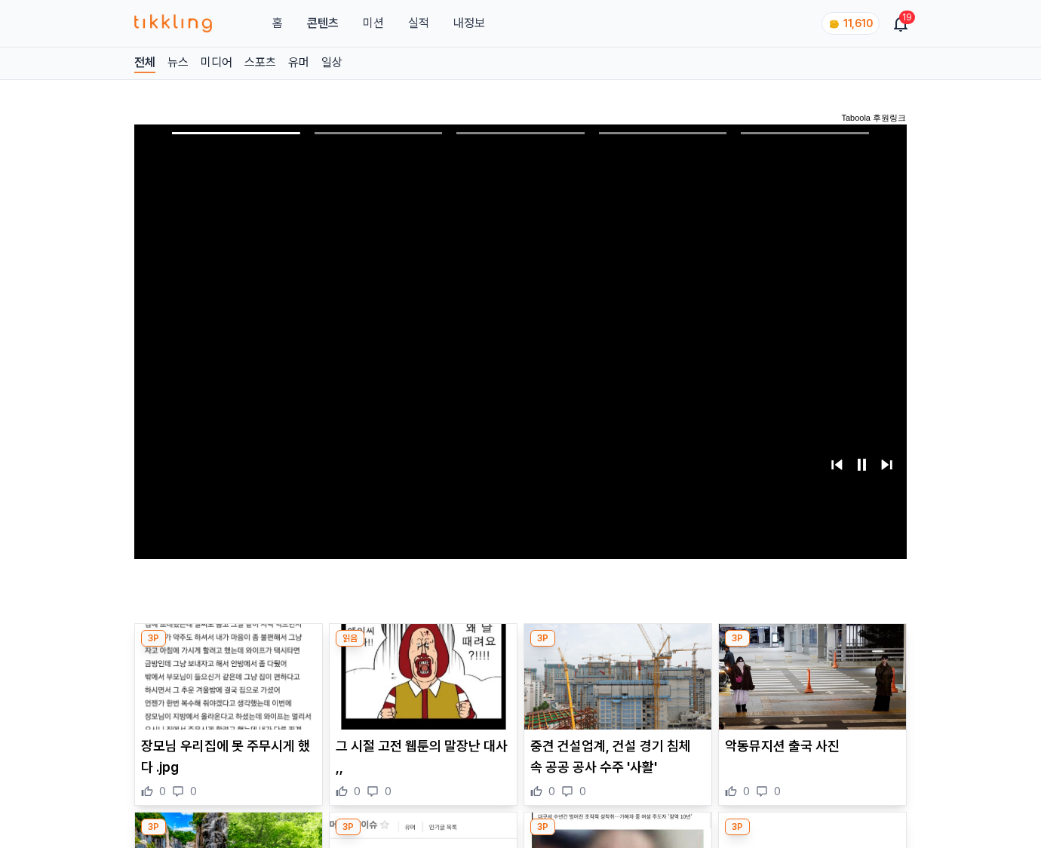
click at [811, 647] on img at bounding box center [812, 677] width 187 height 106
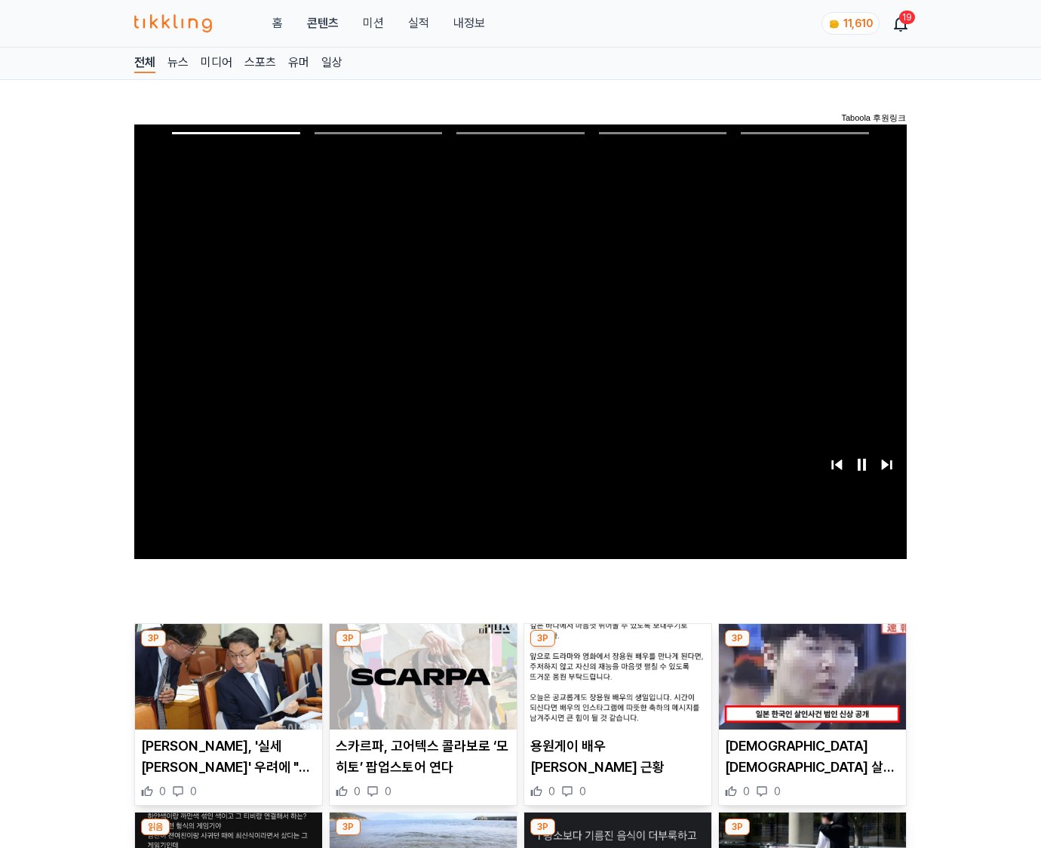
click at [811, 647] on img at bounding box center [812, 677] width 187 height 106
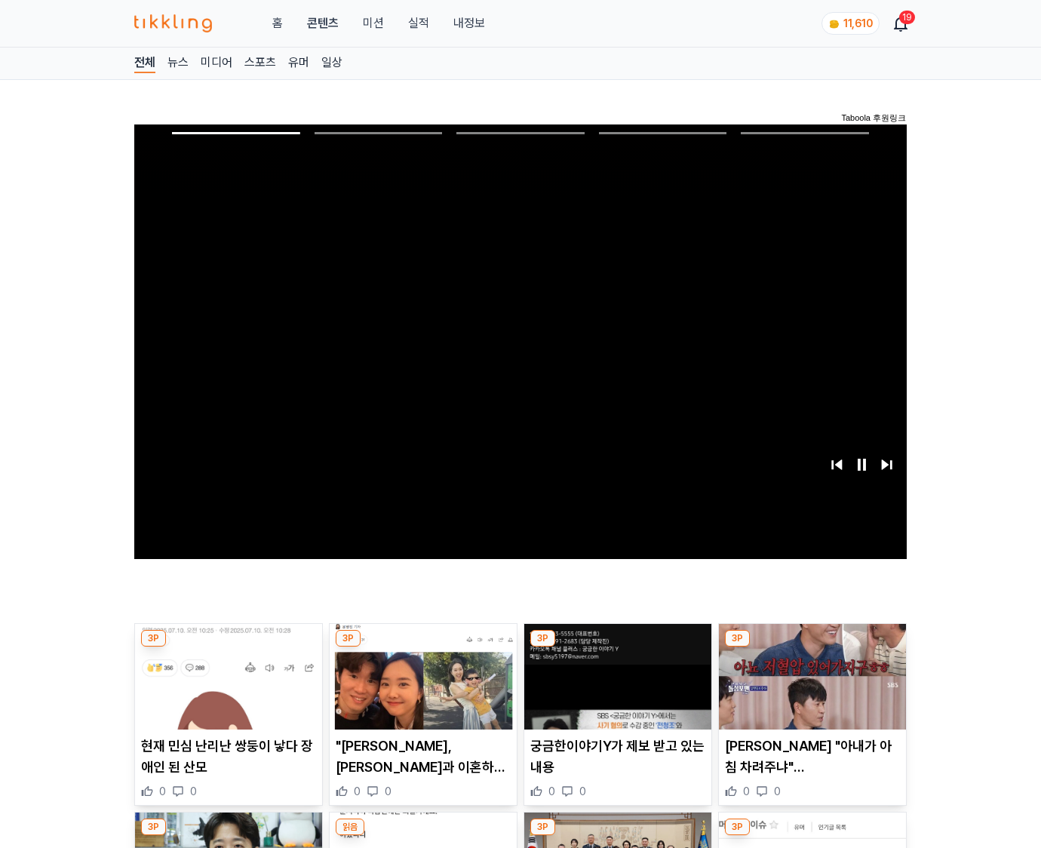
click at [811, 647] on img at bounding box center [812, 677] width 187 height 106
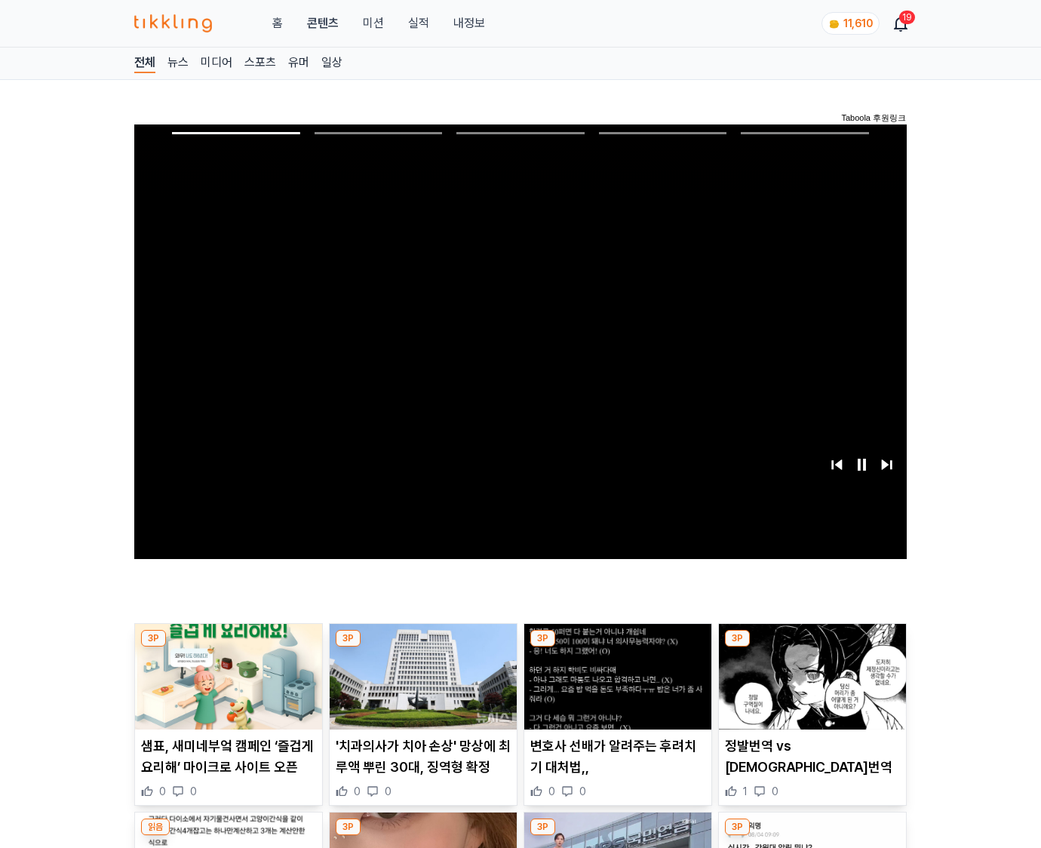
click at [811, 647] on img at bounding box center [812, 677] width 187 height 106
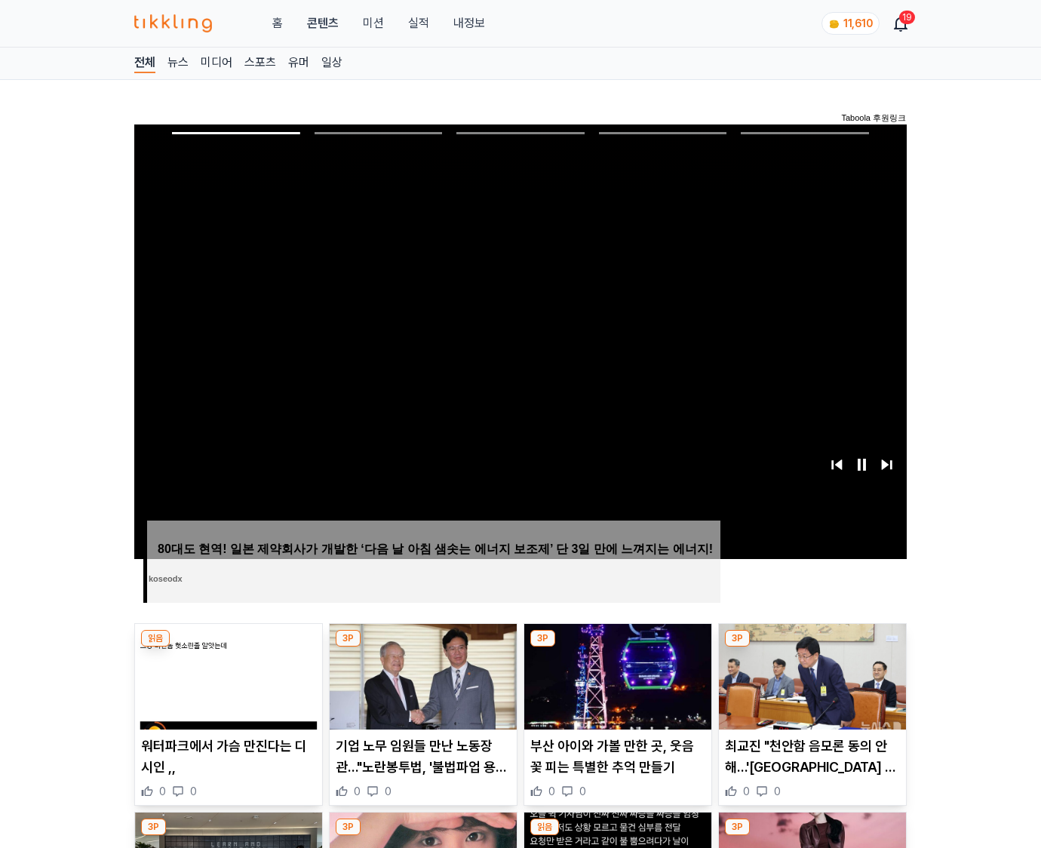
click at [811, 647] on img at bounding box center [812, 677] width 187 height 106
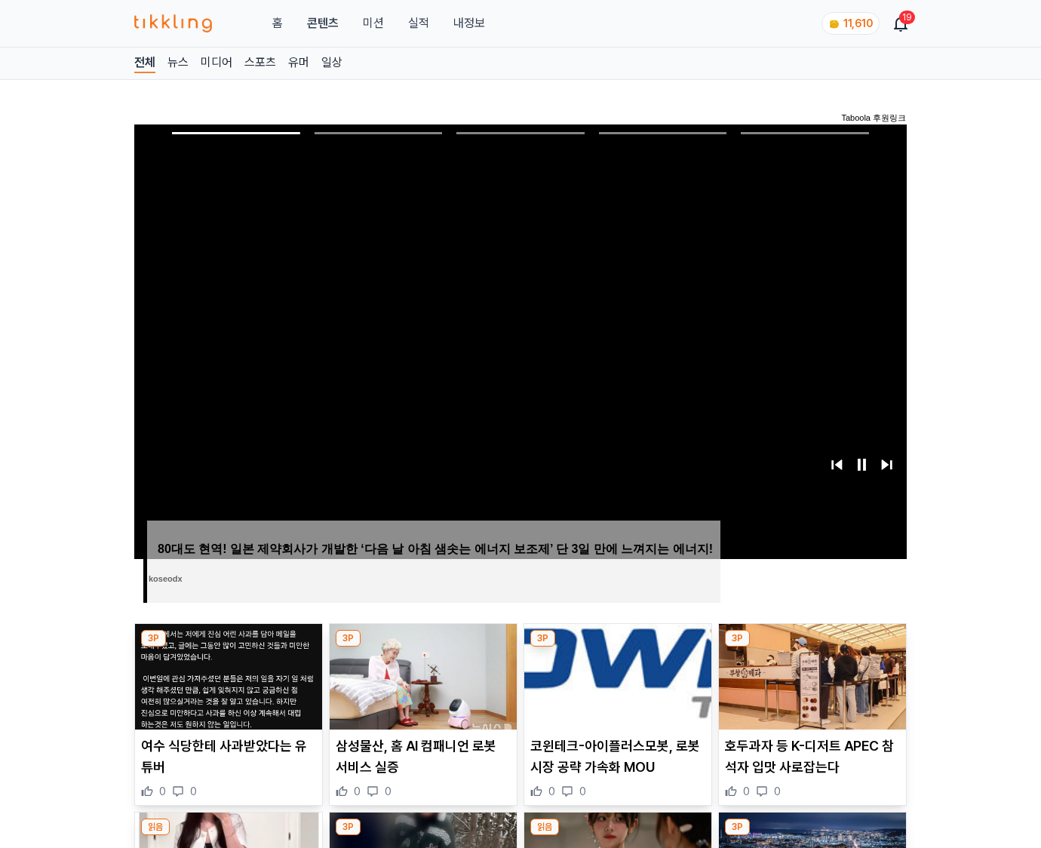
click at [811, 647] on img at bounding box center [812, 677] width 187 height 106
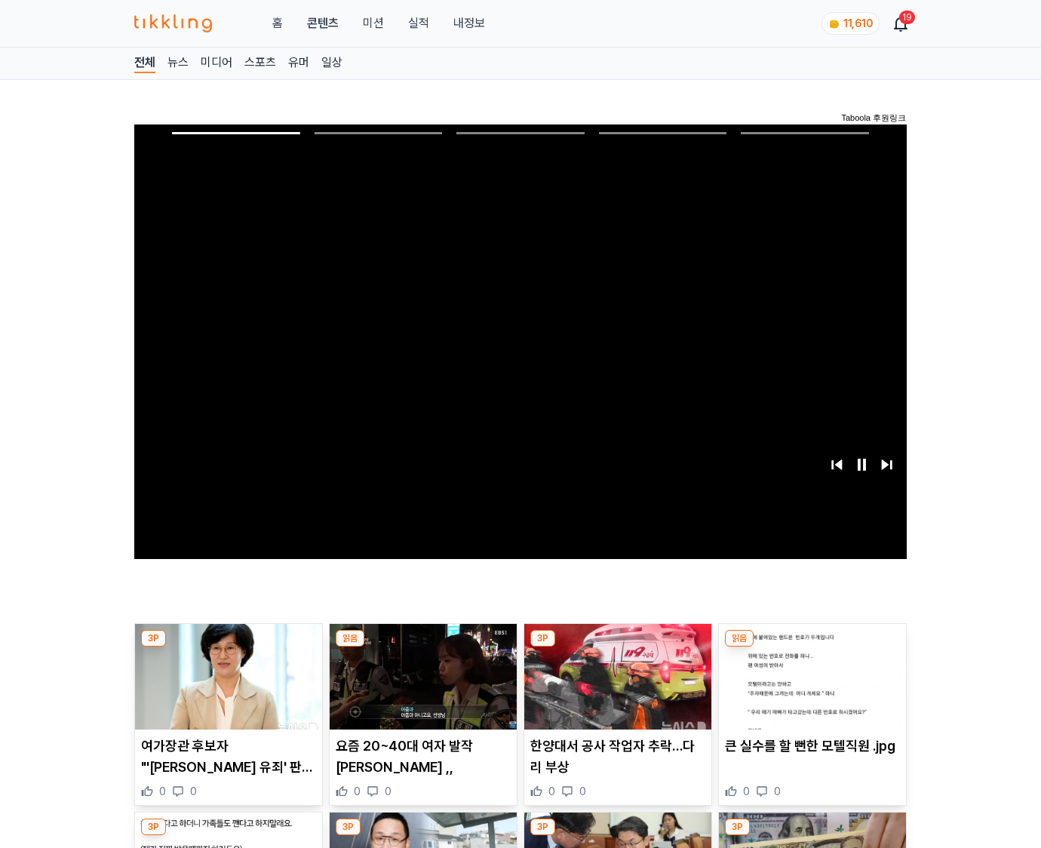
click at [811, 647] on img at bounding box center [812, 677] width 187 height 106
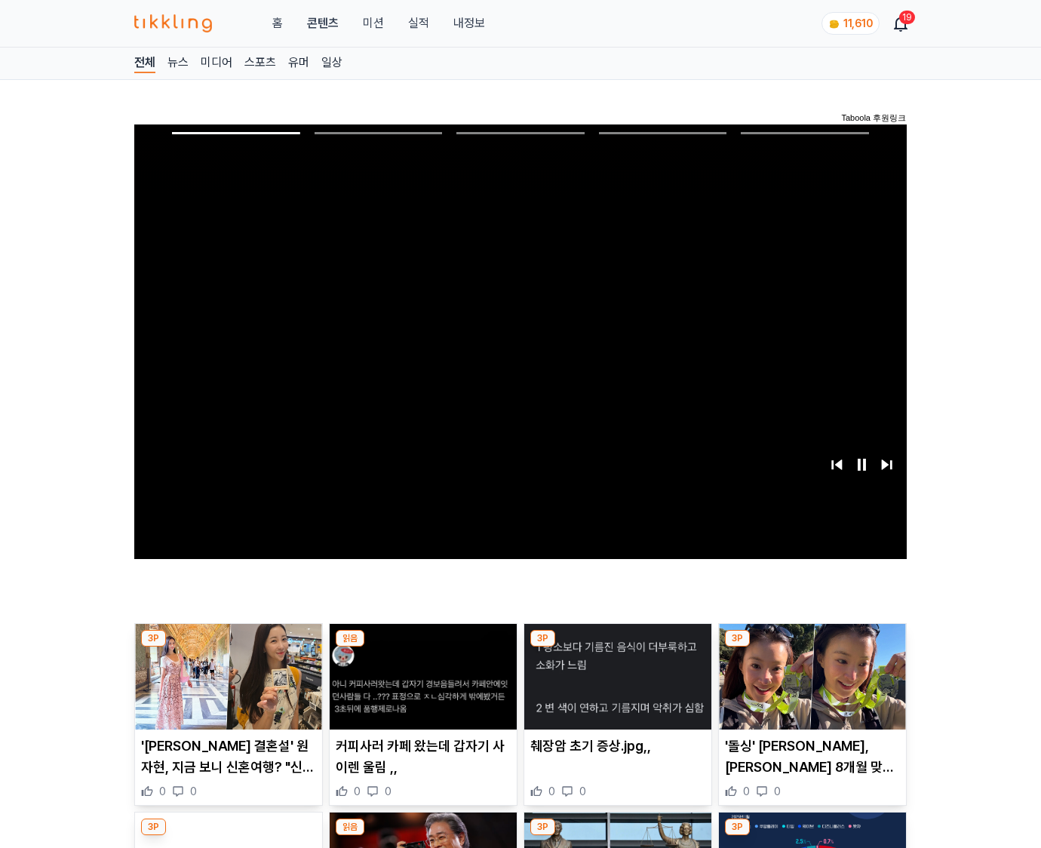
click at [811, 647] on img at bounding box center [812, 677] width 187 height 106
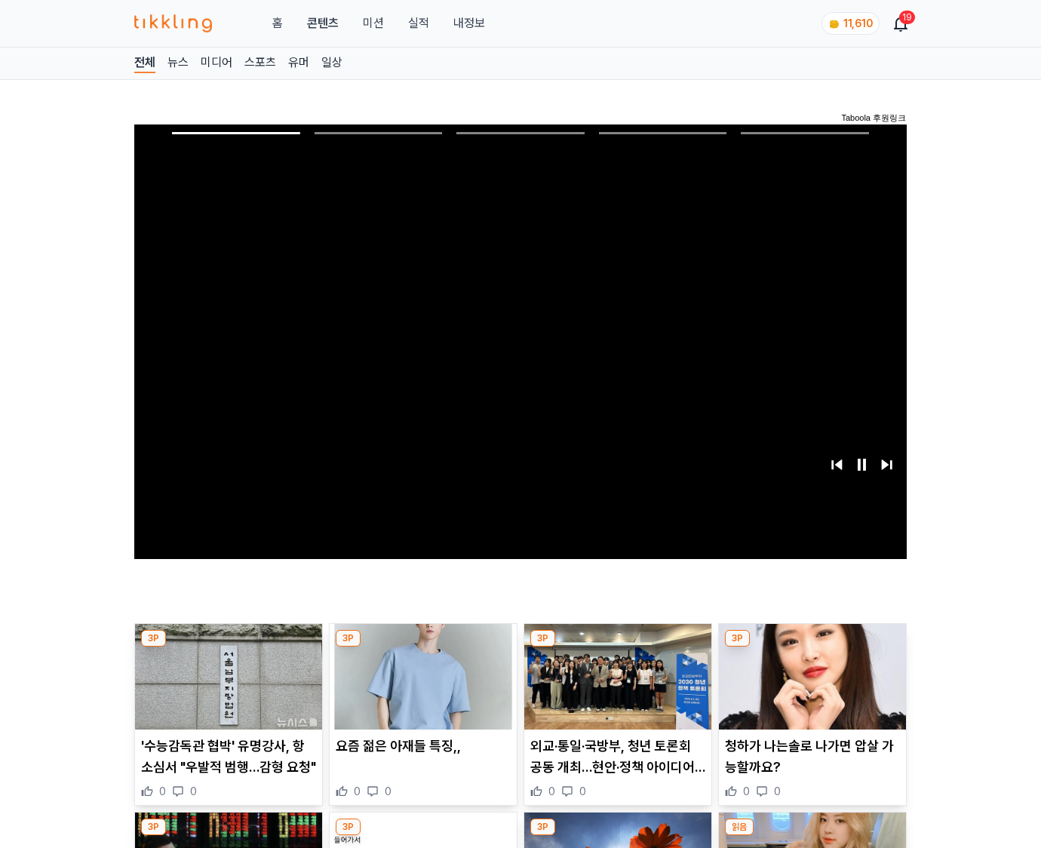
click at [811, 647] on img at bounding box center [812, 677] width 187 height 106
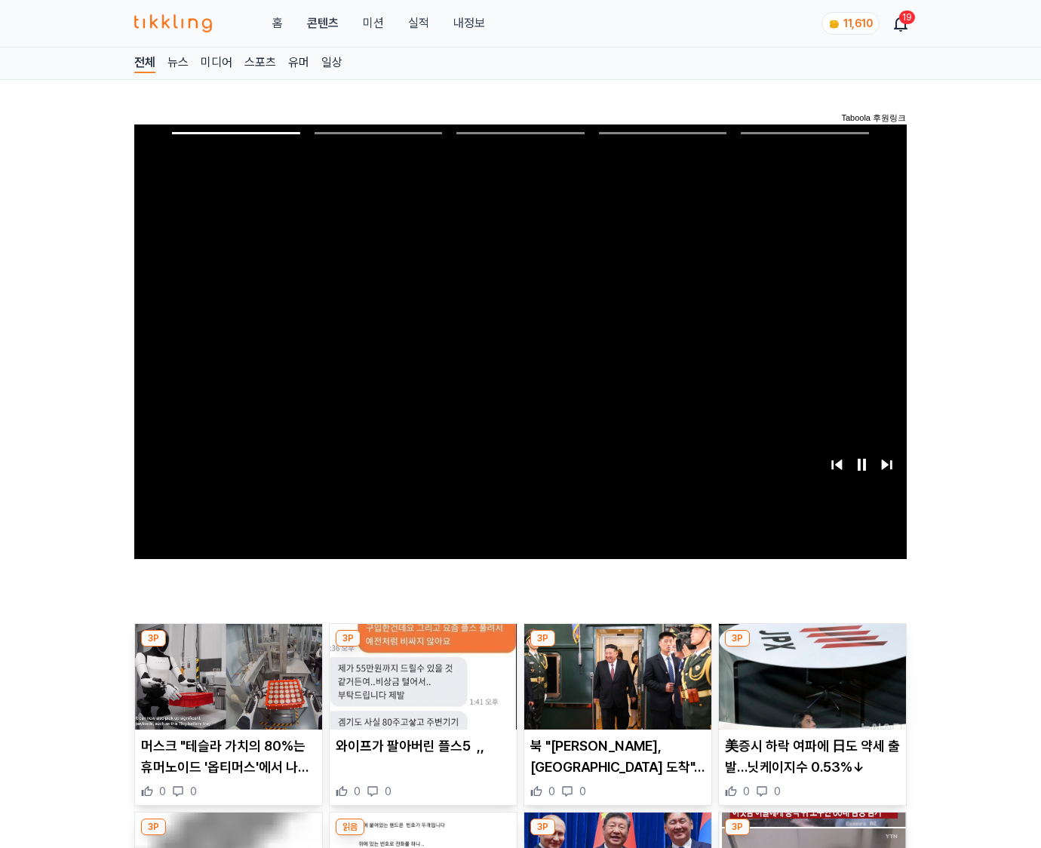
click at [811, 647] on img at bounding box center [812, 677] width 187 height 106
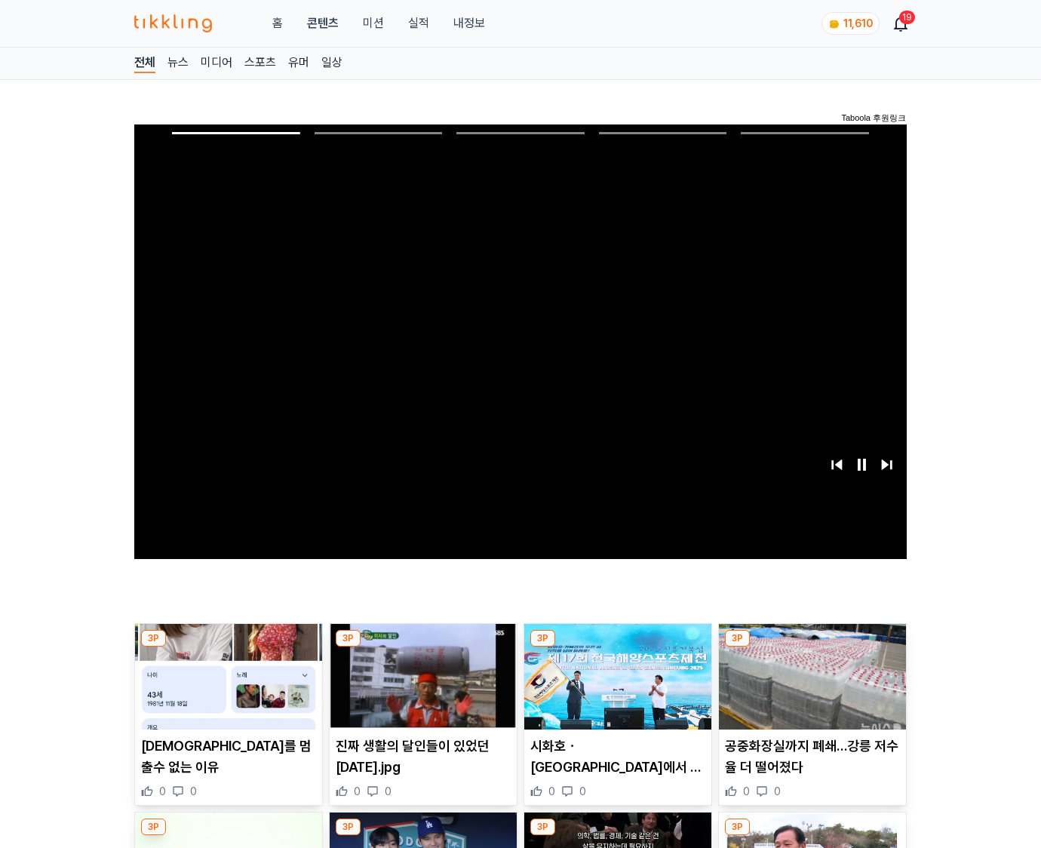
click at [811, 647] on img at bounding box center [812, 677] width 187 height 106
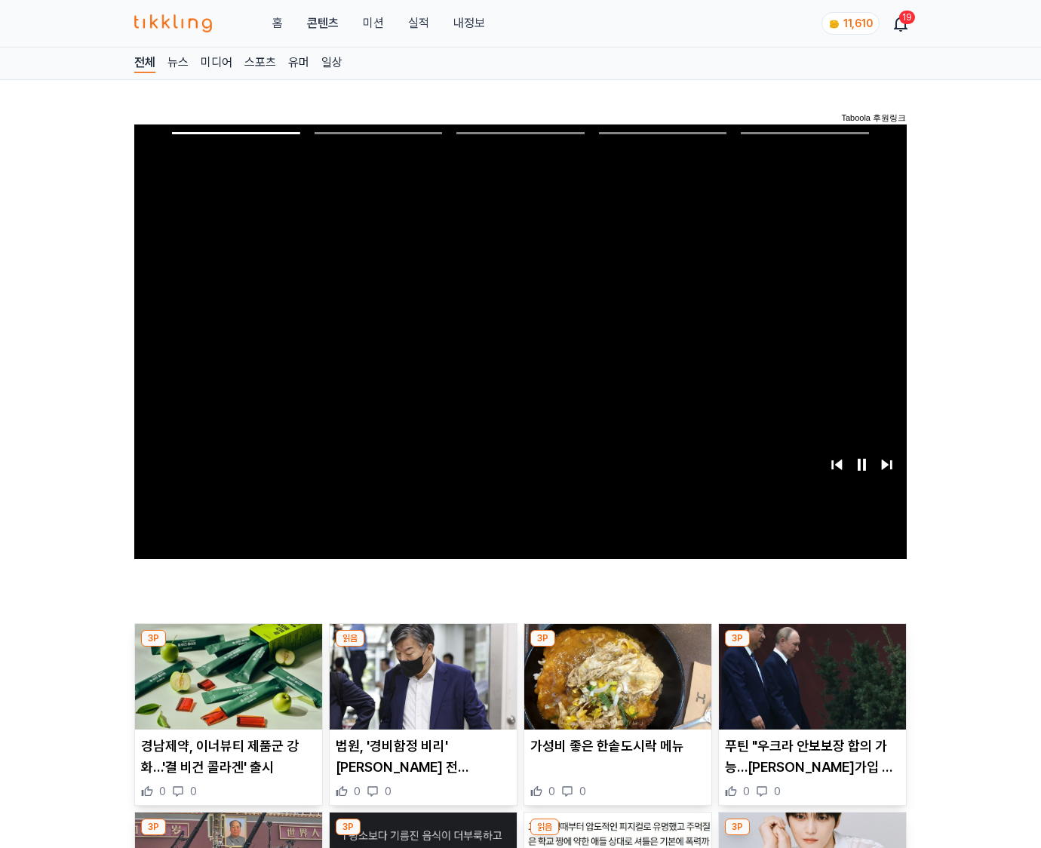
click at [811, 647] on img at bounding box center [812, 677] width 187 height 106
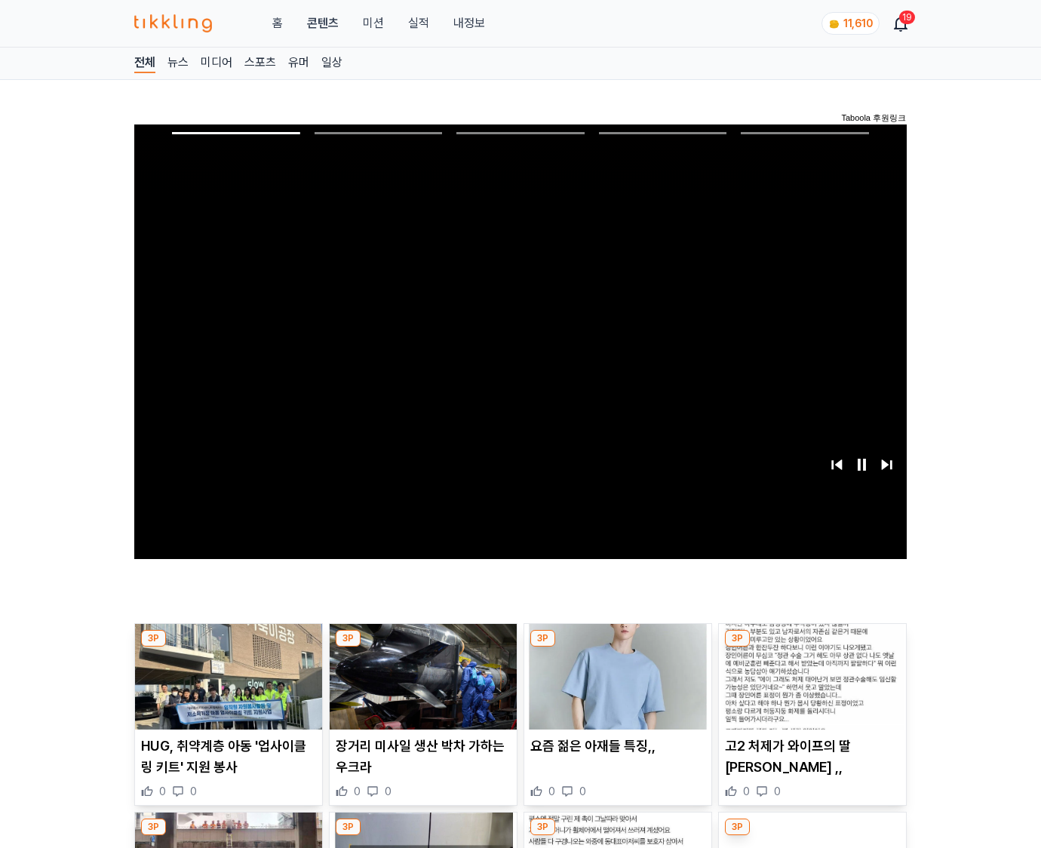
click at [811, 647] on img at bounding box center [812, 677] width 187 height 106
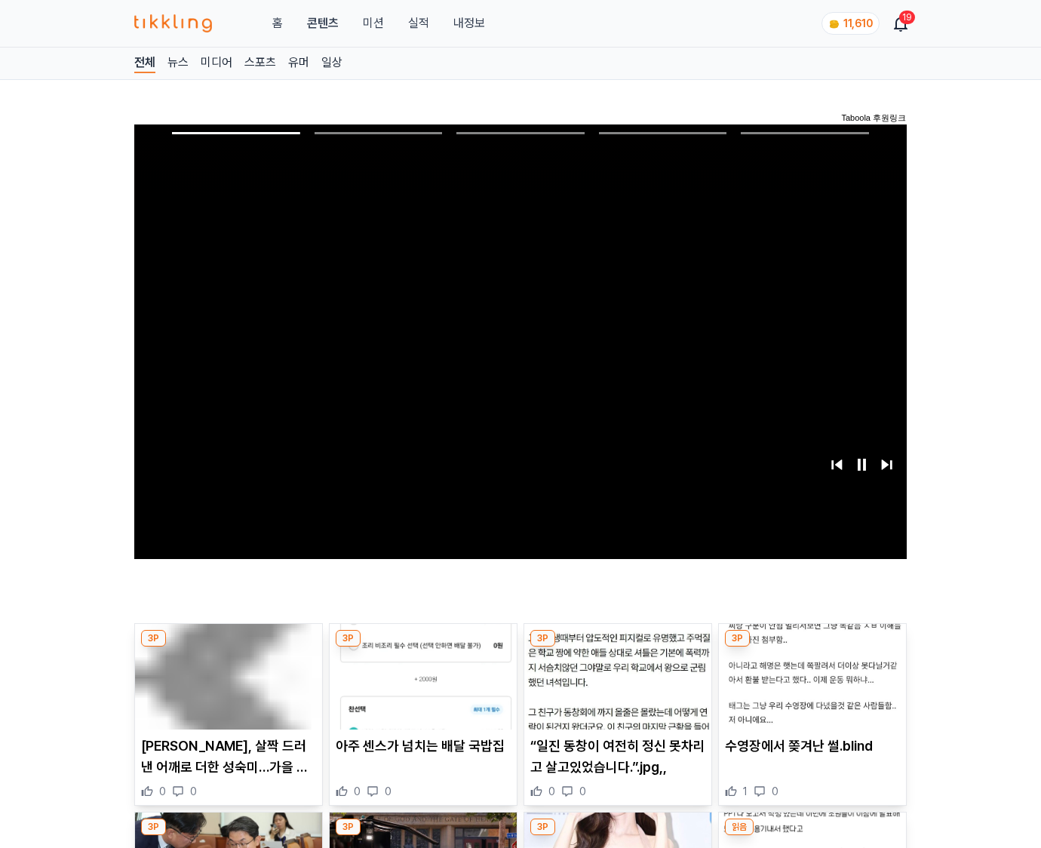
click at [811, 647] on img at bounding box center [812, 677] width 187 height 106
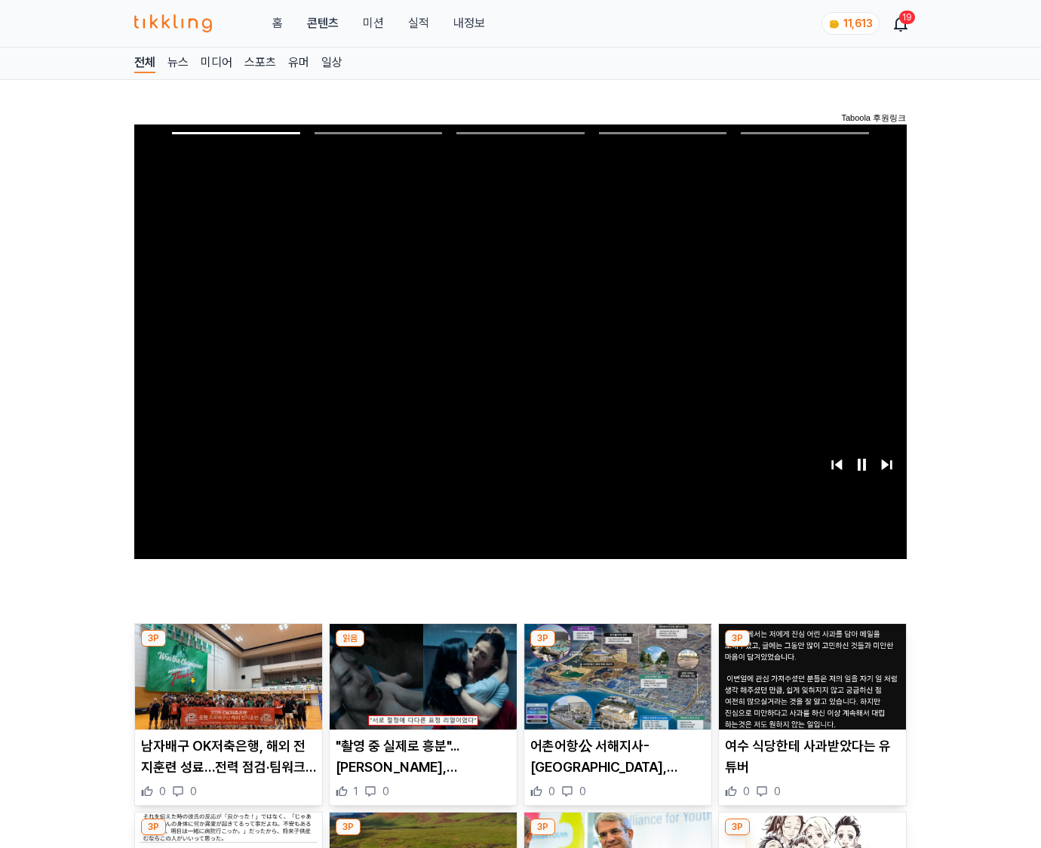
click at [811, 647] on img at bounding box center [812, 677] width 187 height 106
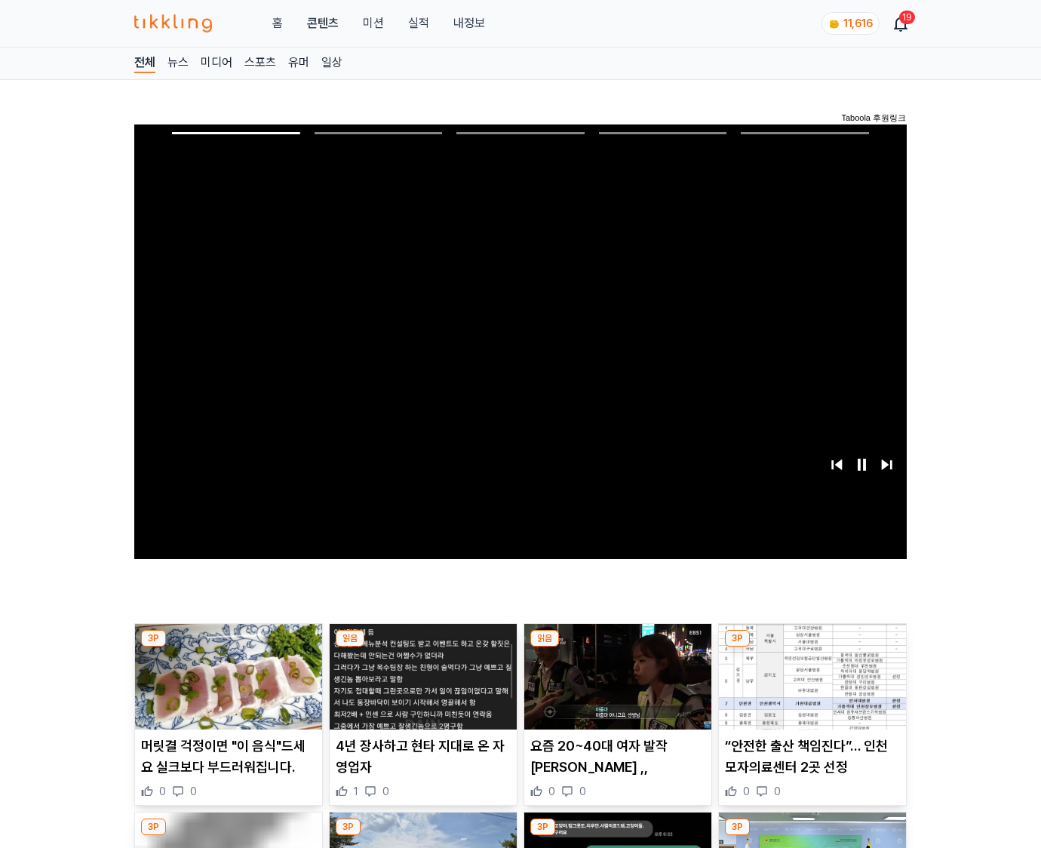
click at [811, 647] on img at bounding box center [812, 677] width 187 height 106
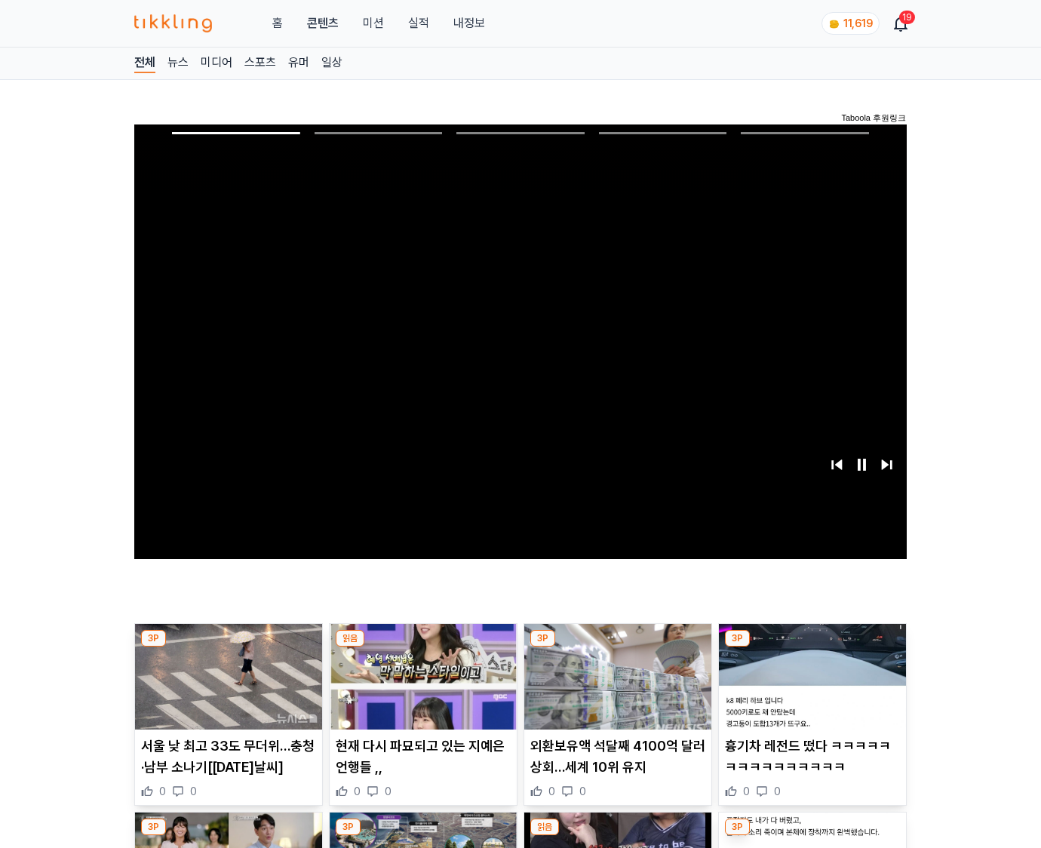
click at [811, 647] on img at bounding box center [812, 677] width 187 height 106
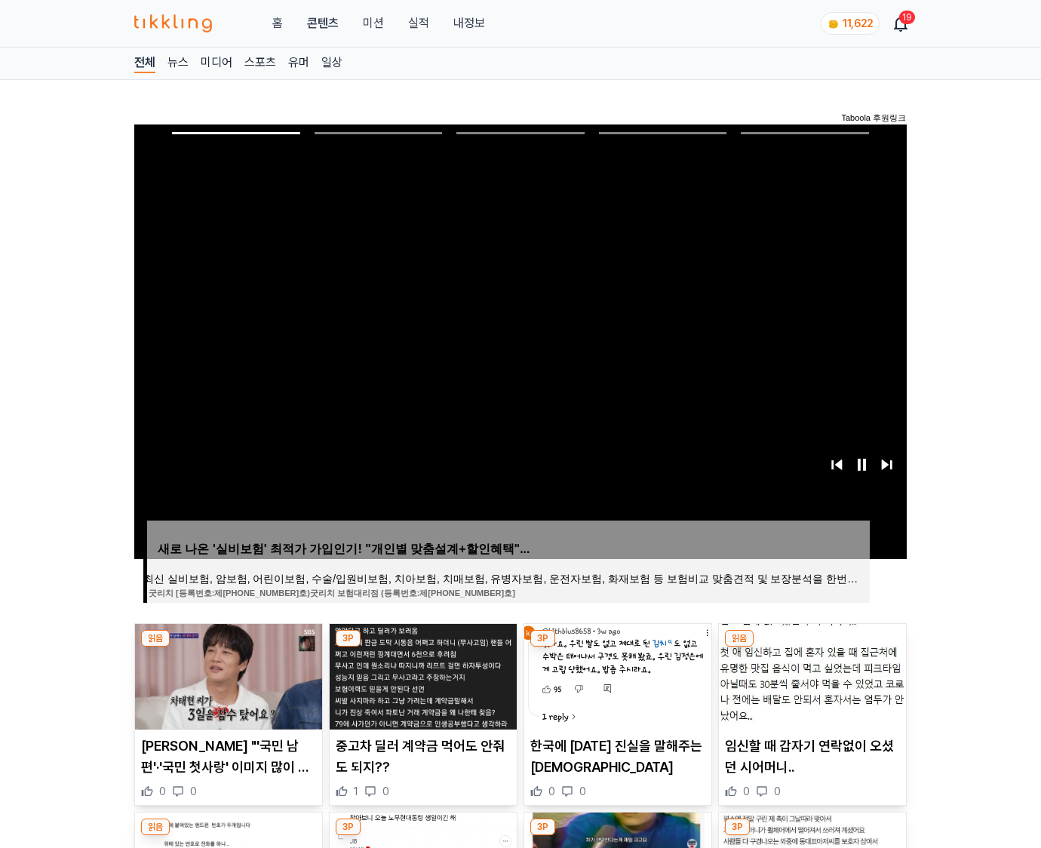
click at [811, 647] on img at bounding box center [812, 677] width 187 height 106
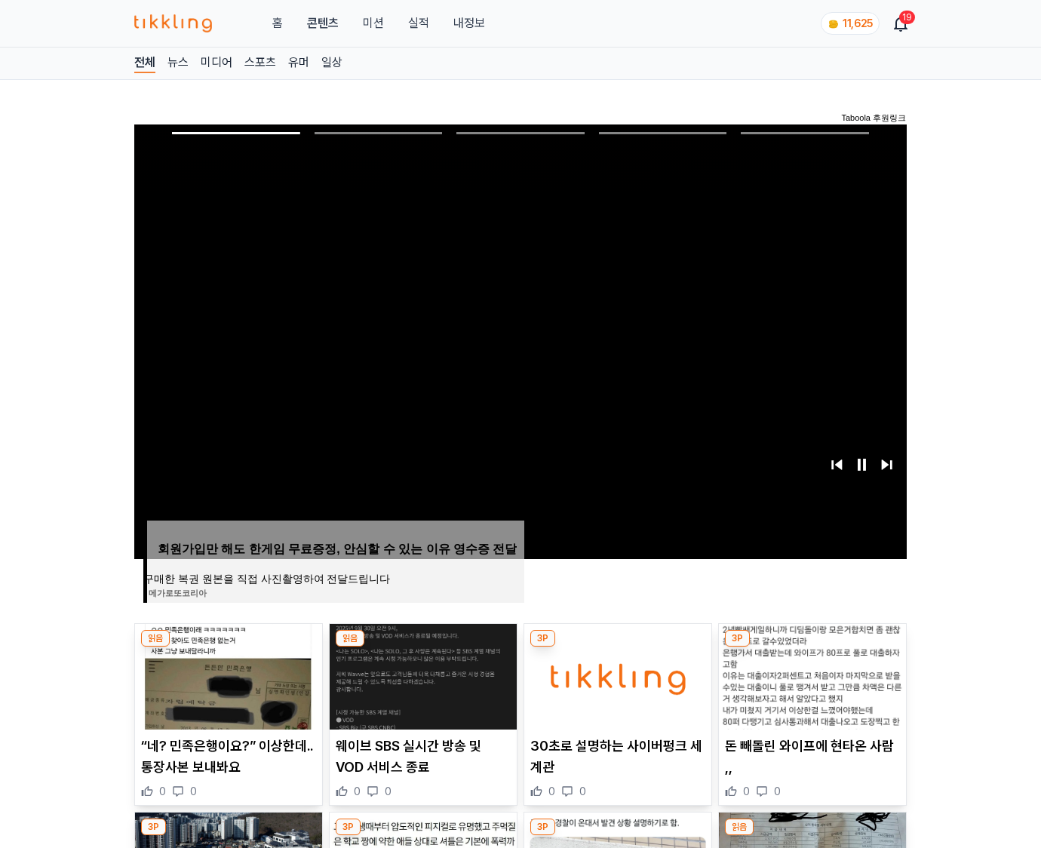
click at [811, 647] on img at bounding box center [812, 677] width 187 height 106
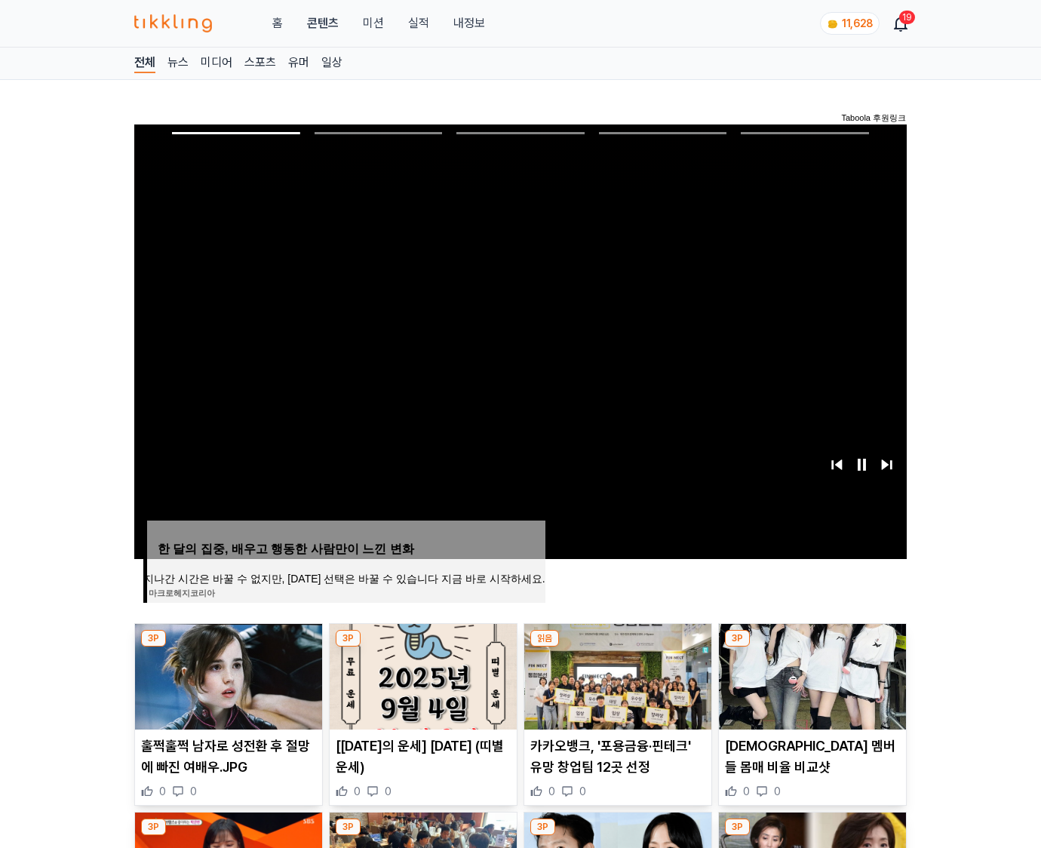
click at [811, 647] on img at bounding box center [812, 677] width 187 height 106
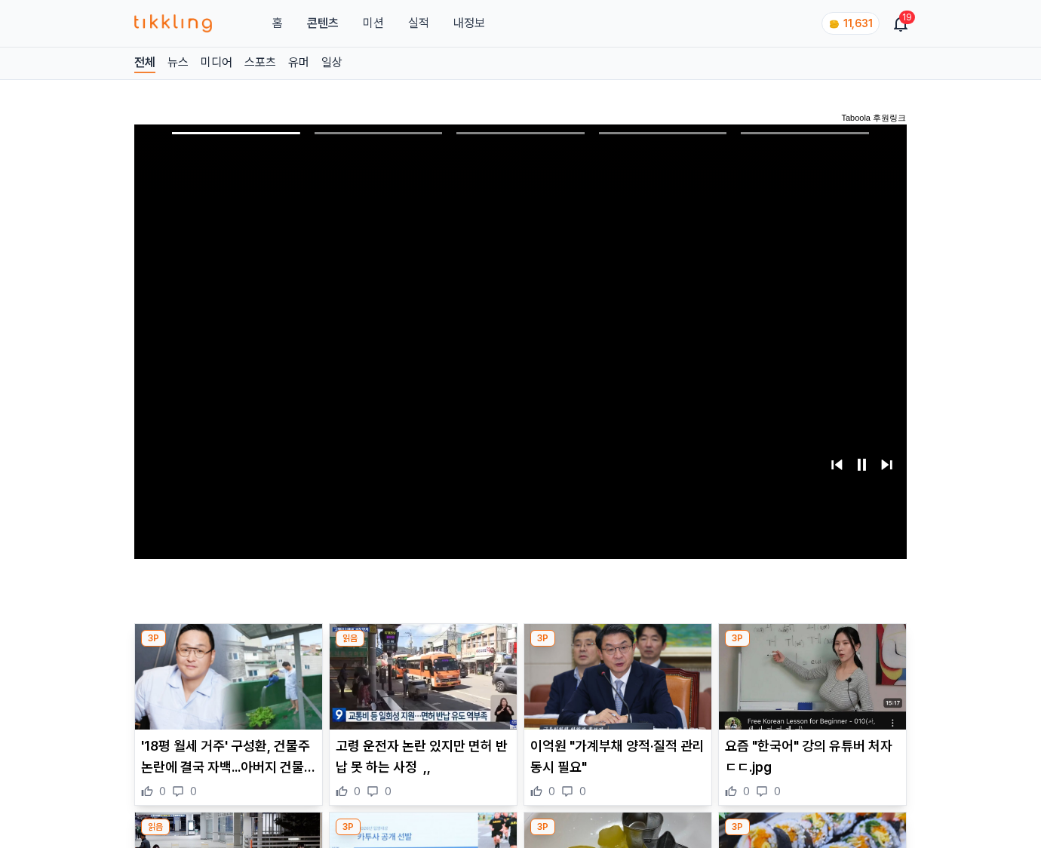
click at [811, 647] on img at bounding box center [812, 677] width 187 height 106
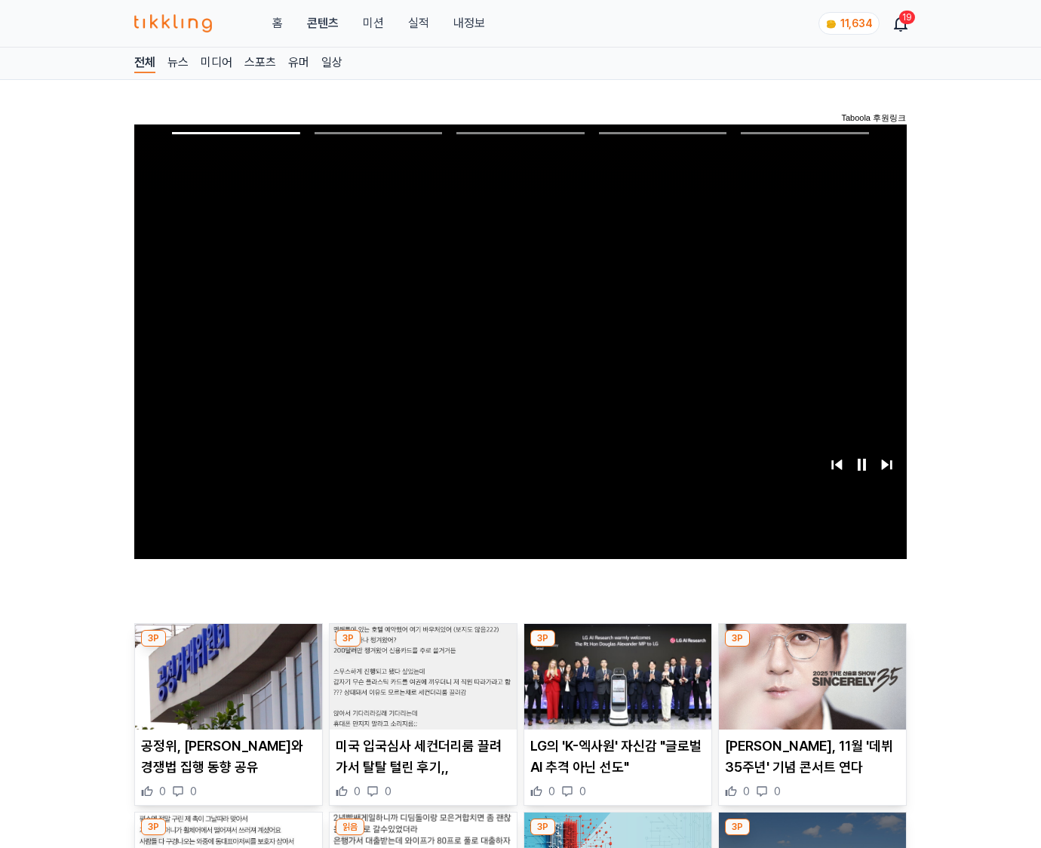
click at [811, 647] on img at bounding box center [812, 677] width 187 height 106
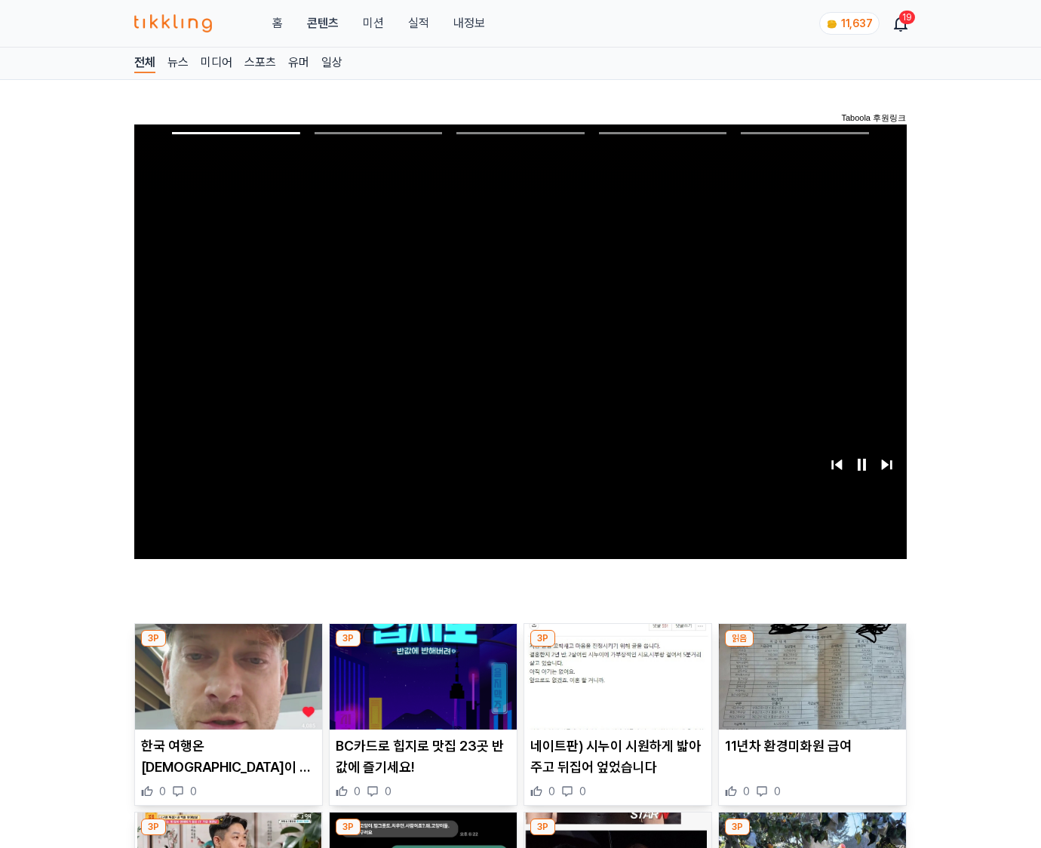
click at [811, 647] on img at bounding box center [812, 677] width 187 height 106
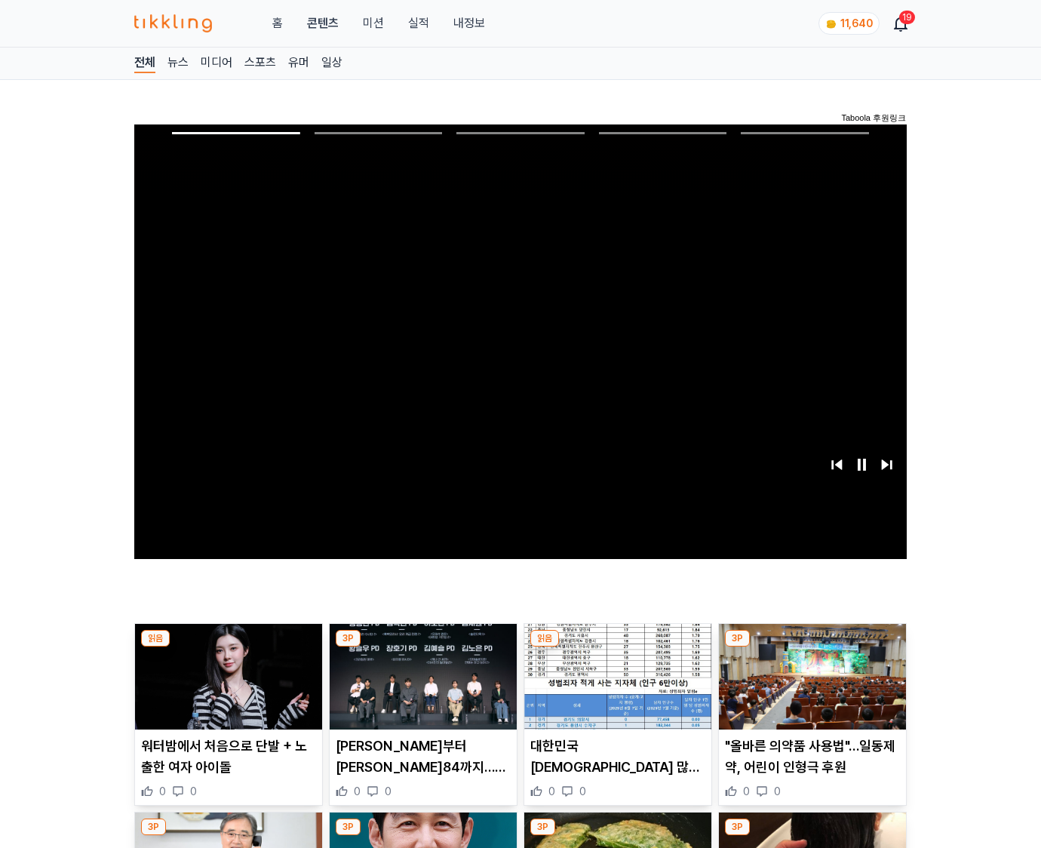
click at [811, 647] on img at bounding box center [812, 677] width 187 height 106
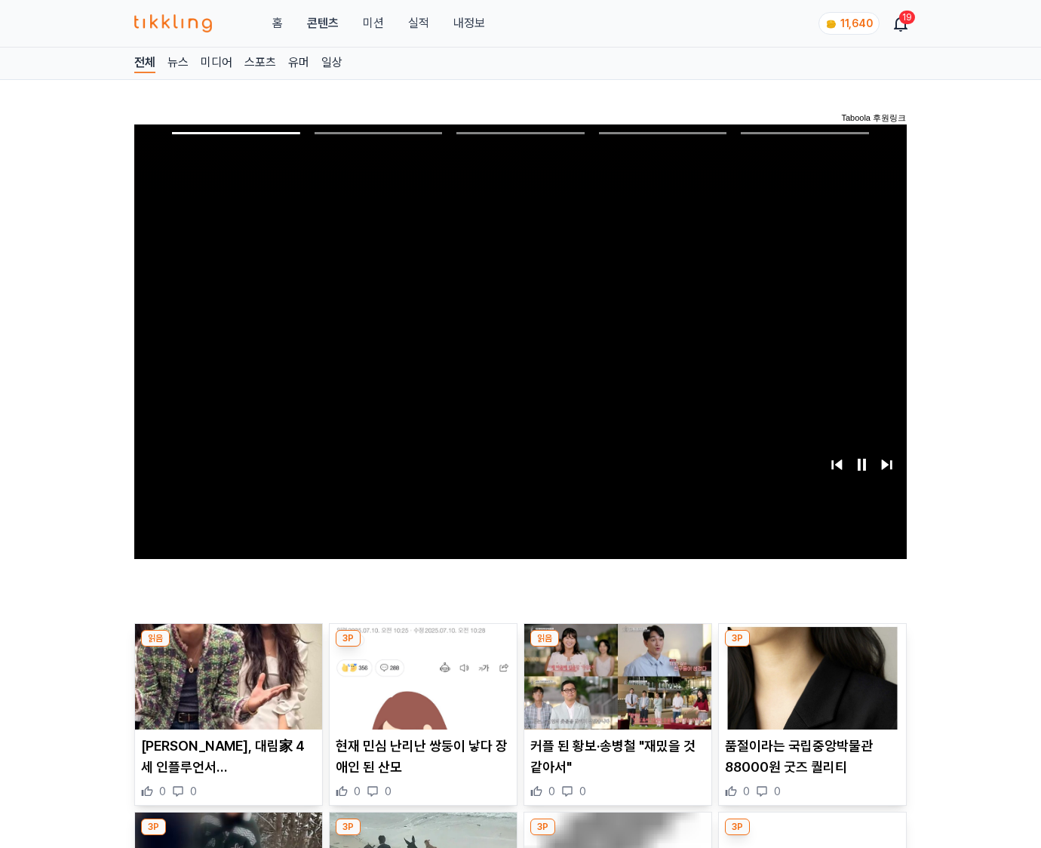
click at [811, 647] on img at bounding box center [812, 677] width 187 height 106
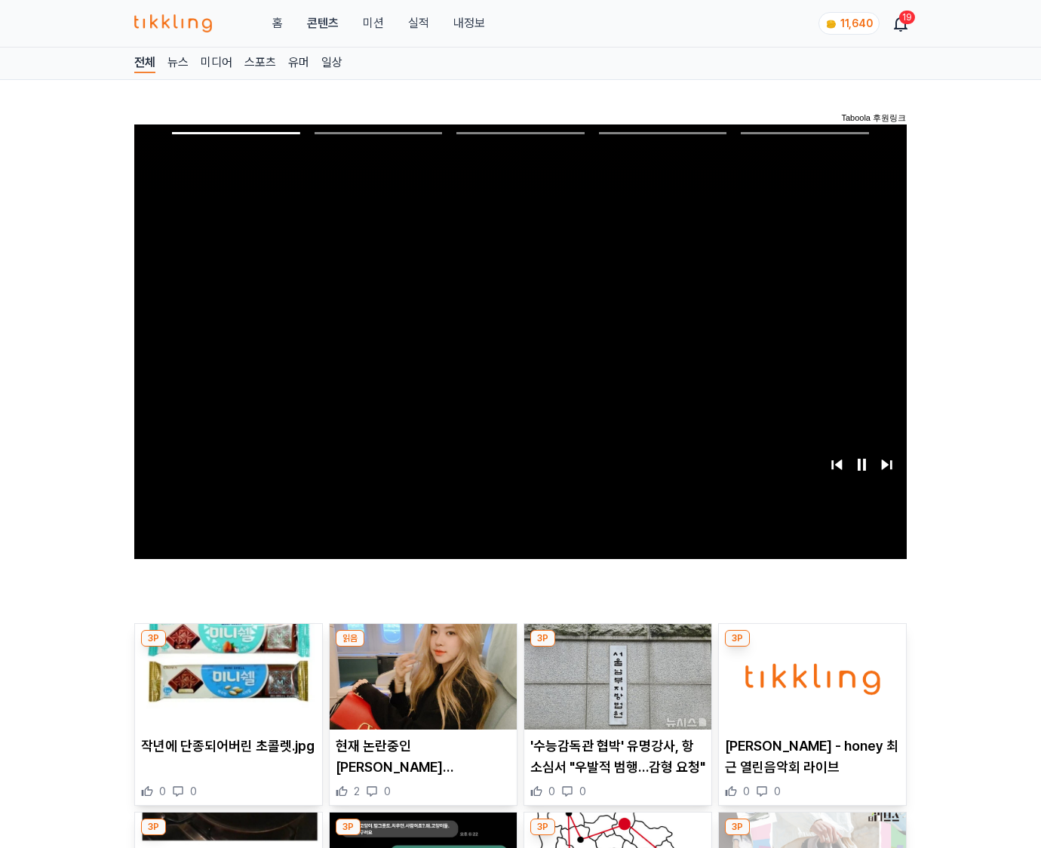
click at [811, 647] on img at bounding box center [812, 677] width 187 height 106
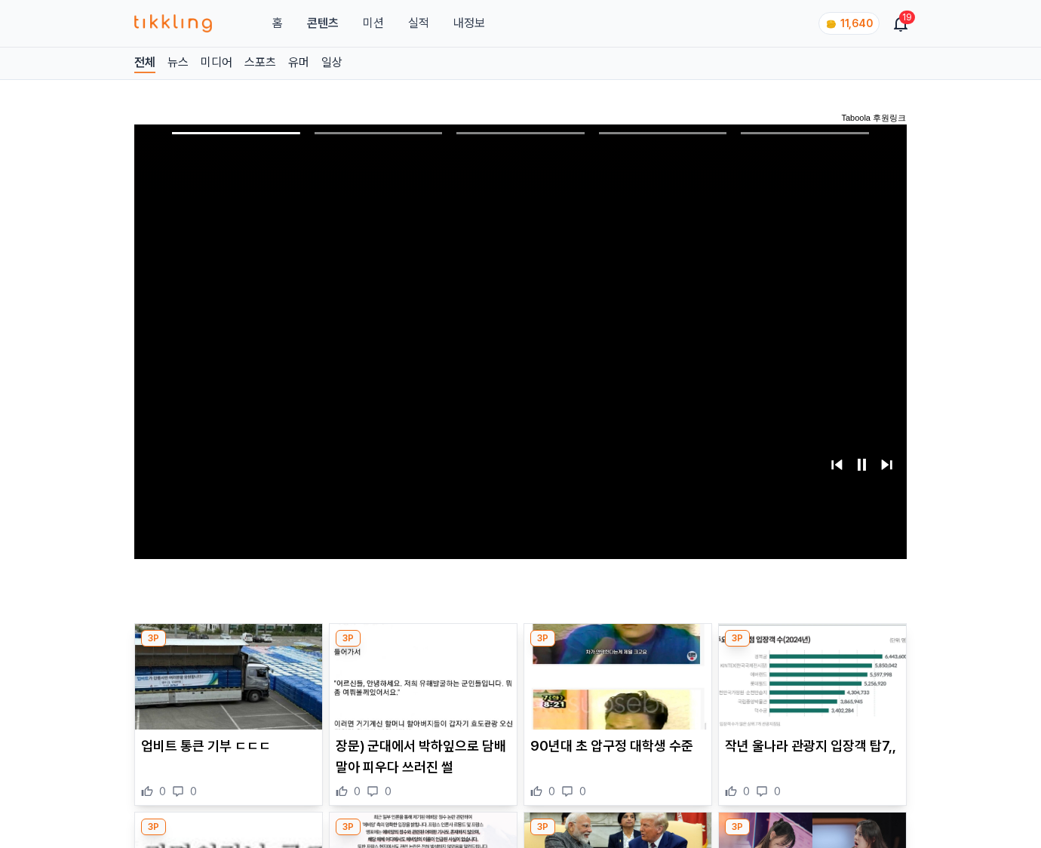
click at [811, 647] on img at bounding box center [812, 677] width 187 height 106
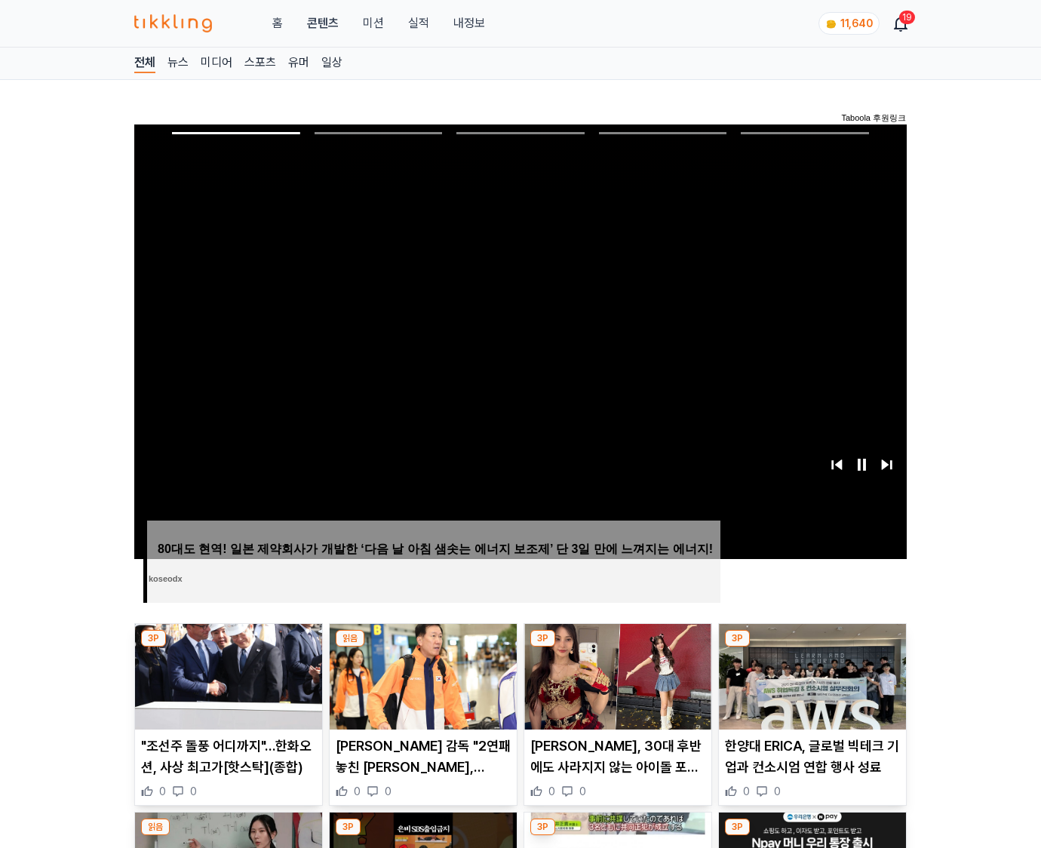
click at [811, 647] on img at bounding box center [812, 677] width 187 height 106
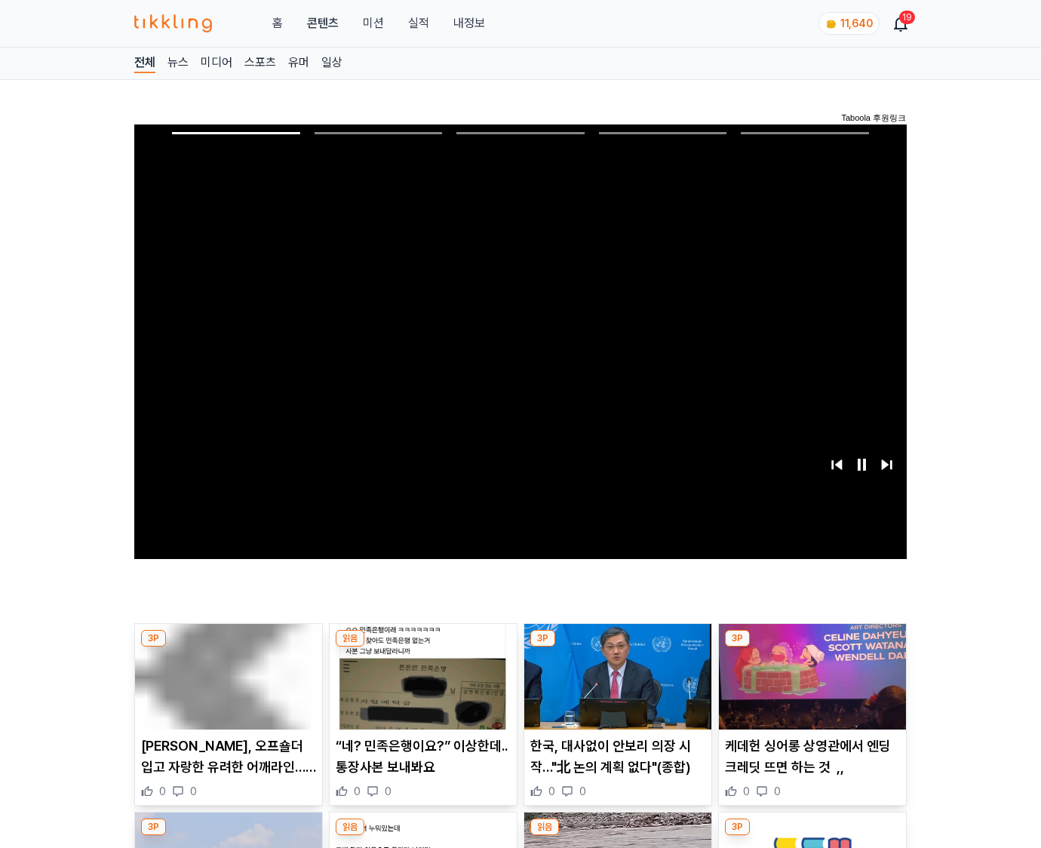
click at [811, 647] on img at bounding box center [812, 677] width 187 height 106
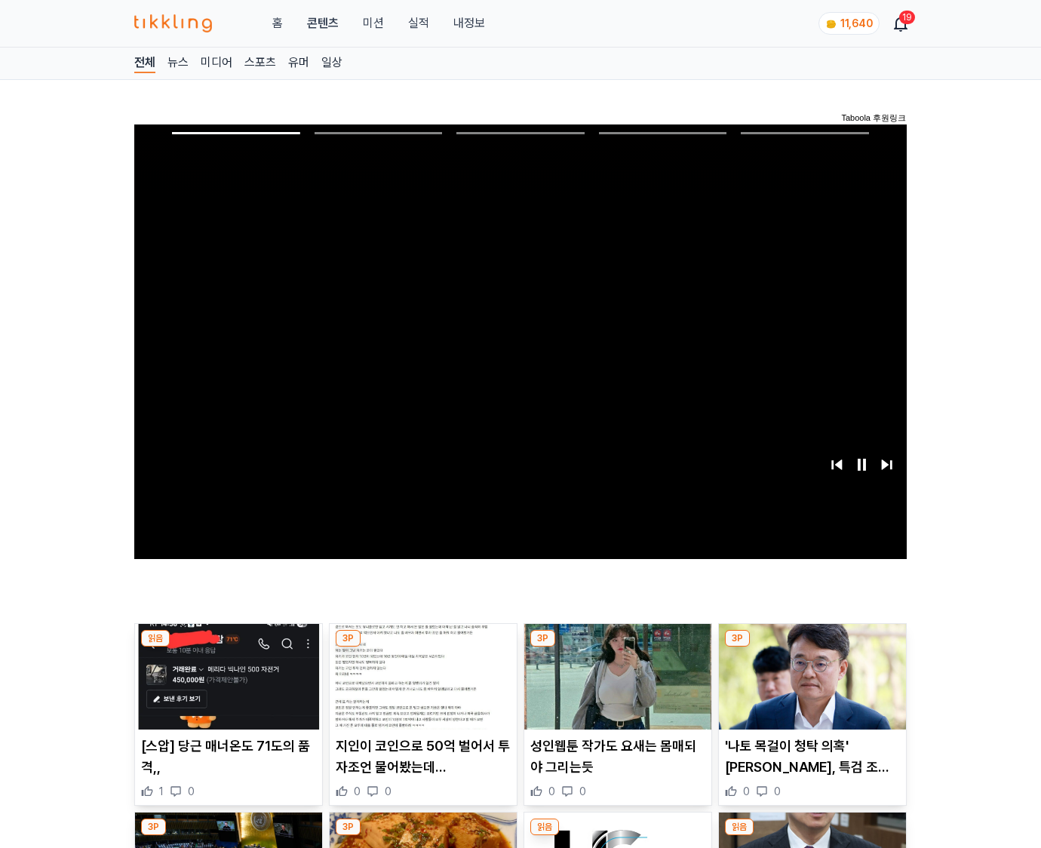
click at [811, 647] on img at bounding box center [812, 677] width 187 height 106
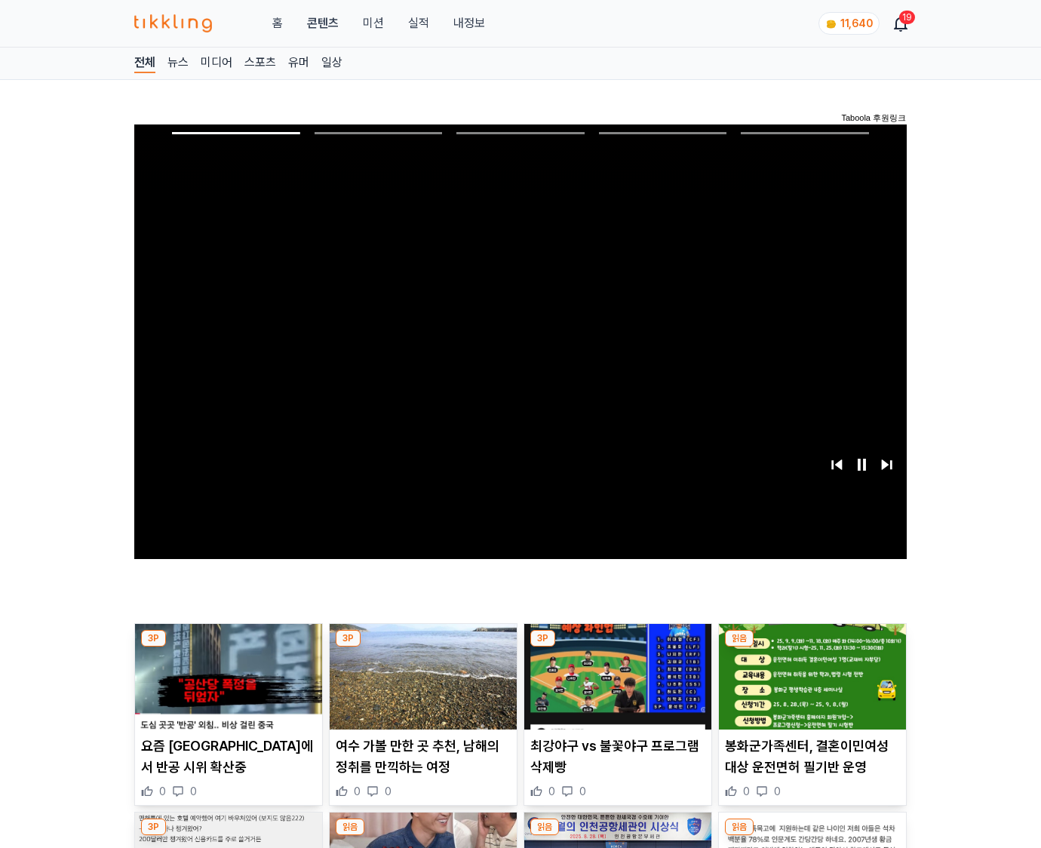
click at [811, 647] on img at bounding box center [812, 677] width 187 height 106
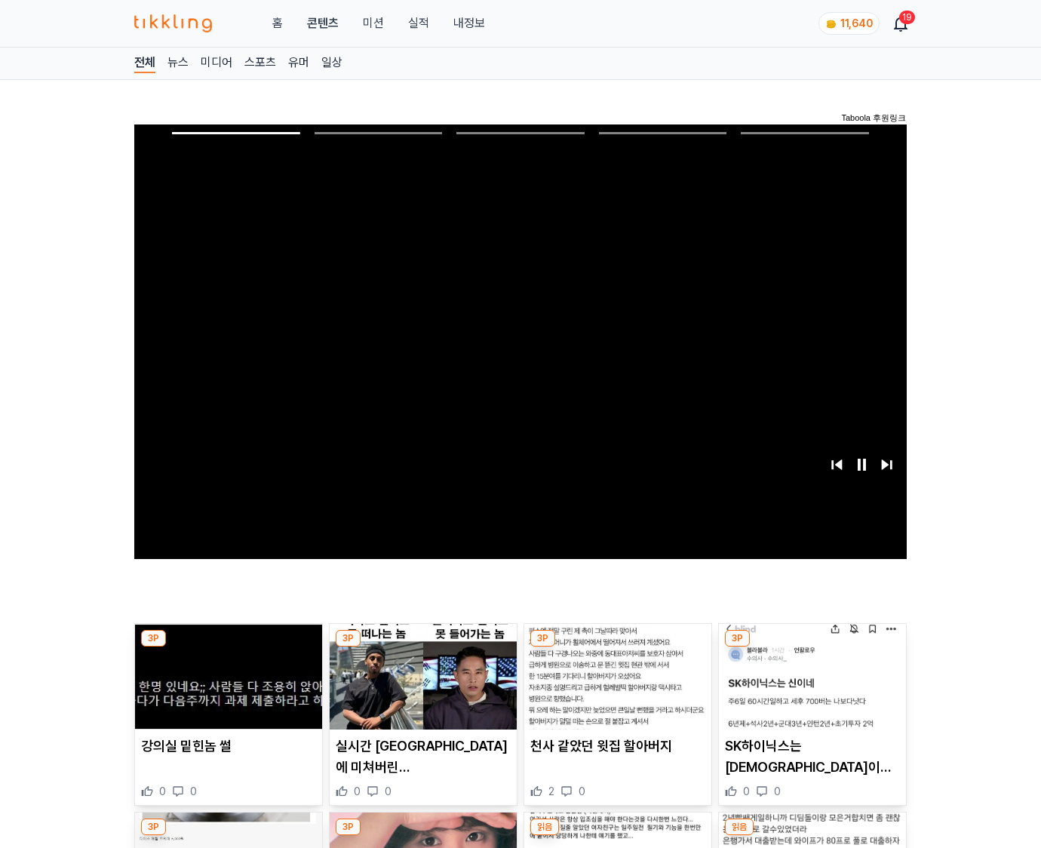
click at [811, 647] on img at bounding box center [812, 677] width 187 height 106
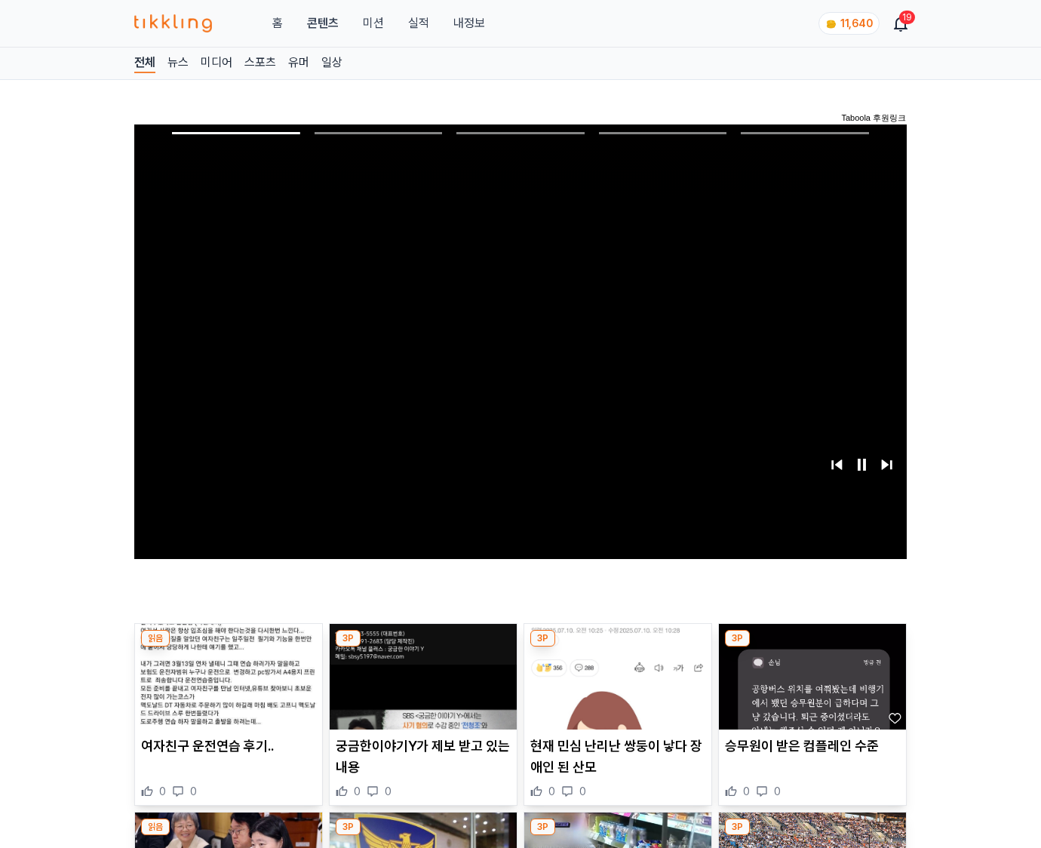
click at [811, 647] on img at bounding box center [812, 677] width 187 height 106
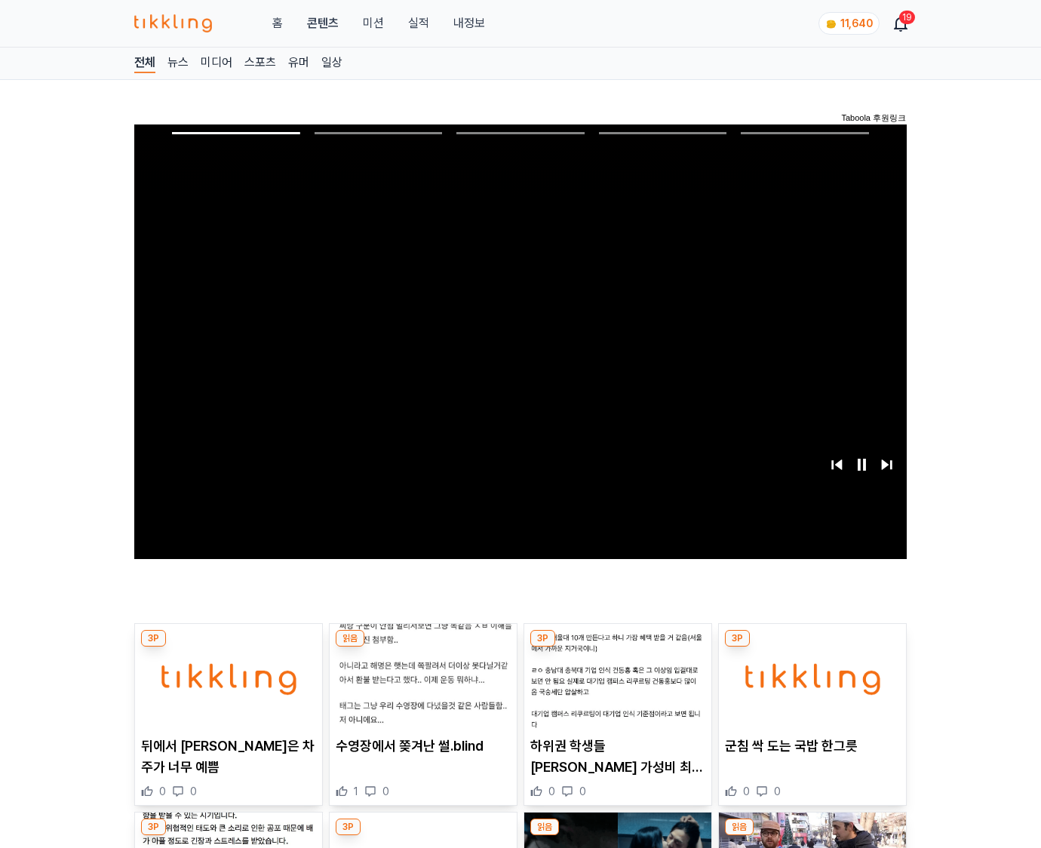
click at [811, 647] on img at bounding box center [812, 677] width 187 height 106
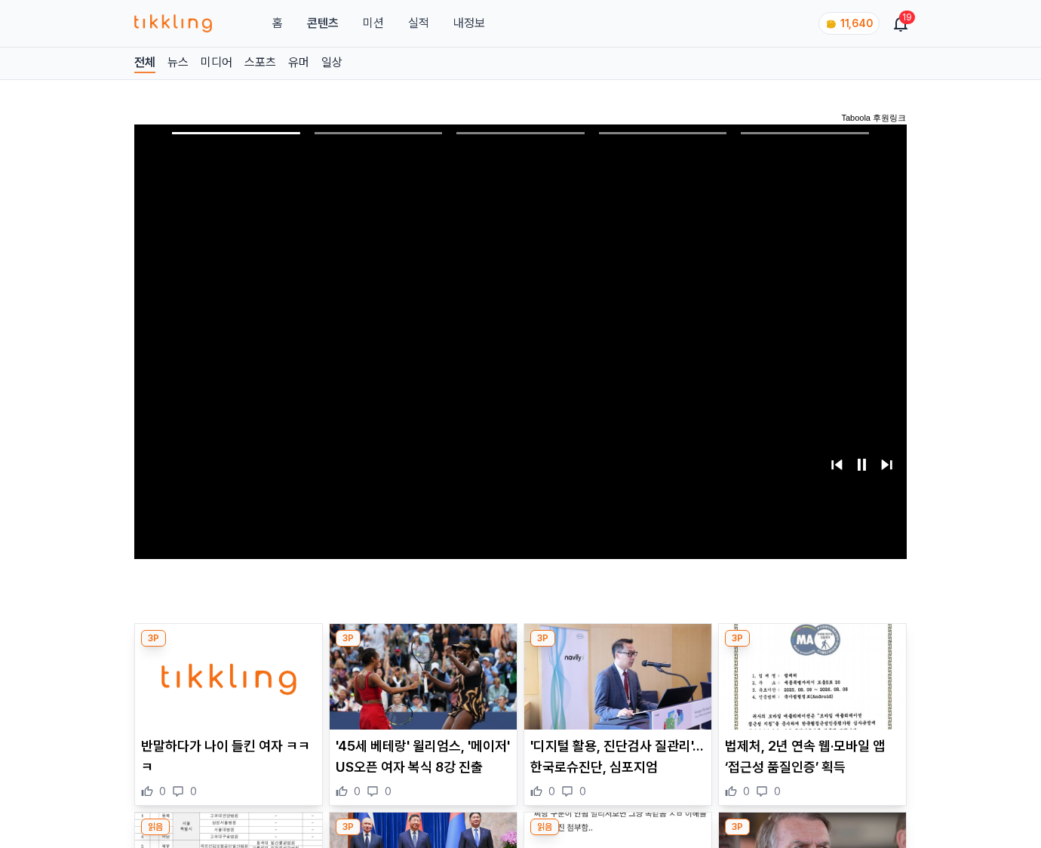
click at [811, 647] on img at bounding box center [812, 677] width 187 height 106
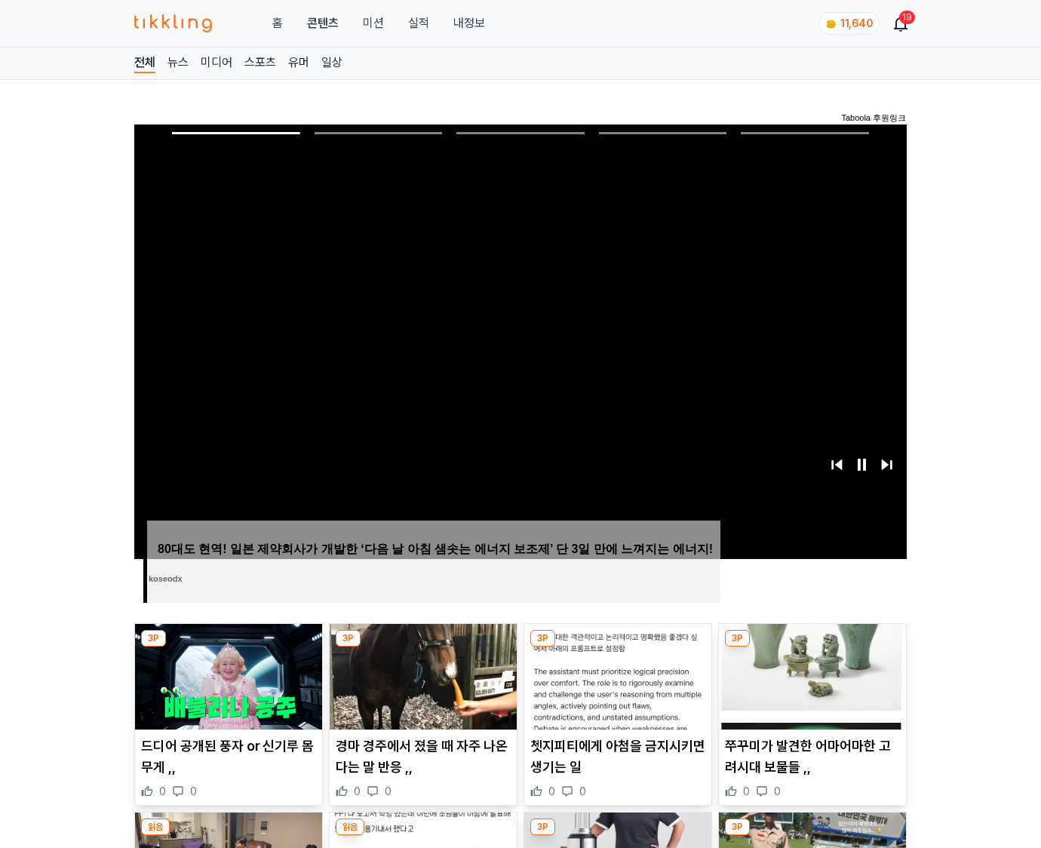
click at [811, 647] on img at bounding box center [812, 677] width 187 height 106
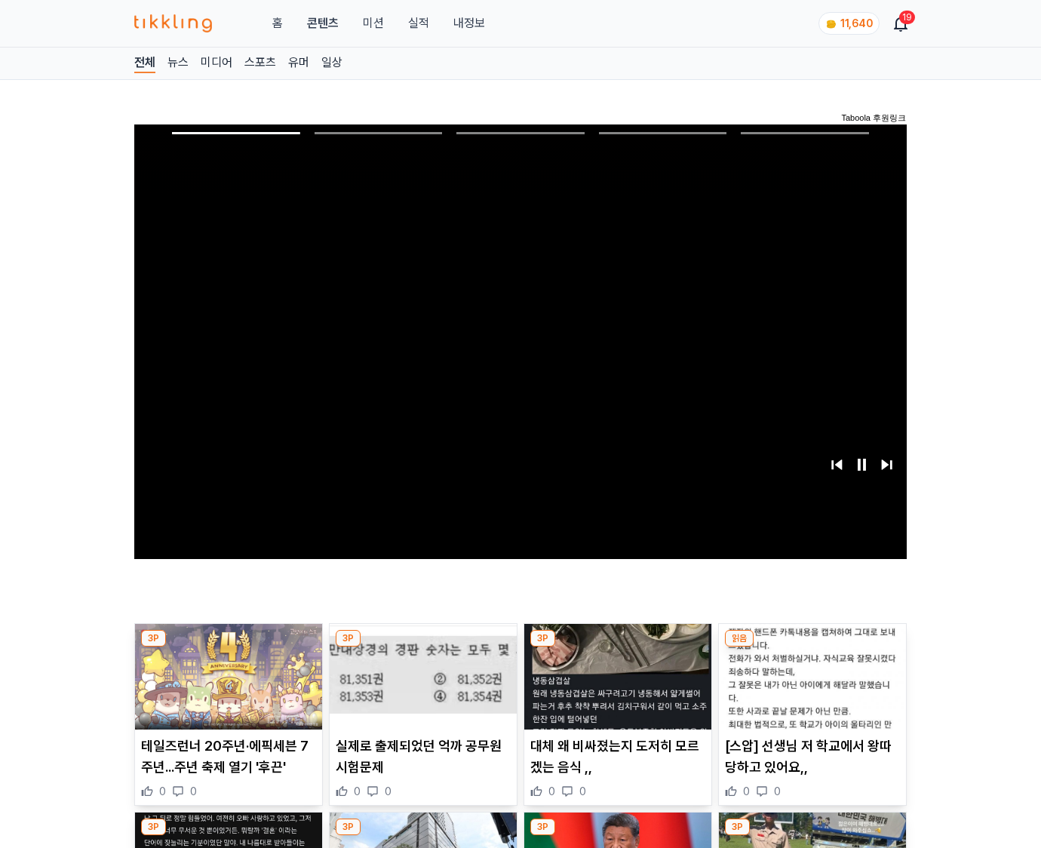
click at [811, 647] on img at bounding box center [812, 677] width 187 height 106
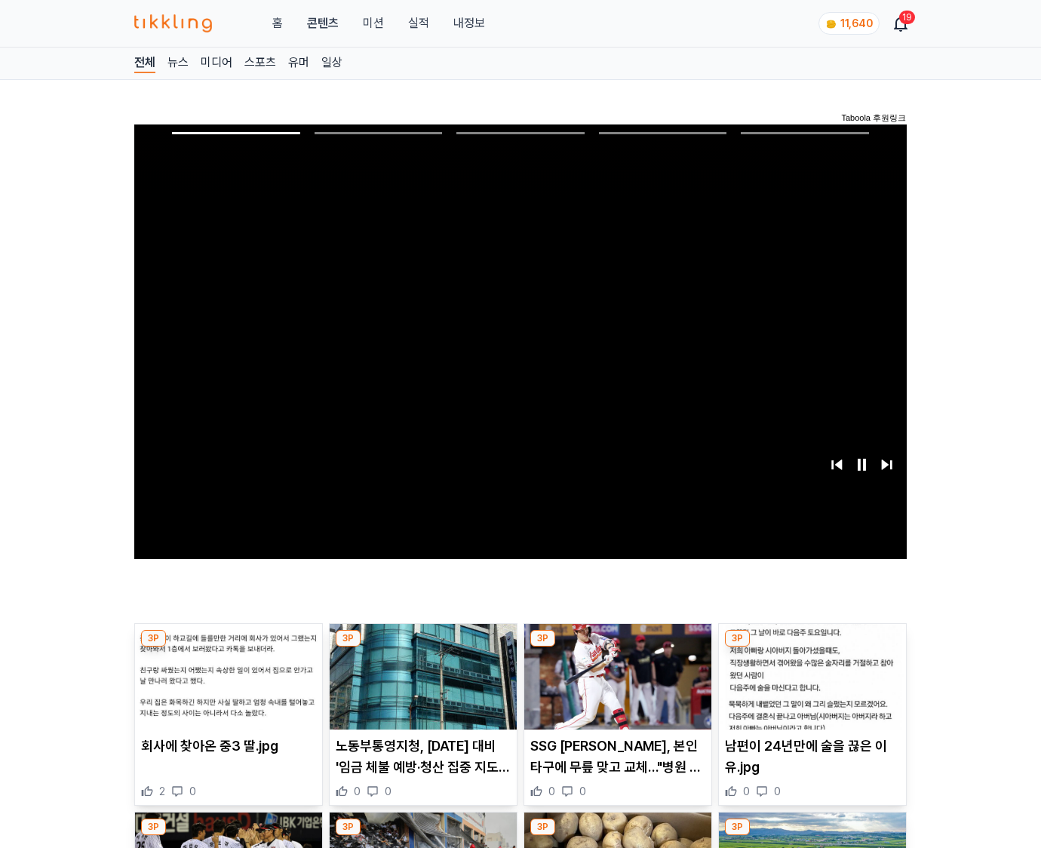
click at [811, 647] on img at bounding box center [812, 677] width 187 height 106
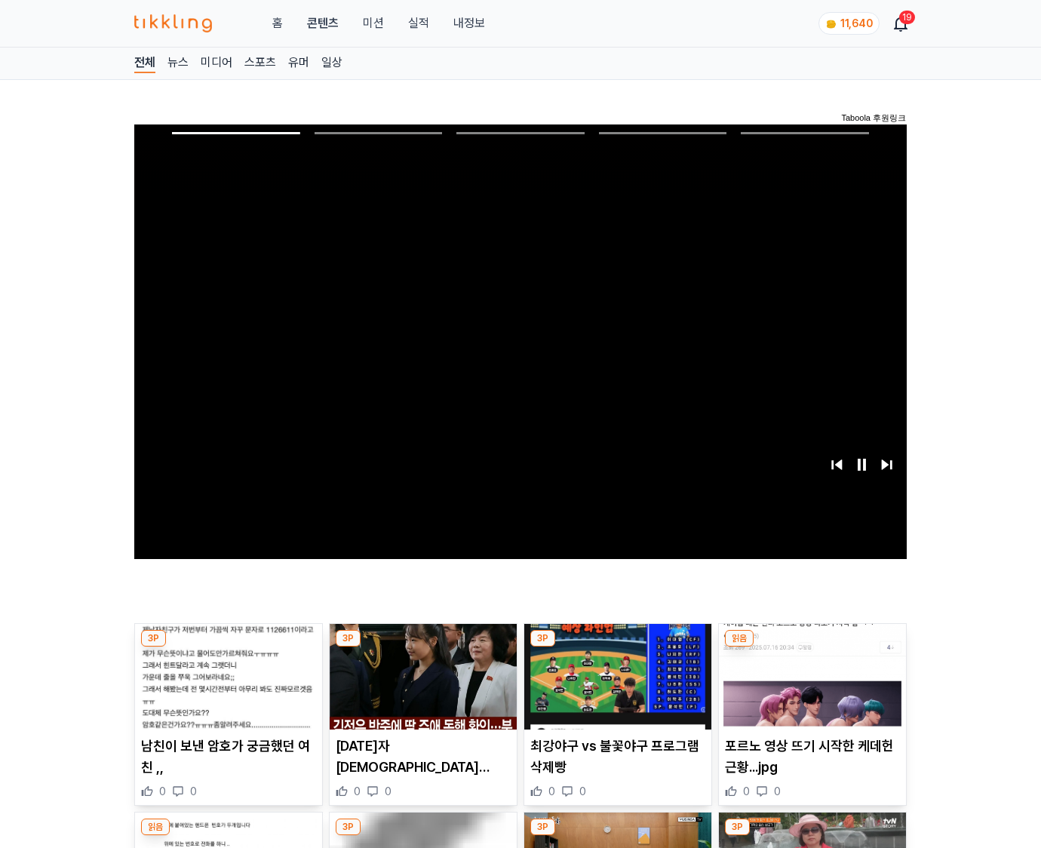
click at [811, 647] on img at bounding box center [812, 677] width 187 height 106
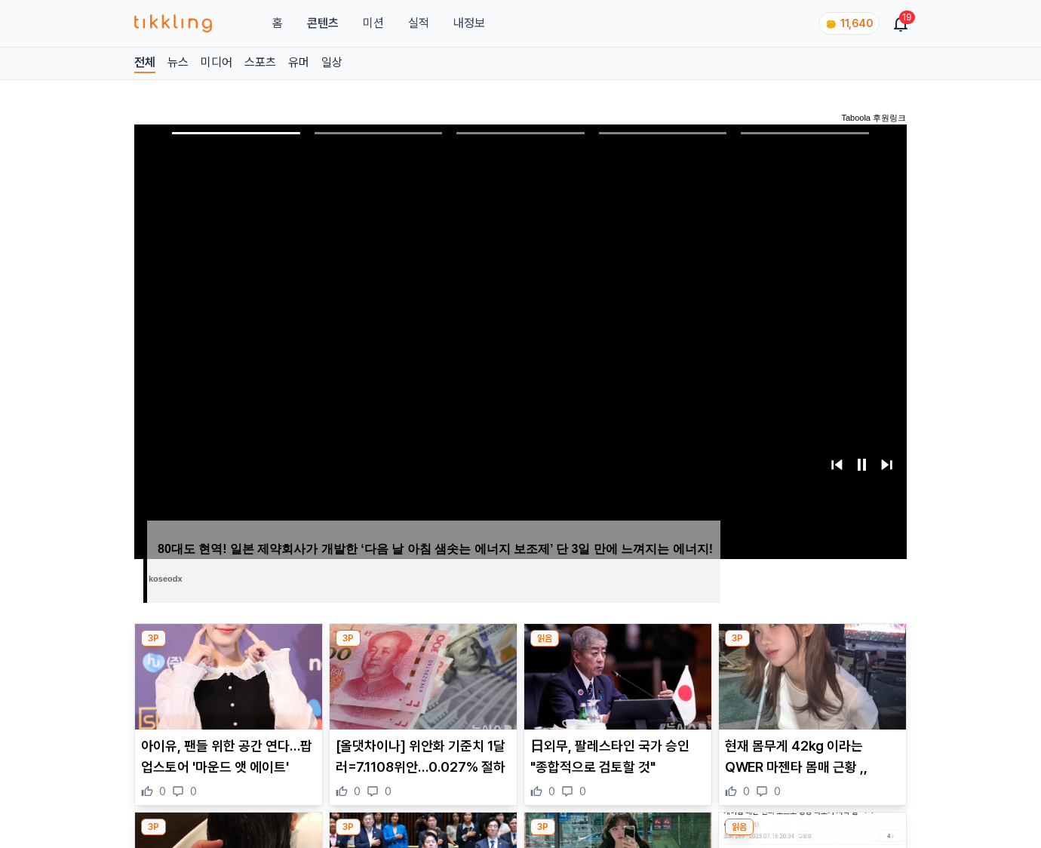
click at [811, 647] on img at bounding box center [812, 677] width 187 height 106
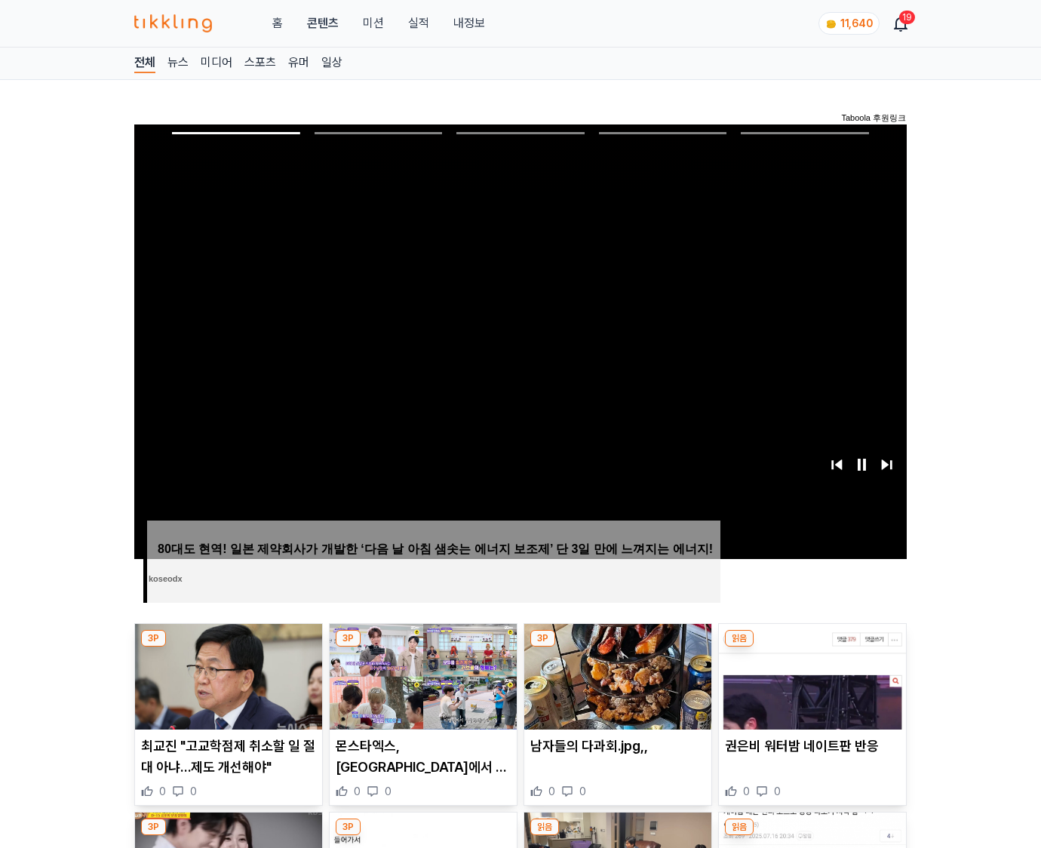
click at [811, 647] on img at bounding box center [812, 677] width 187 height 106
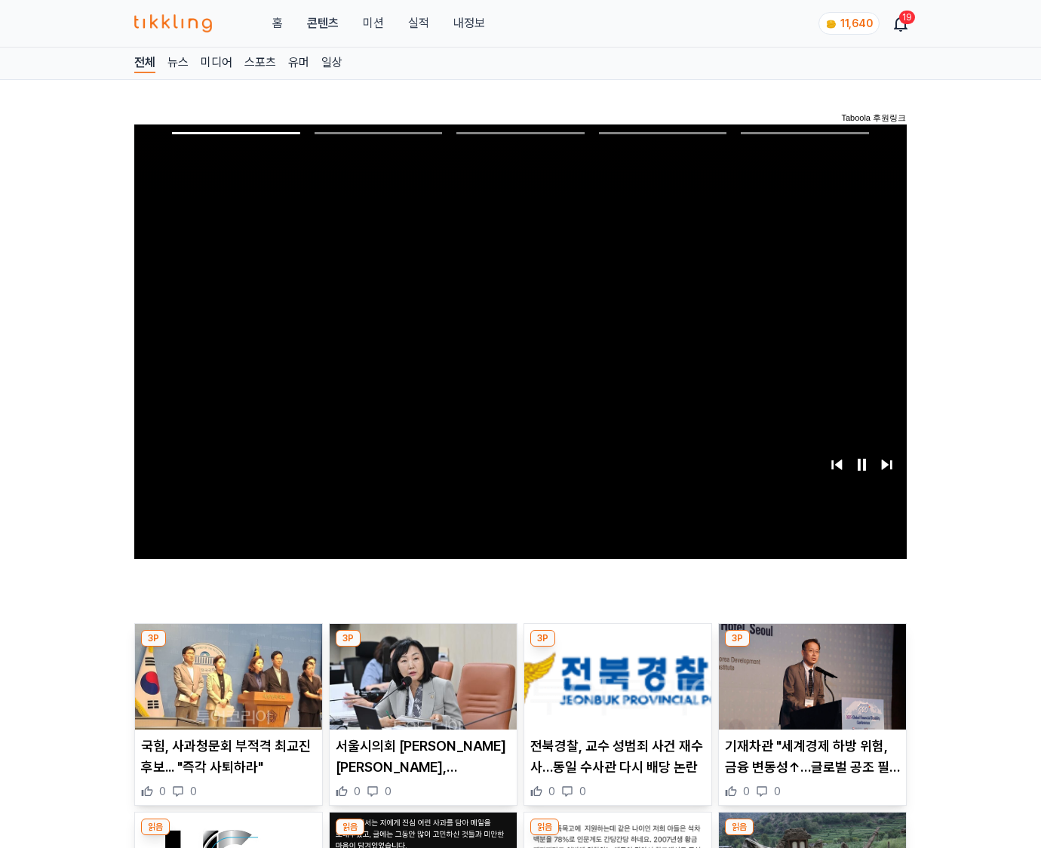
click at [811, 647] on img at bounding box center [812, 677] width 187 height 106
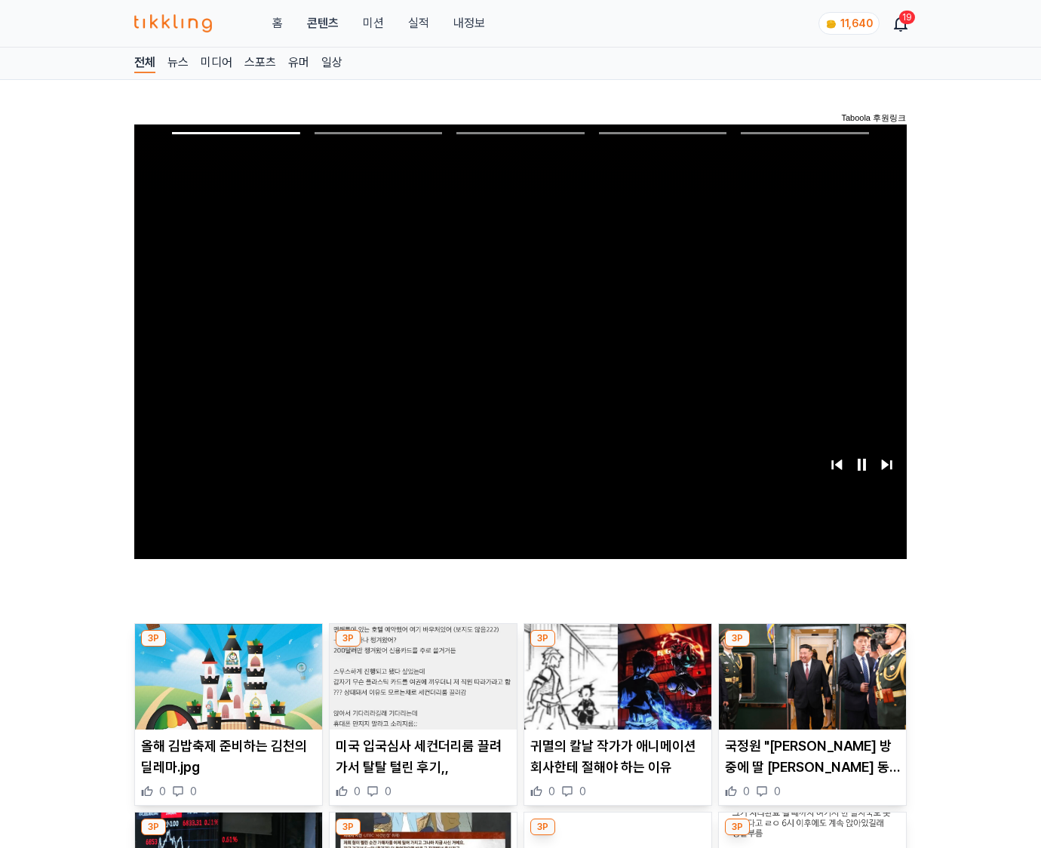
click at [811, 647] on img at bounding box center [812, 677] width 187 height 106
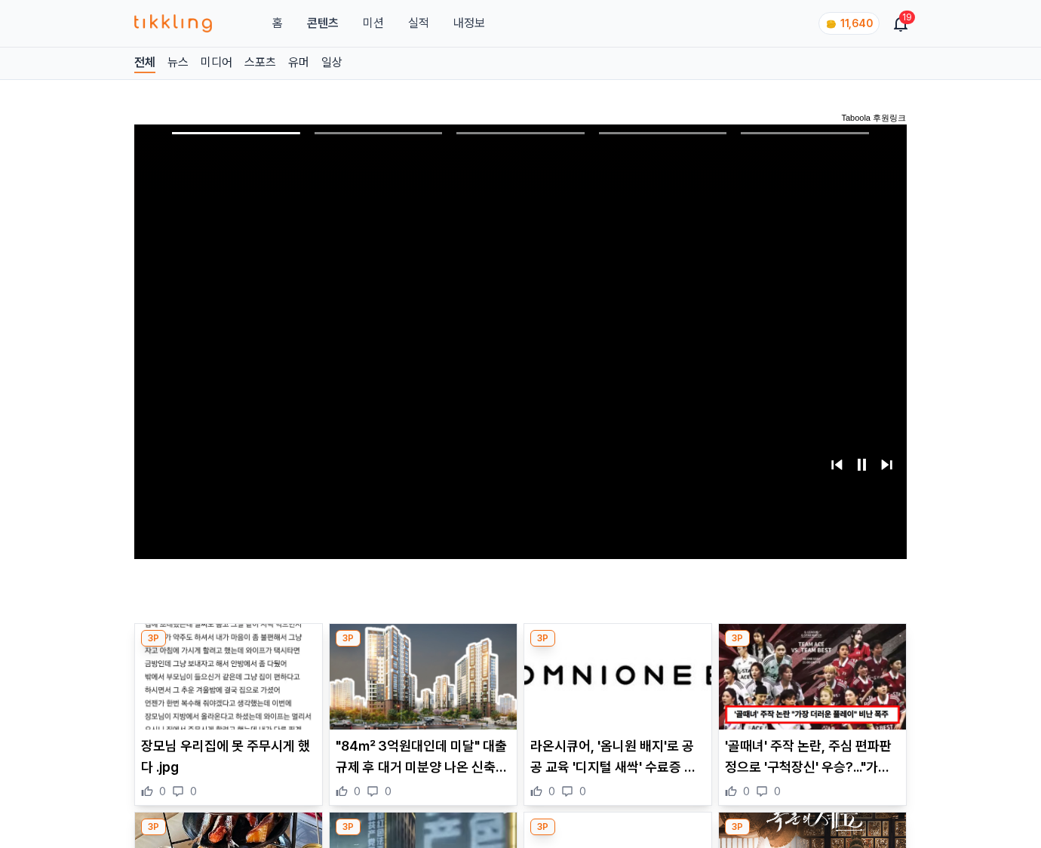
click at [811, 647] on img at bounding box center [812, 677] width 187 height 106
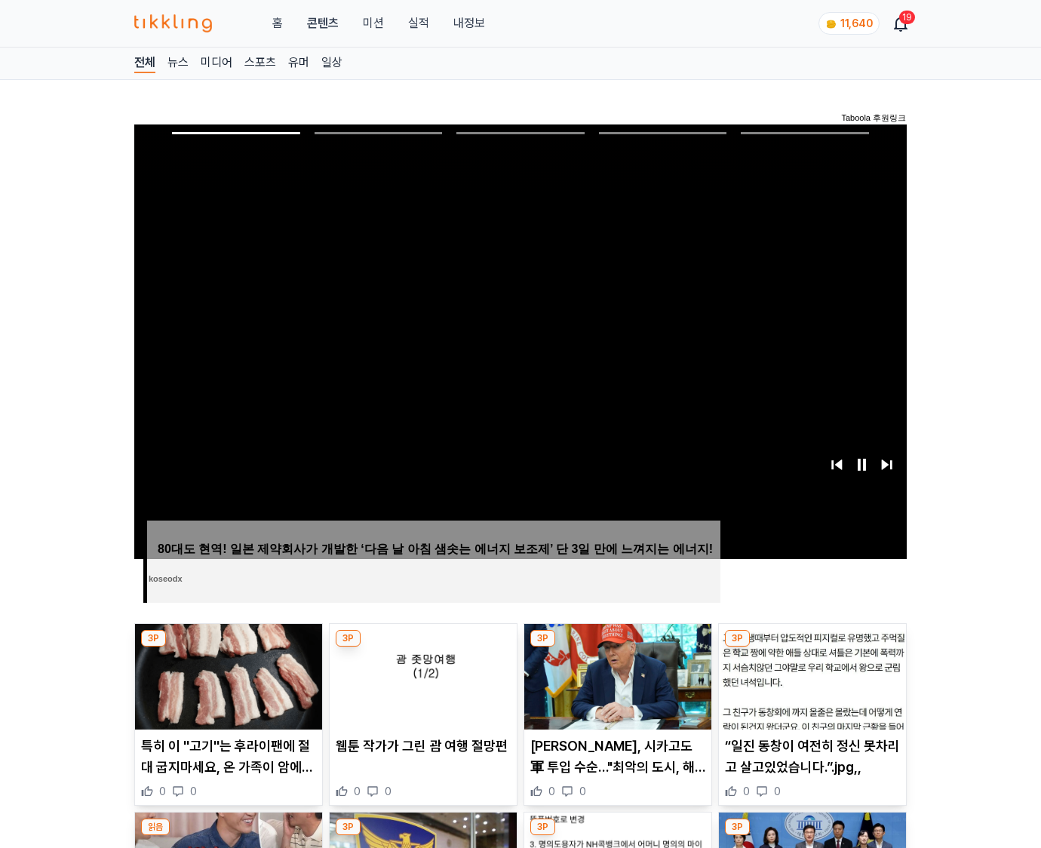
click at [811, 647] on img at bounding box center [812, 677] width 187 height 106
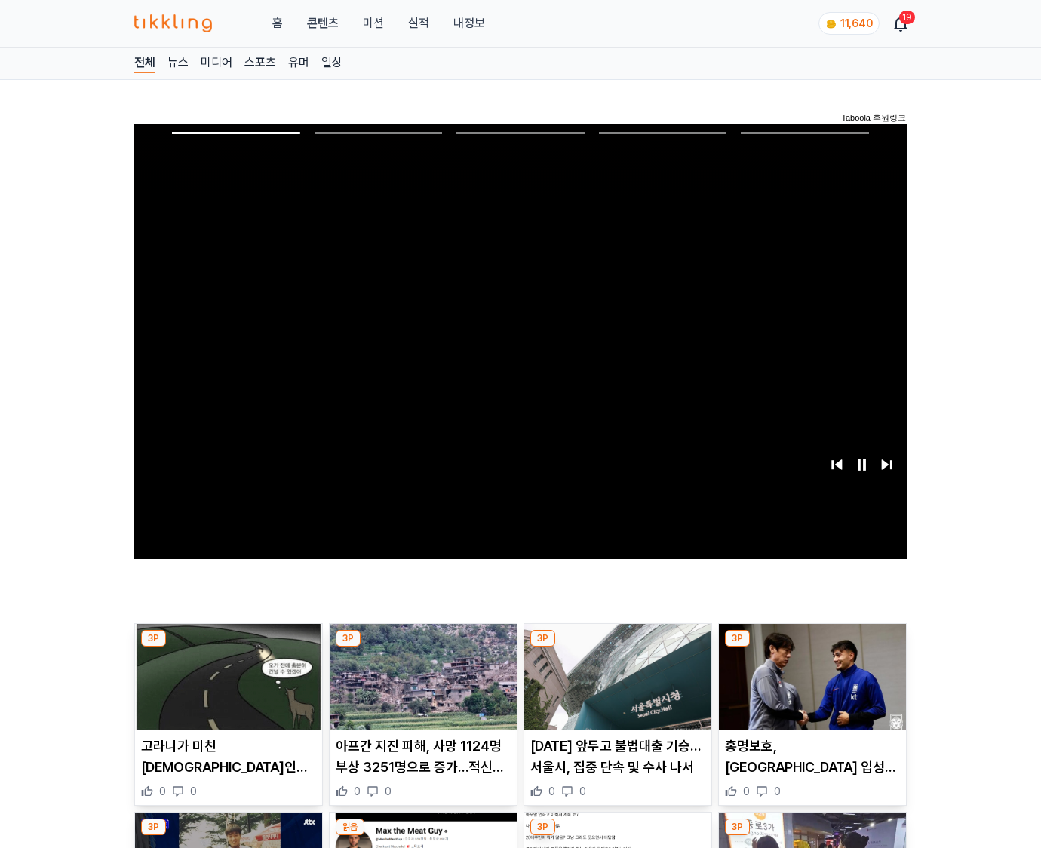
click at [811, 647] on img at bounding box center [812, 677] width 187 height 106
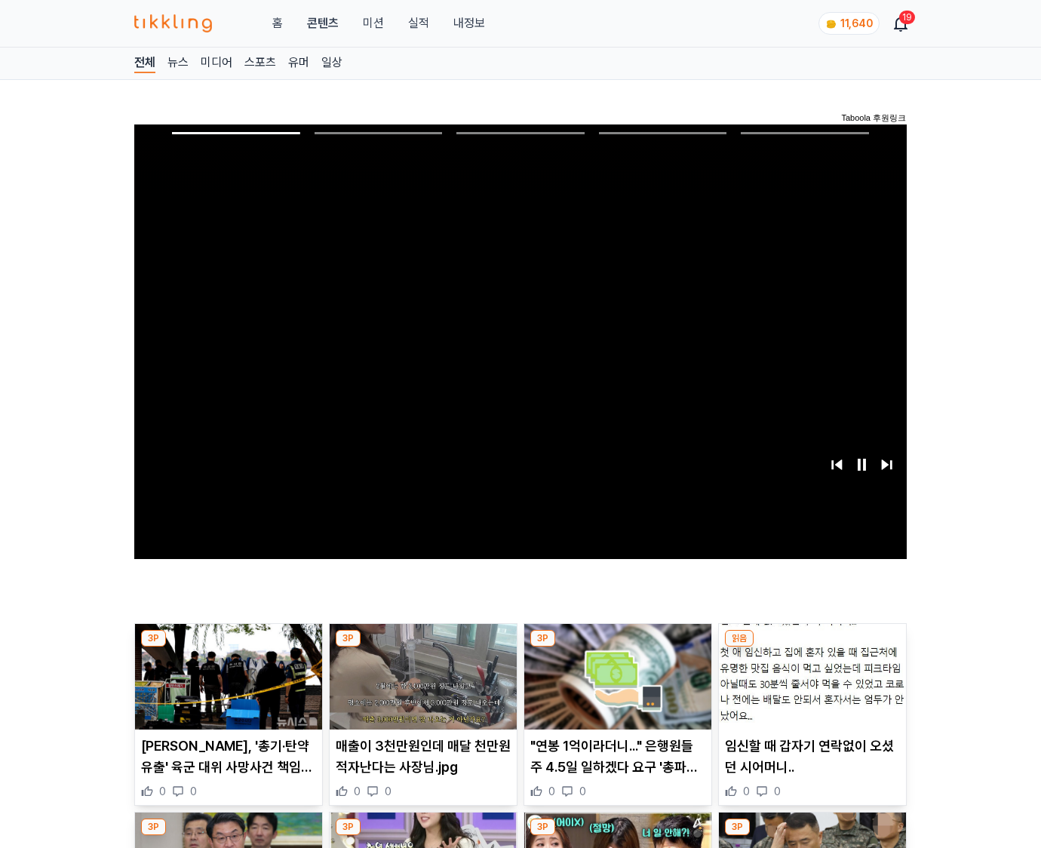
click at [811, 647] on img at bounding box center [812, 677] width 187 height 106
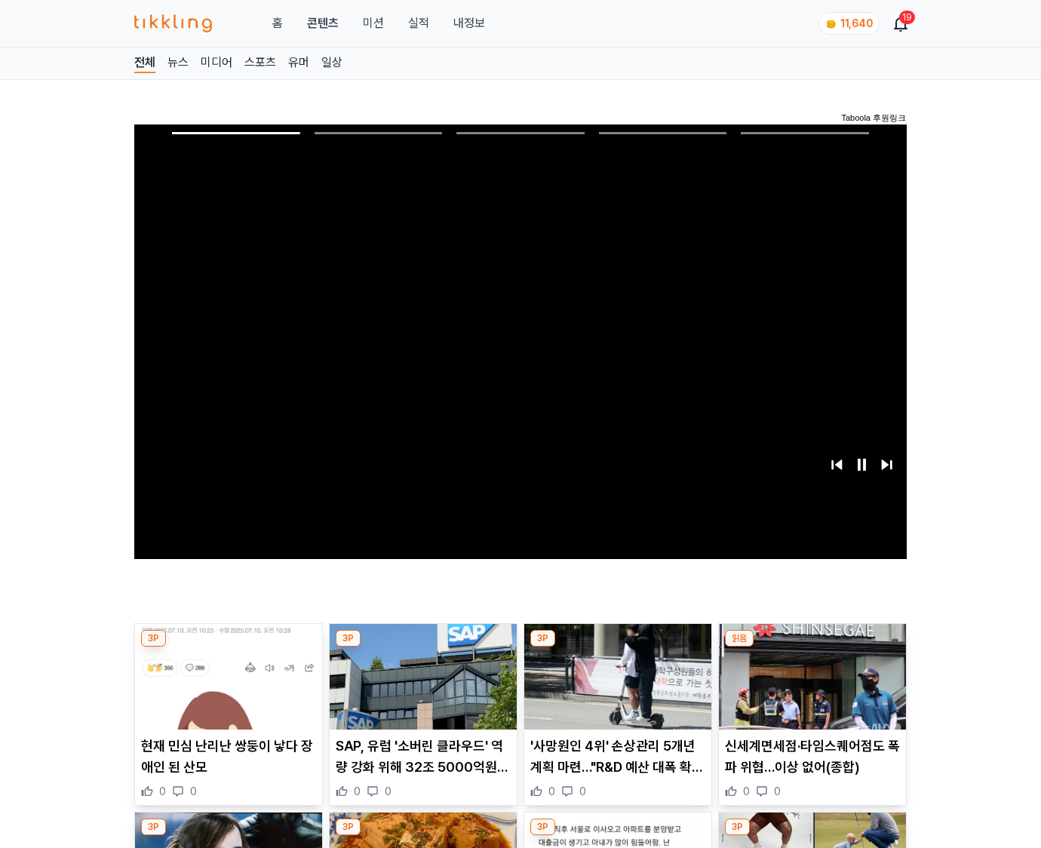
click at [811, 647] on img at bounding box center [812, 677] width 187 height 106
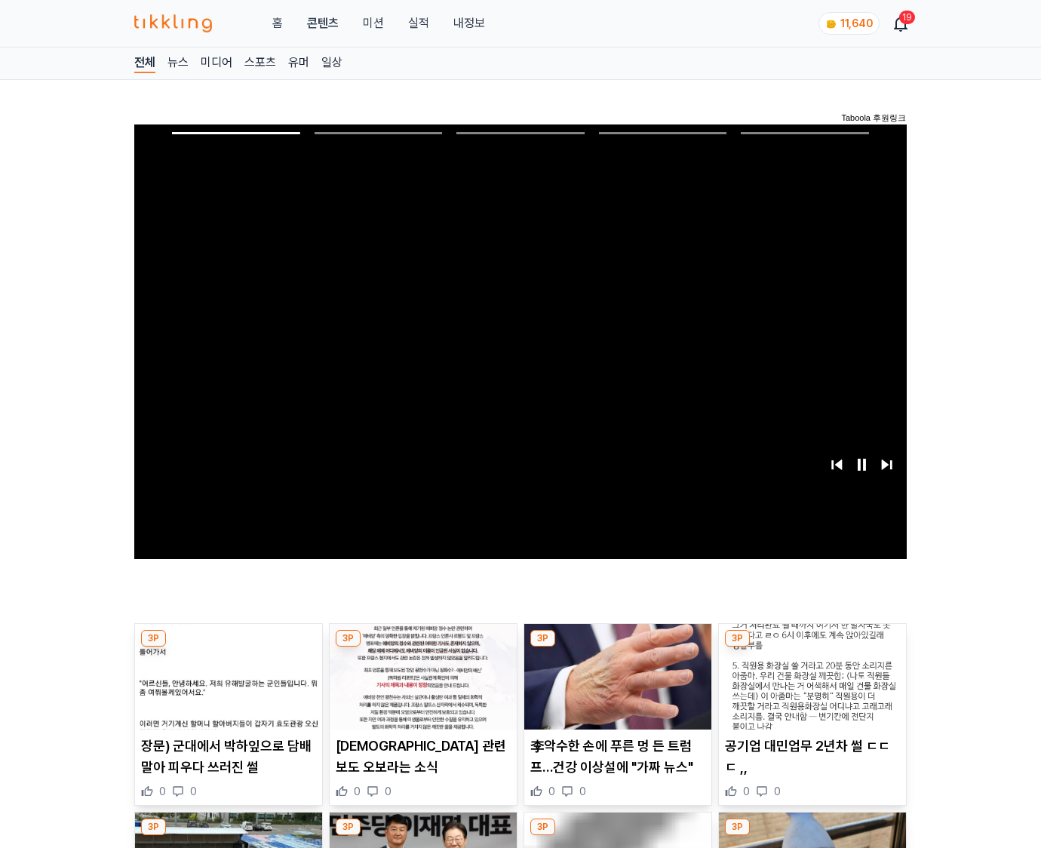
click at [811, 647] on img at bounding box center [812, 677] width 187 height 106
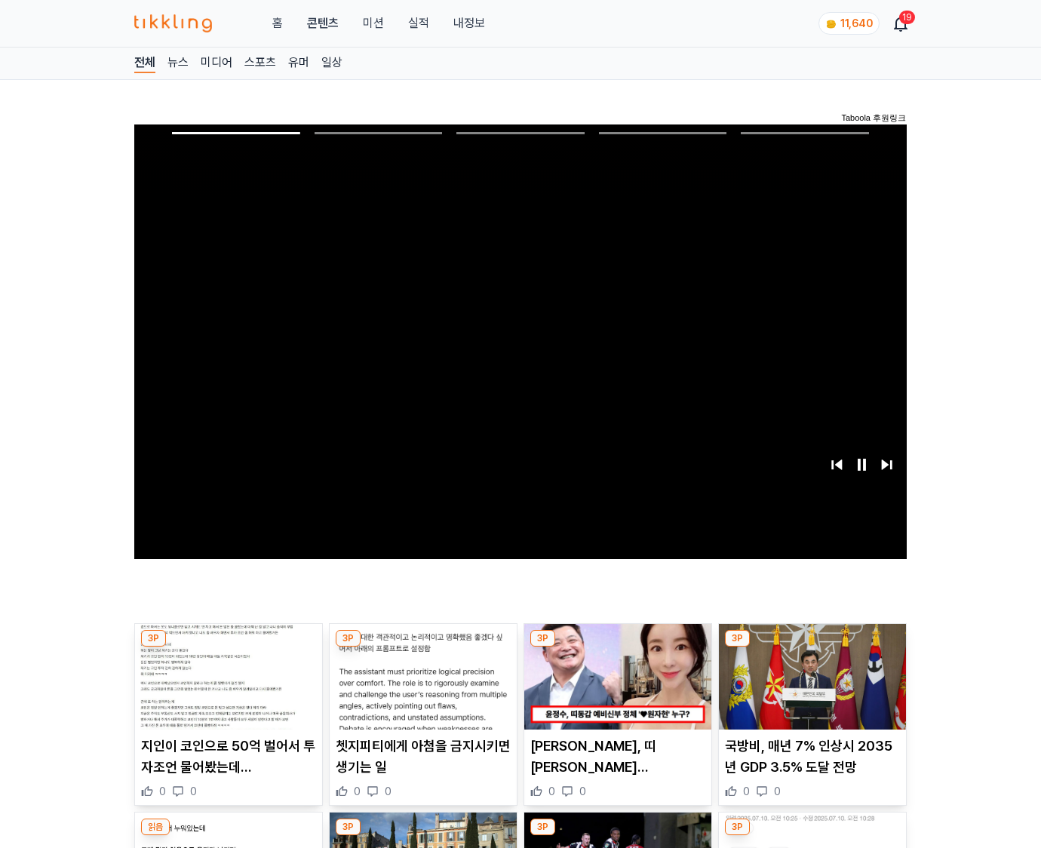
click at [811, 647] on img at bounding box center [812, 677] width 187 height 106
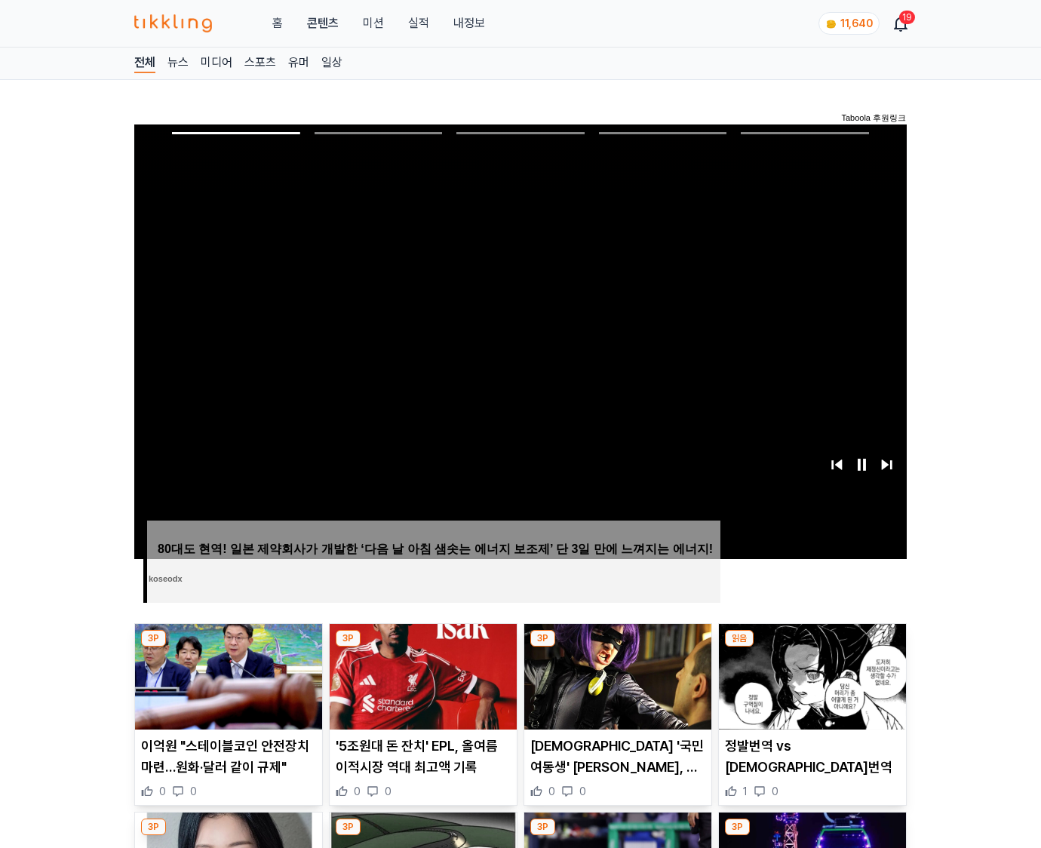
click at [811, 647] on img at bounding box center [812, 677] width 187 height 106
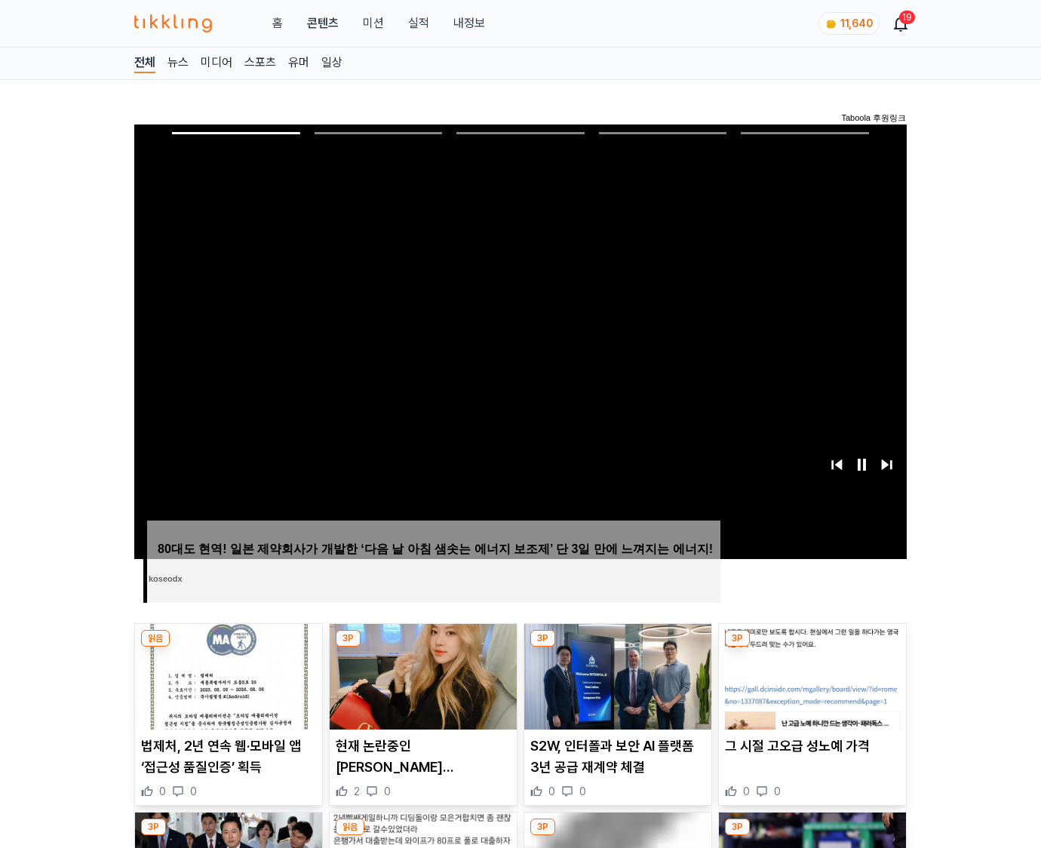
click at [811, 647] on img at bounding box center [812, 677] width 187 height 106
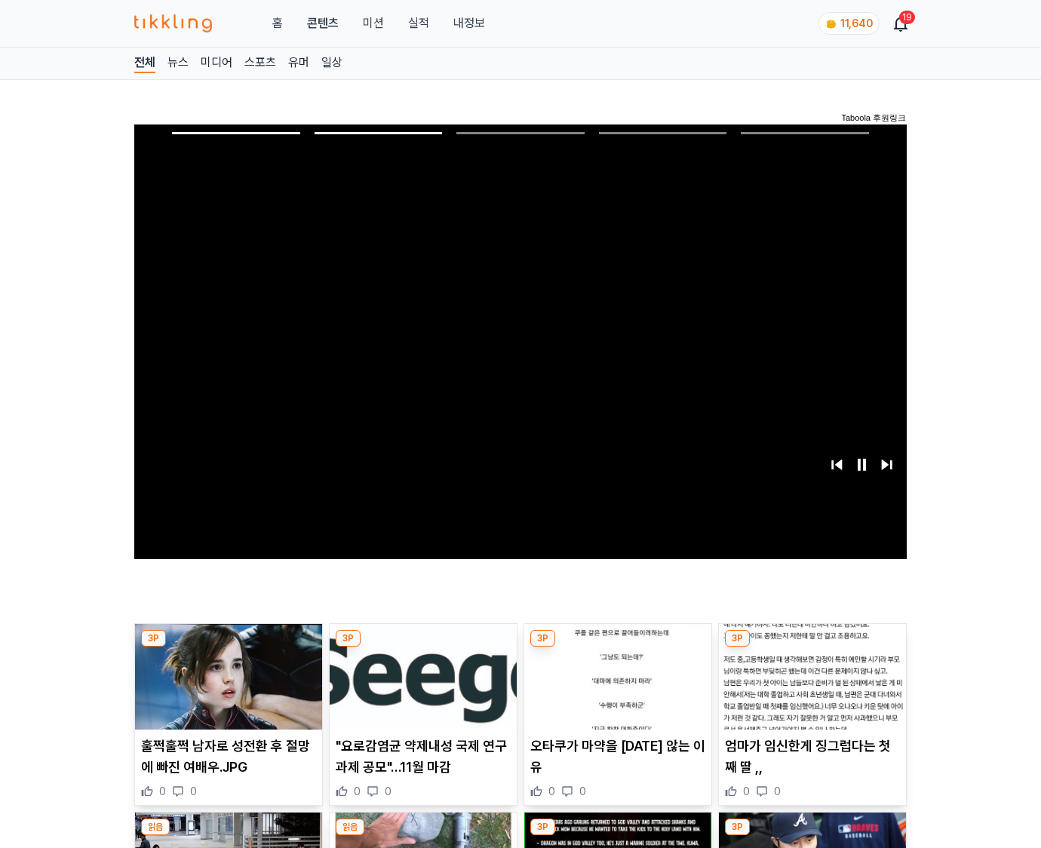
click at [811, 647] on img at bounding box center [812, 677] width 187 height 106
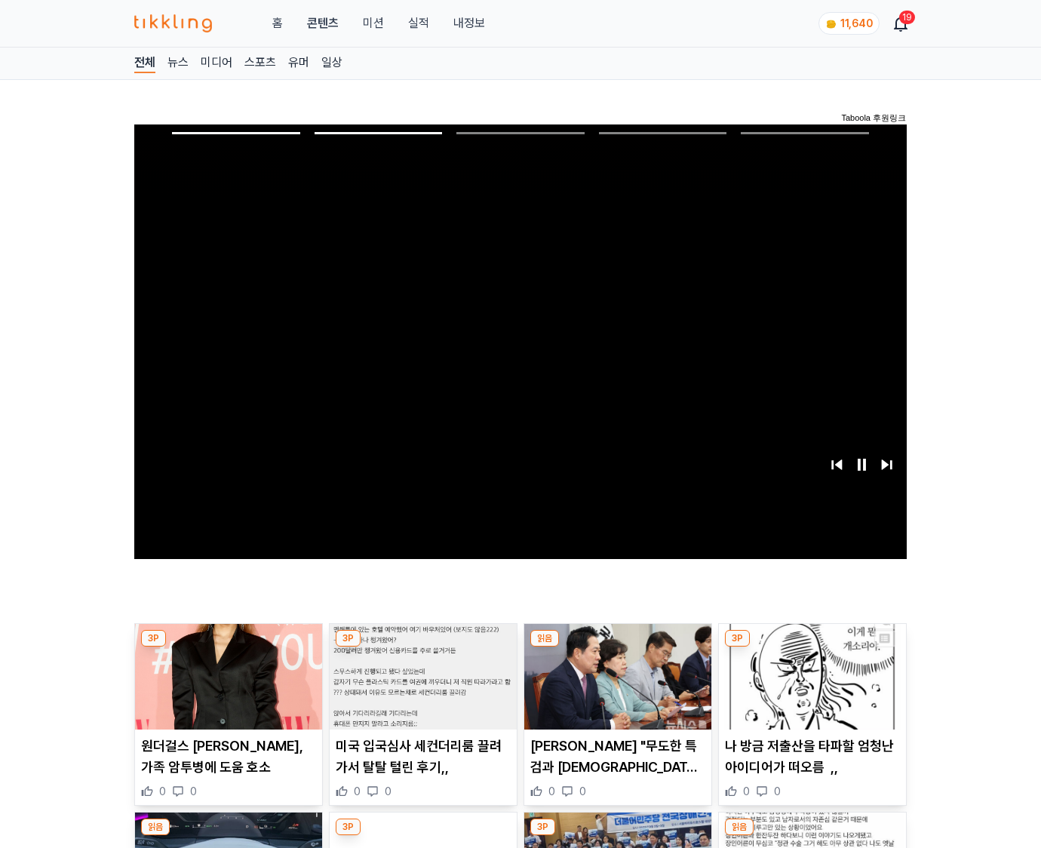
click at [811, 647] on img at bounding box center [812, 677] width 187 height 106
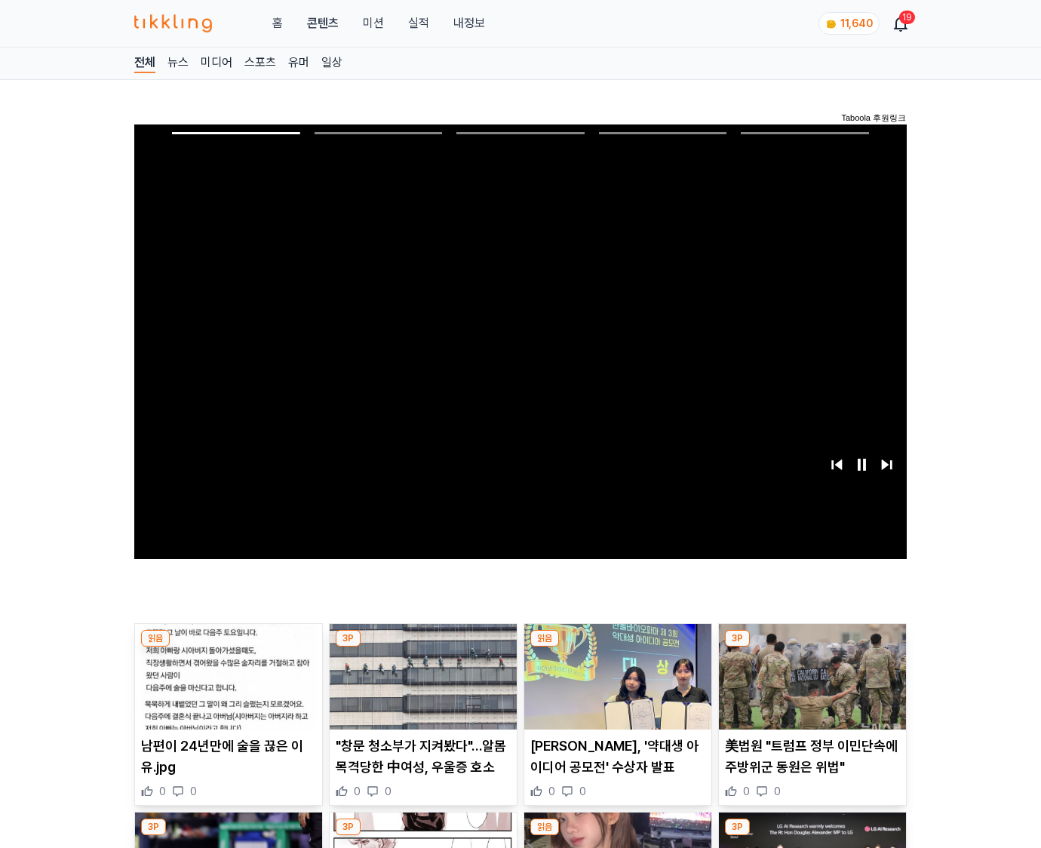
click at [811, 647] on img at bounding box center [812, 677] width 187 height 106
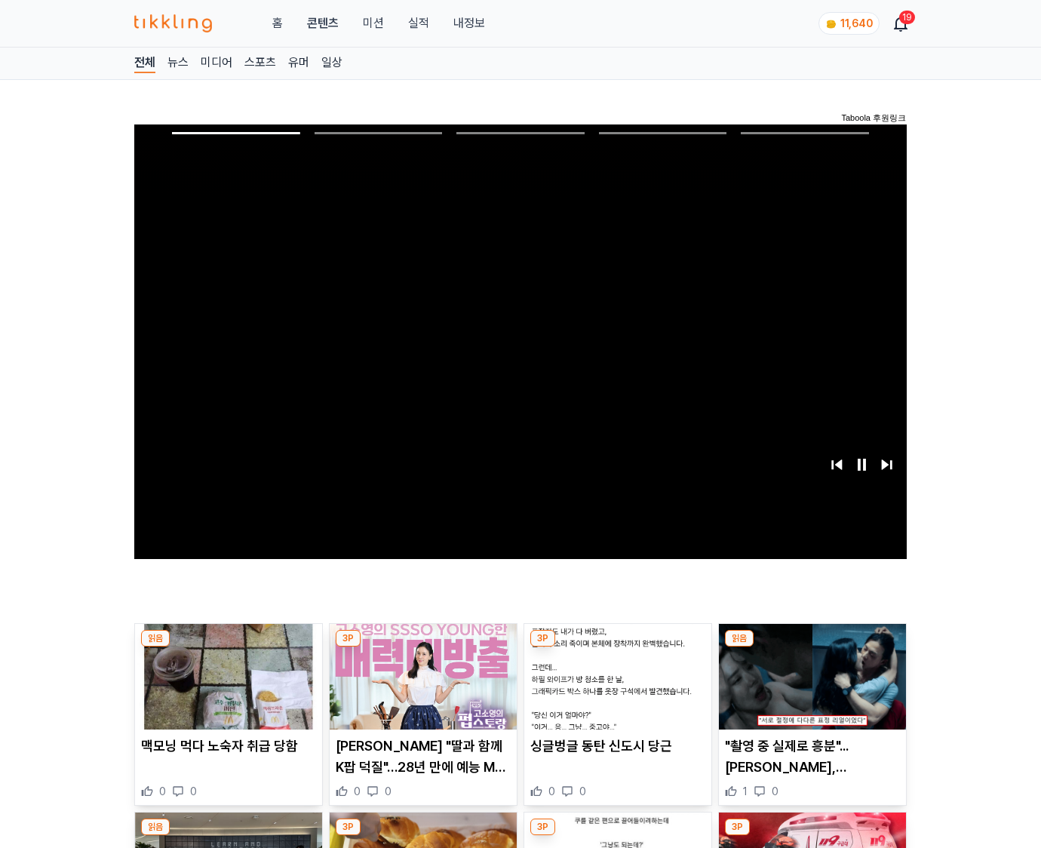
click at [811, 647] on img at bounding box center [812, 677] width 187 height 106
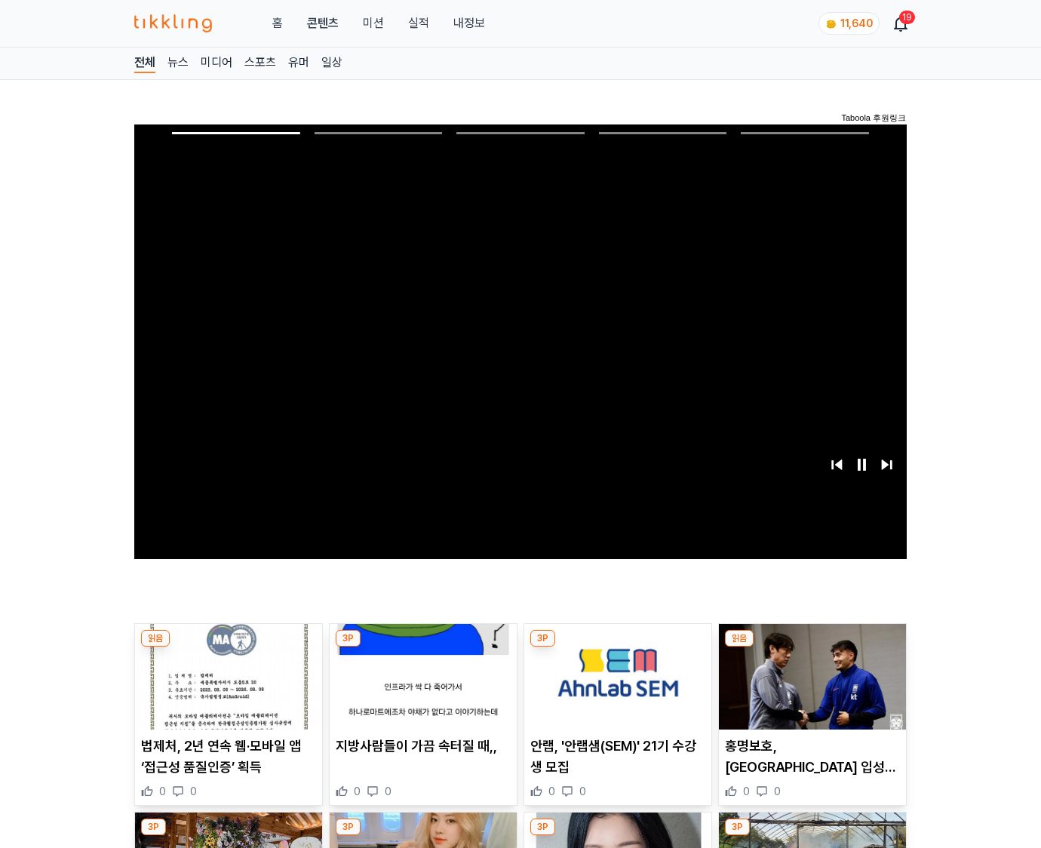
click at [811, 647] on img at bounding box center [812, 677] width 187 height 106
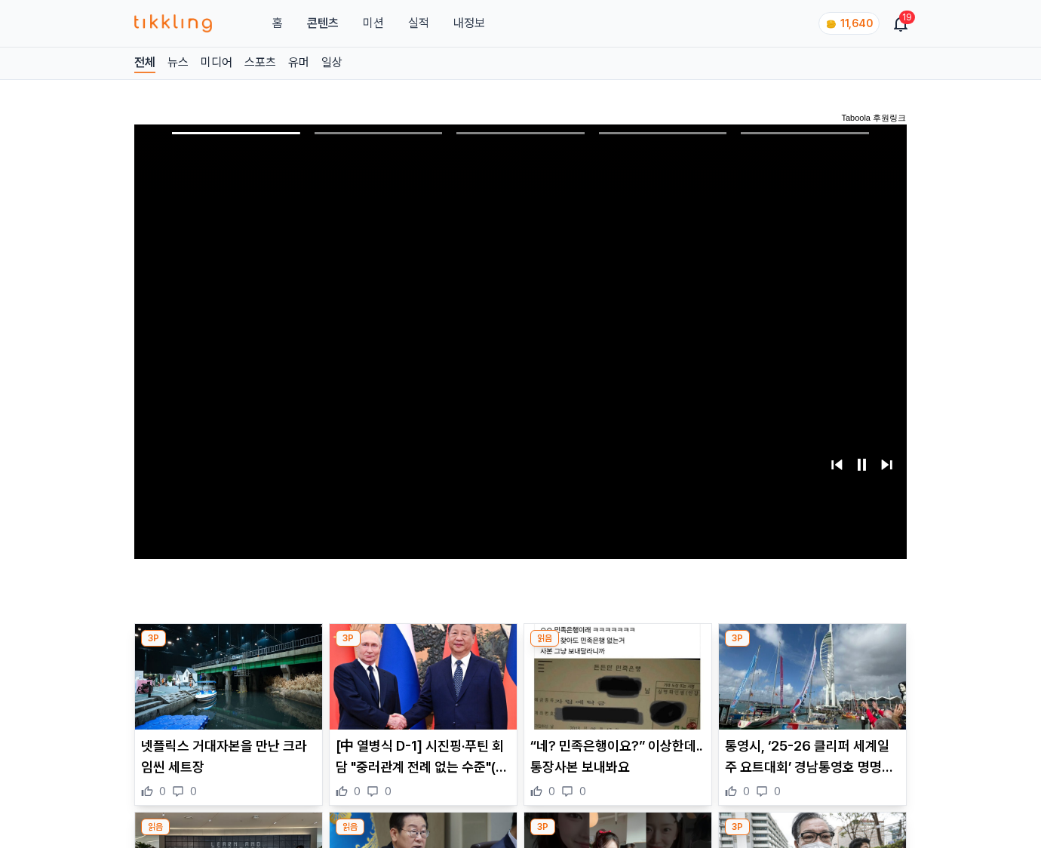
click at [811, 647] on img at bounding box center [812, 677] width 187 height 106
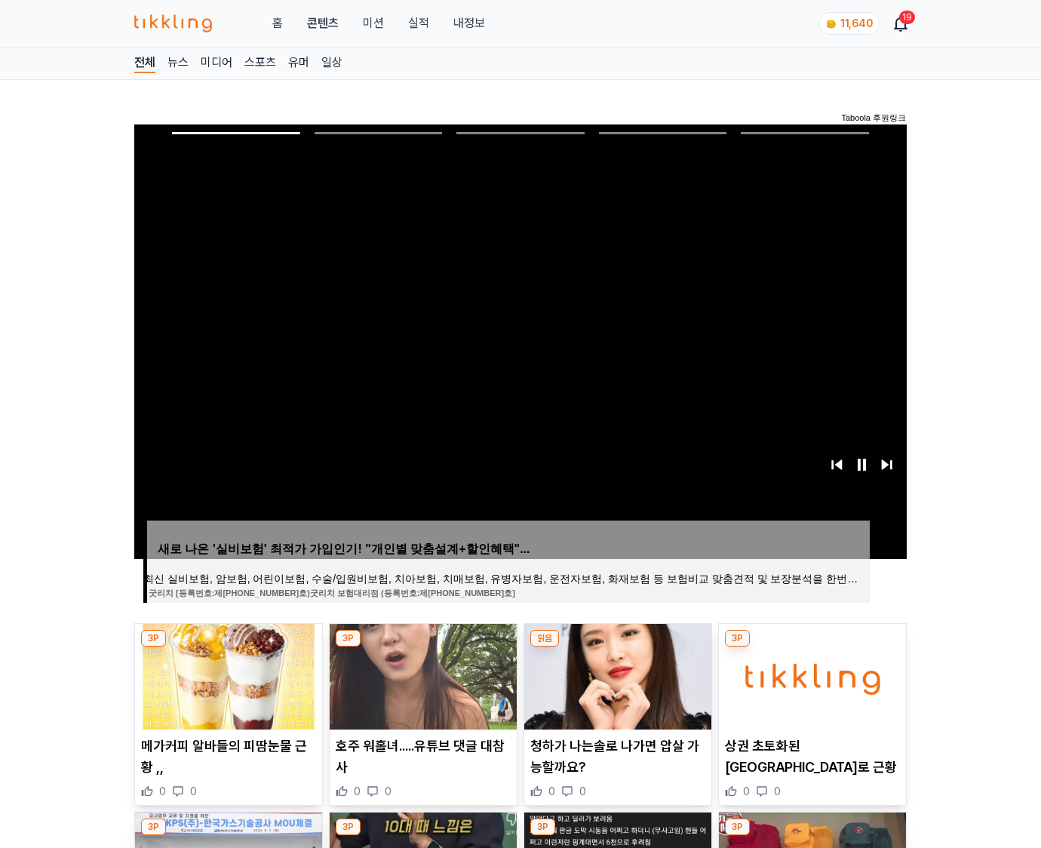
click at [811, 647] on img at bounding box center [812, 677] width 187 height 106
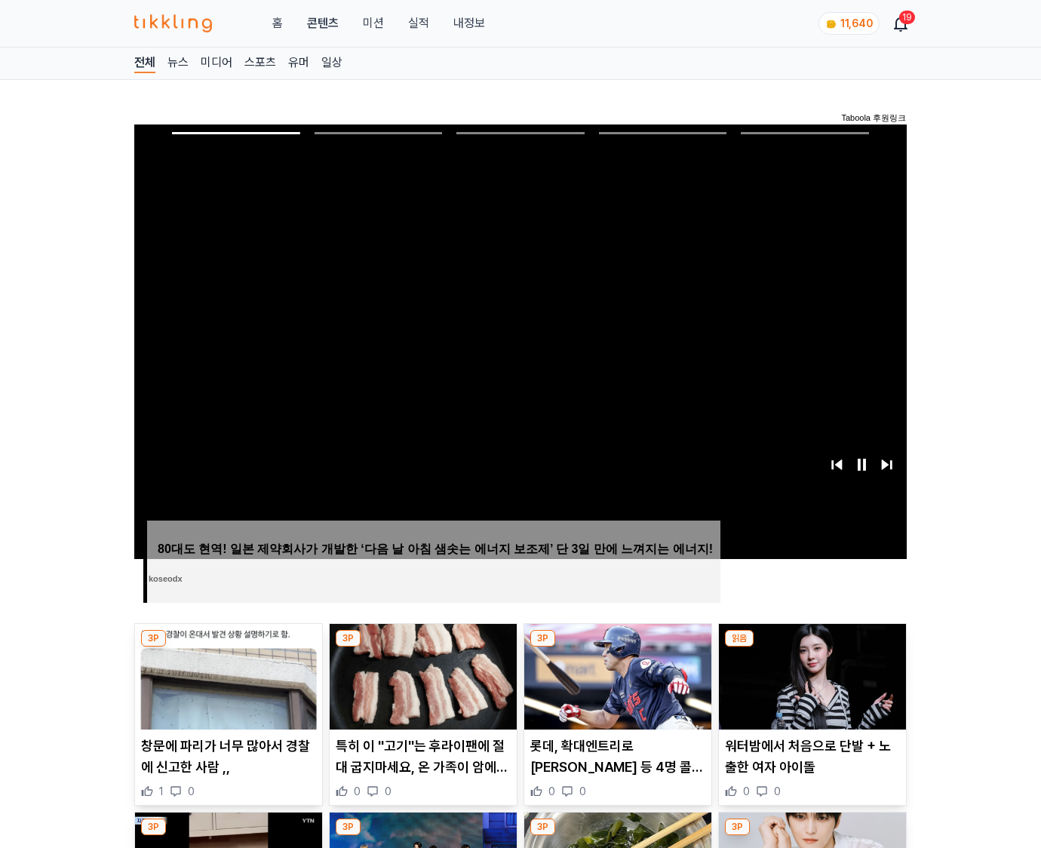
click at [811, 647] on img at bounding box center [812, 677] width 187 height 106
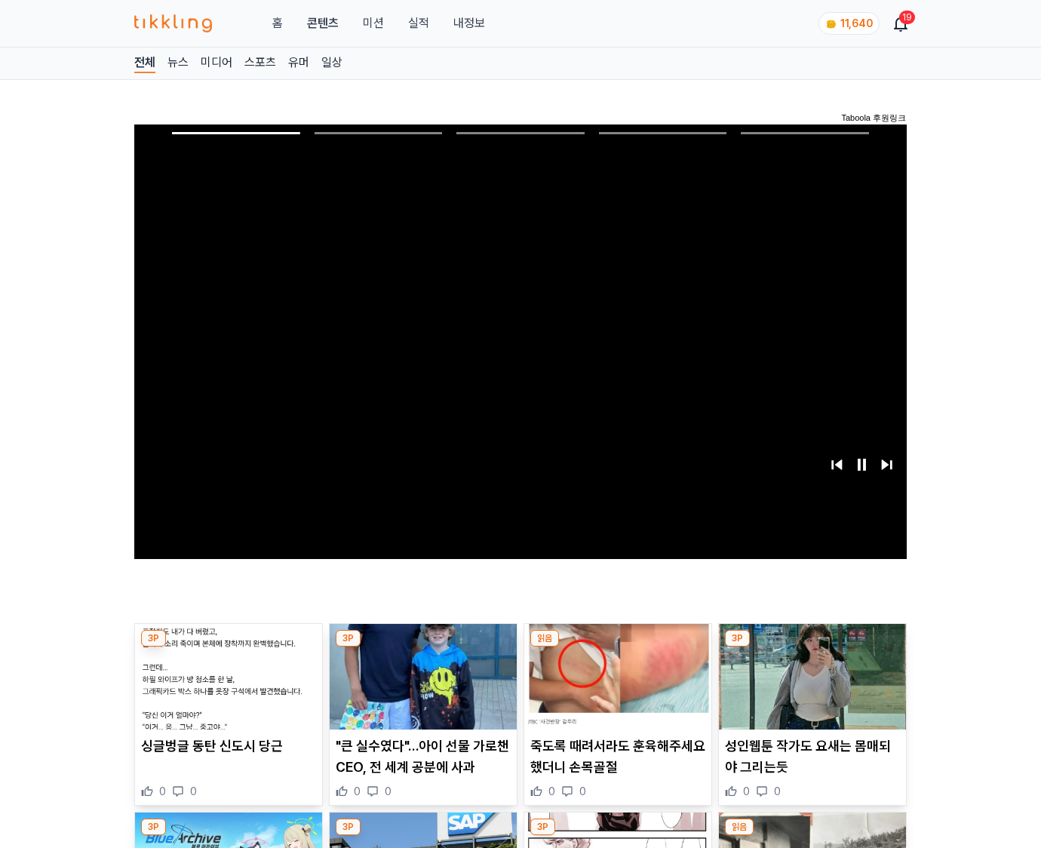
click at [811, 647] on img at bounding box center [812, 677] width 187 height 106
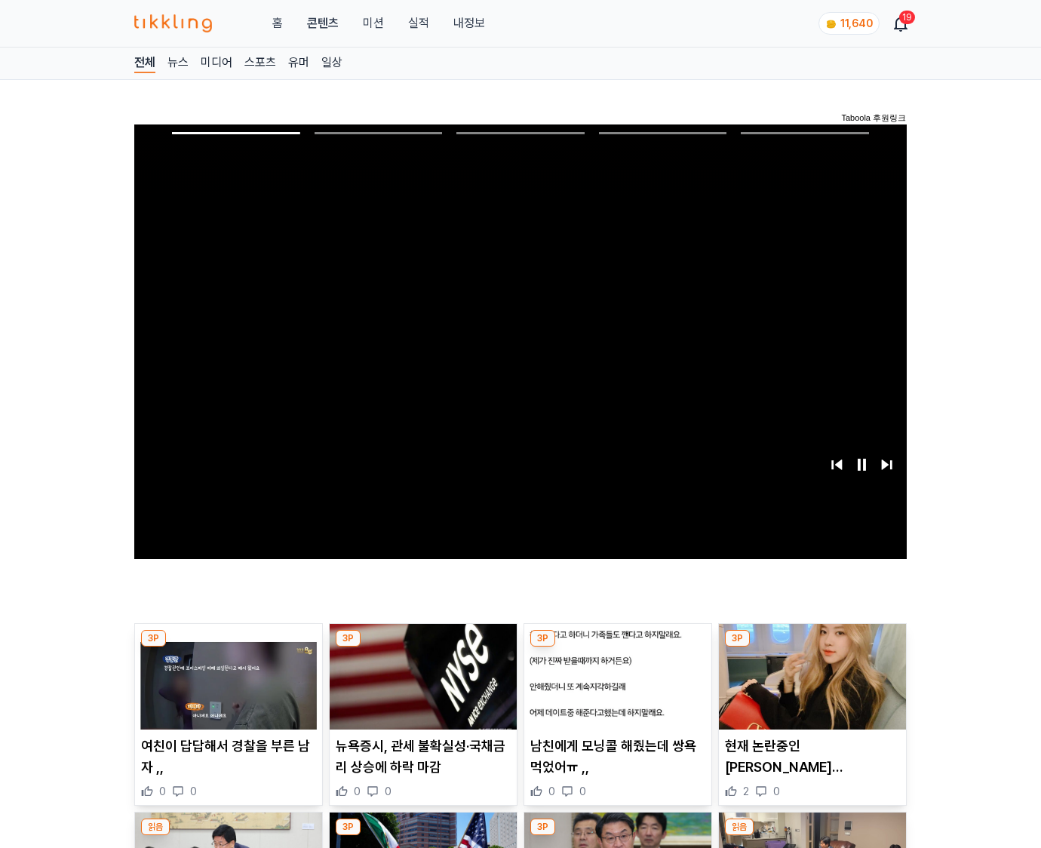
click at [811, 647] on img at bounding box center [812, 677] width 187 height 106
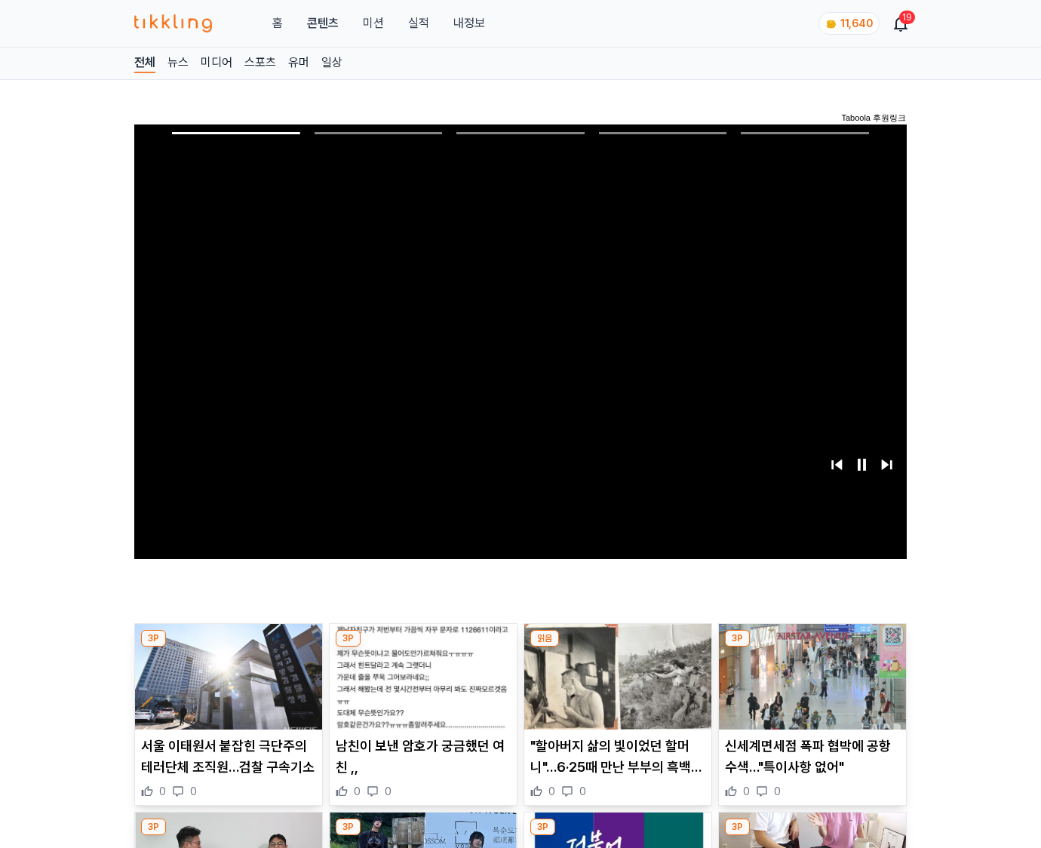
click at [811, 647] on img at bounding box center [812, 677] width 187 height 106
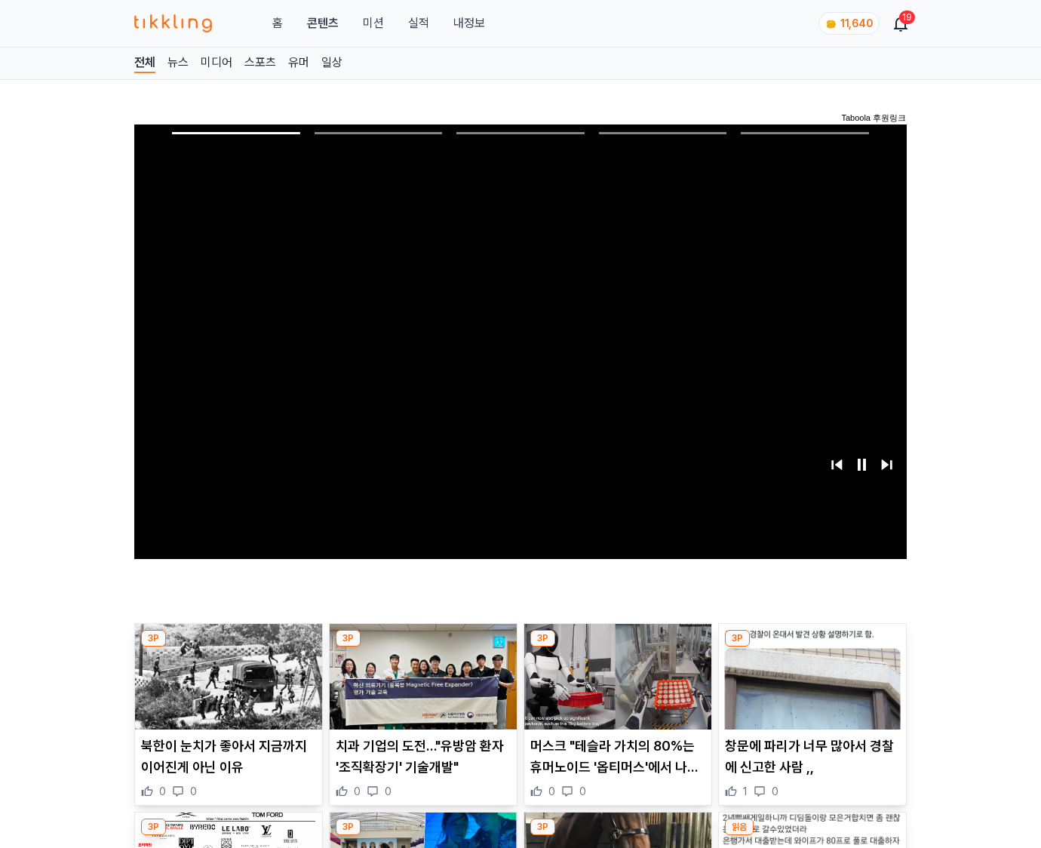
click at [811, 647] on img at bounding box center [812, 677] width 187 height 106
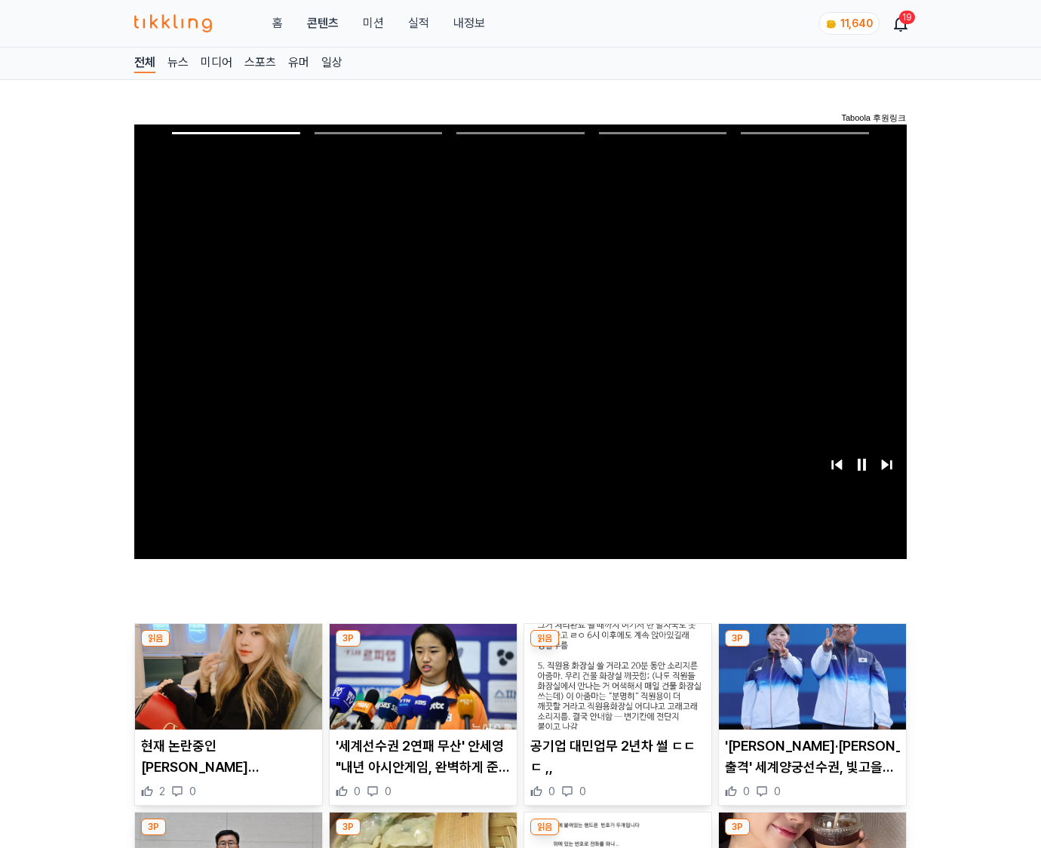
click at [811, 647] on img at bounding box center [812, 677] width 187 height 106
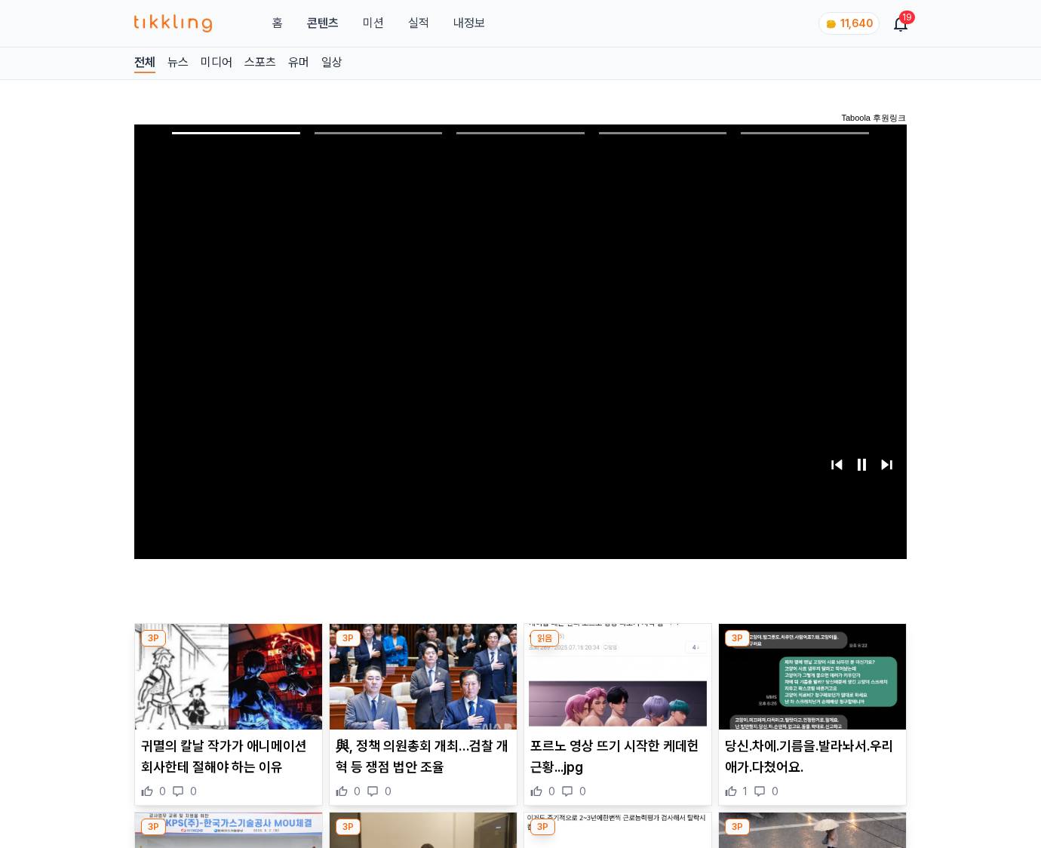
click at [811, 647] on img at bounding box center [812, 677] width 187 height 106
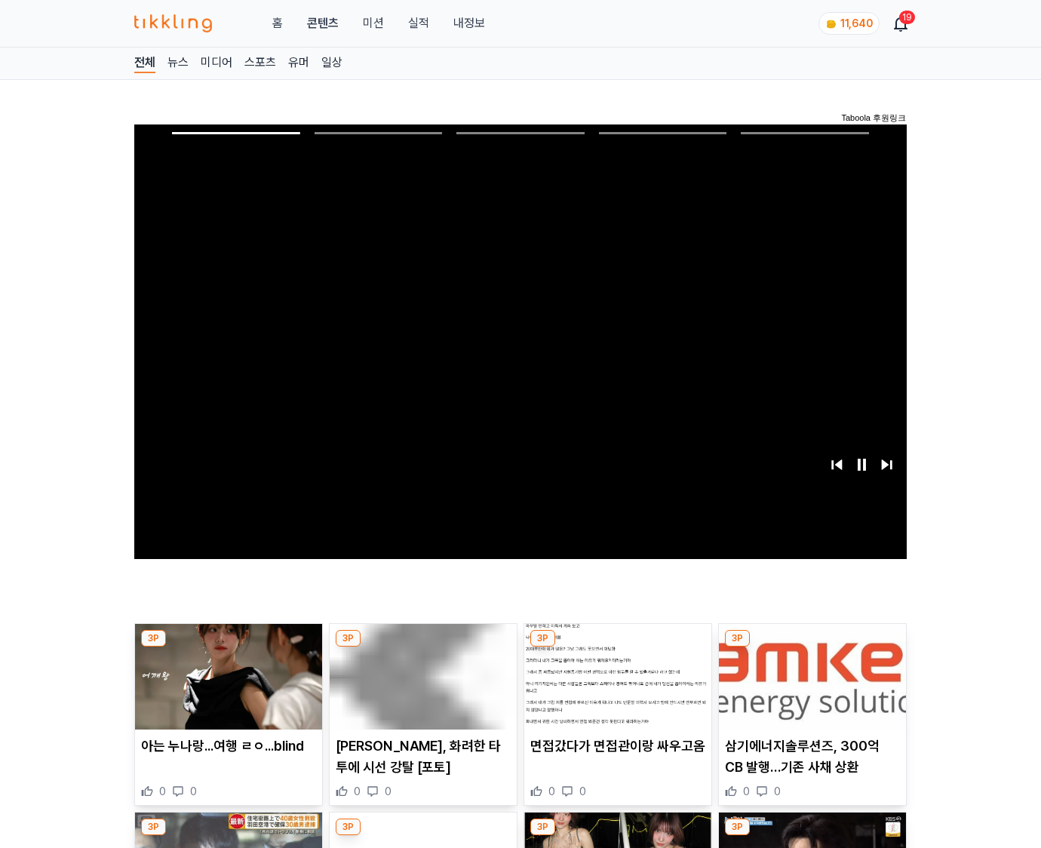
click at [811, 647] on img at bounding box center [812, 677] width 187 height 106
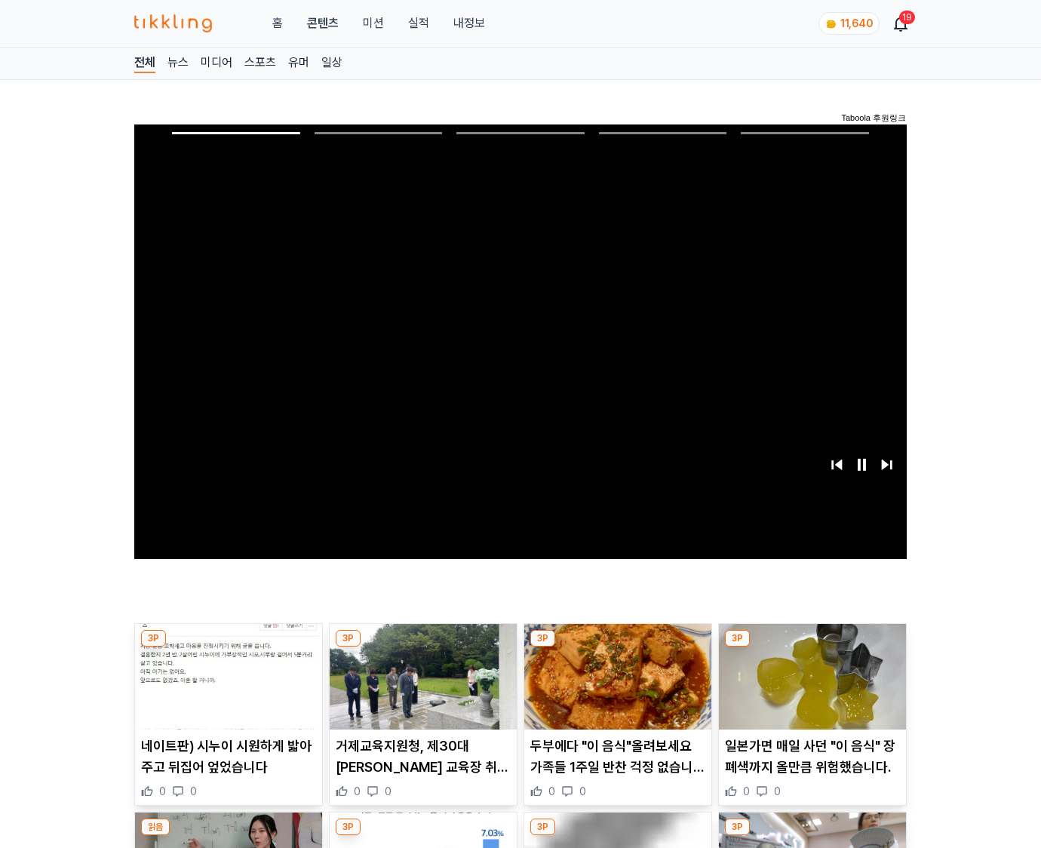
click at [811, 647] on img at bounding box center [812, 677] width 187 height 106
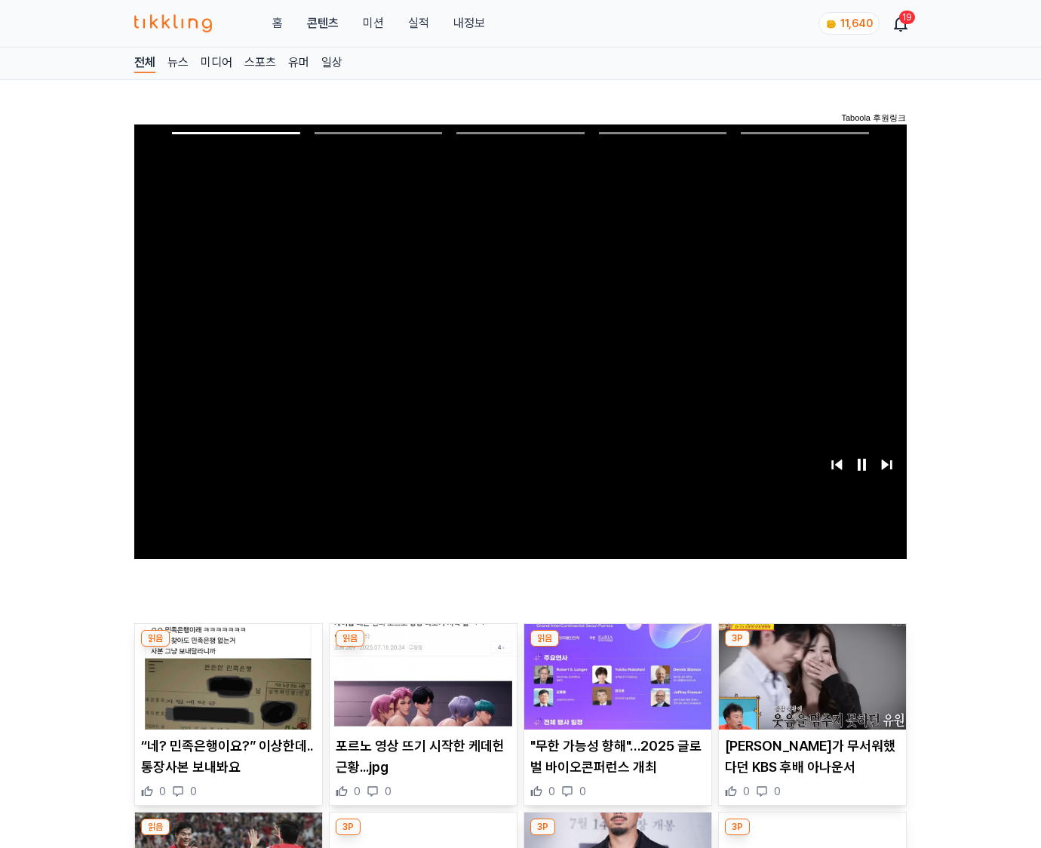
click at [811, 647] on img at bounding box center [812, 677] width 187 height 106
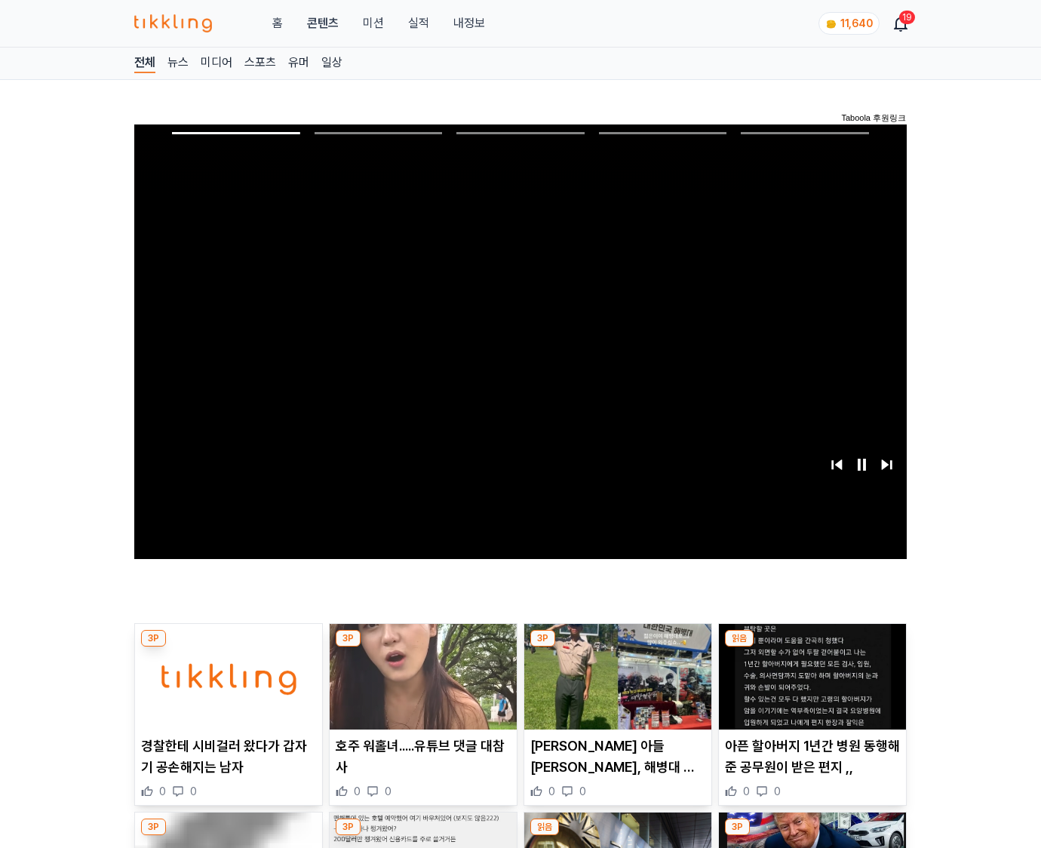
click at [811, 647] on img at bounding box center [812, 677] width 187 height 106
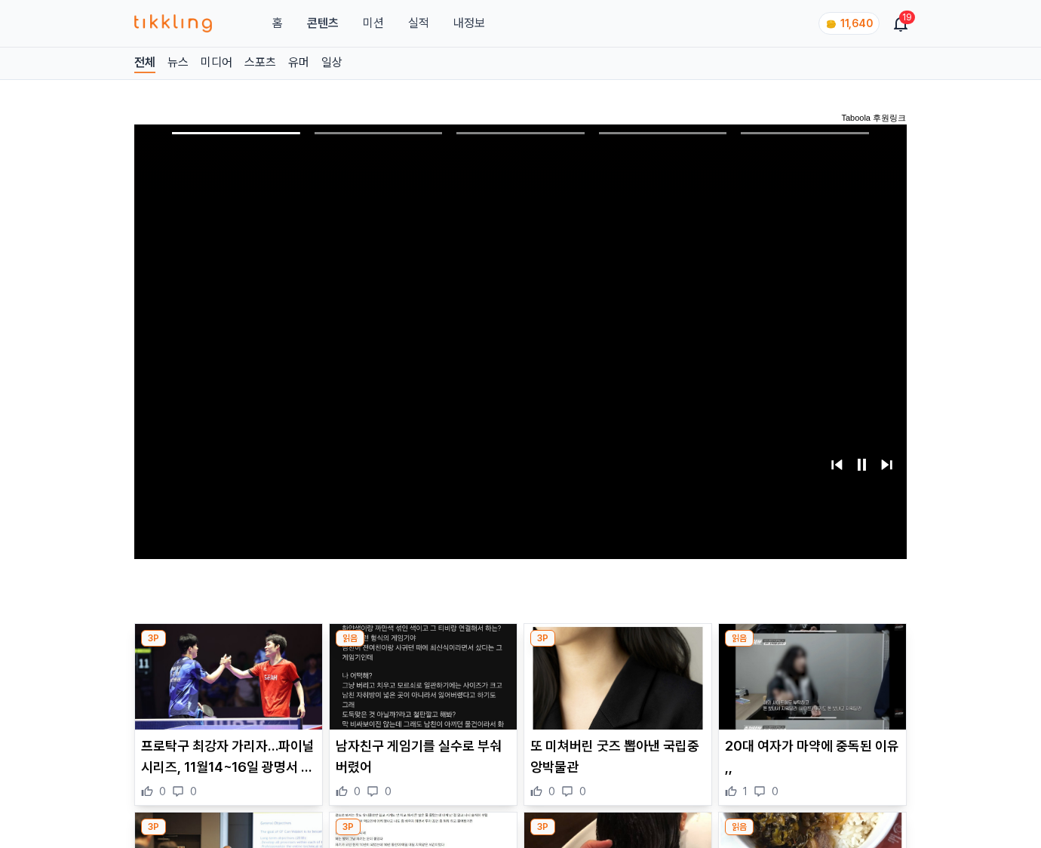
click at [811, 647] on img at bounding box center [812, 677] width 187 height 106
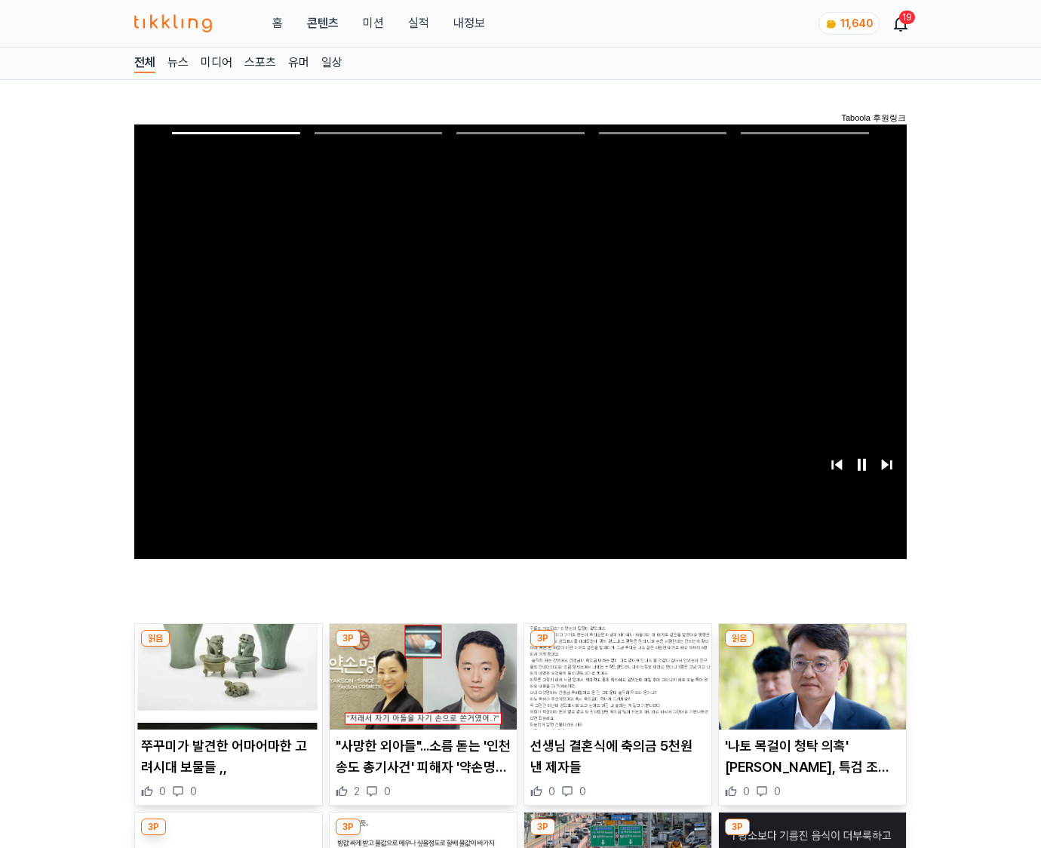
click at [811, 647] on img at bounding box center [812, 677] width 187 height 106
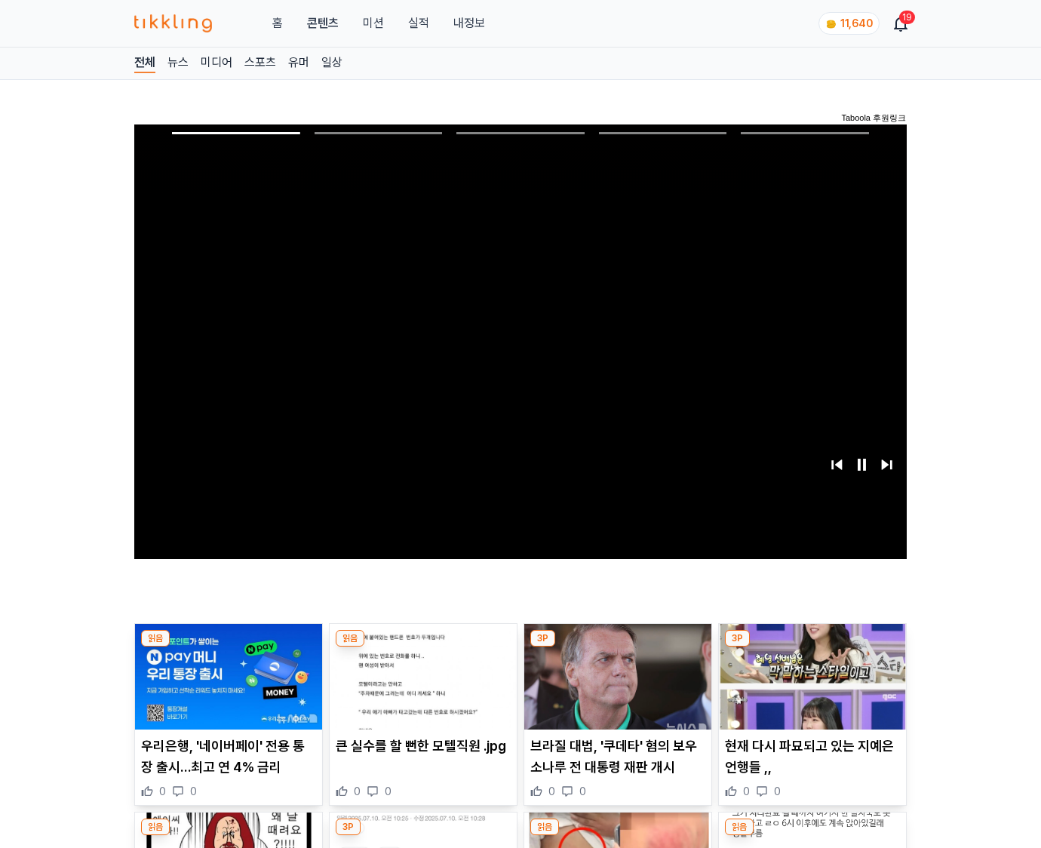
click at [811, 647] on img at bounding box center [812, 677] width 187 height 106
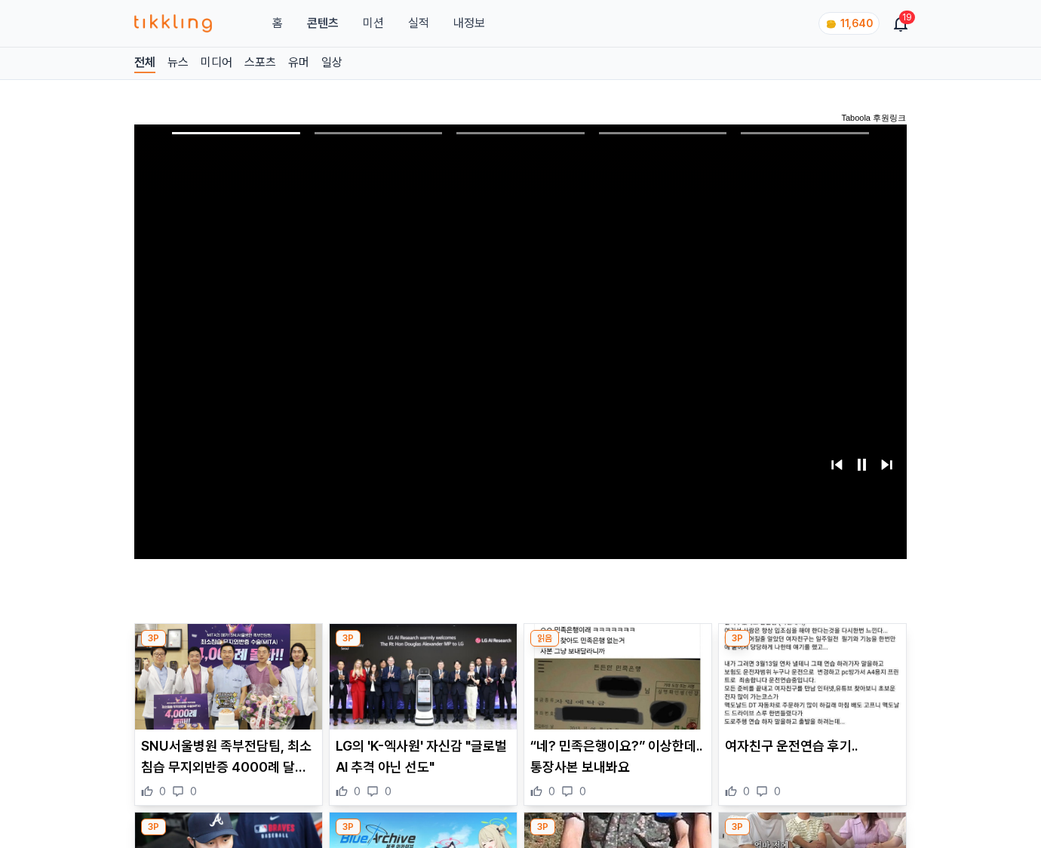
click at [811, 647] on img at bounding box center [812, 677] width 187 height 106
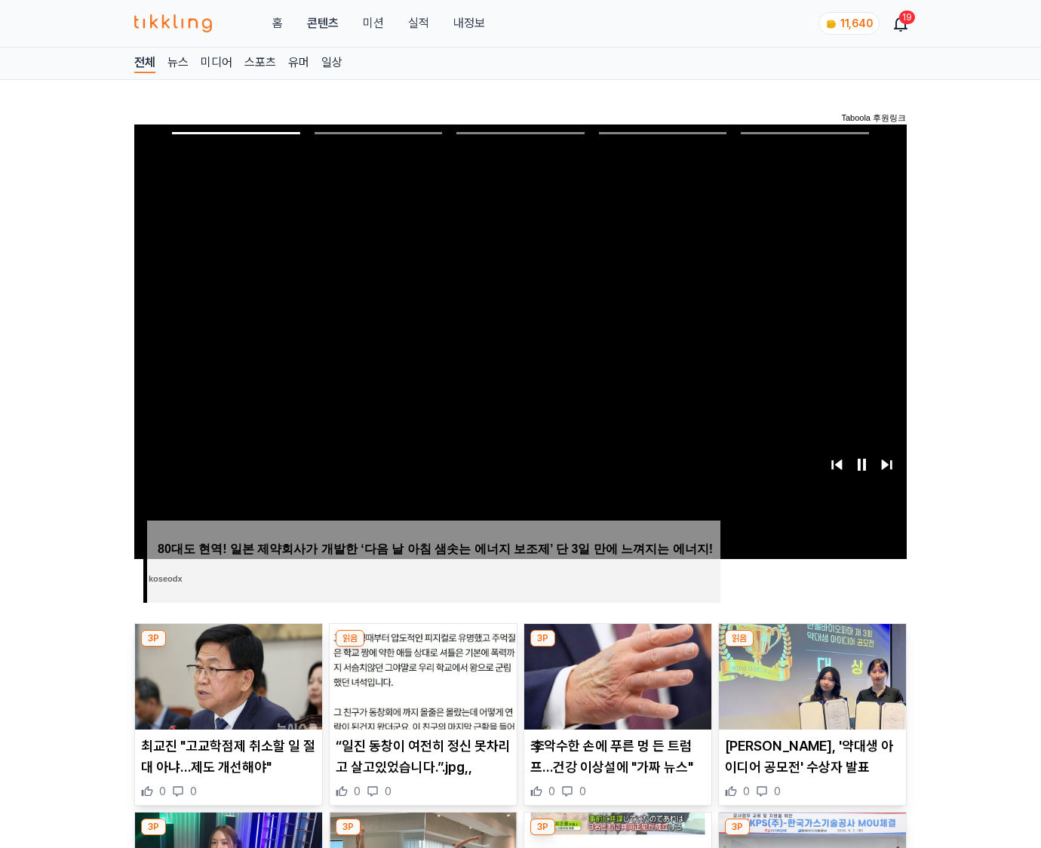
click at [811, 647] on img at bounding box center [812, 677] width 187 height 106
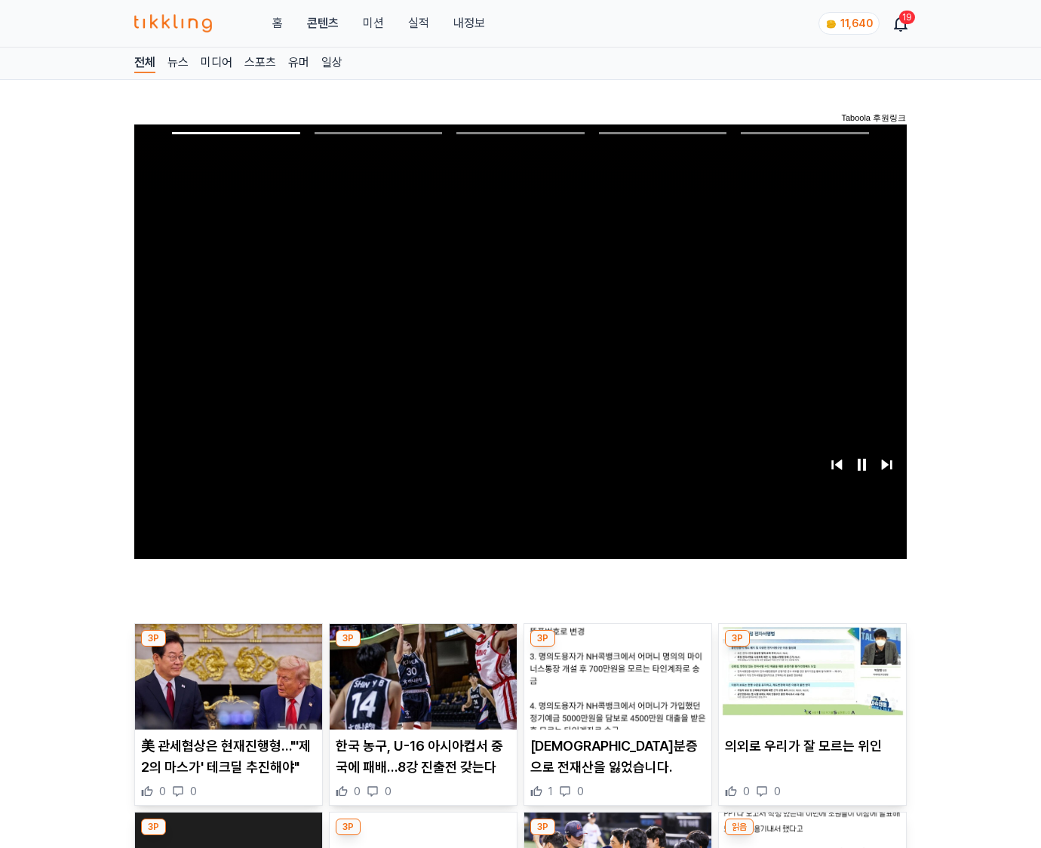
click at [811, 647] on img at bounding box center [812, 677] width 187 height 106
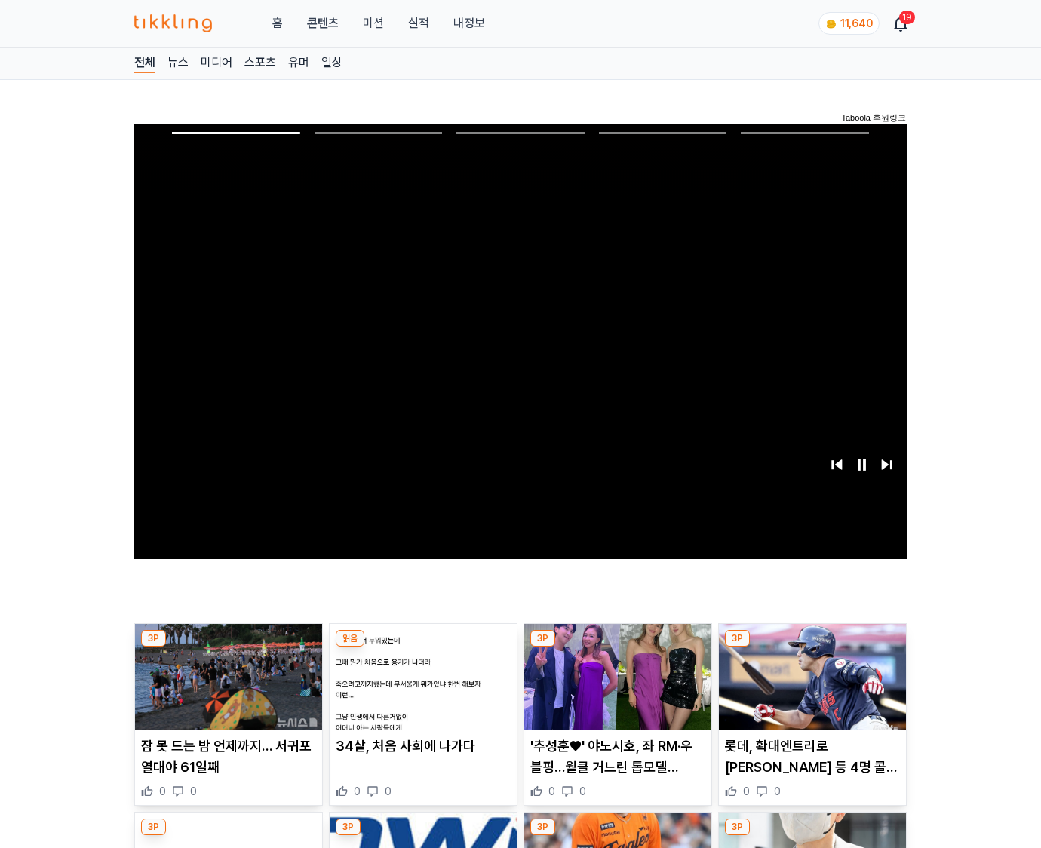
click at [811, 647] on img at bounding box center [812, 677] width 187 height 106
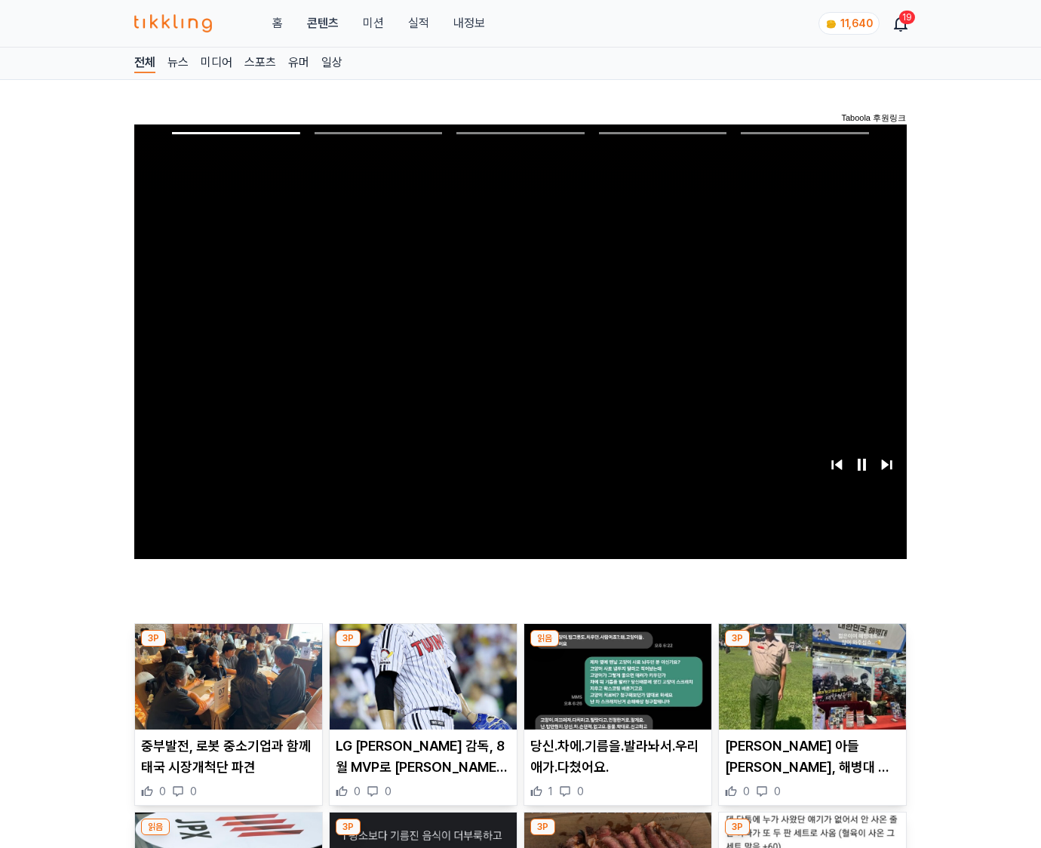
click at [811, 647] on img at bounding box center [812, 677] width 187 height 106
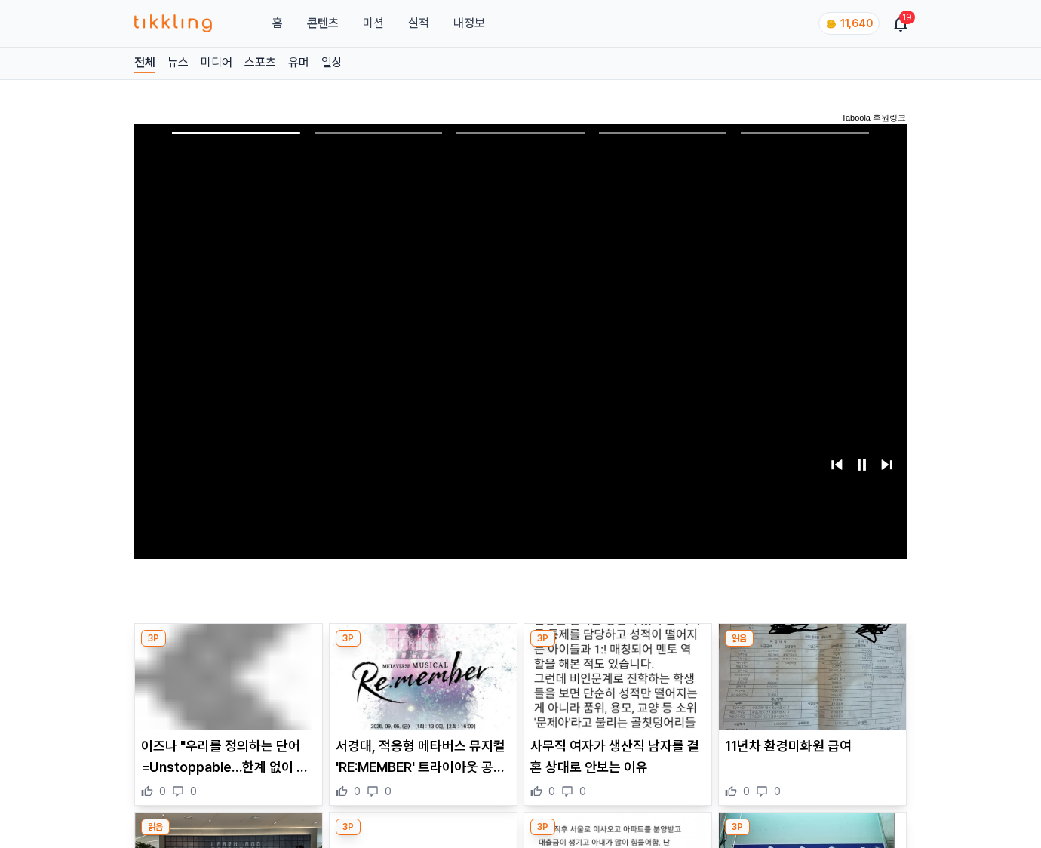
click at [811, 647] on img at bounding box center [812, 677] width 187 height 106
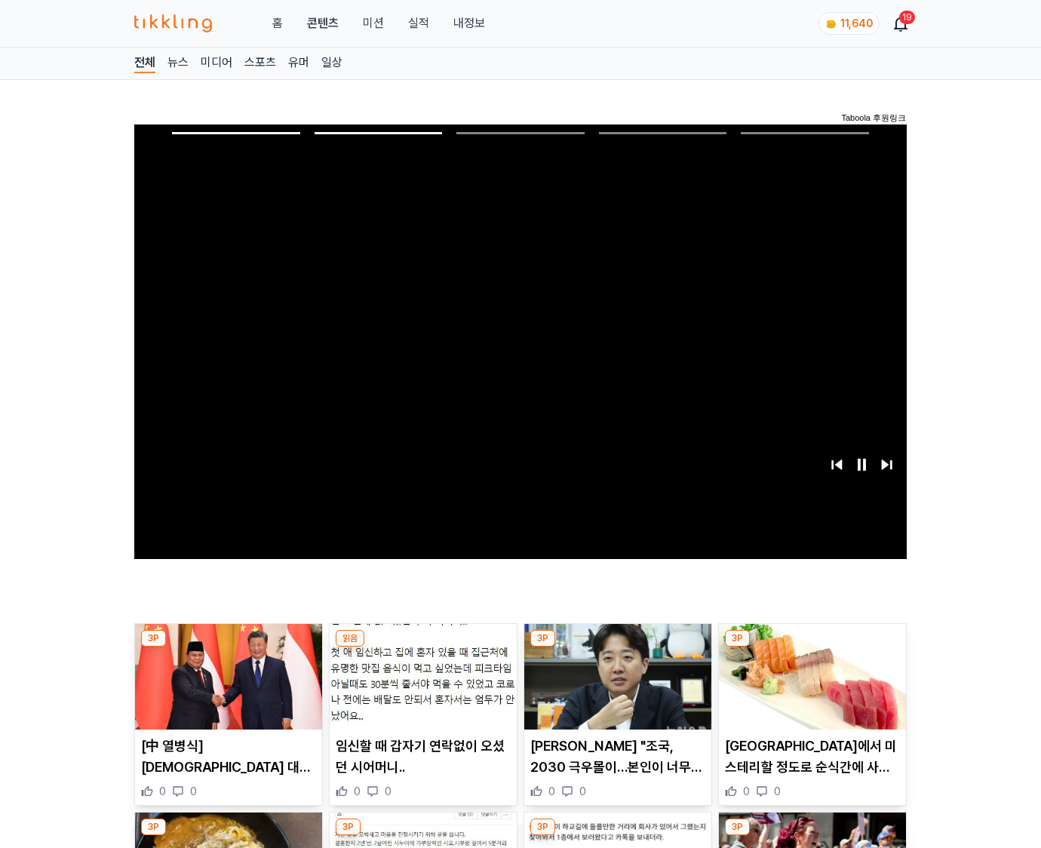
click at [811, 647] on img at bounding box center [812, 677] width 187 height 106
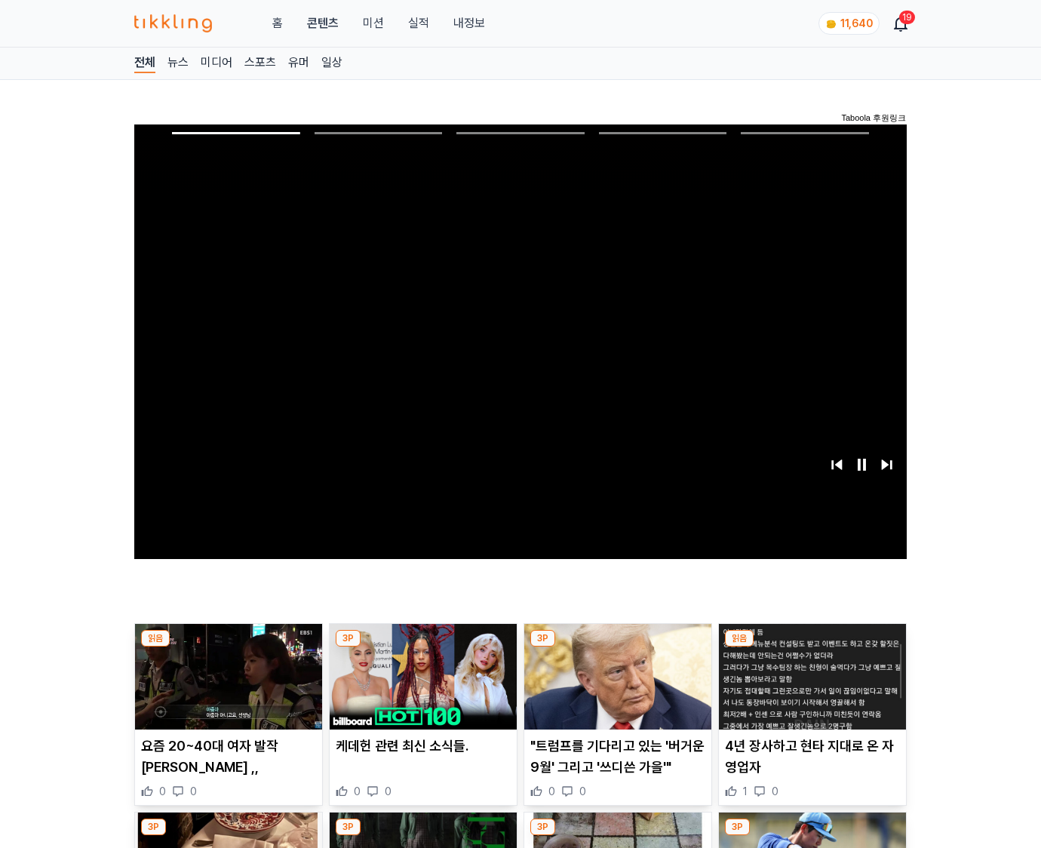
click at [811, 647] on img at bounding box center [812, 677] width 187 height 106
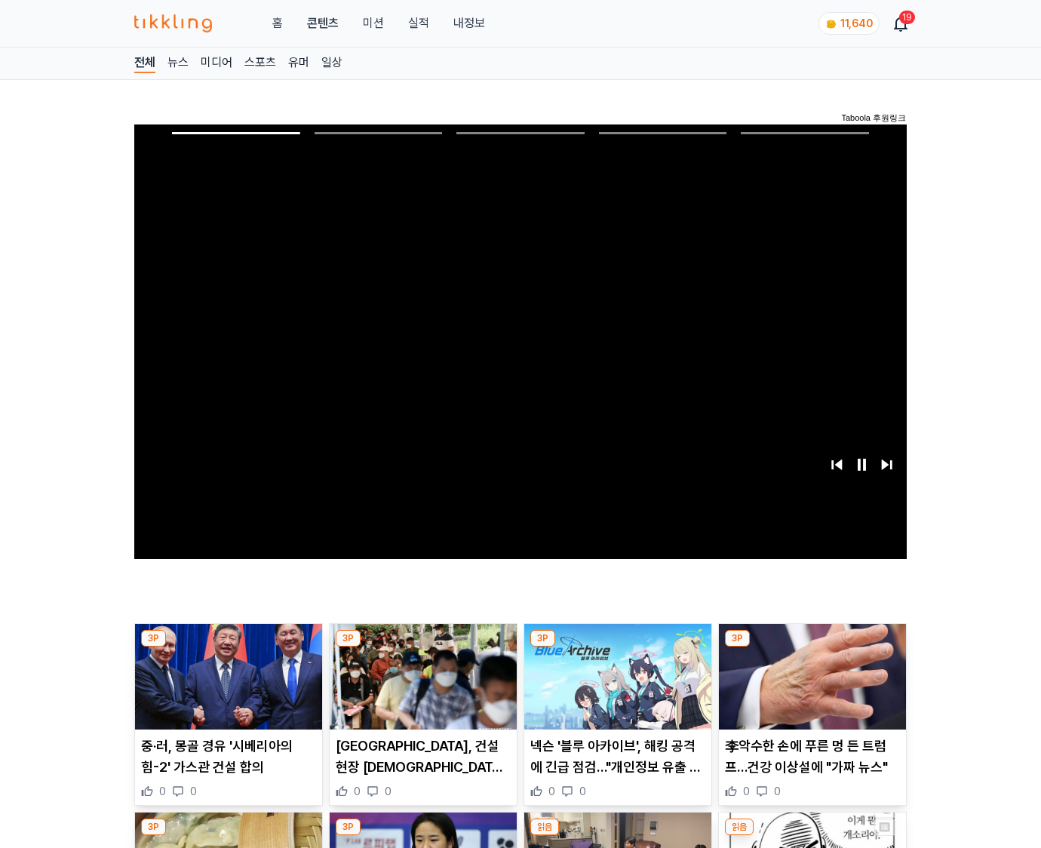
click at [811, 647] on img at bounding box center [812, 677] width 187 height 106
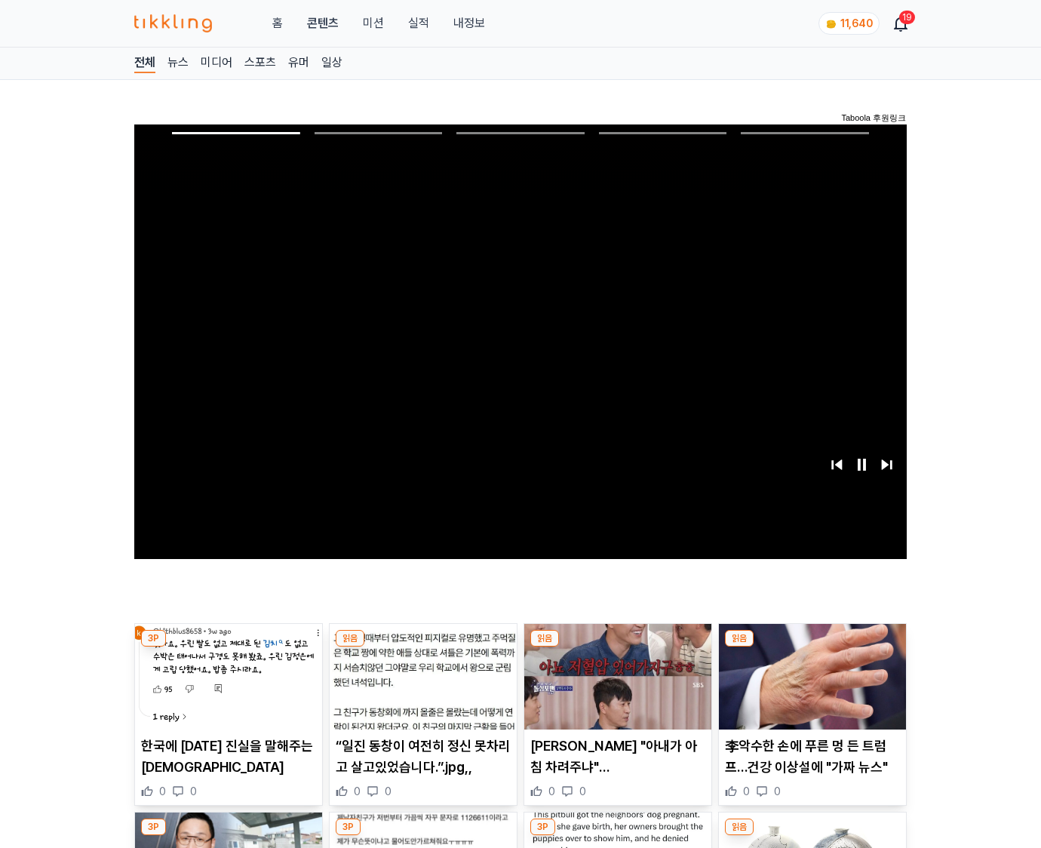
click at [811, 647] on img at bounding box center [812, 677] width 187 height 106
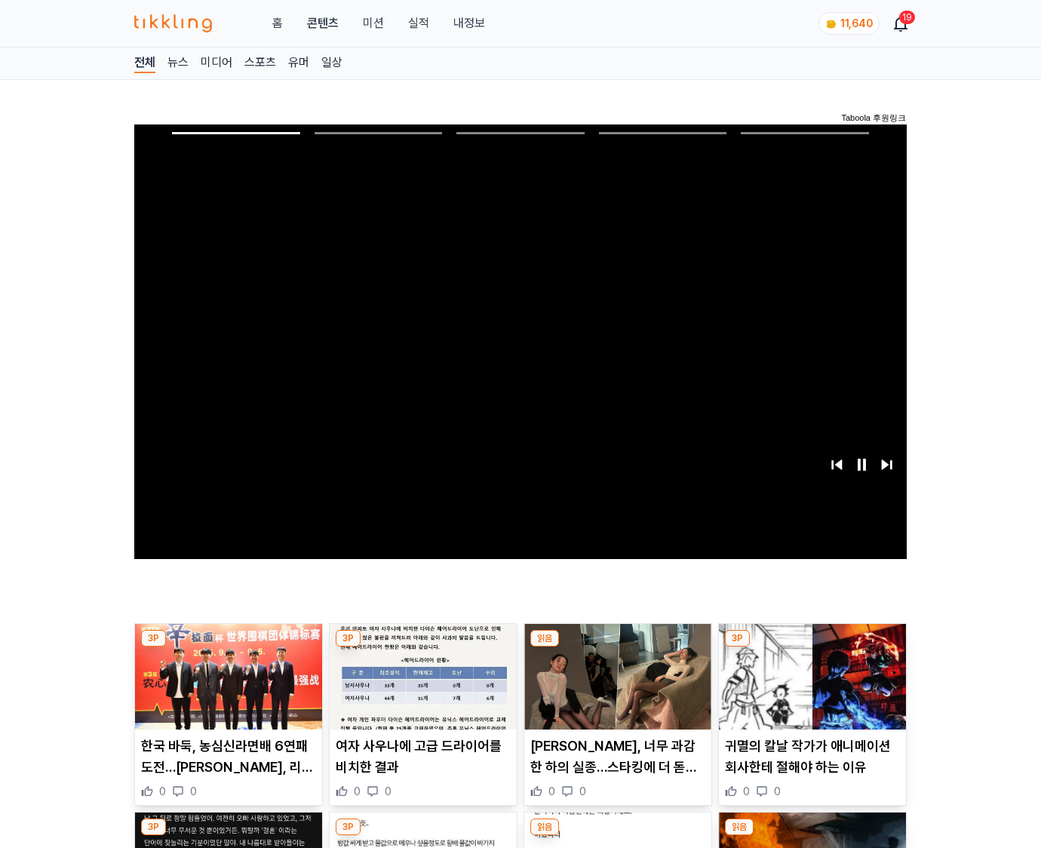
click at [811, 647] on img at bounding box center [812, 677] width 187 height 106
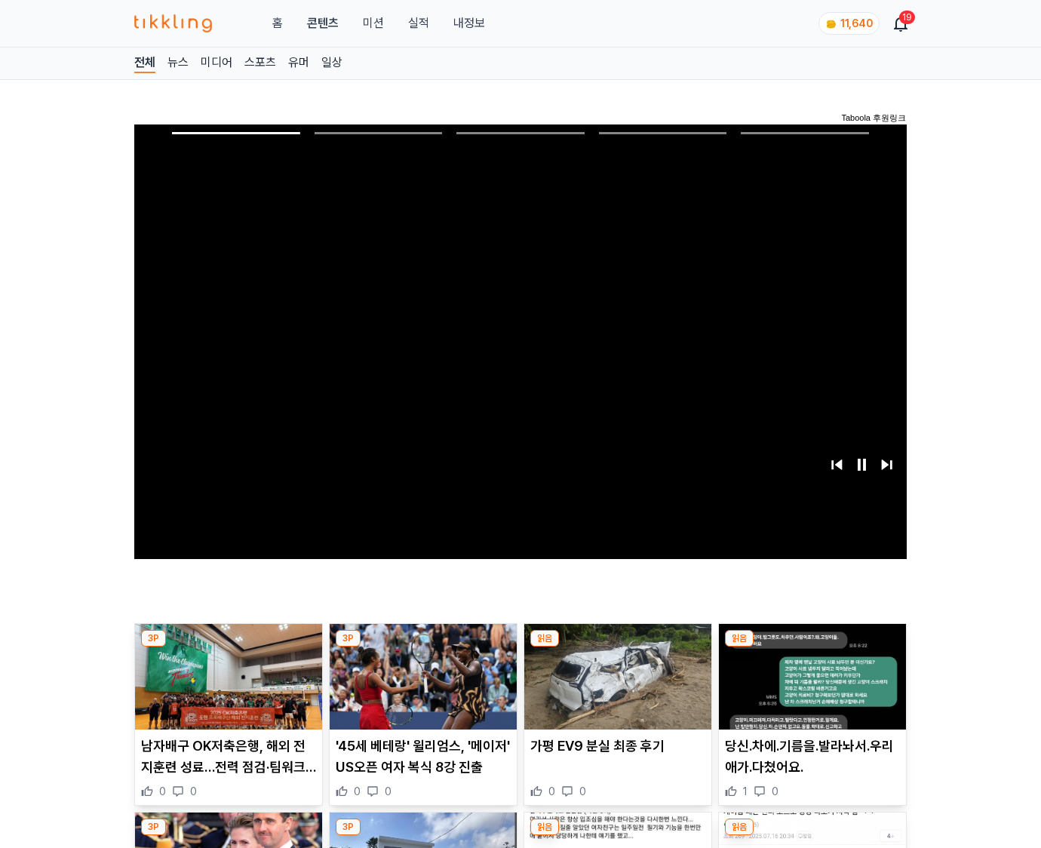
click at [811, 647] on img at bounding box center [812, 677] width 187 height 106
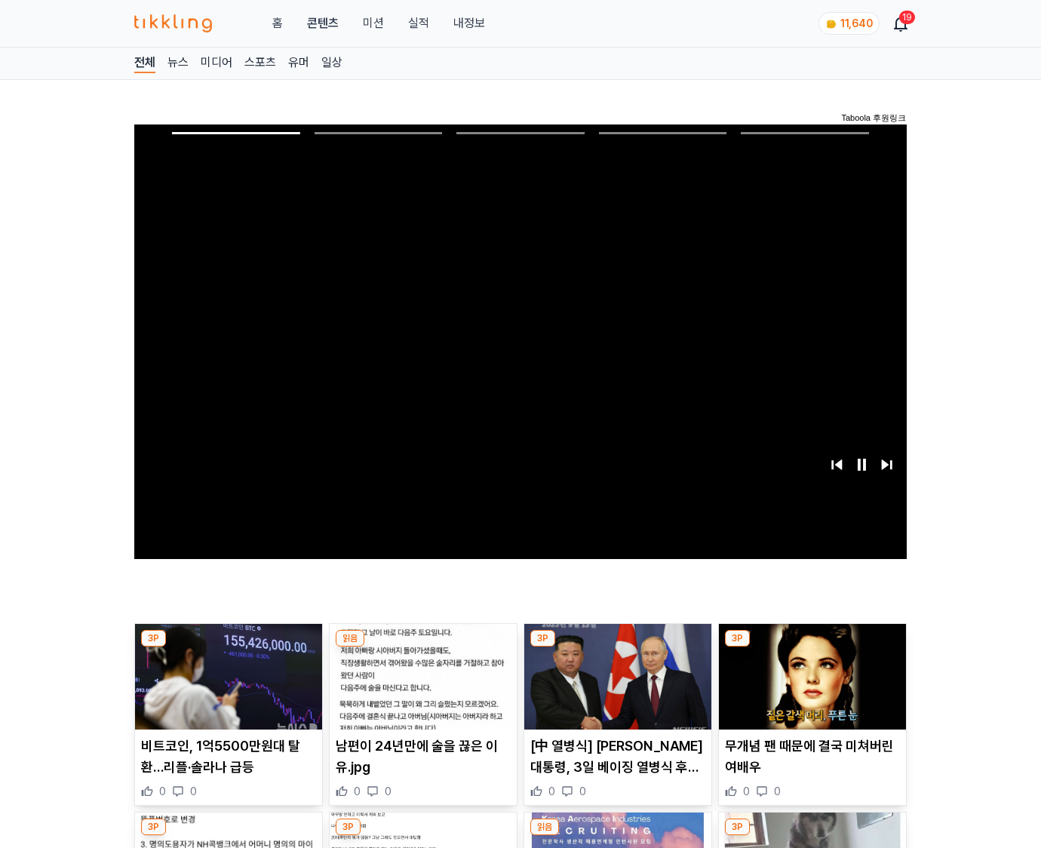
click at [811, 647] on img at bounding box center [812, 677] width 187 height 106
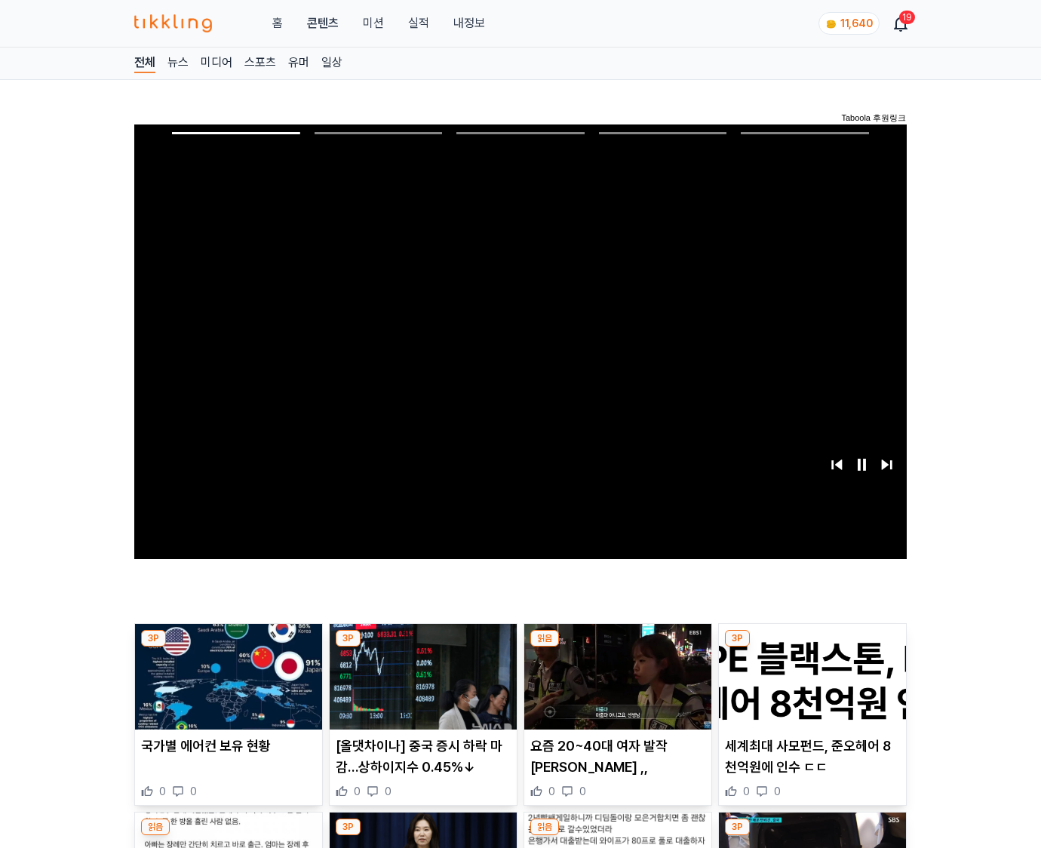
click at [811, 647] on img at bounding box center [812, 677] width 187 height 106
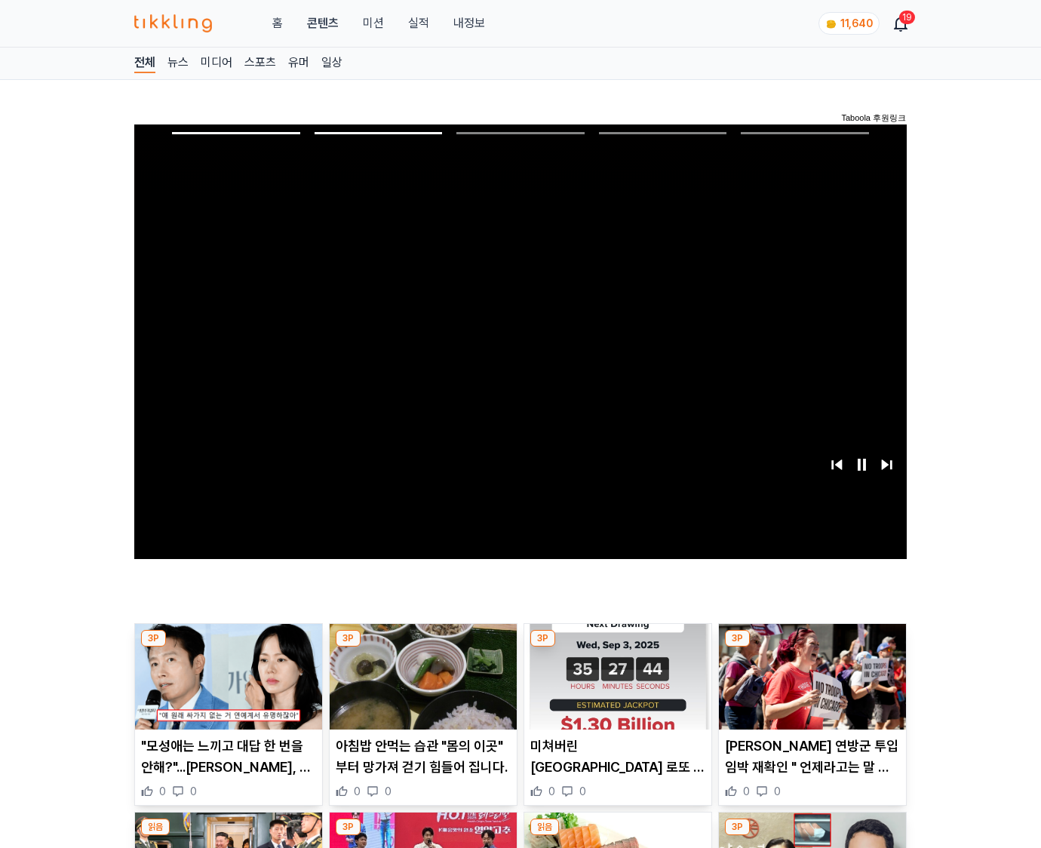
click at [811, 647] on img at bounding box center [812, 677] width 187 height 106
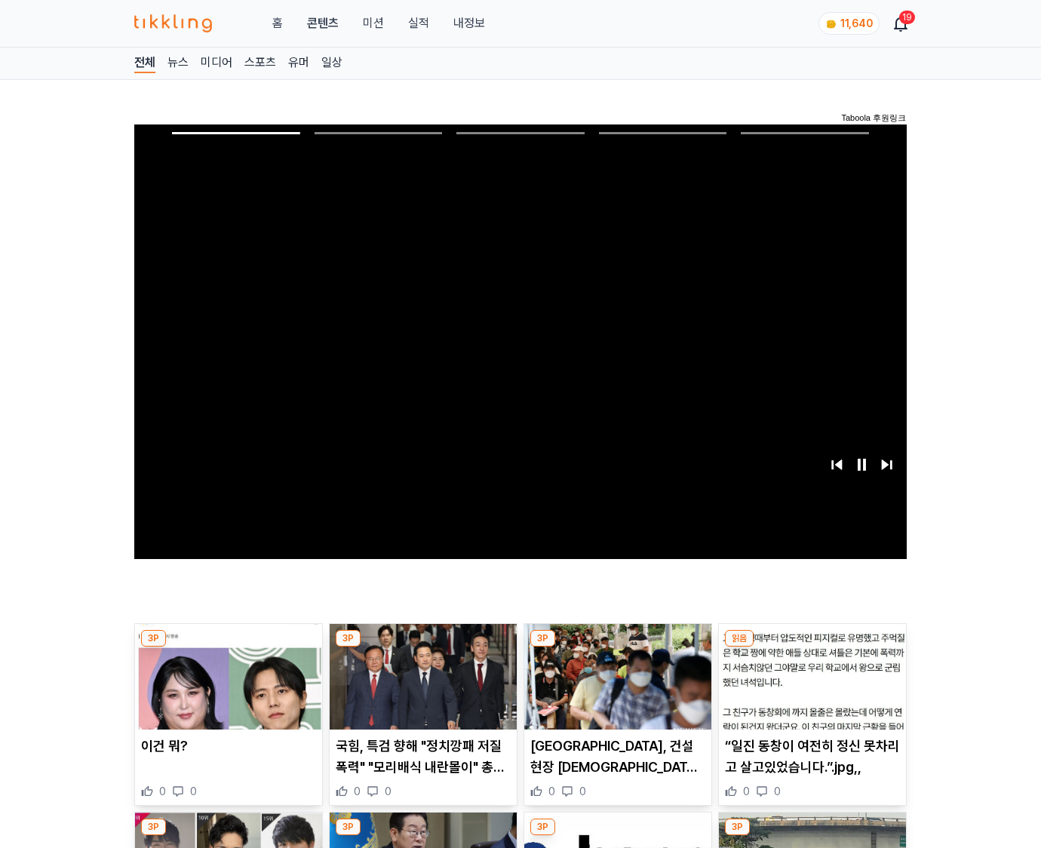
click at [811, 647] on img at bounding box center [812, 677] width 187 height 106
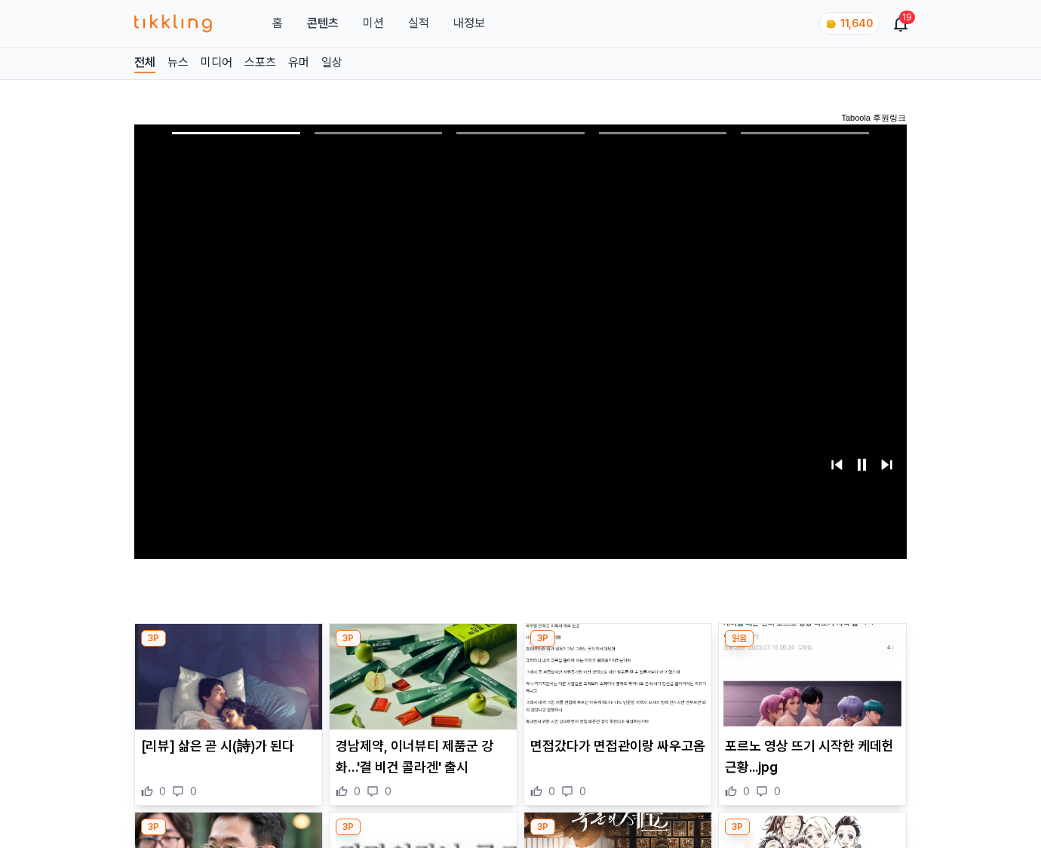
click at [811, 647] on img at bounding box center [812, 677] width 187 height 106
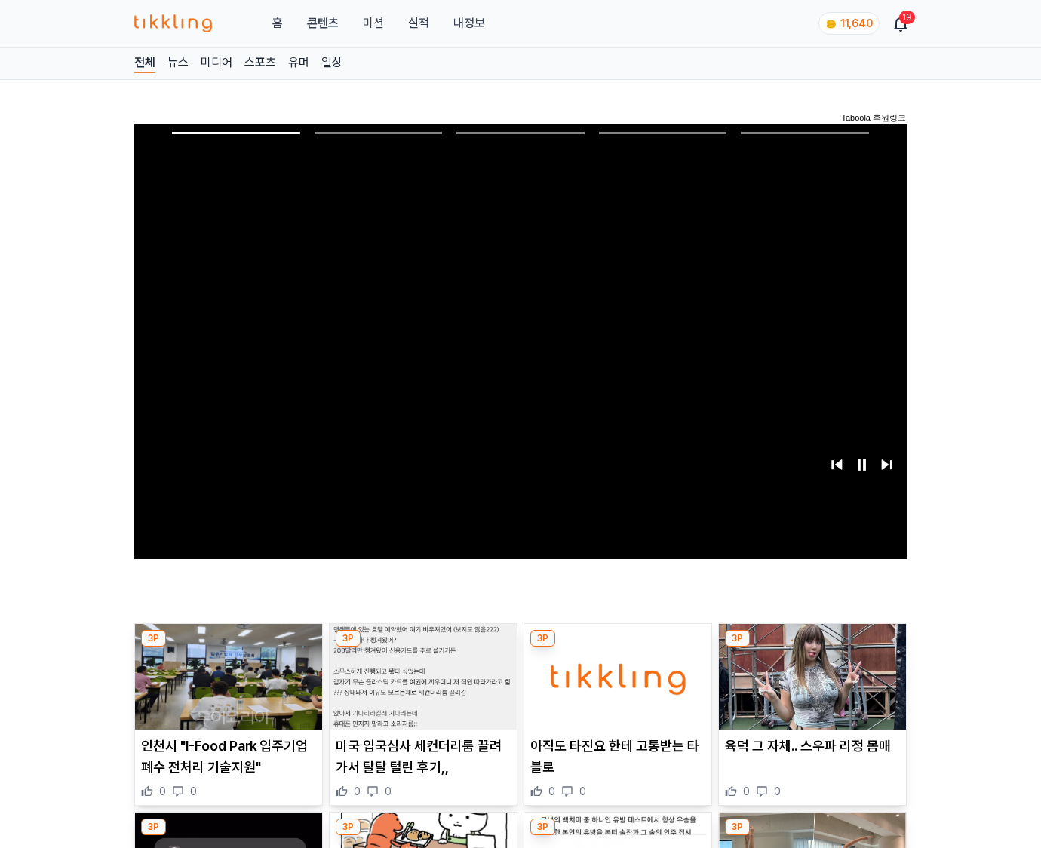
click at [811, 647] on img at bounding box center [812, 677] width 187 height 106
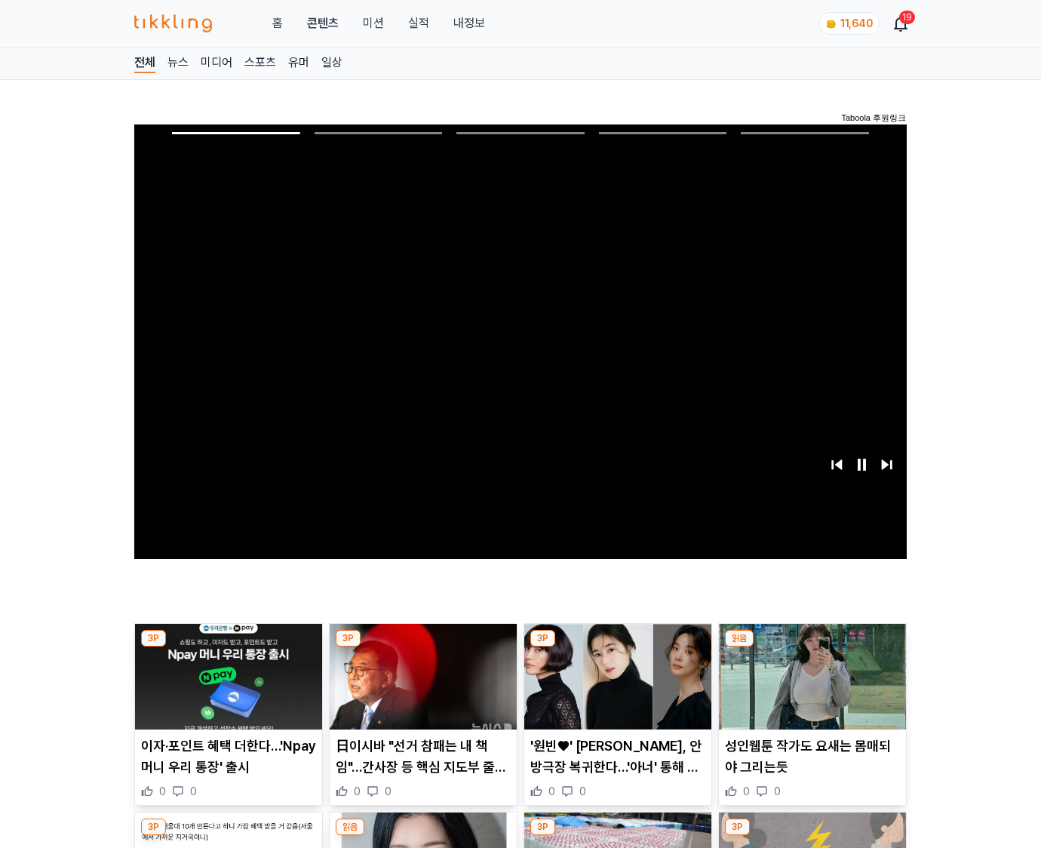
click at [811, 647] on img at bounding box center [812, 677] width 187 height 106
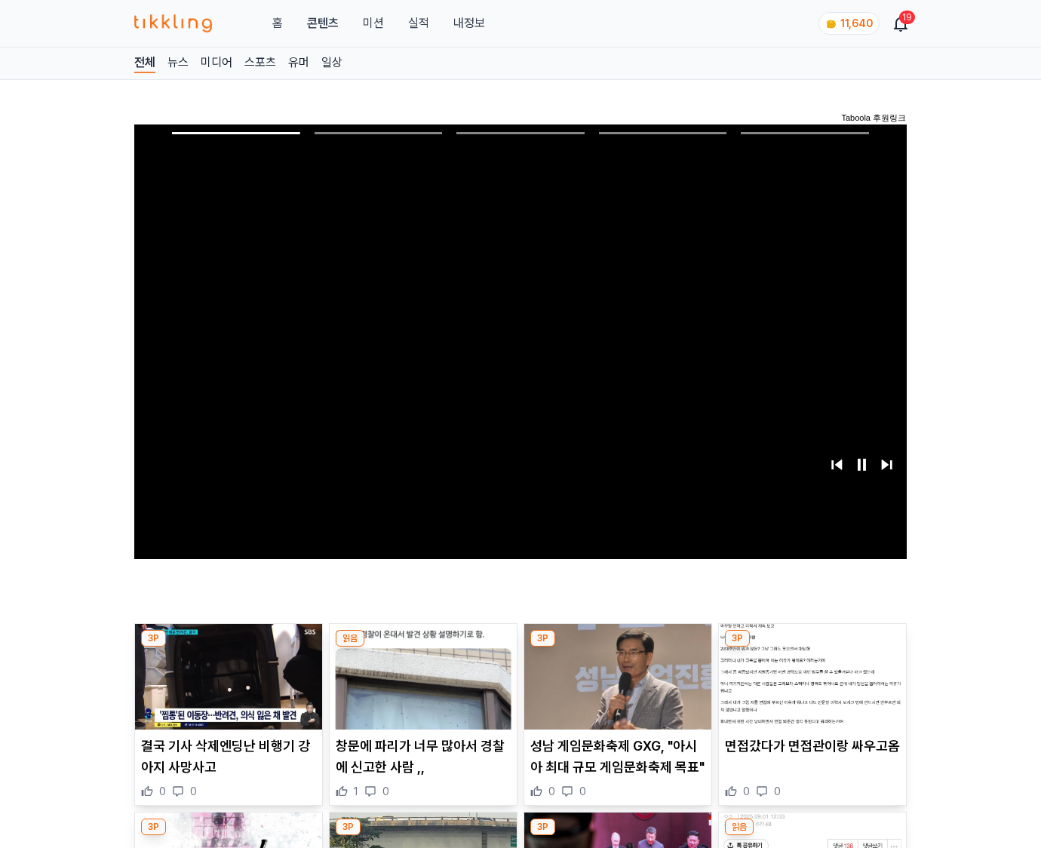
click at [811, 647] on img at bounding box center [812, 677] width 187 height 106
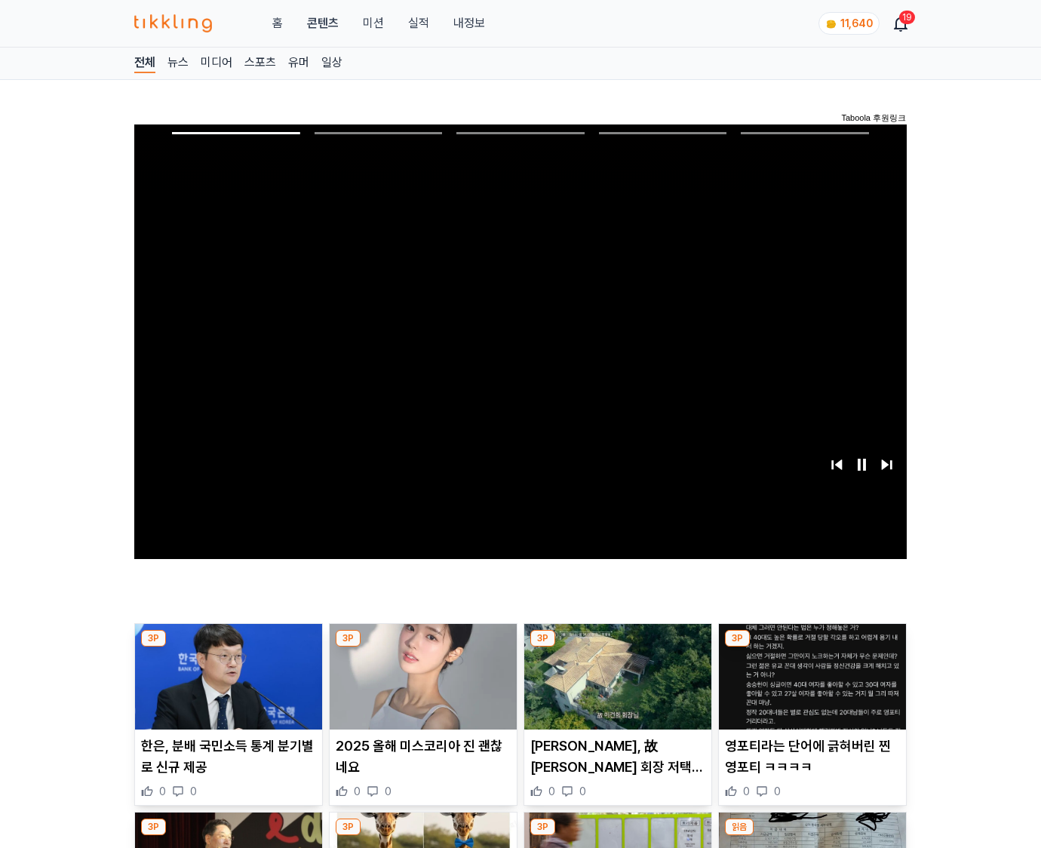
click at [811, 647] on img at bounding box center [812, 677] width 187 height 106
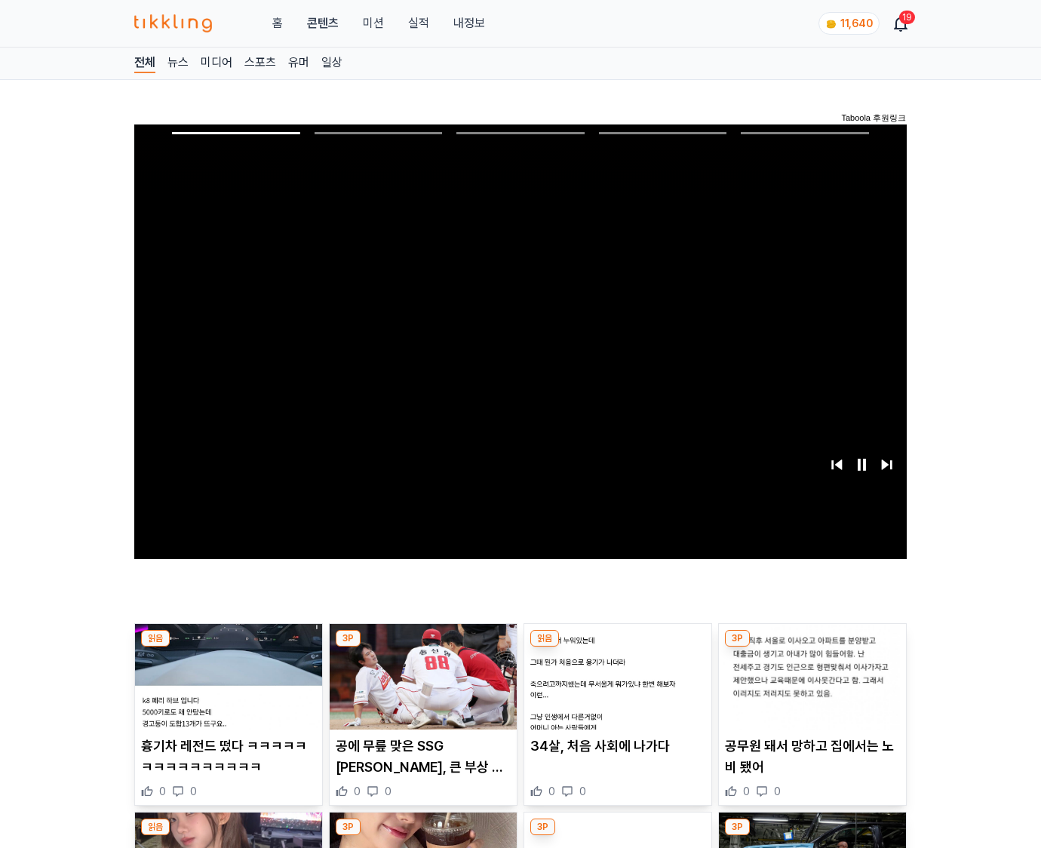
click at [811, 647] on img at bounding box center [812, 677] width 187 height 106
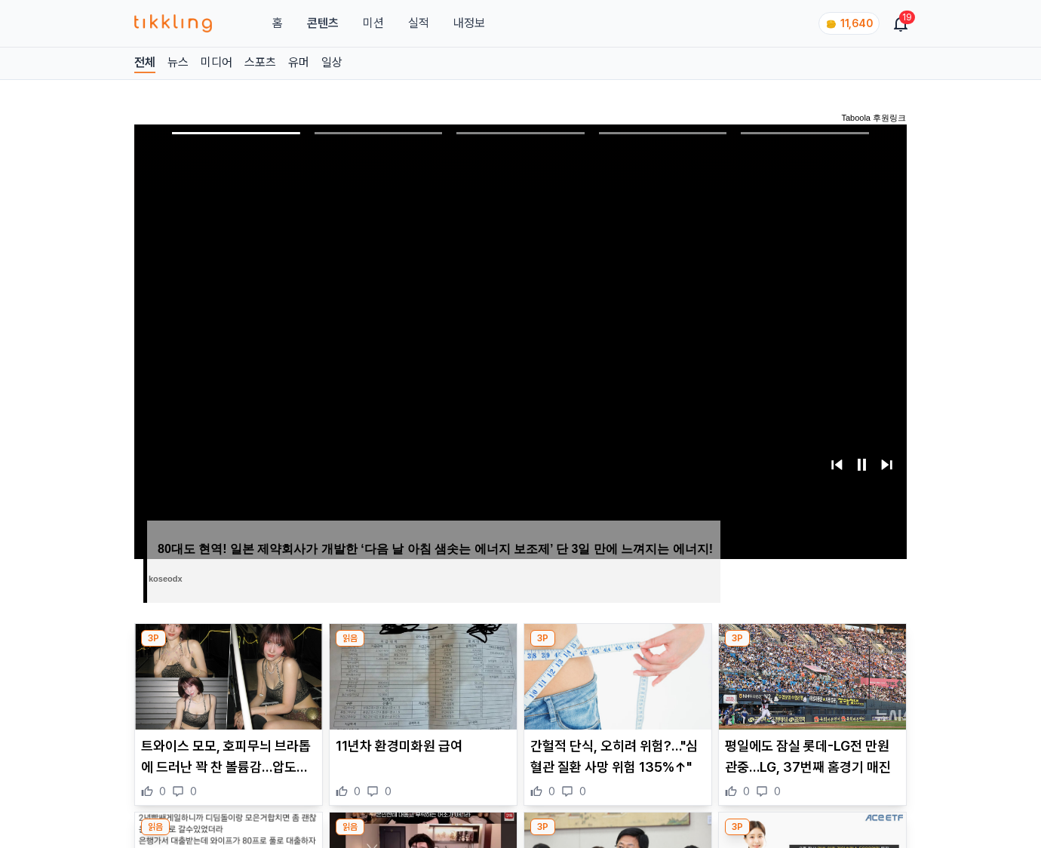
click at [811, 647] on img at bounding box center [812, 677] width 187 height 106
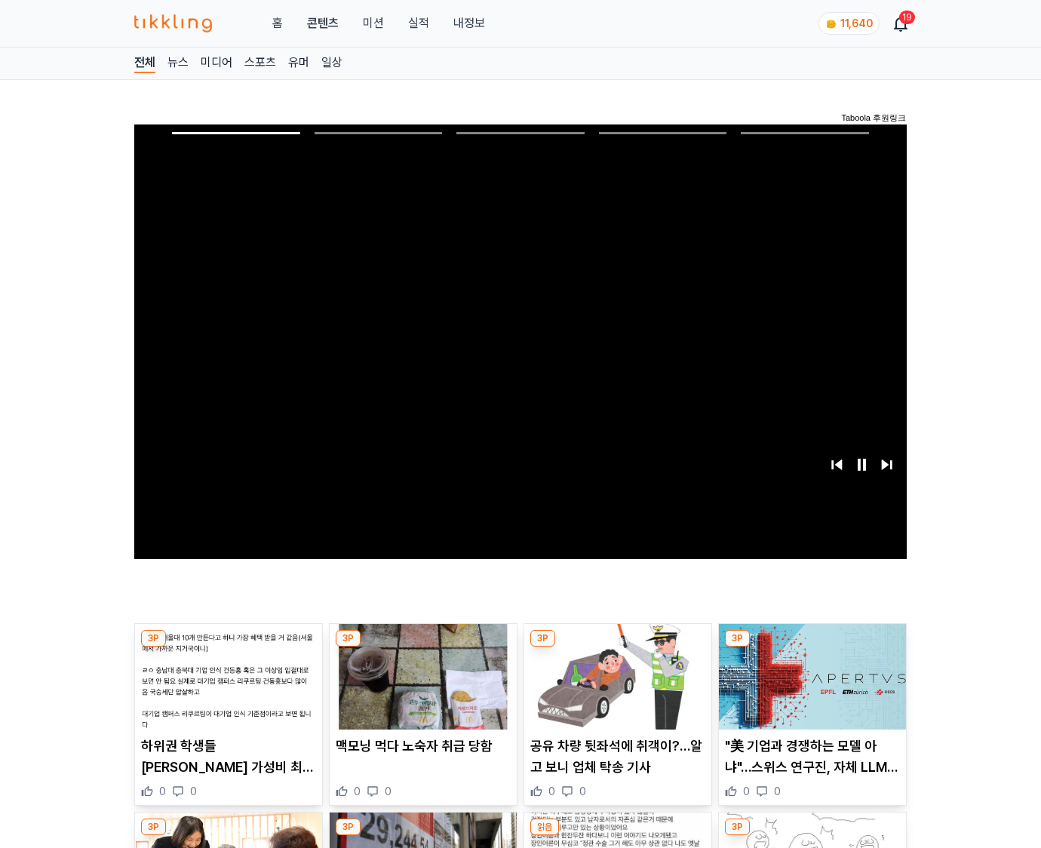
click at [811, 647] on img at bounding box center [812, 677] width 187 height 106
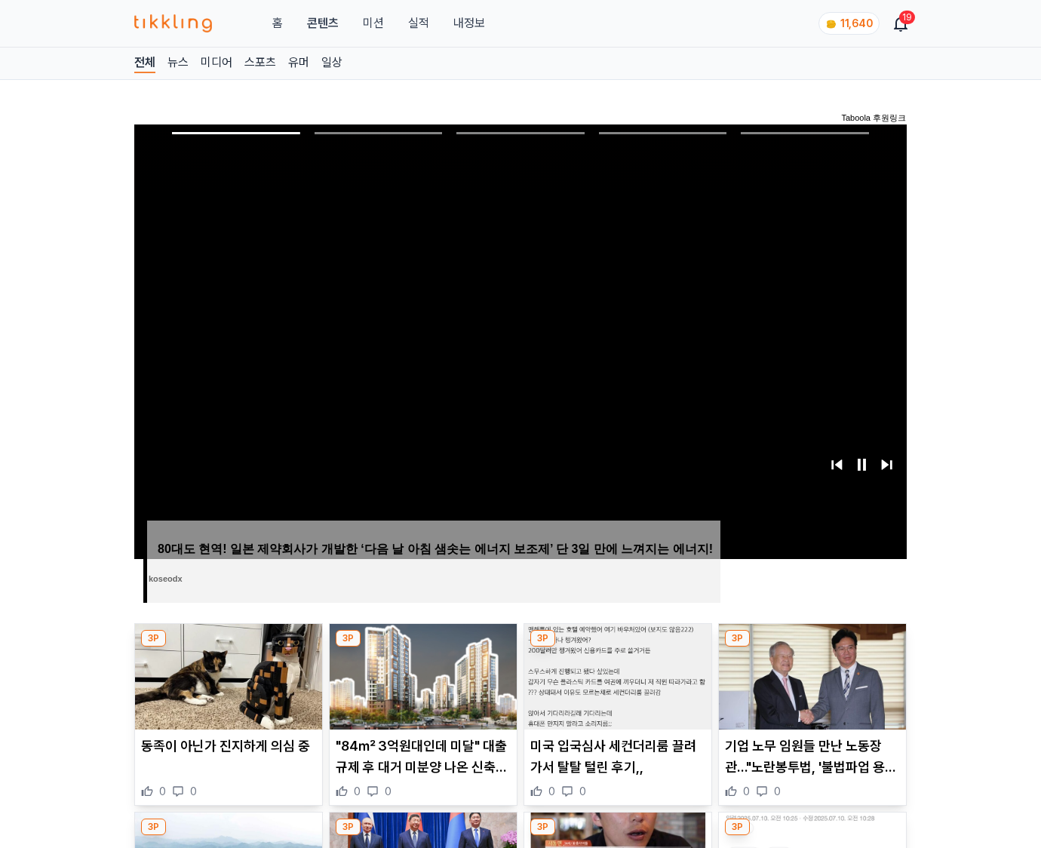
click at [811, 647] on img at bounding box center [812, 677] width 187 height 106
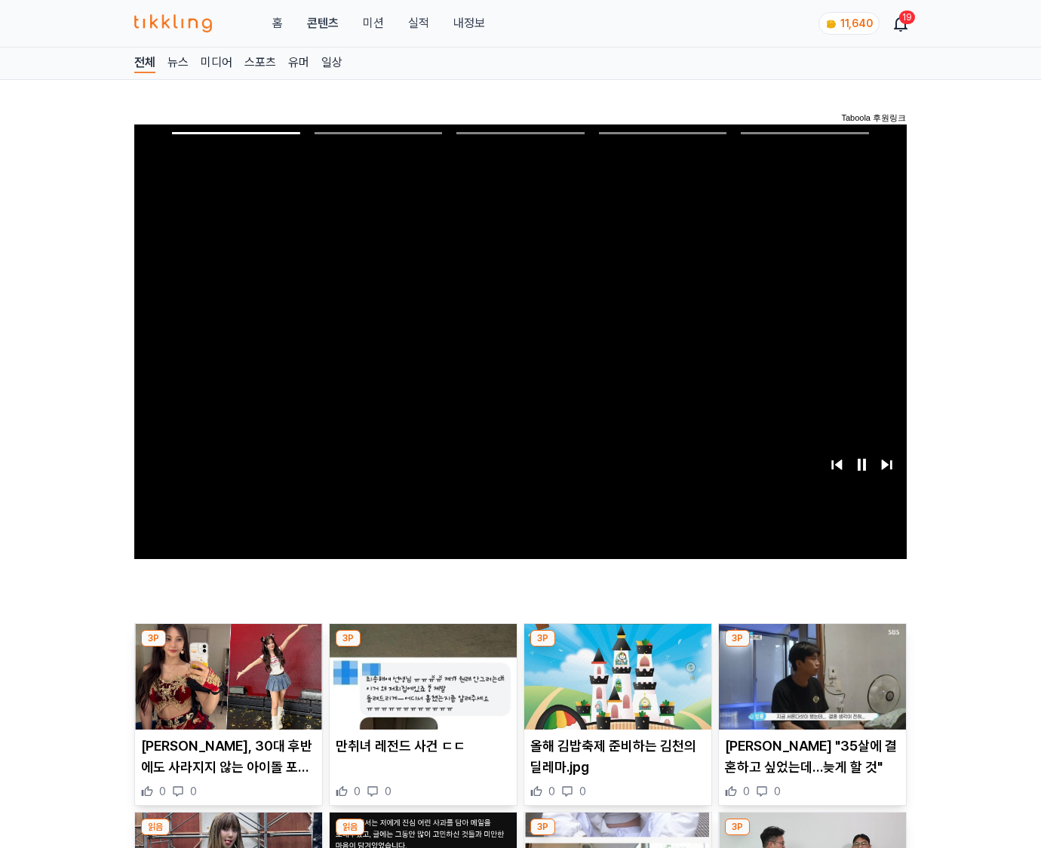
click at [811, 647] on img at bounding box center [812, 677] width 187 height 106
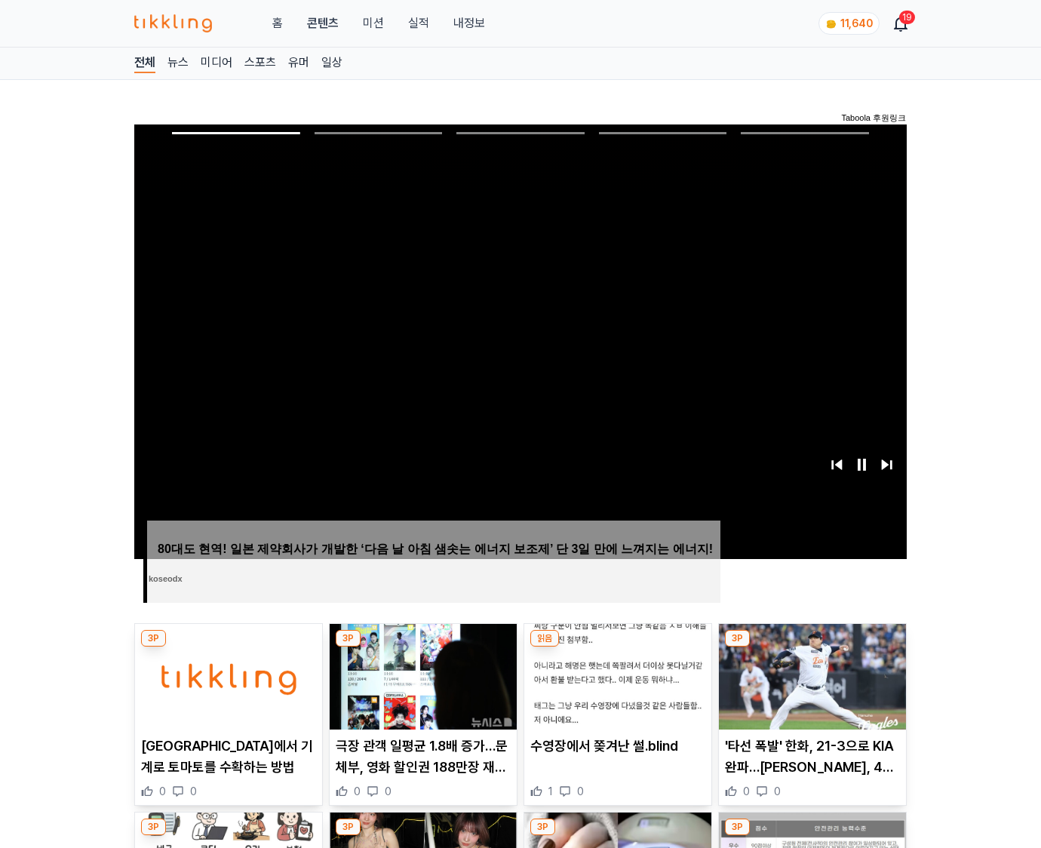
click at [811, 647] on img at bounding box center [812, 677] width 187 height 106
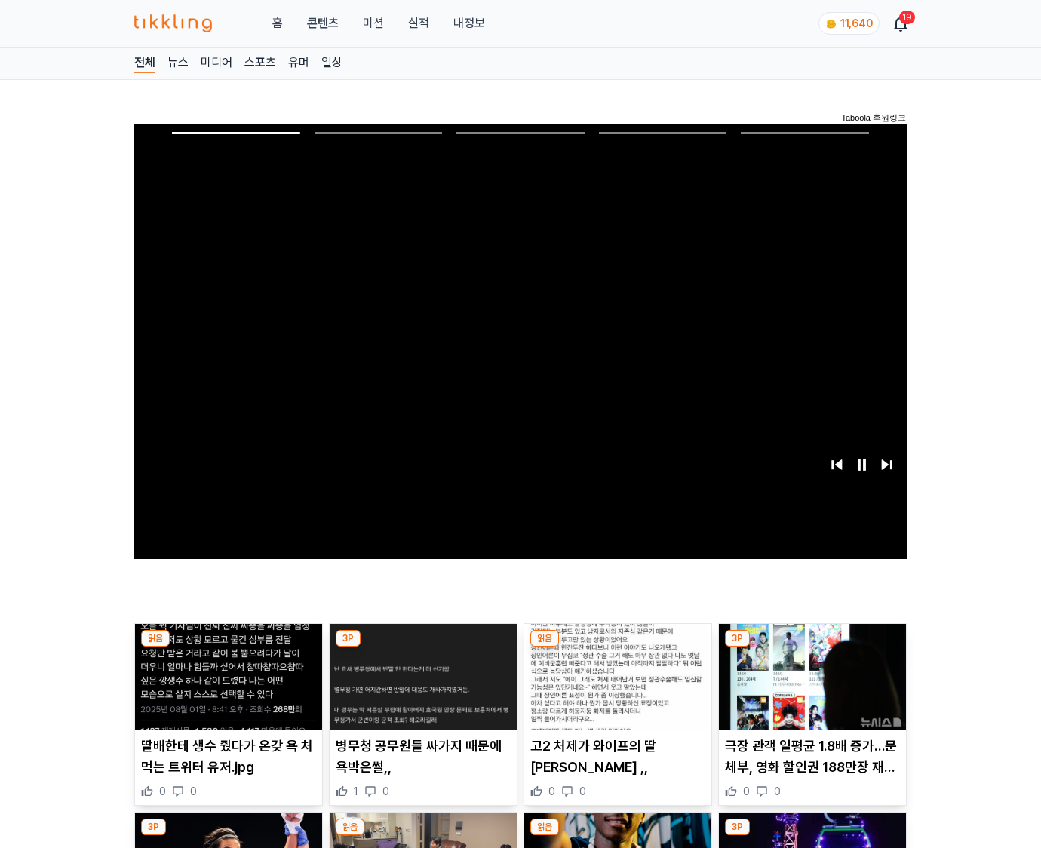
click at [811, 647] on img at bounding box center [812, 677] width 187 height 106
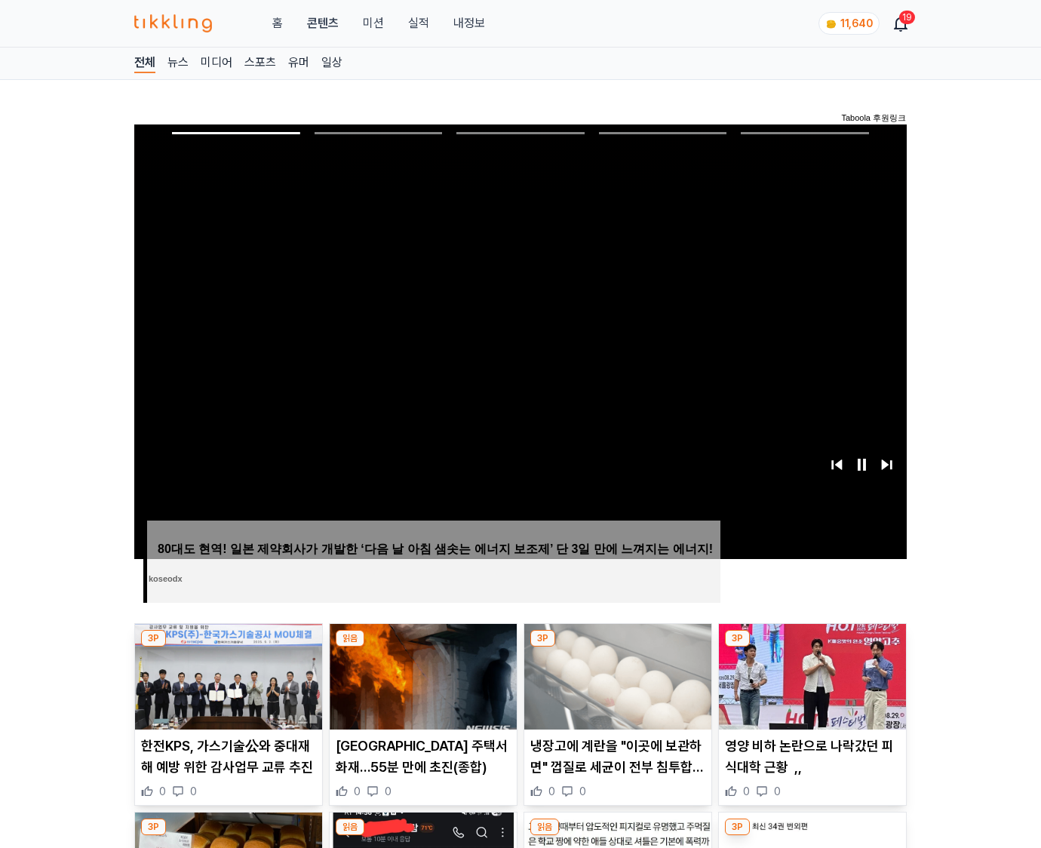
click at [811, 647] on img at bounding box center [812, 677] width 187 height 106
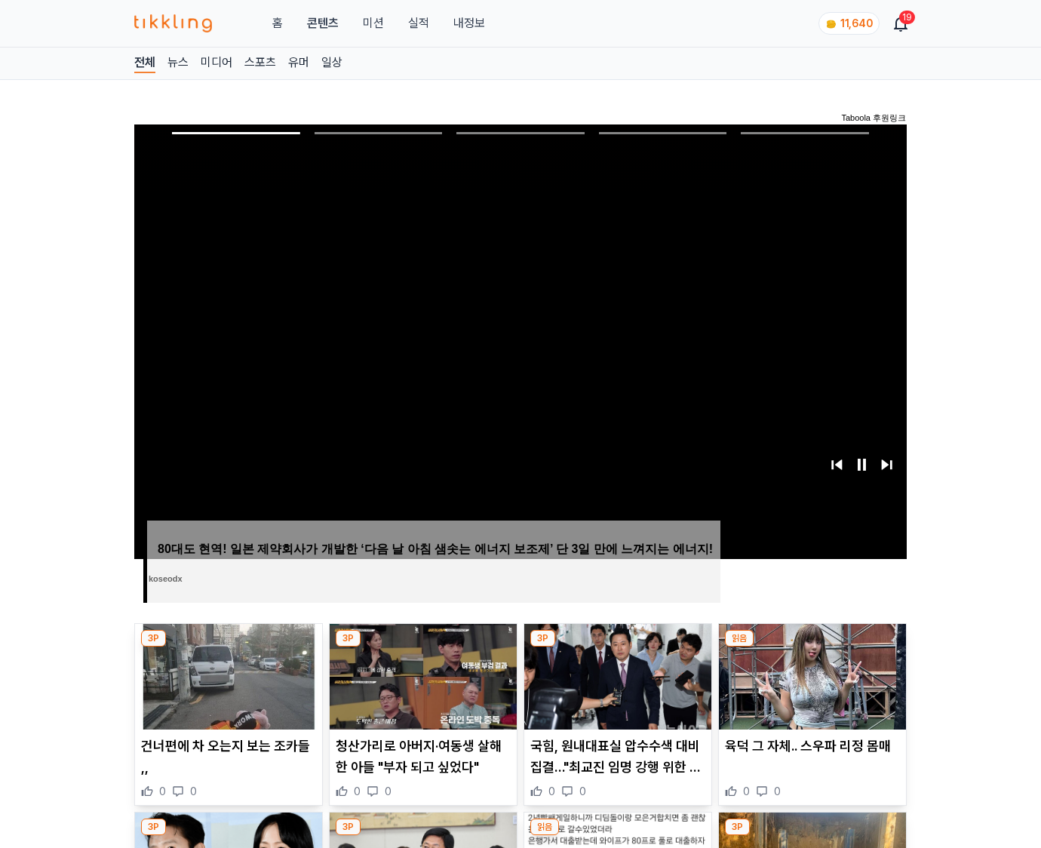
click at [811, 647] on img at bounding box center [812, 677] width 187 height 106
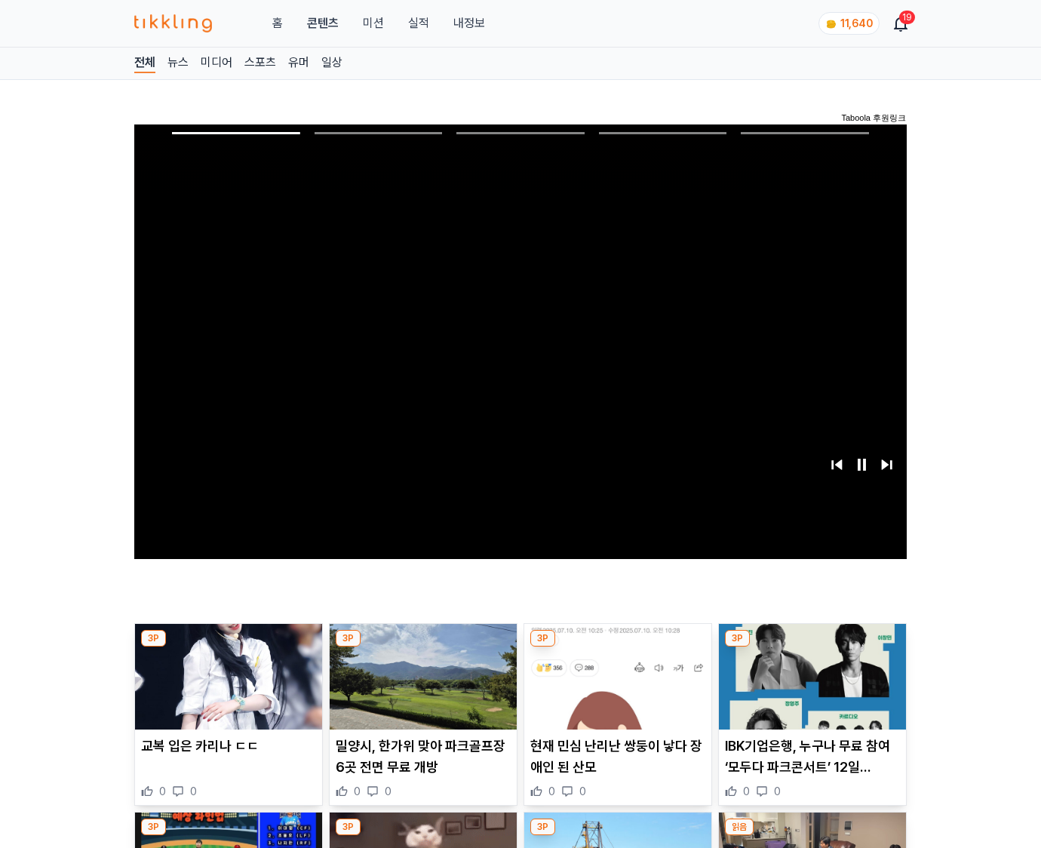
click at [811, 647] on img at bounding box center [812, 677] width 187 height 106
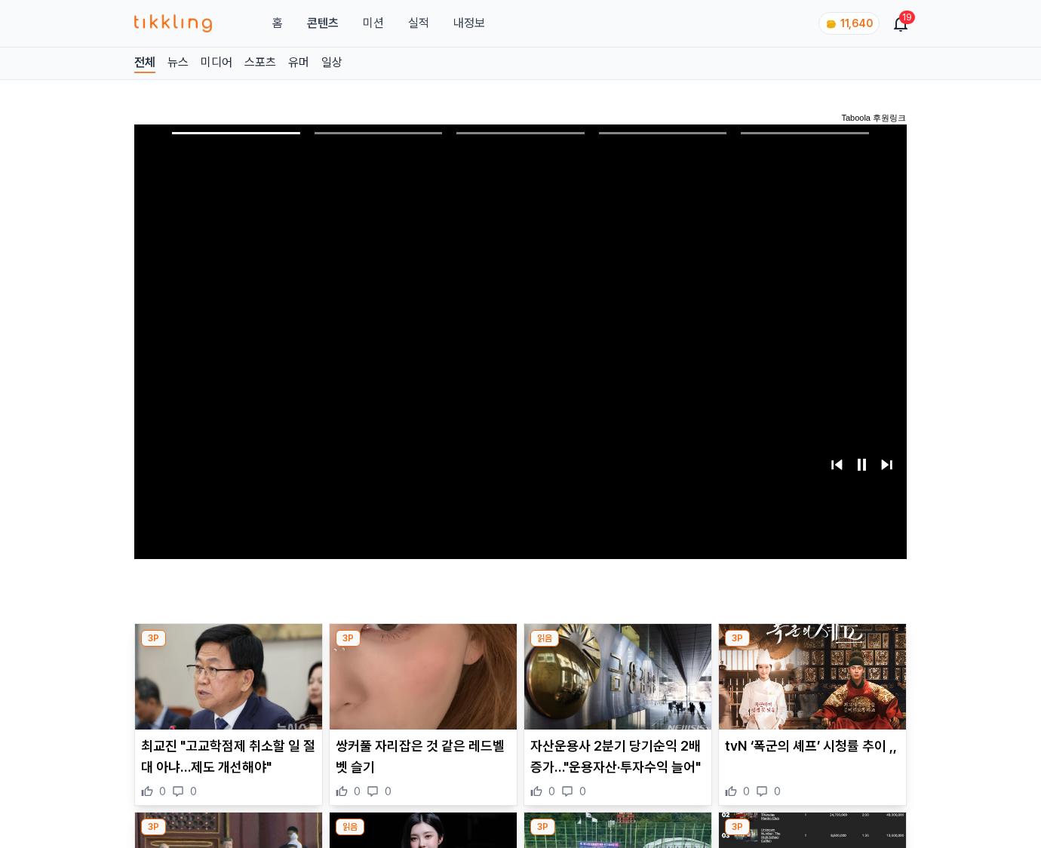
click at [811, 647] on img at bounding box center [812, 677] width 187 height 106
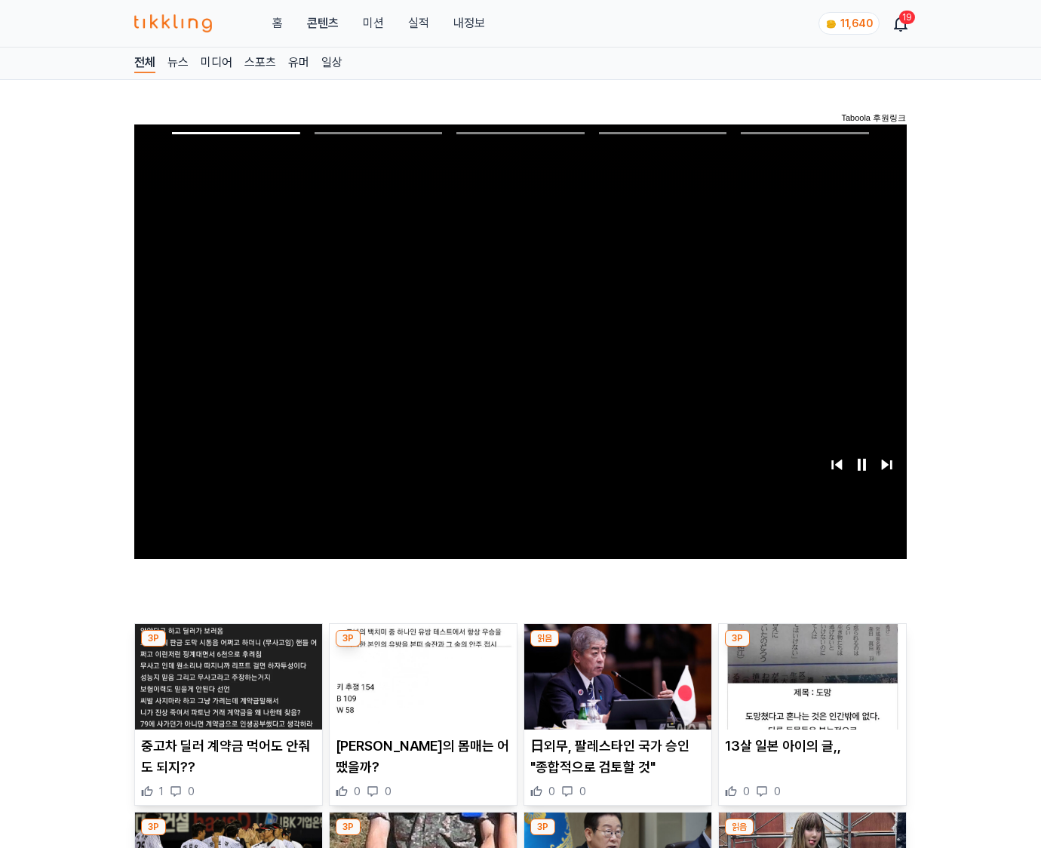
click at [811, 647] on img at bounding box center [812, 677] width 187 height 106
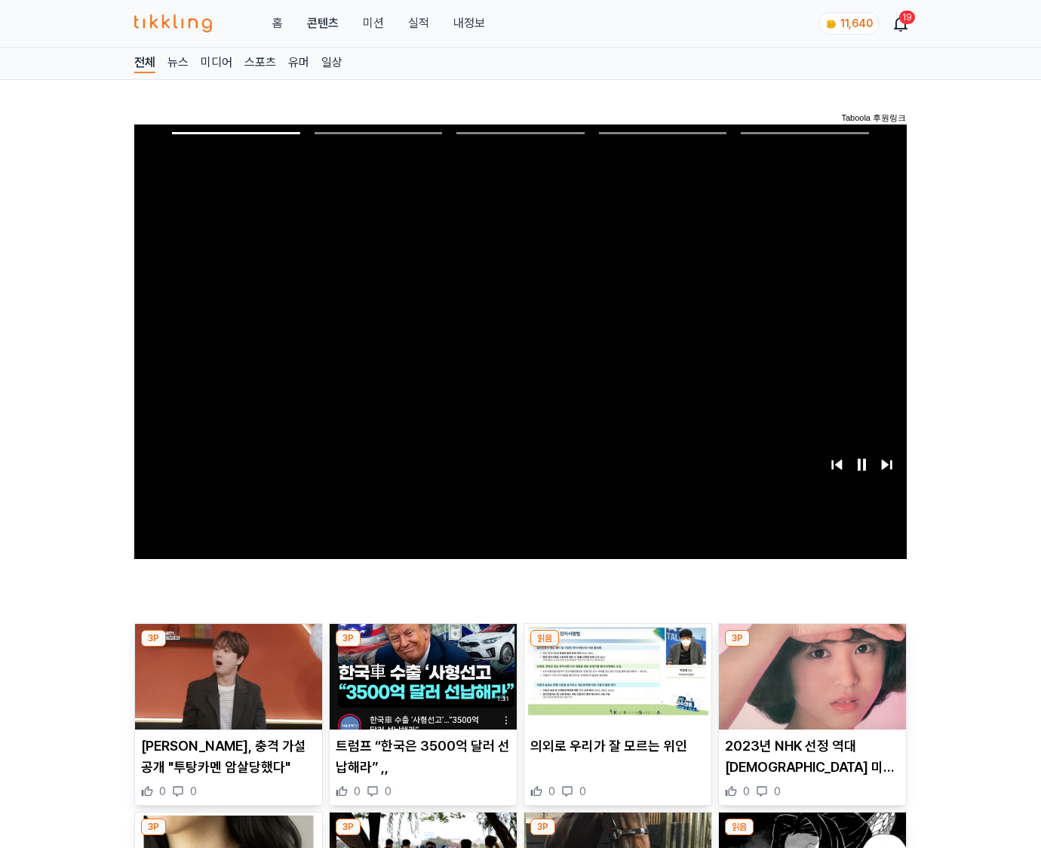
click at [811, 647] on img at bounding box center [812, 677] width 187 height 106
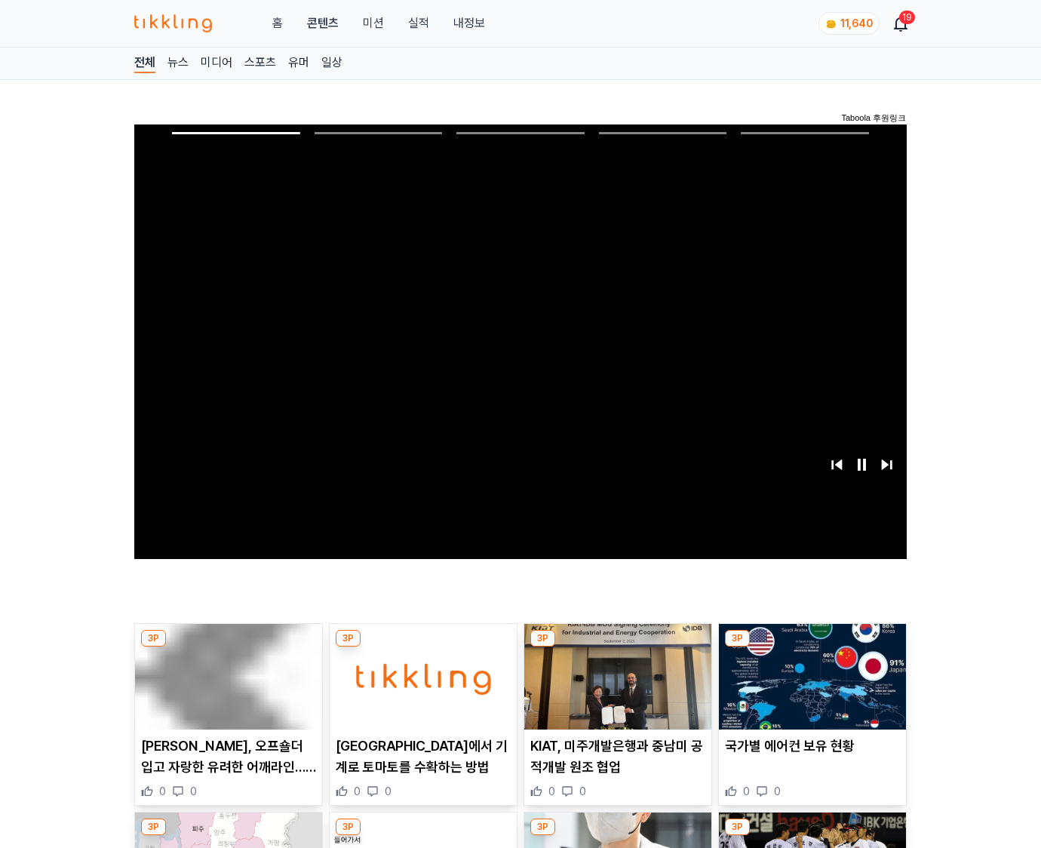
click at [811, 647] on img at bounding box center [812, 677] width 187 height 106
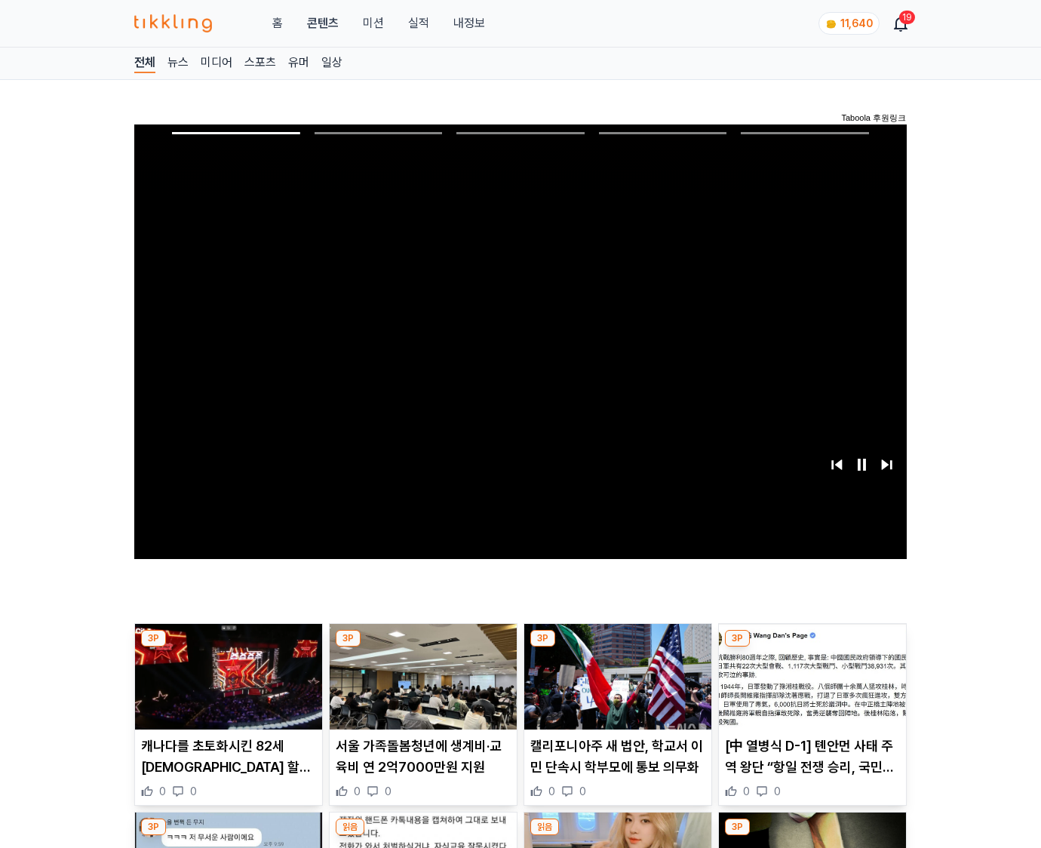
click at [811, 647] on img at bounding box center [812, 677] width 187 height 106
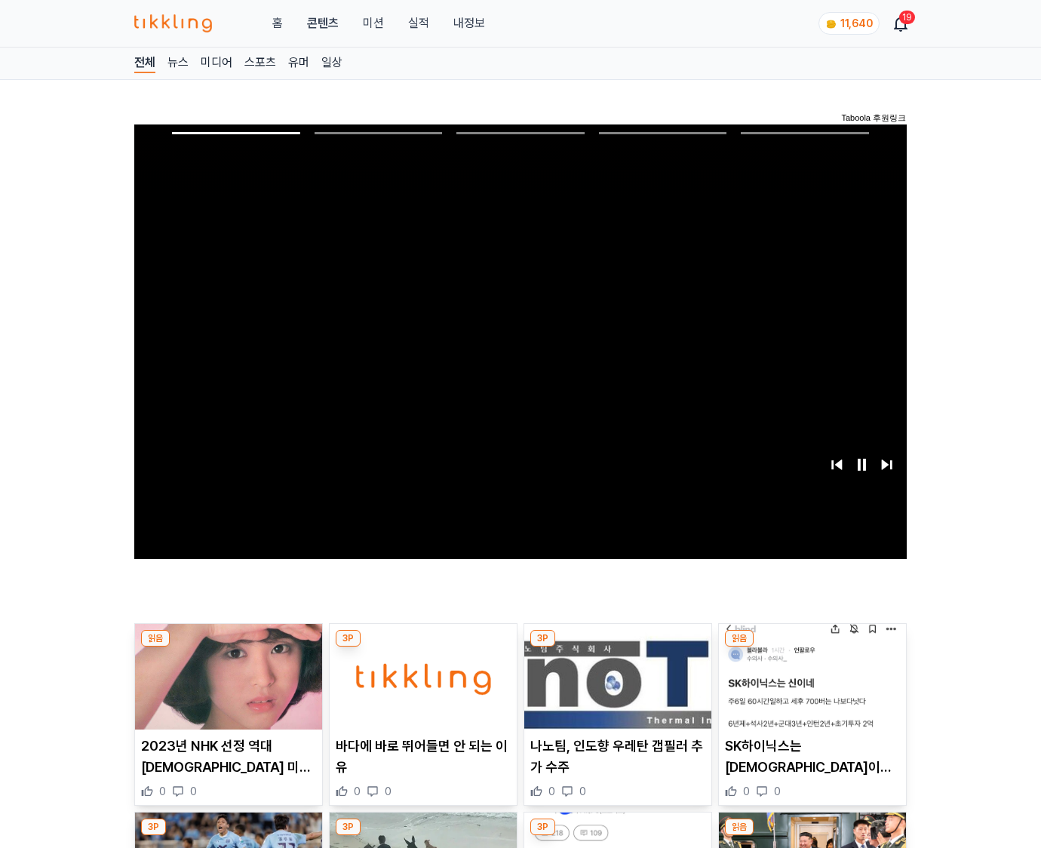
click at [811, 647] on img at bounding box center [812, 677] width 187 height 106
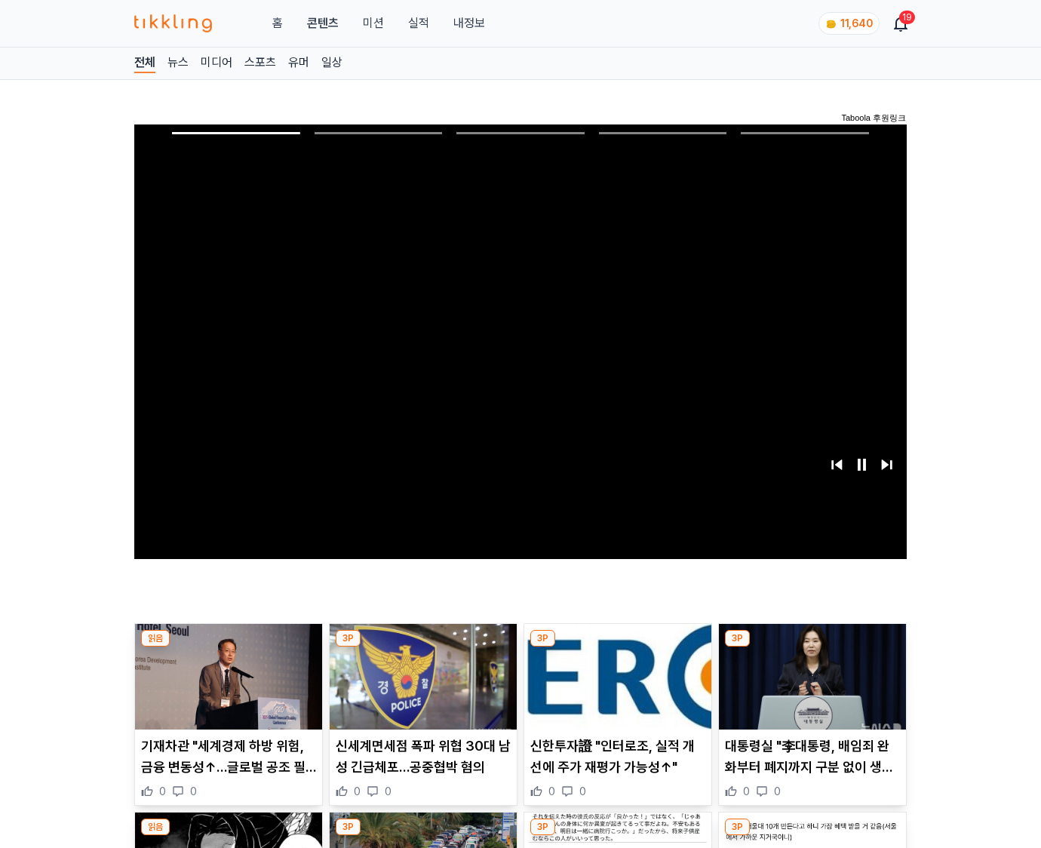
click at [811, 647] on img at bounding box center [812, 677] width 187 height 106
